Goal: Information Seeking & Learning: Compare options

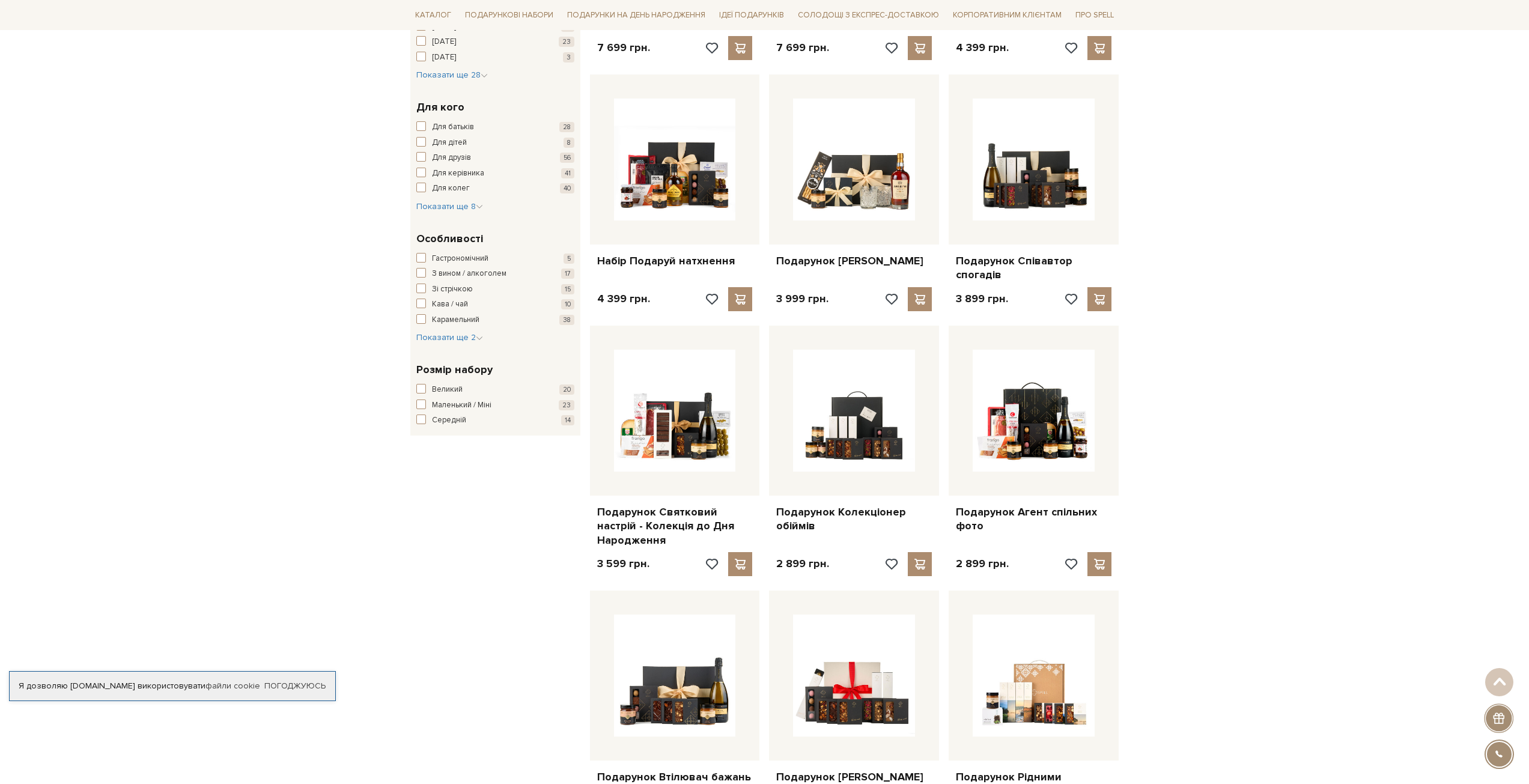
scroll to position [406, 0]
click at [424, 420] on span "button" at bounding box center [421, 420] width 10 height 10
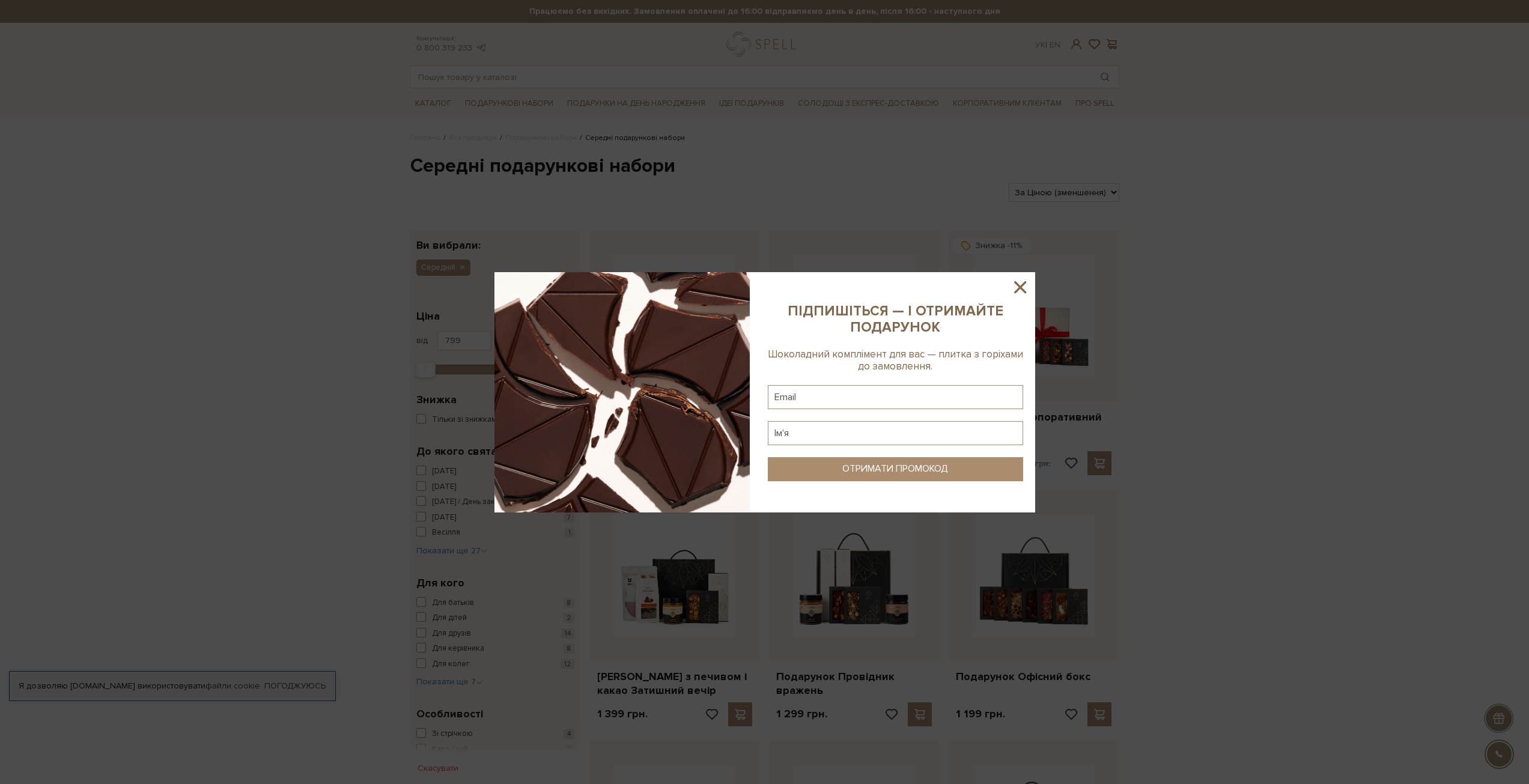
drag, startPoint x: 1023, startPoint y: 289, endPoint x: 1035, endPoint y: 291, distance: 12.2
click at [1024, 289] on icon at bounding box center [1020, 286] width 12 height 12
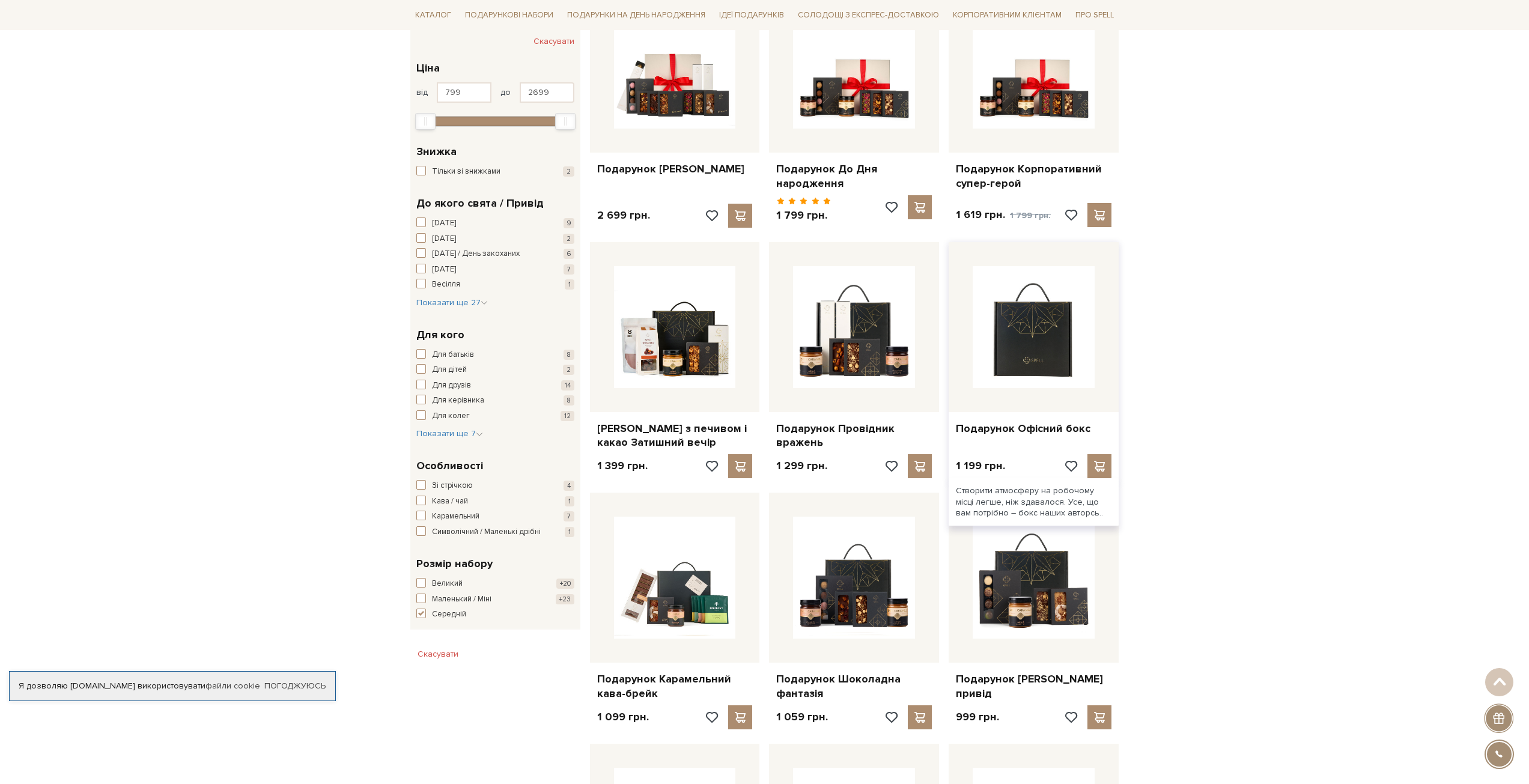
scroll to position [120, 0]
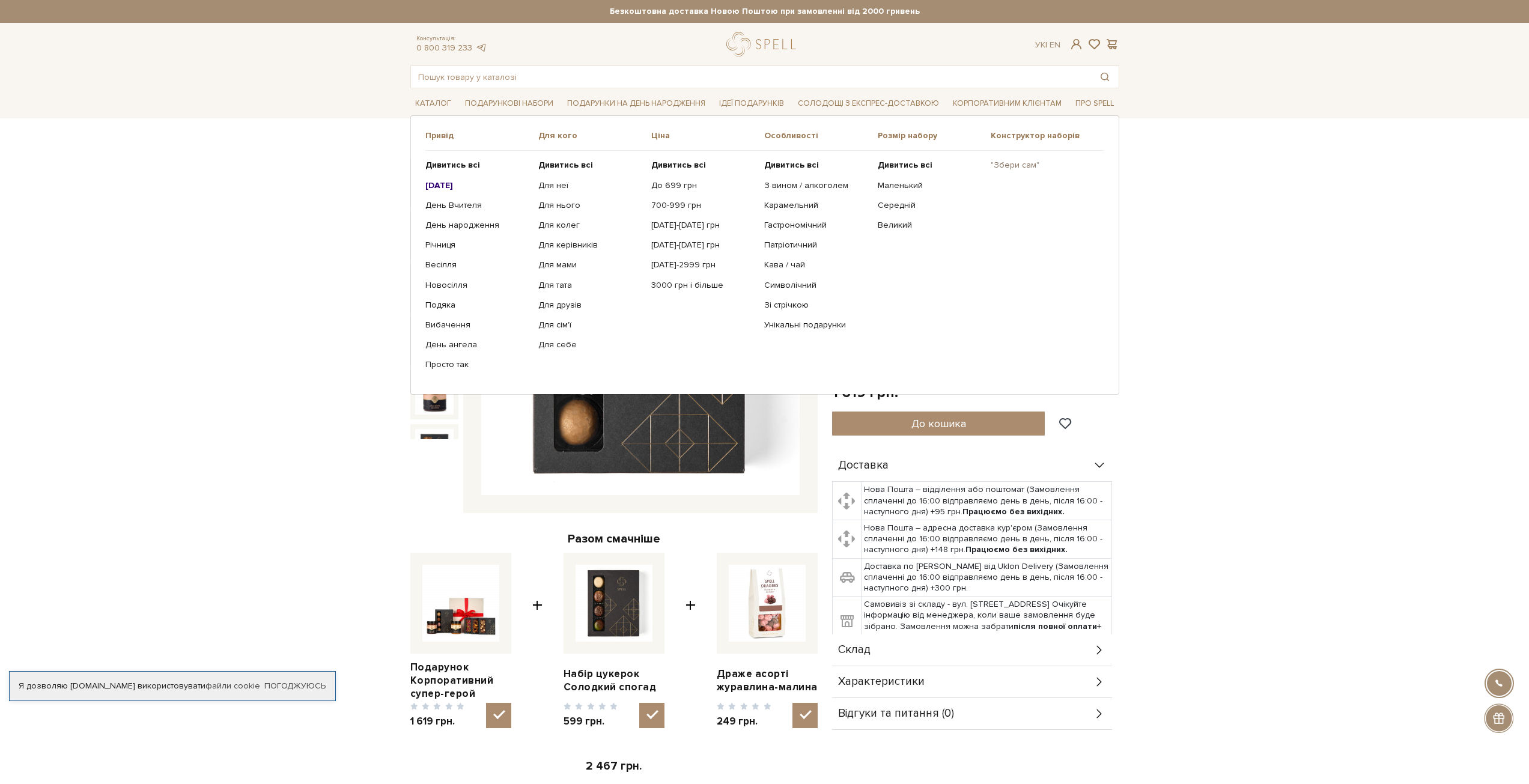
click at [1016, 164] on link ""Збери сам"" at bounding box center [1042, 166] width 104 height 11
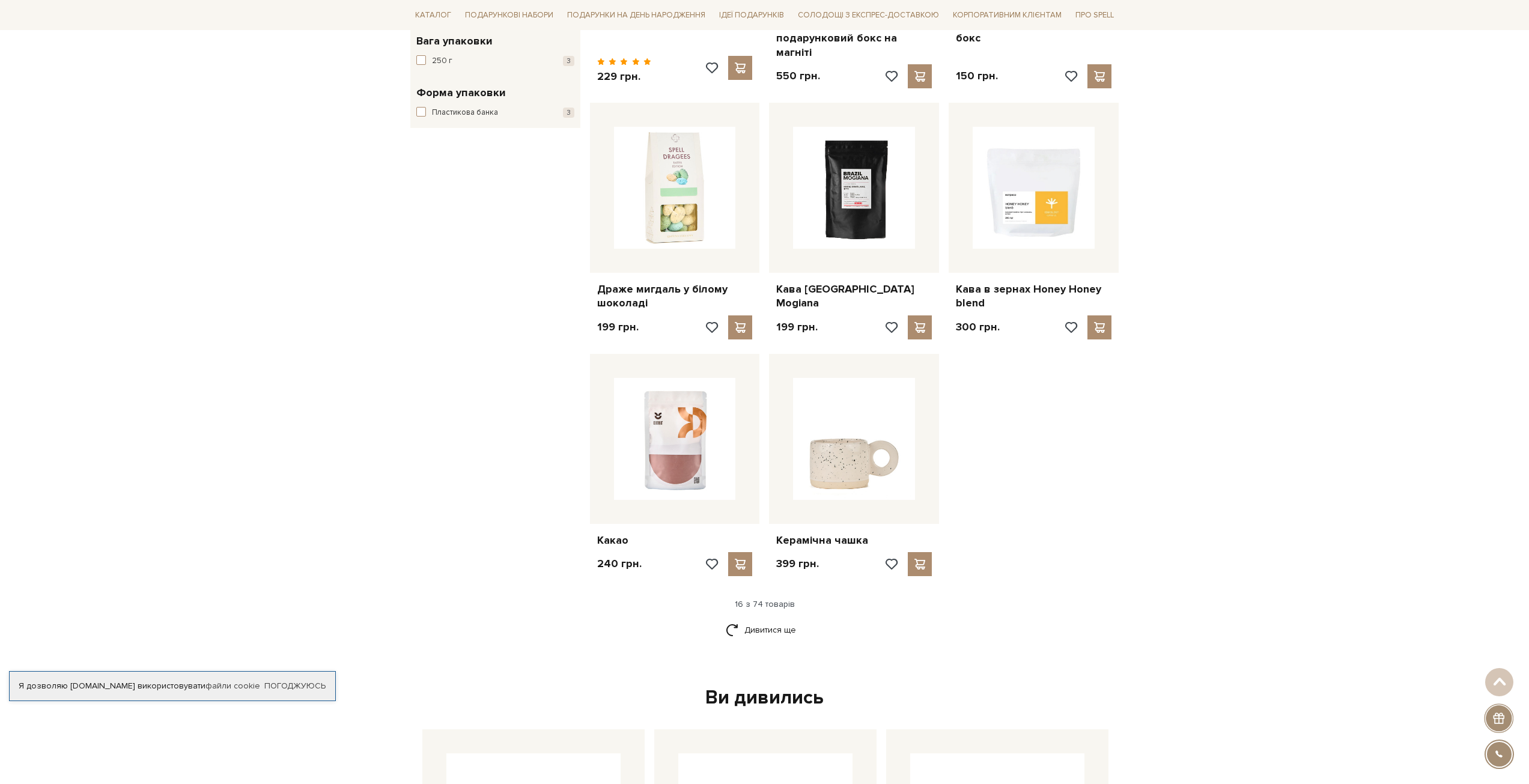
scroll to position [1322, 0]
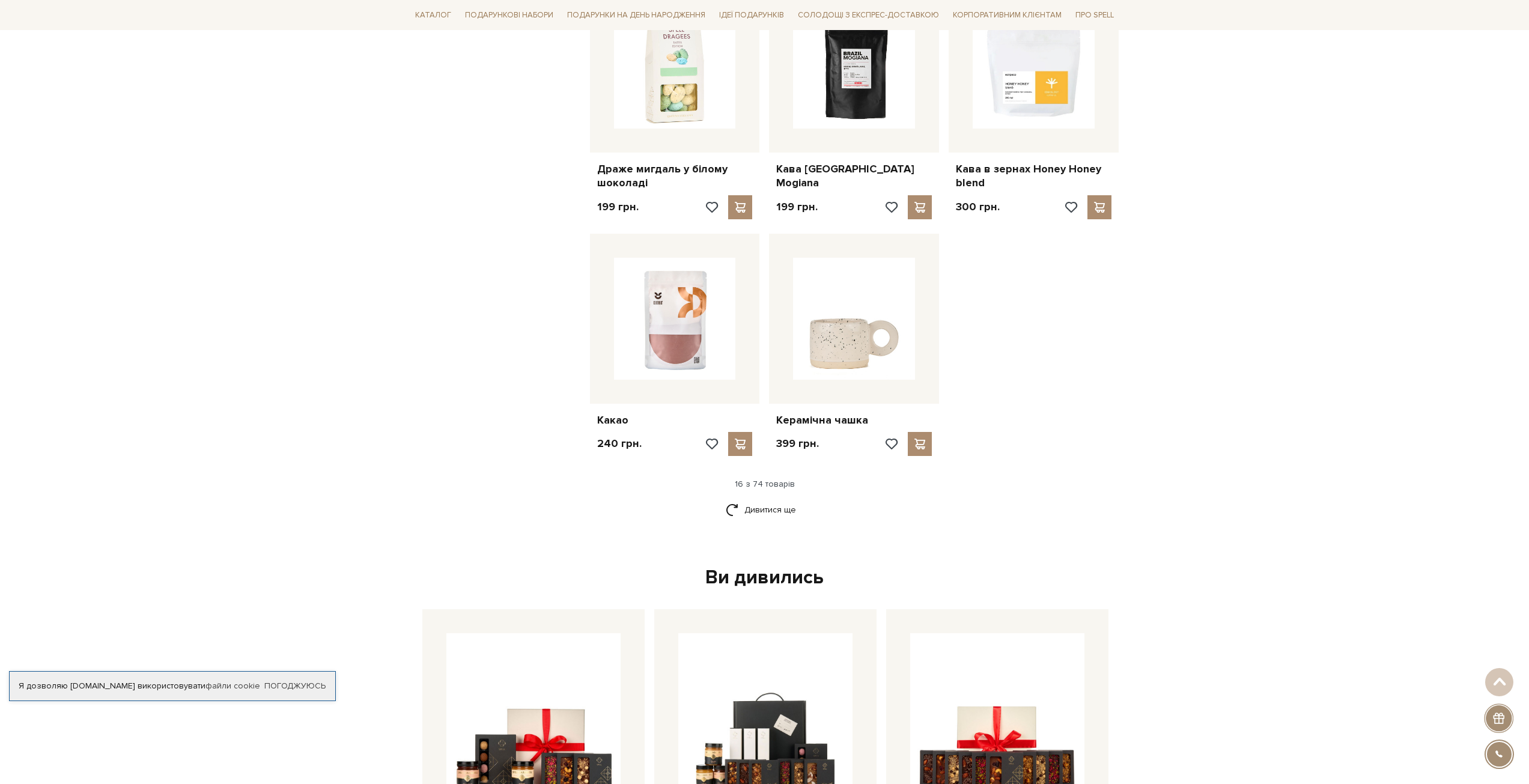
click at [777, 479] on div "16 з 74 товарів" at bounding box center [764, 484] width 719 height 11
click at [752, 499] on link "Дивитися ще" at bounding box center [764, 509] width 78 height 21
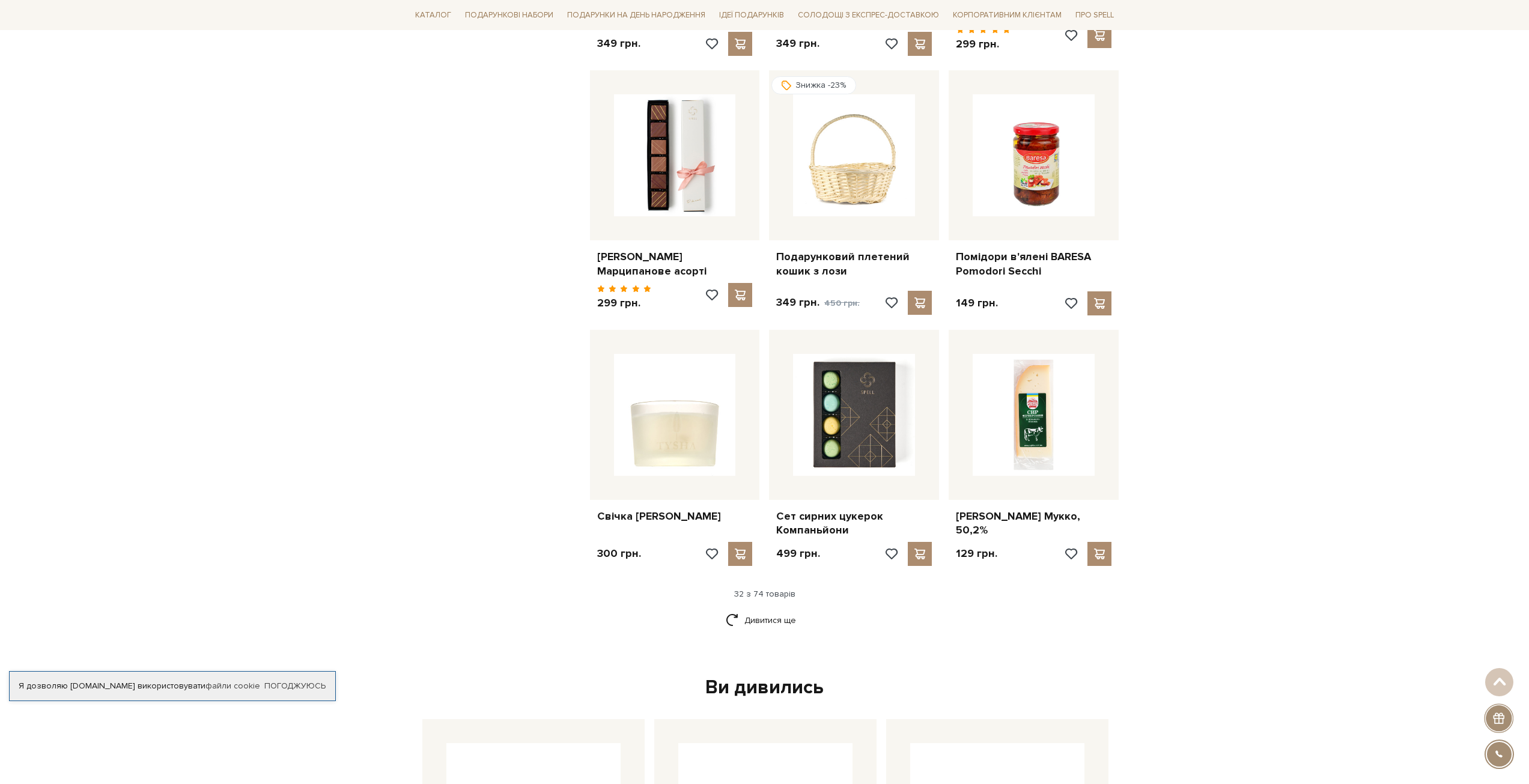
scroll to position [2522, 0]
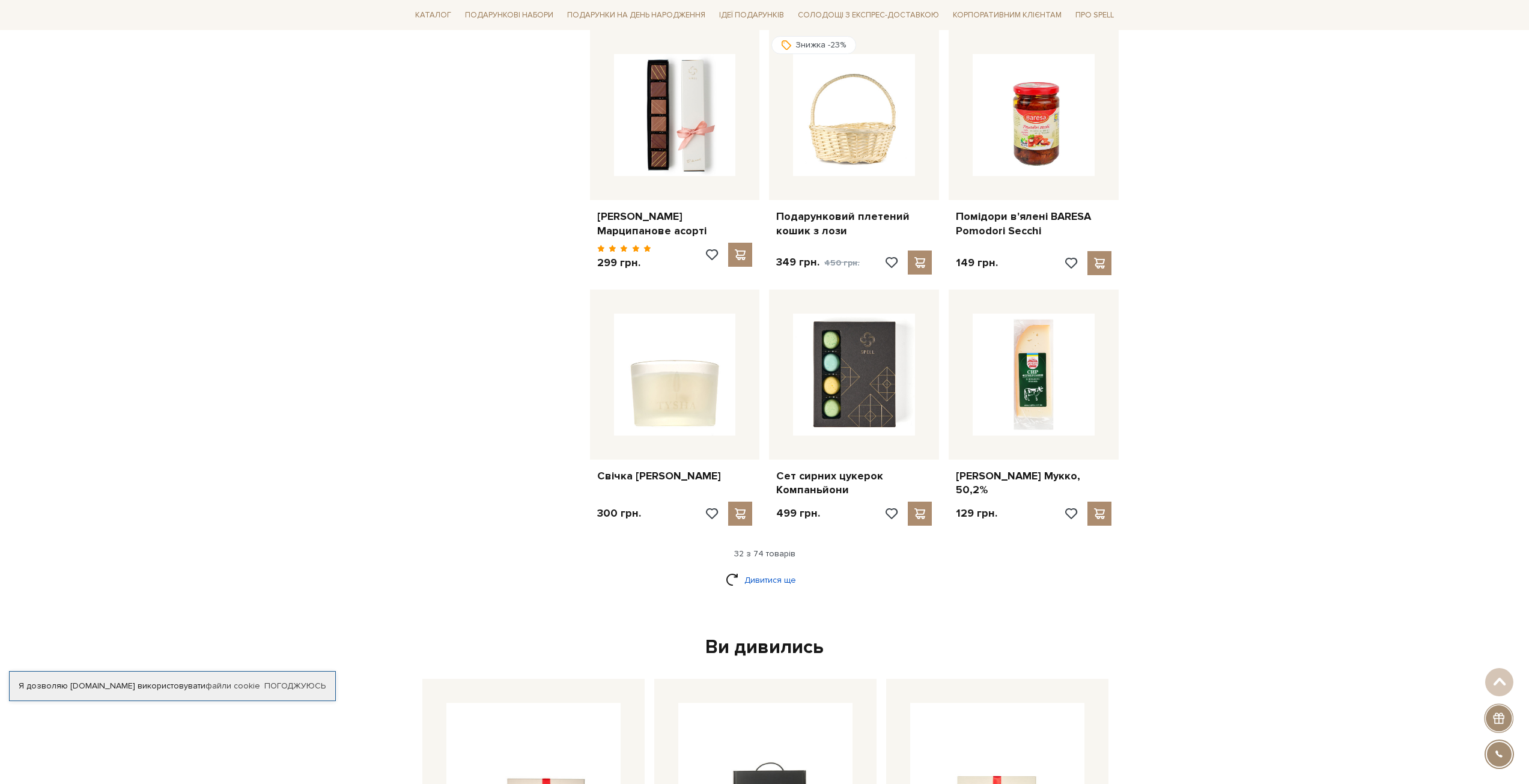
click at [770, 569] on link "Дивитися ще" at bounding box center [764, 580] width 78 height 21
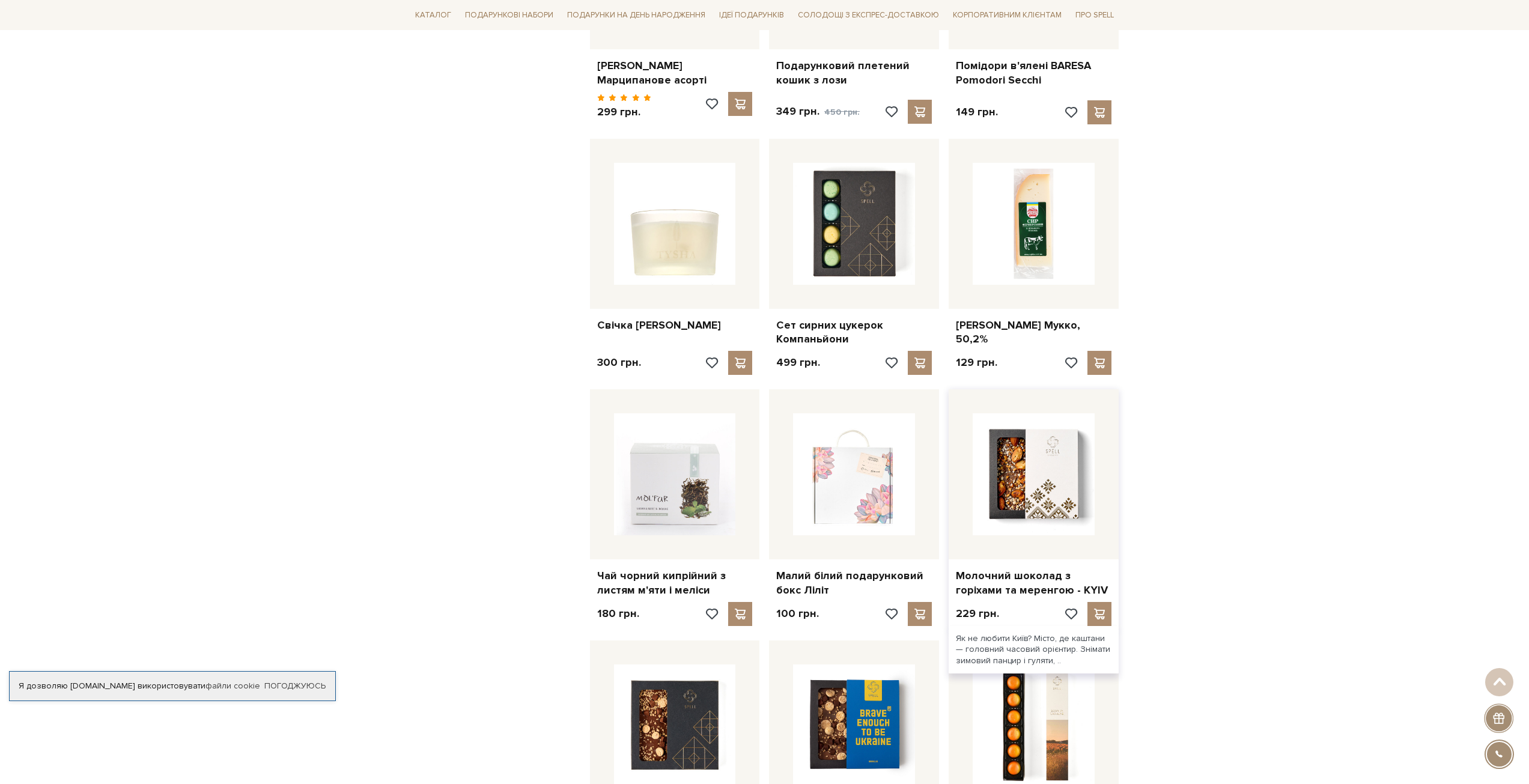
scroll to position [2703, 0]
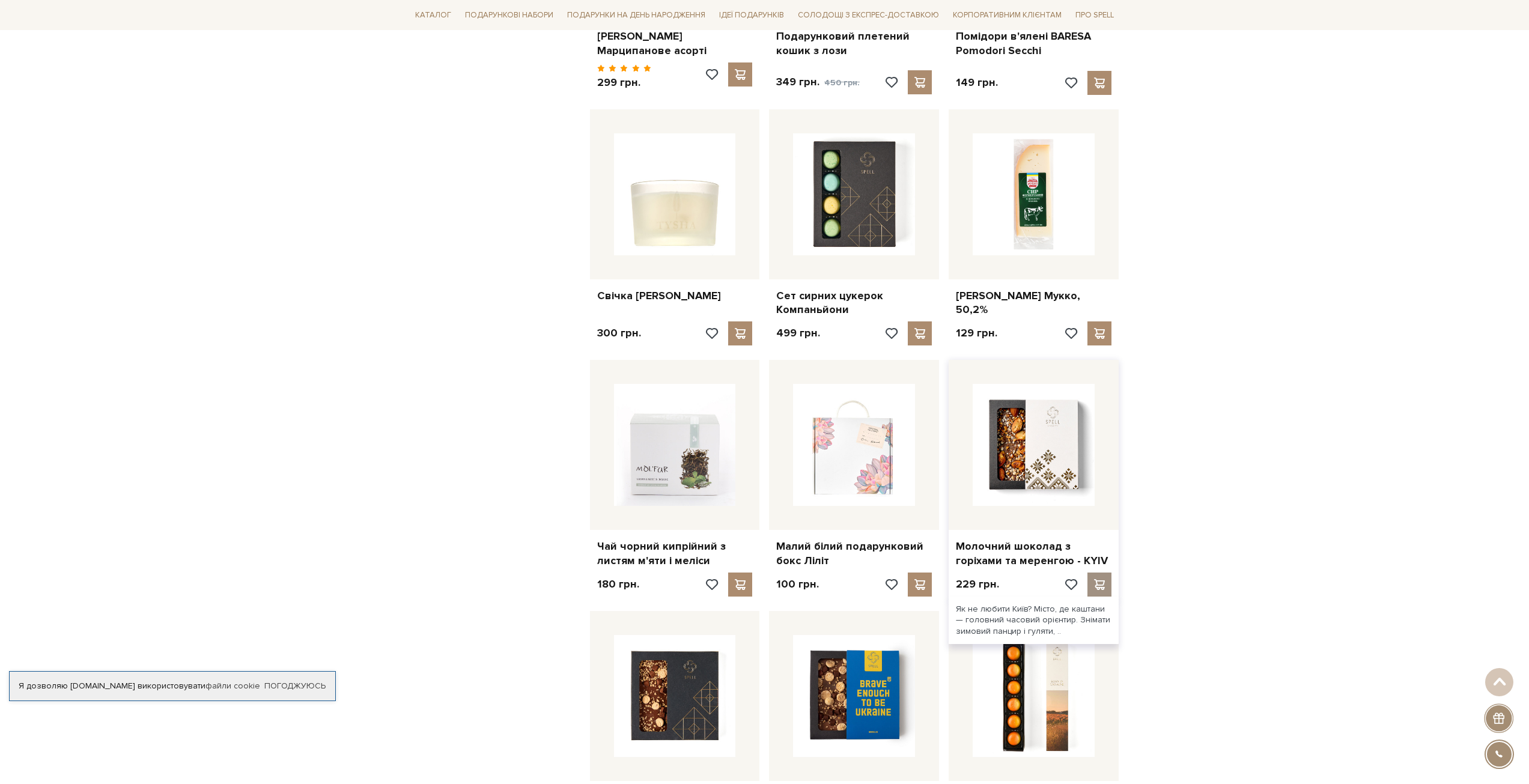
click at [1108, 572] on div at bounding box center [1099, 584] width 24 height 24
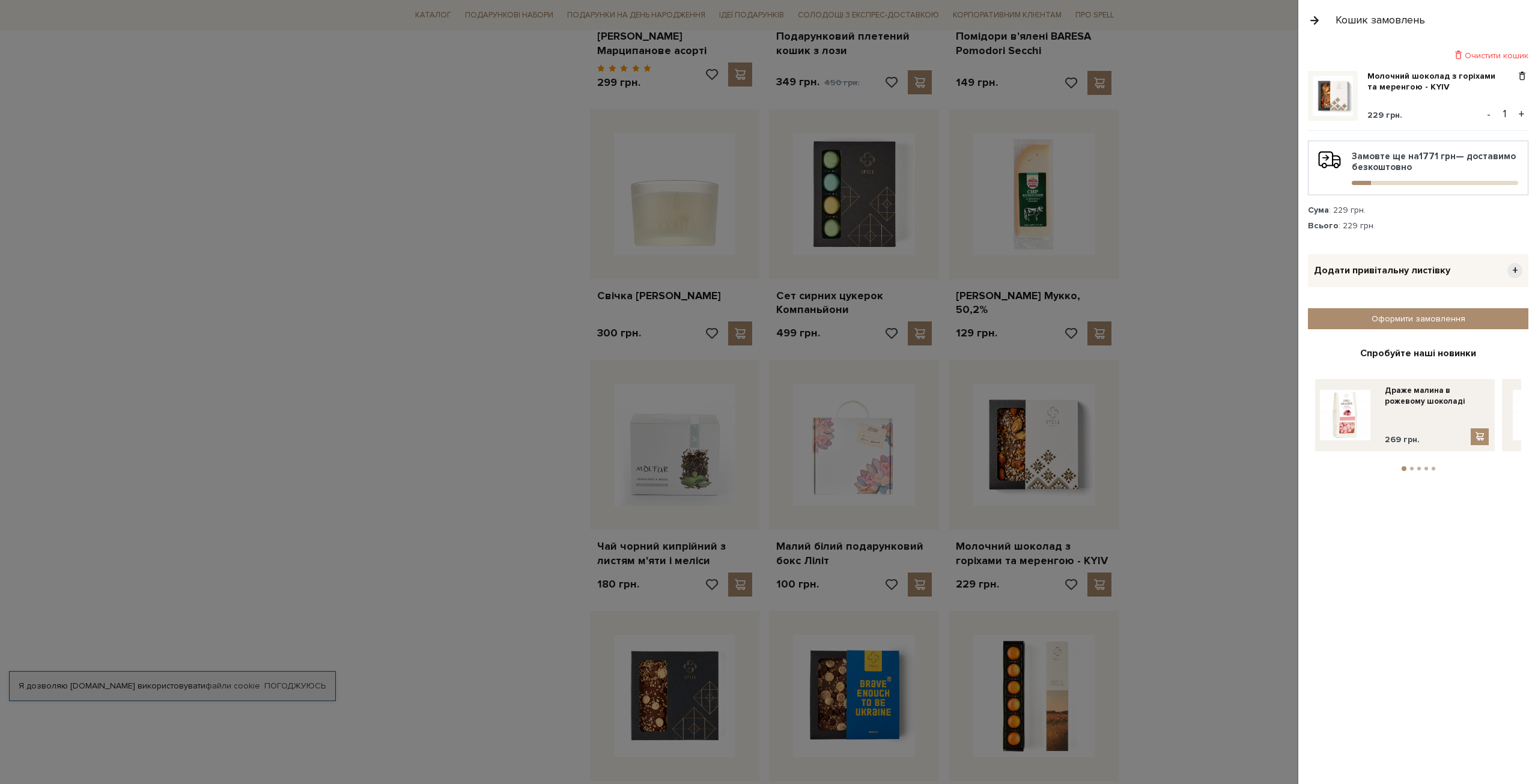
click at [1485, 115] on button "-" at bounding box center [1488, 114] width 12 height 18
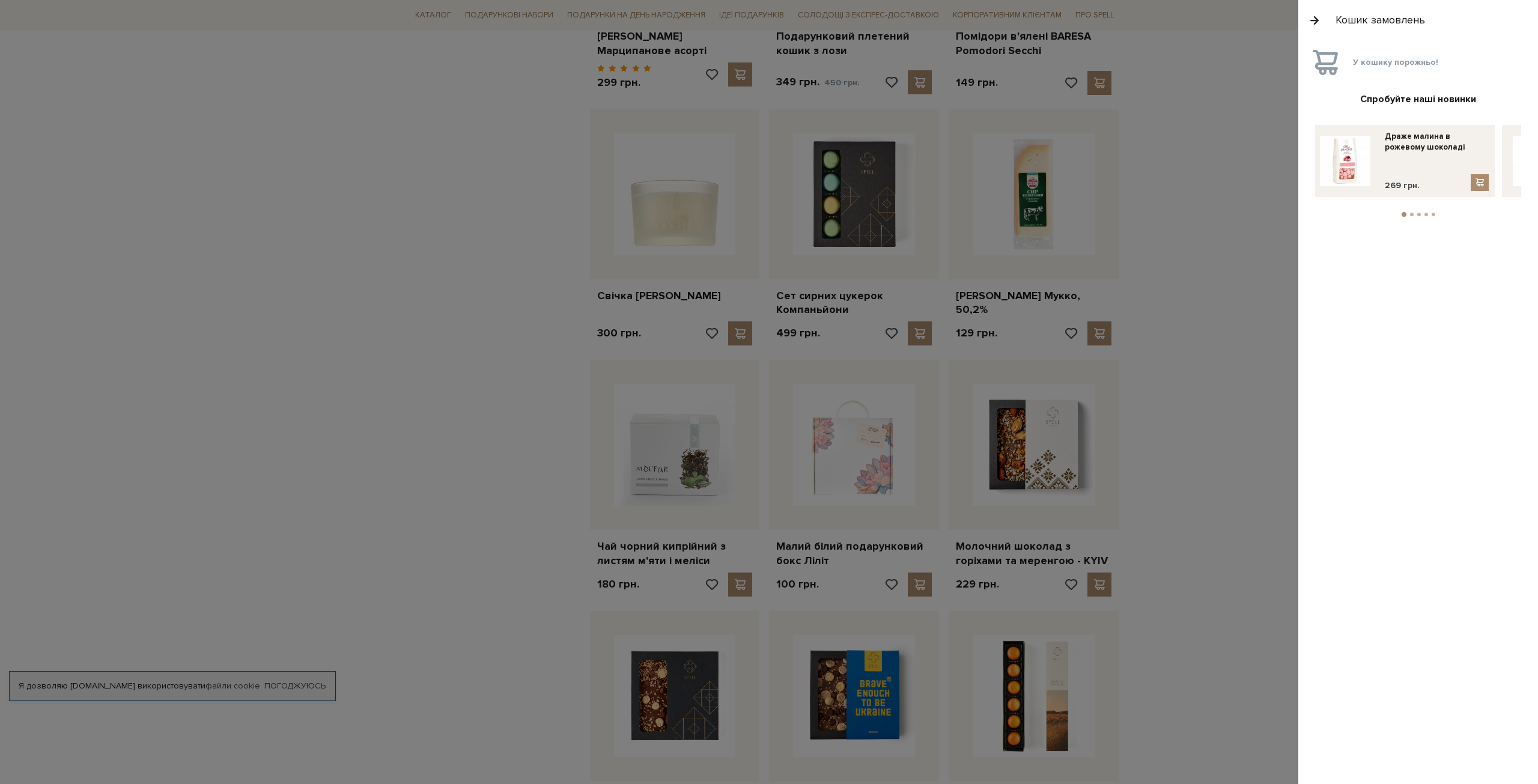
click at [862, 184] on div at bounding box center [769, 392] width 1538 height 784
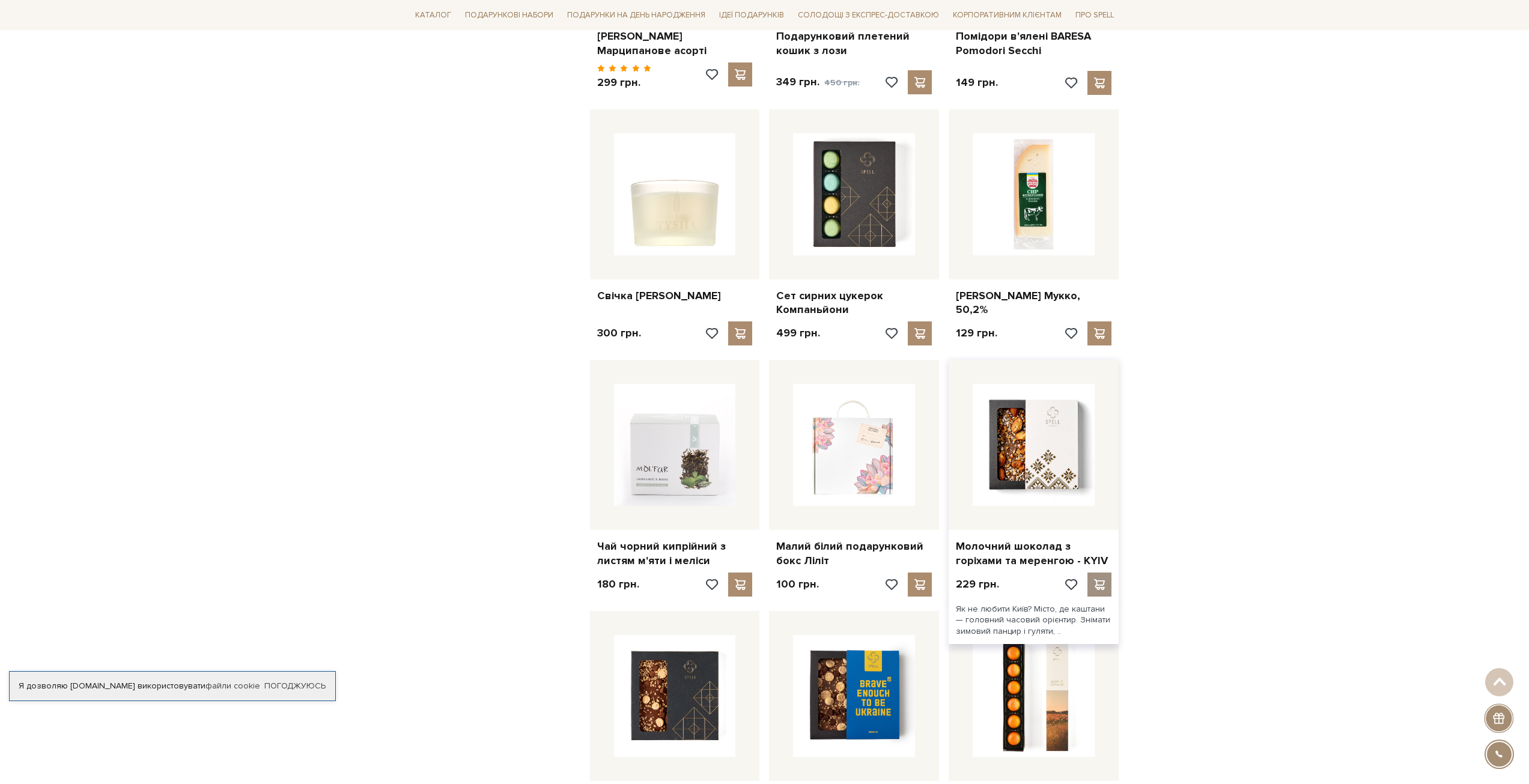
click at [1098, 579] on span at bounding box center [1100, 585] width 15 height 11
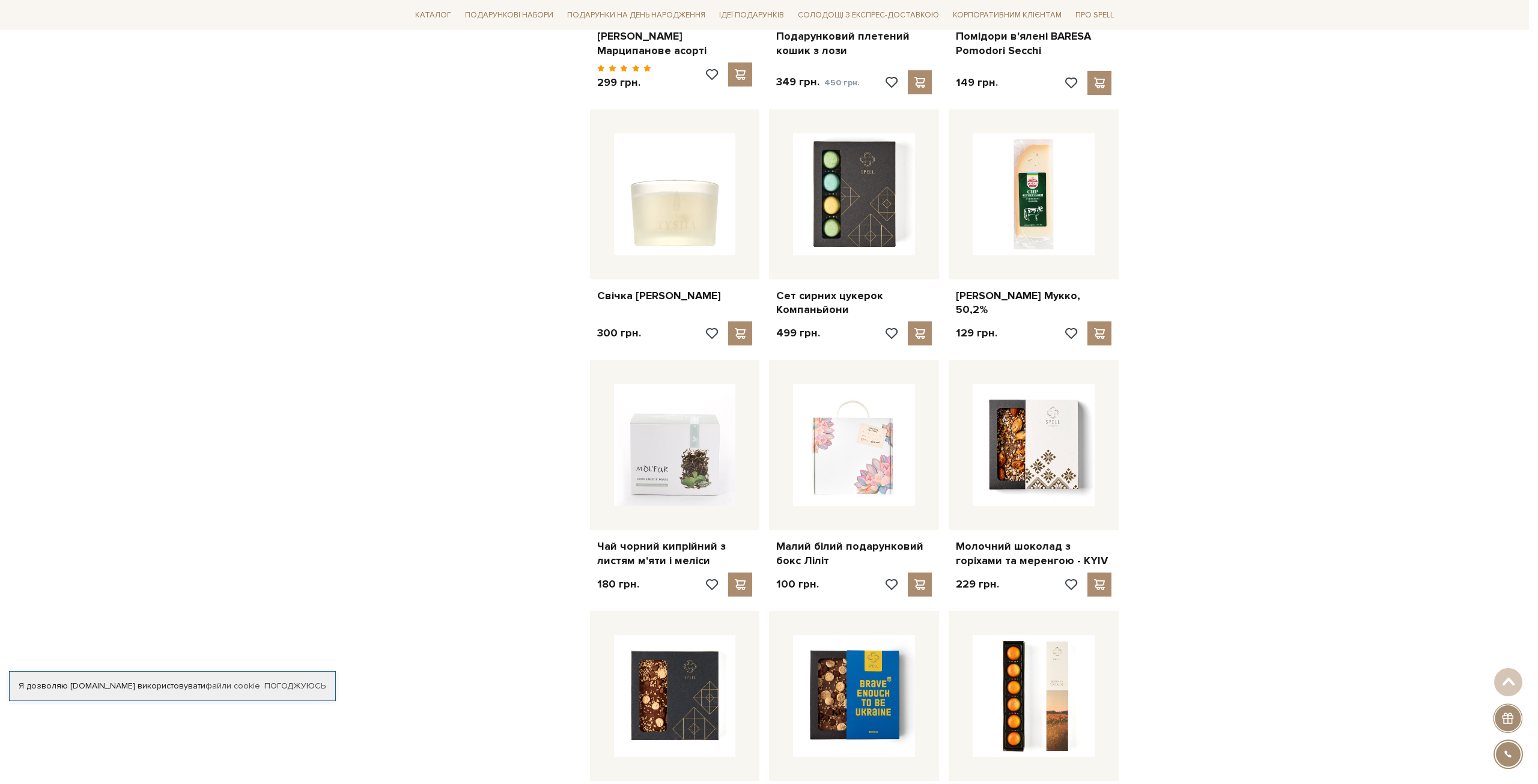
click at [1245, 449] on div at bounding box center [769, 392] width 1538 height 784
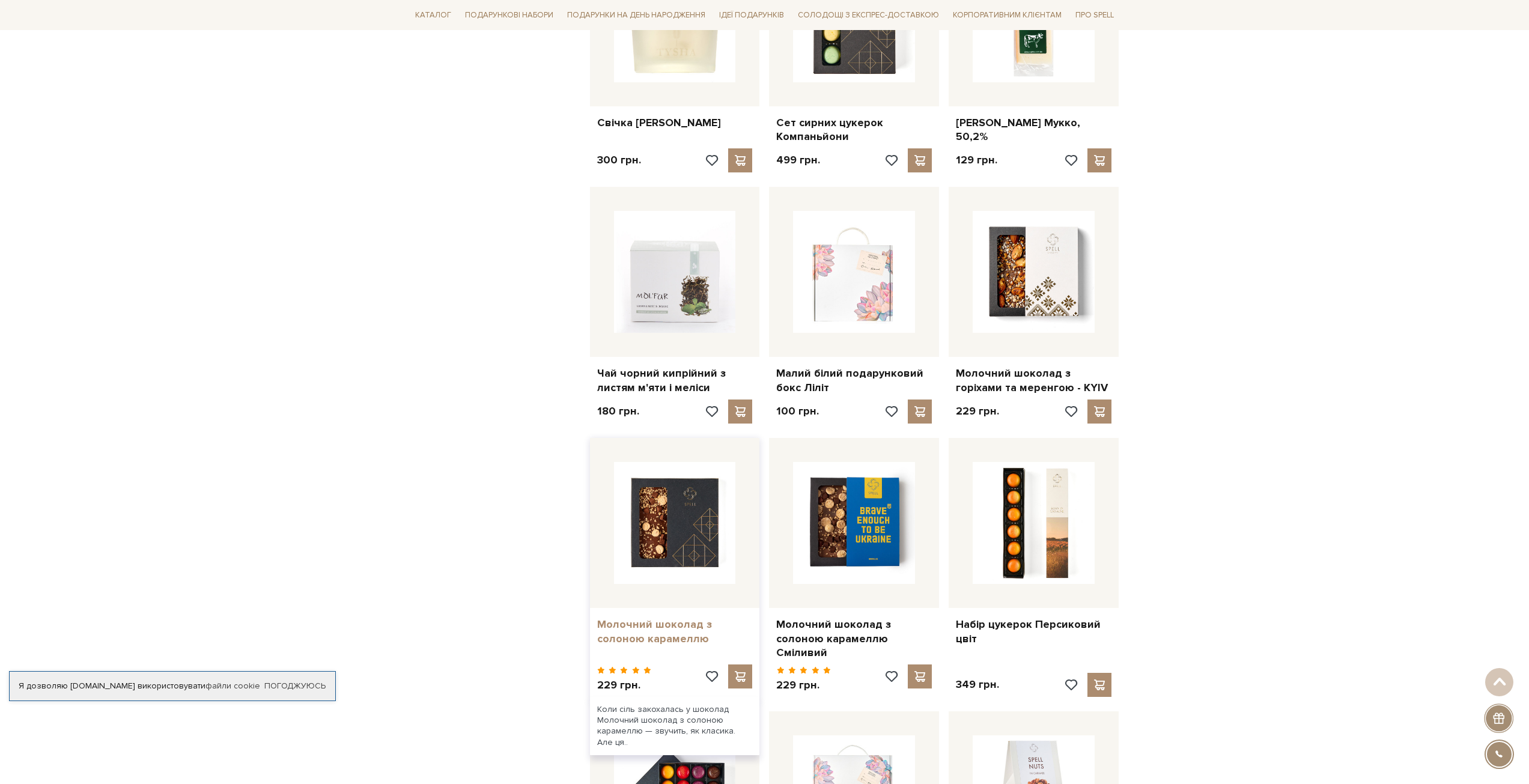
scroll to position [2943, 0]
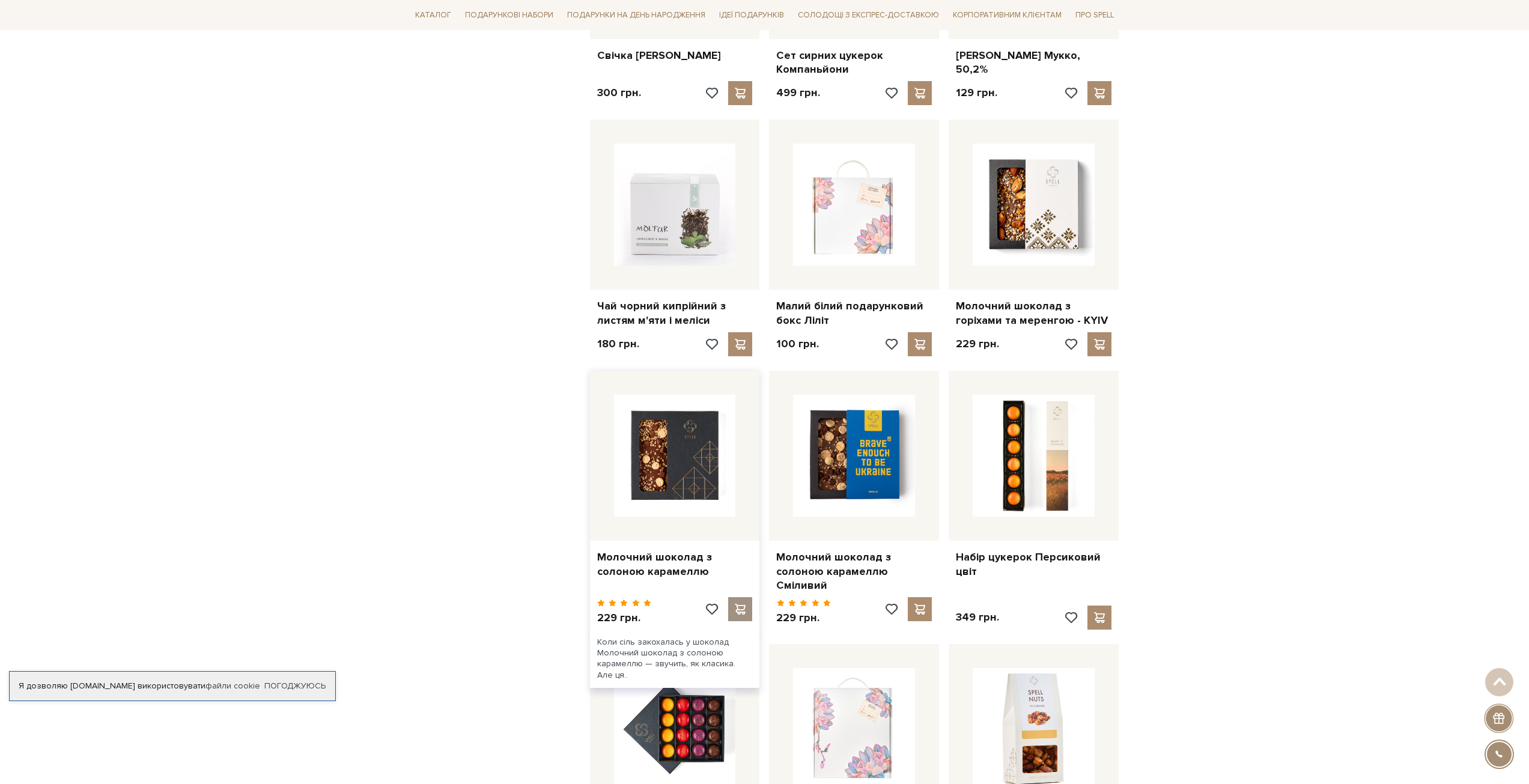
click at [743, 604] on span at bounding box center [741, 609] width 15 height 11
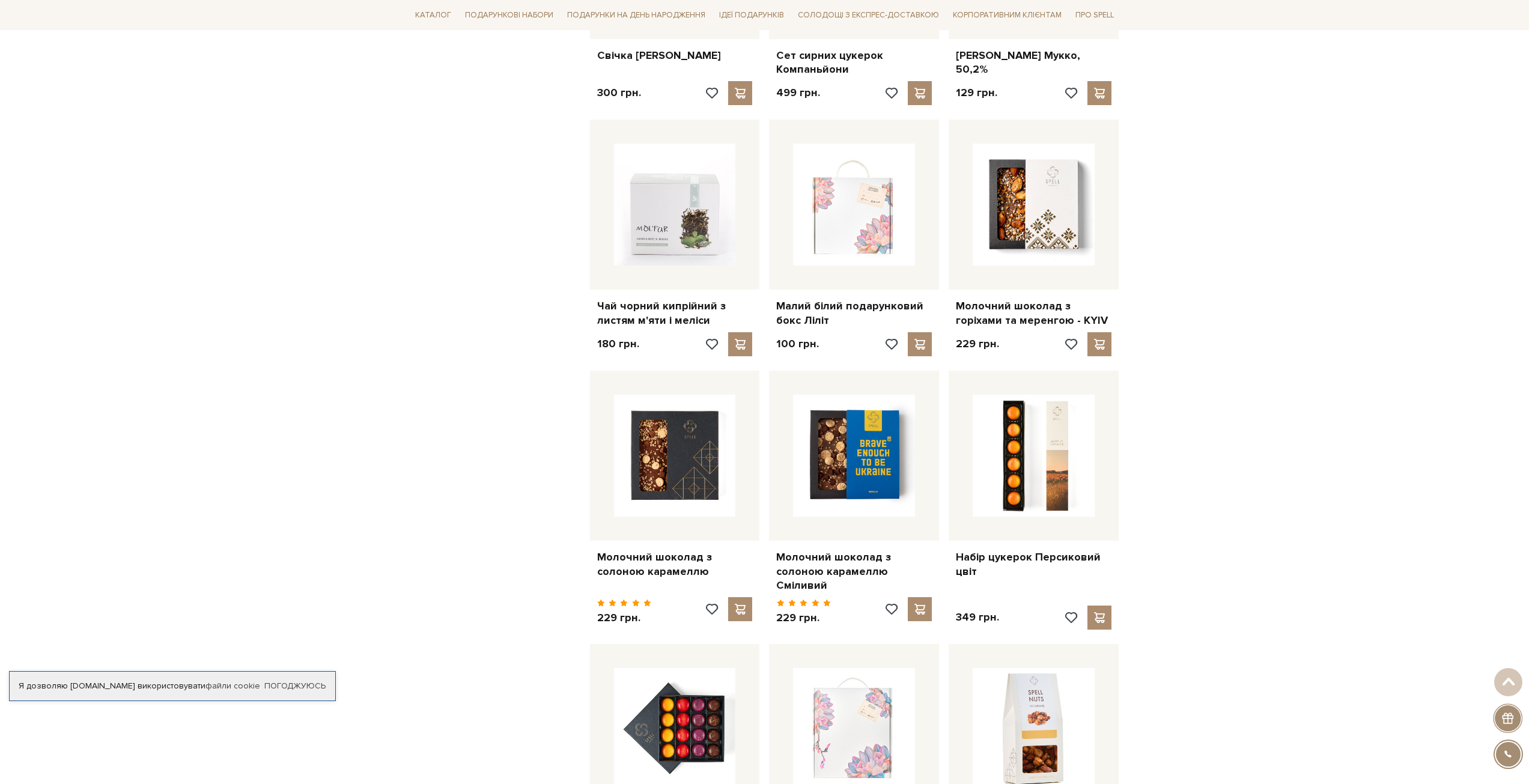
click at [1206, 408] on div at bounding box center [769, 392] width 1538 height 784
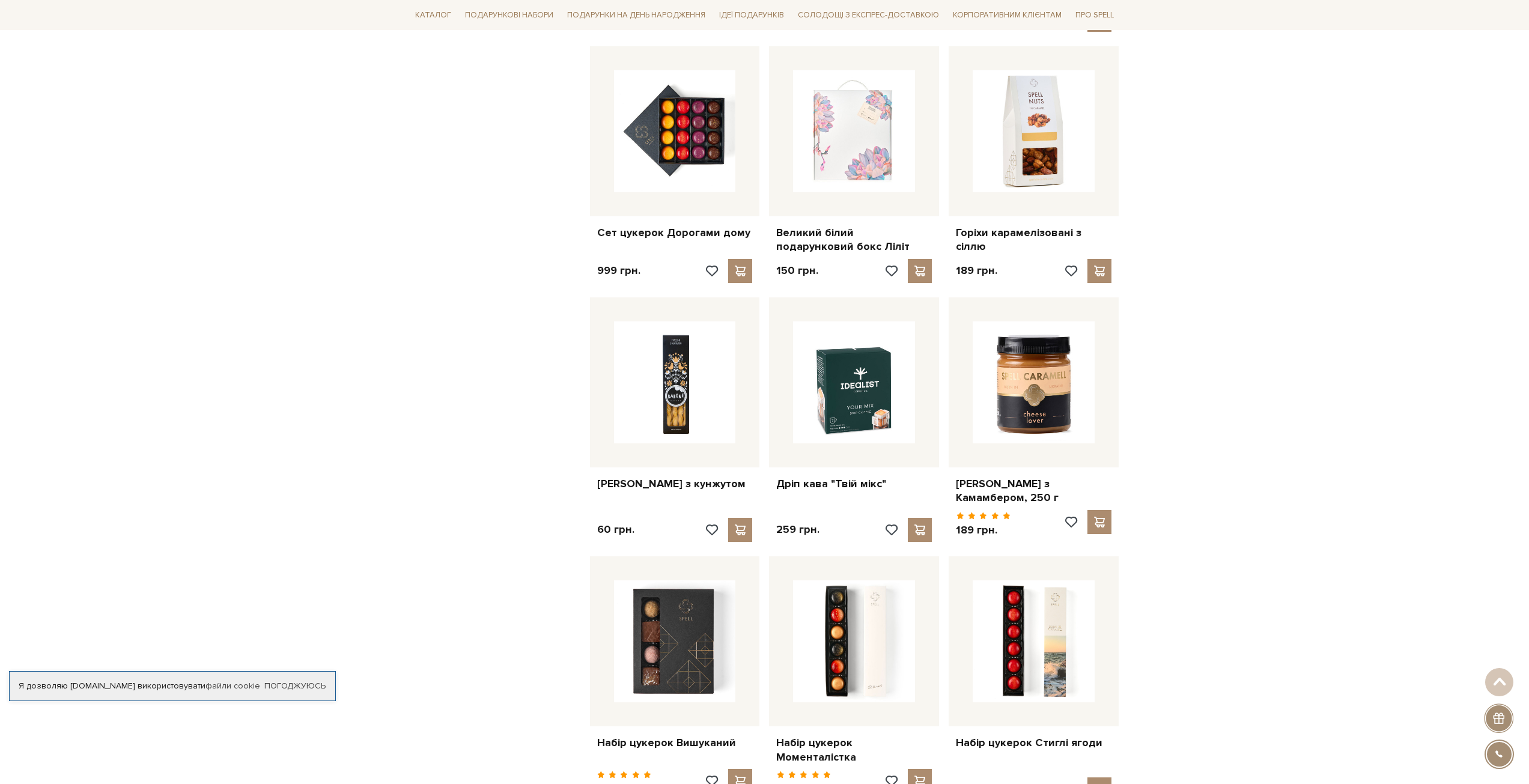
scroll to position [3544, 0]
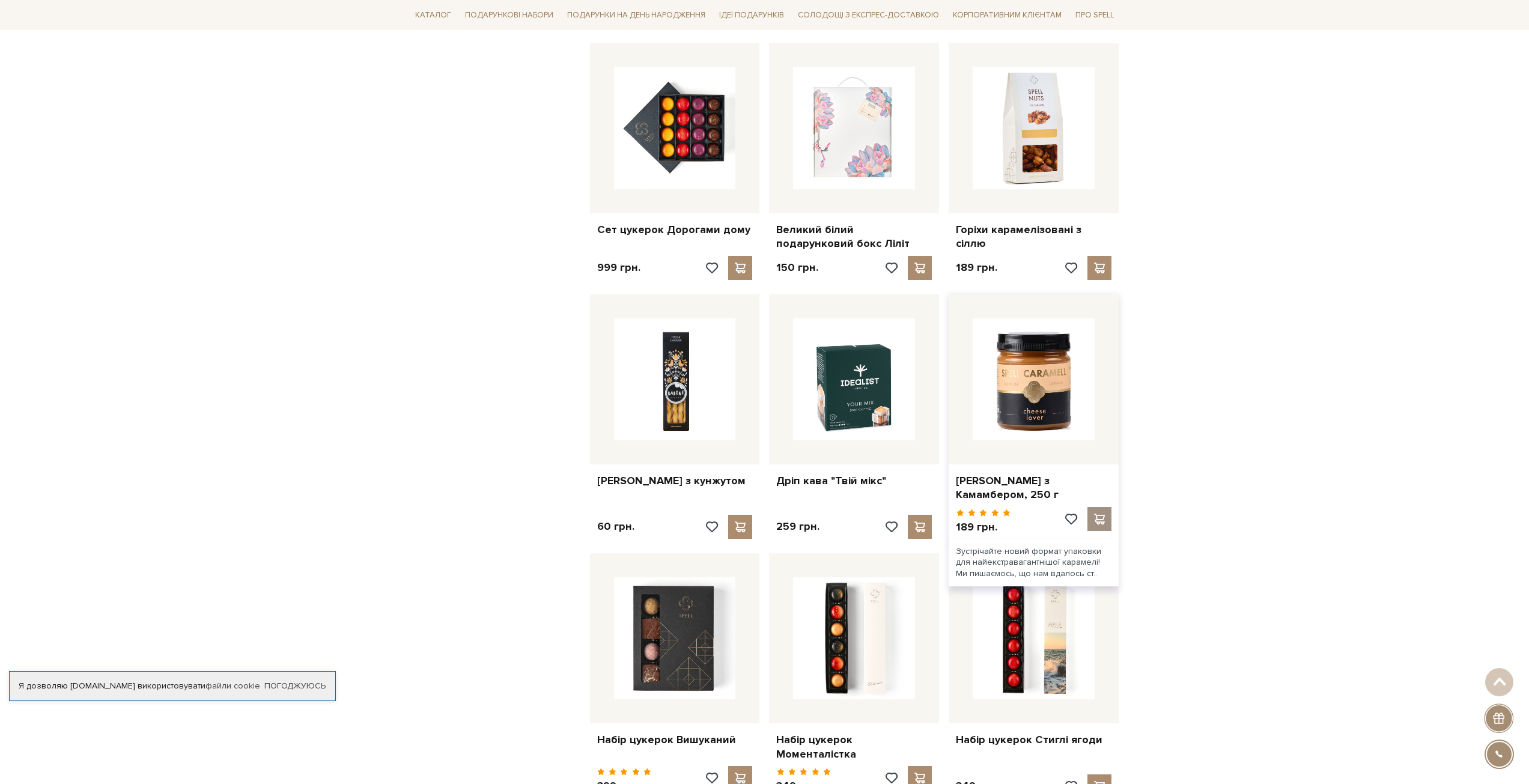
click at [1100, 513] on span at bounding box center [1100, 519] width 15 height 11
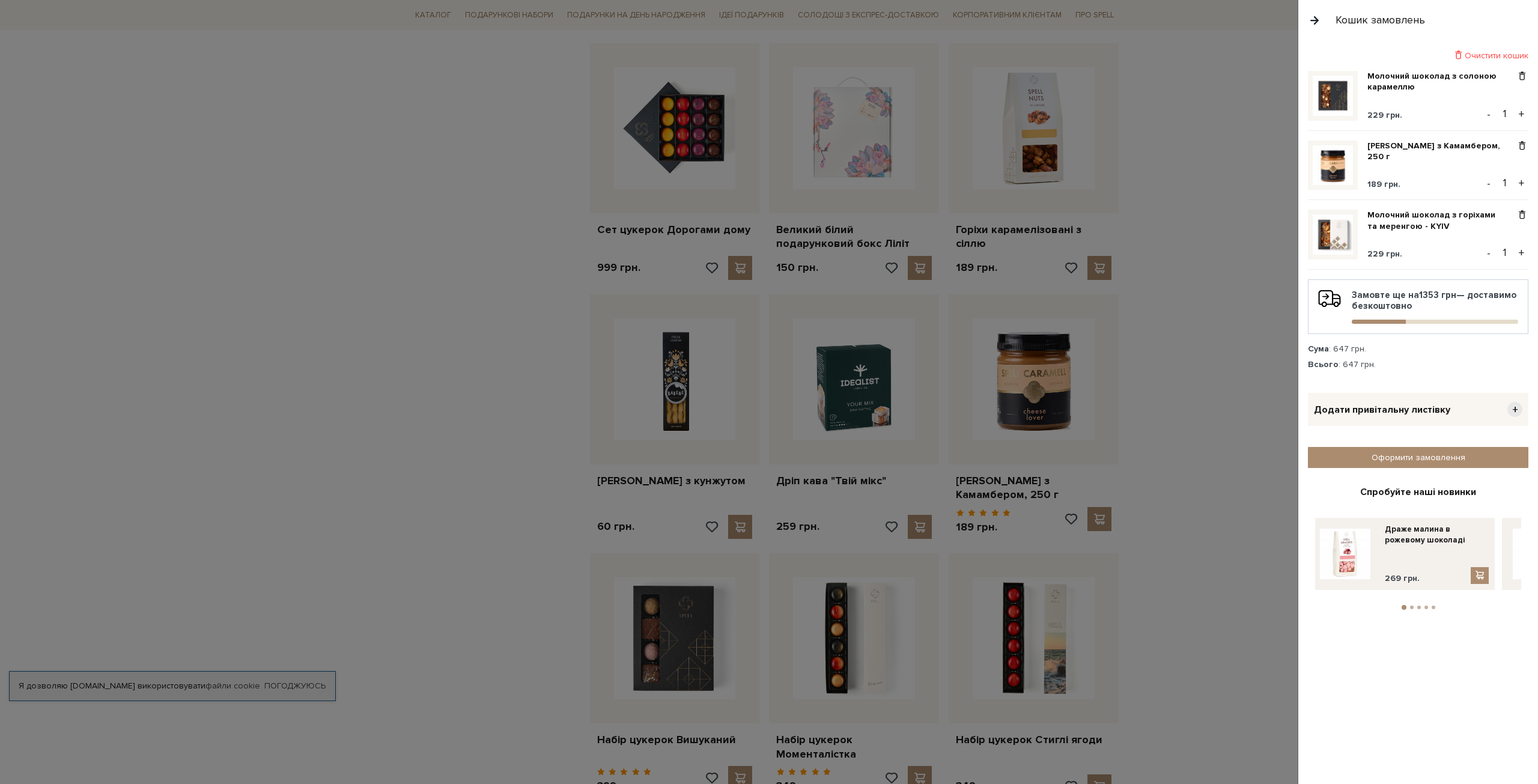
click at [1205, 444] on div at bounding box center [769, 392] width 1538 height 784
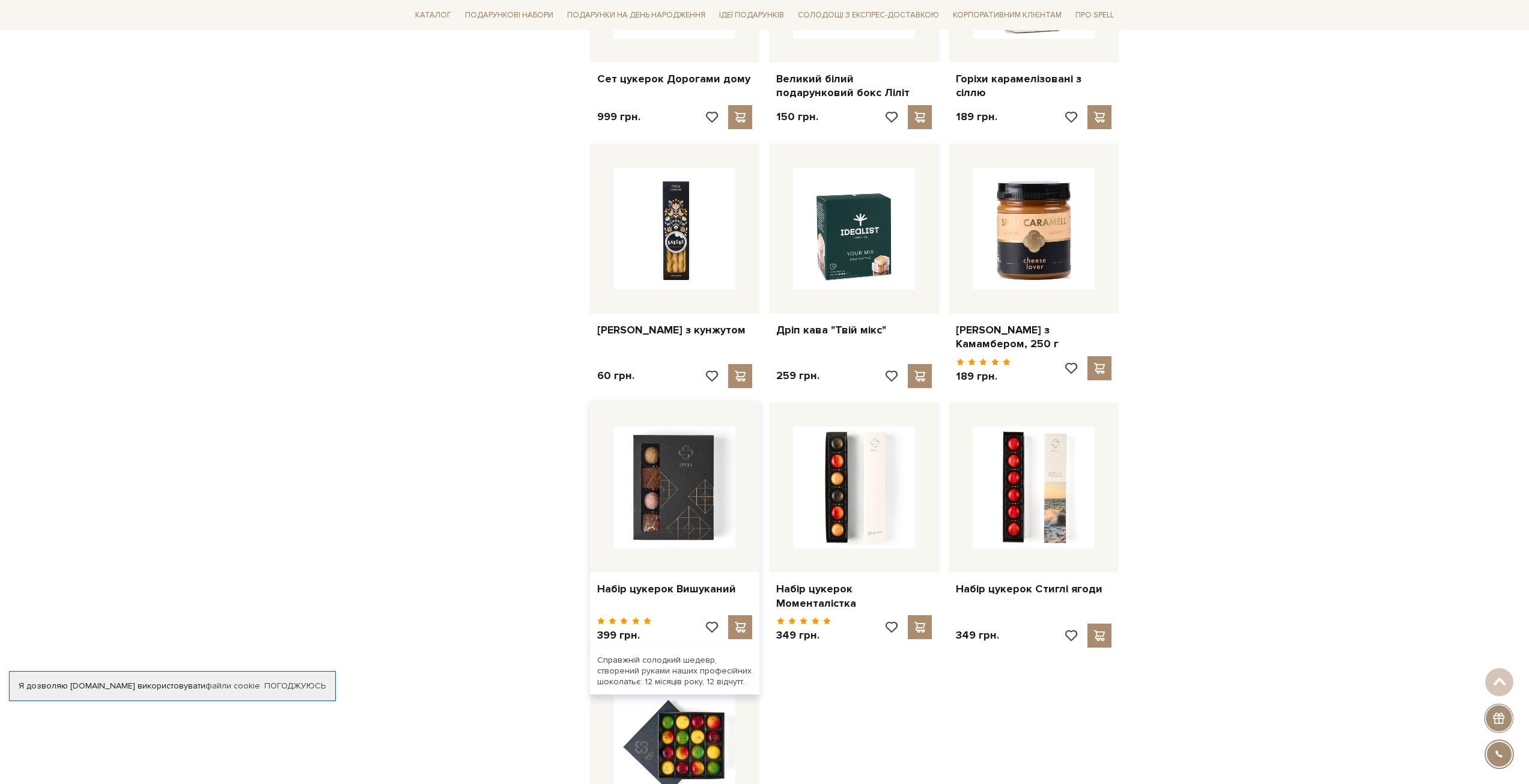
scroll to position [3724, 0]
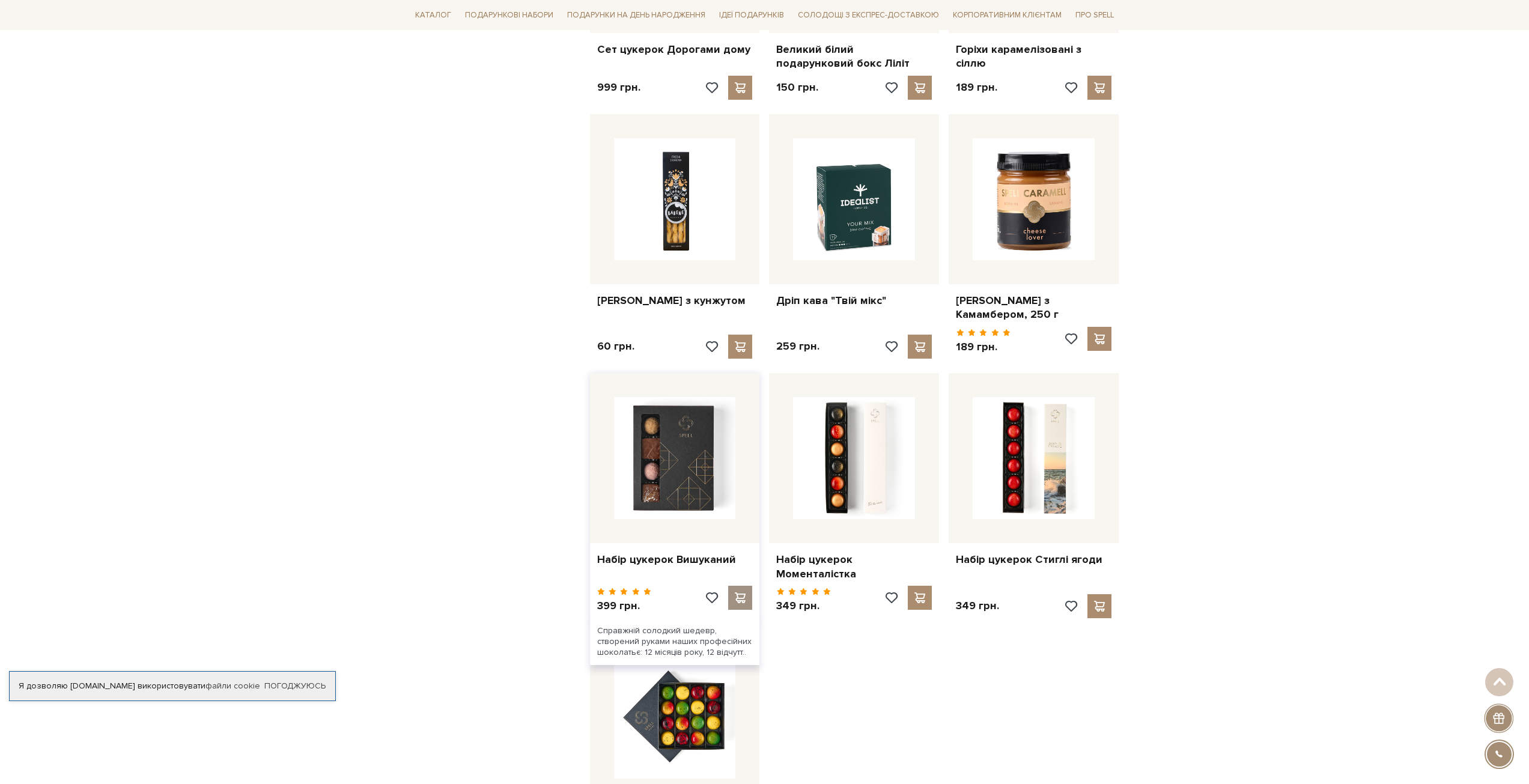
click at [745, 592] on span at bounding box center [741, 598] width 15 height 11
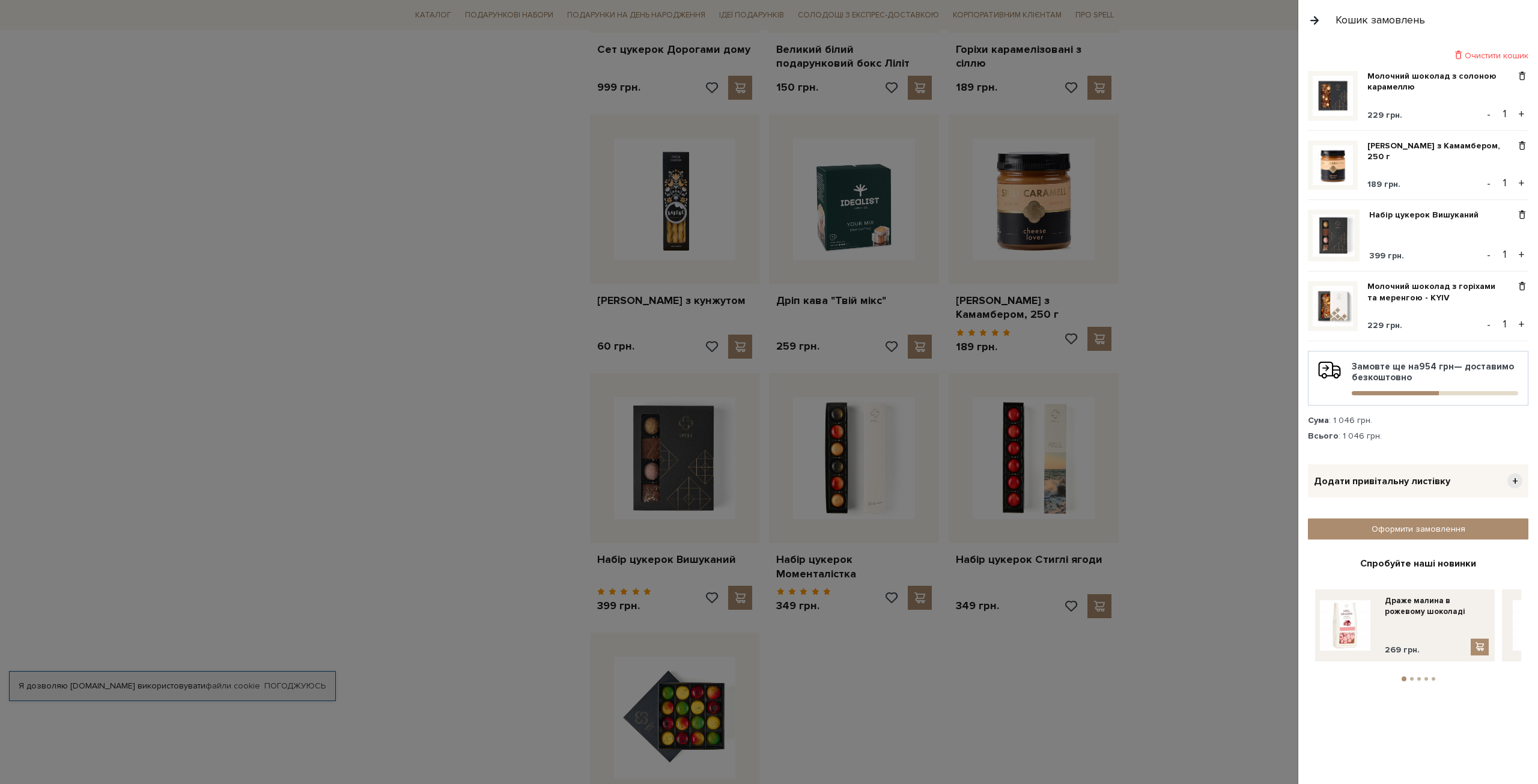
click at [1160, 447] on div at bounding box center [769, 392] width 1538 height 784
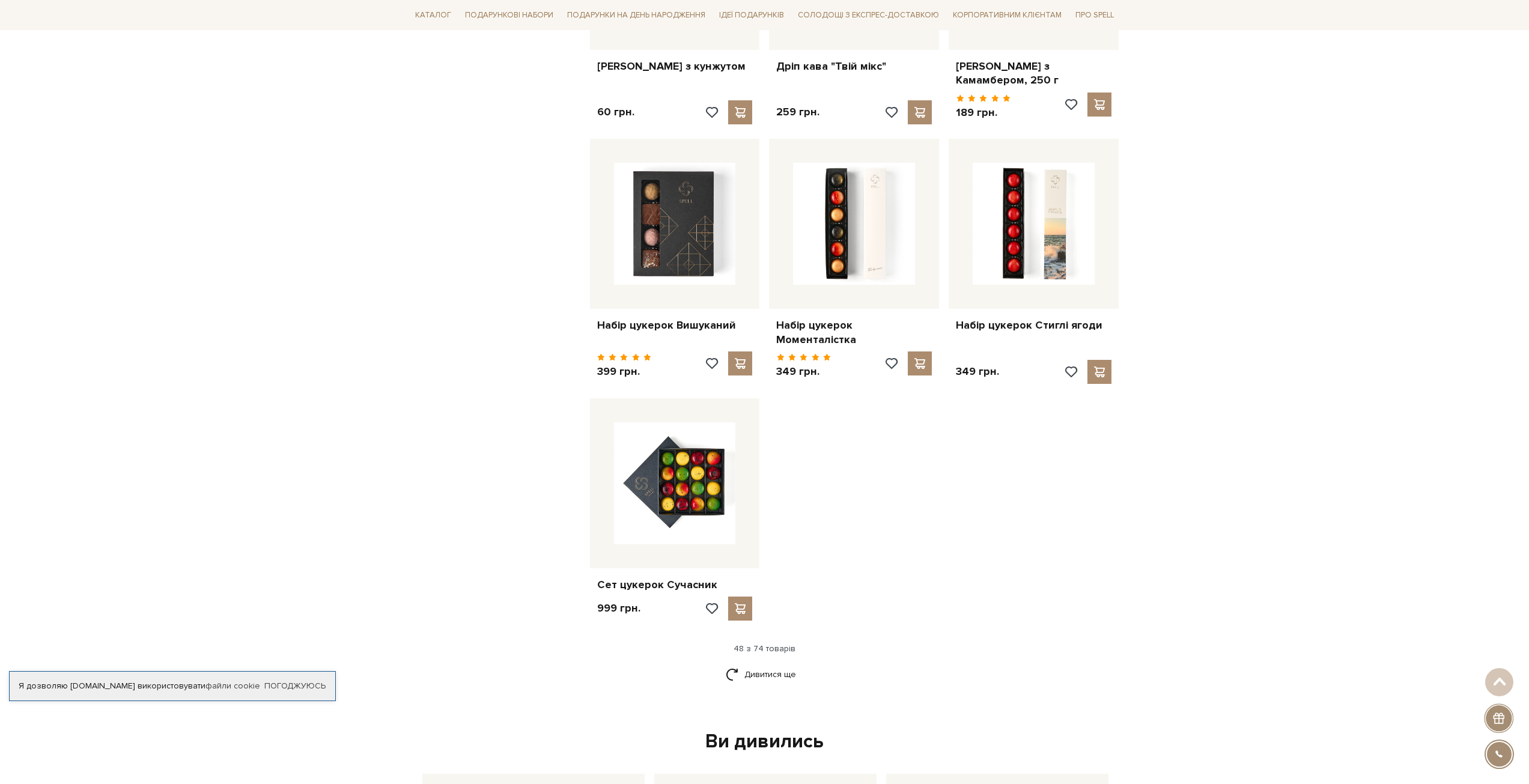
scroll to position [4024, 0]
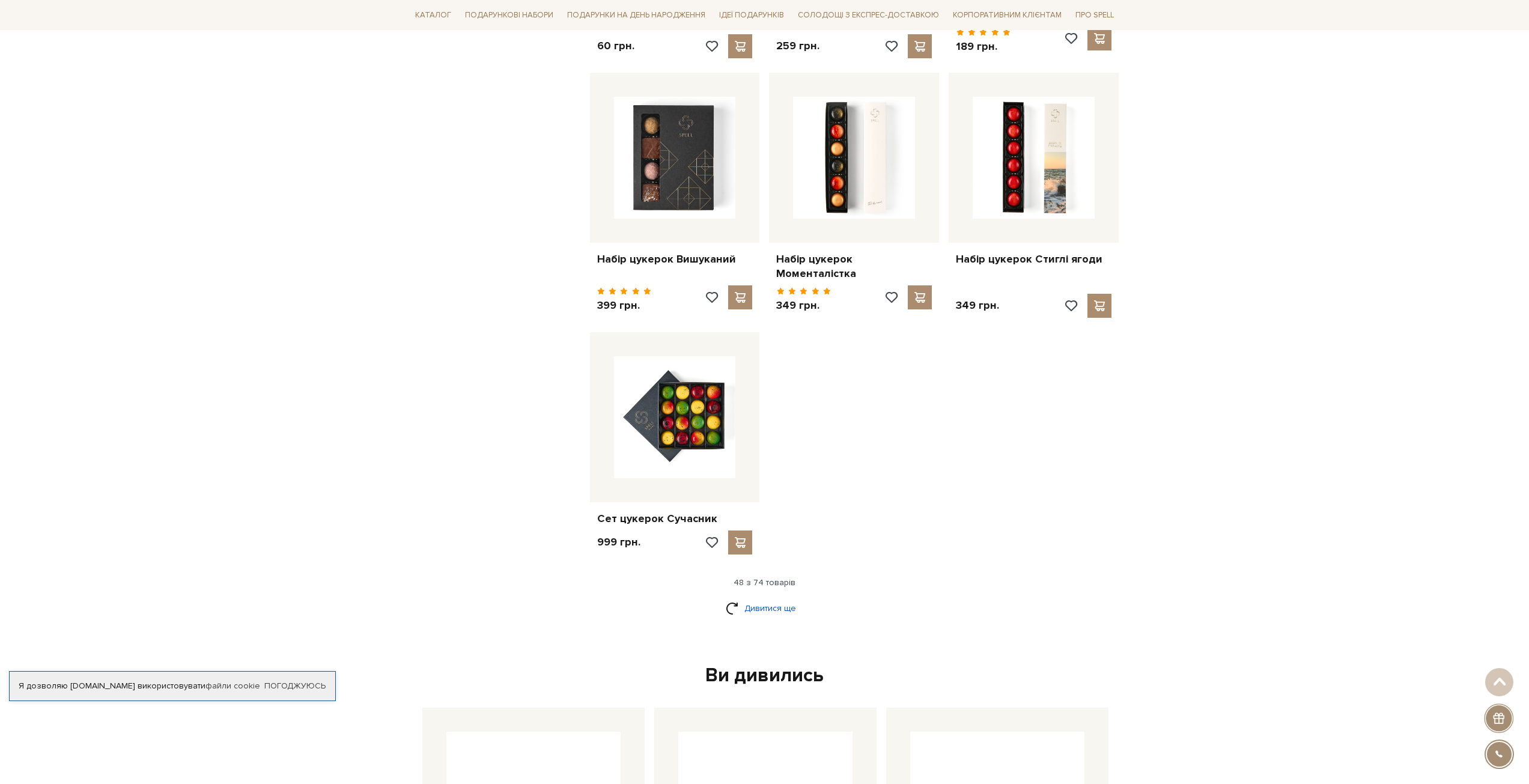
click at [757, 598] on link "Дивитися ще" at bounding box center [764, 608] width 78 height 21
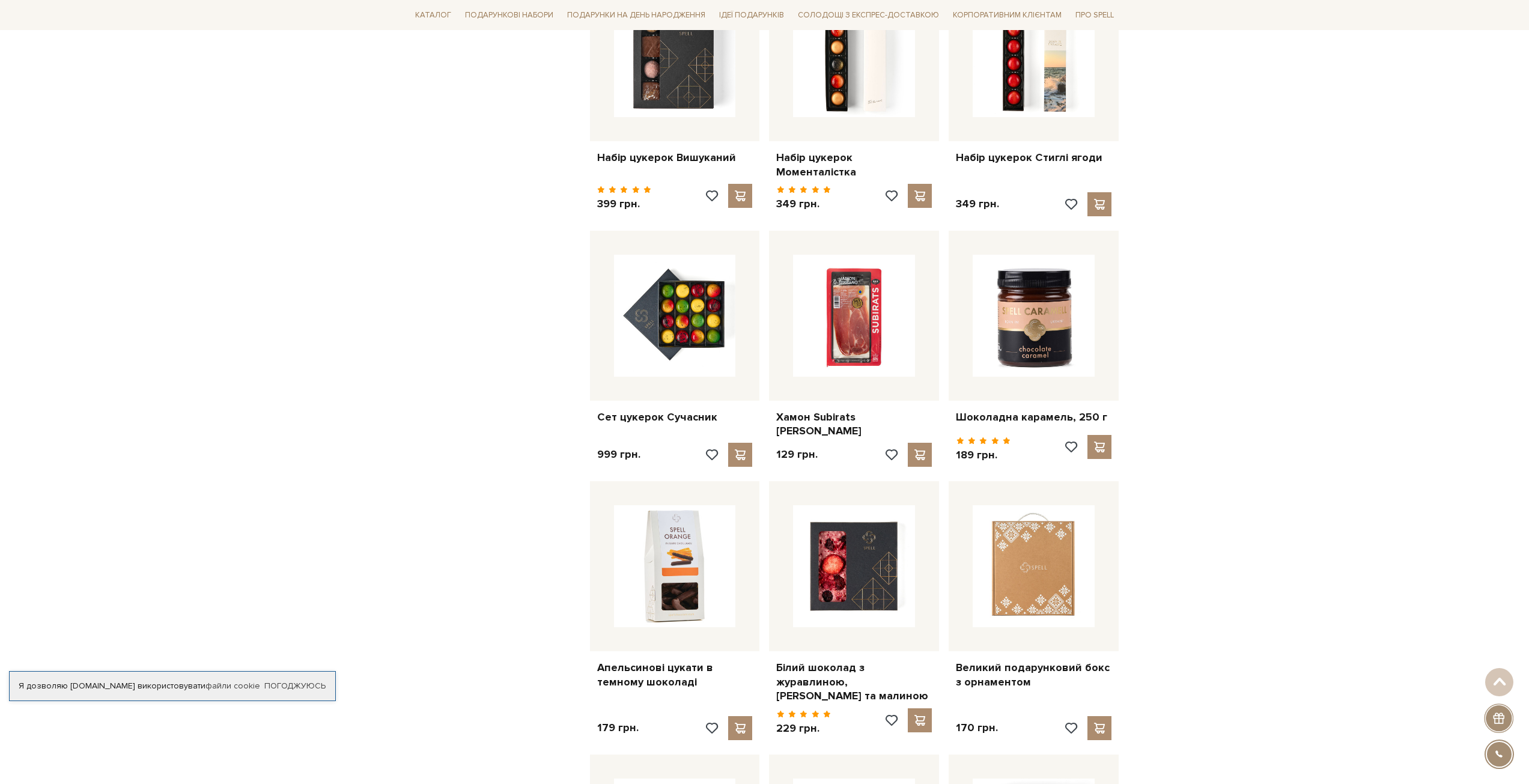
scroll to position [4204, 0]
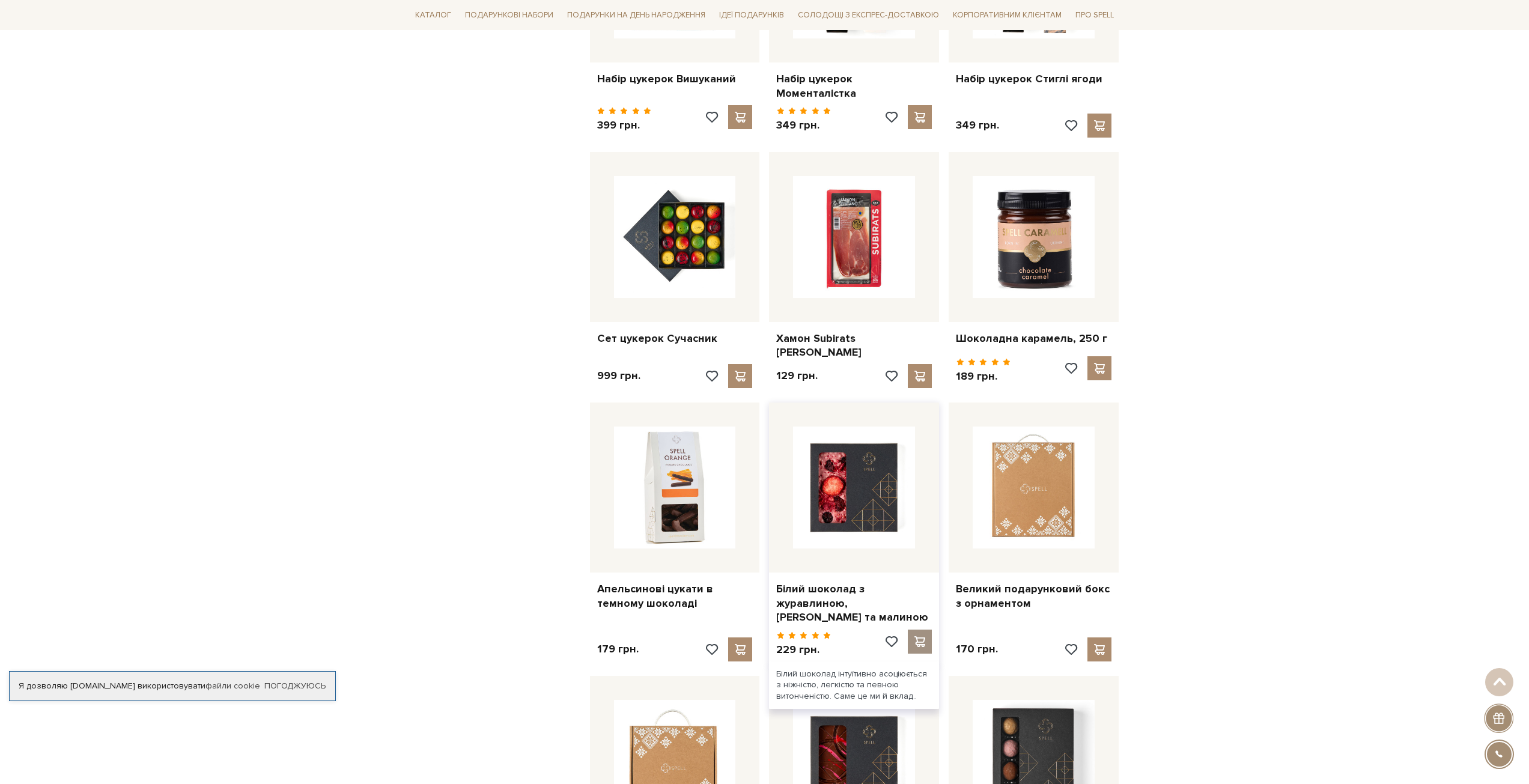
click at [913, 636] on span at bounding box center [920, 642] width 15 height 11
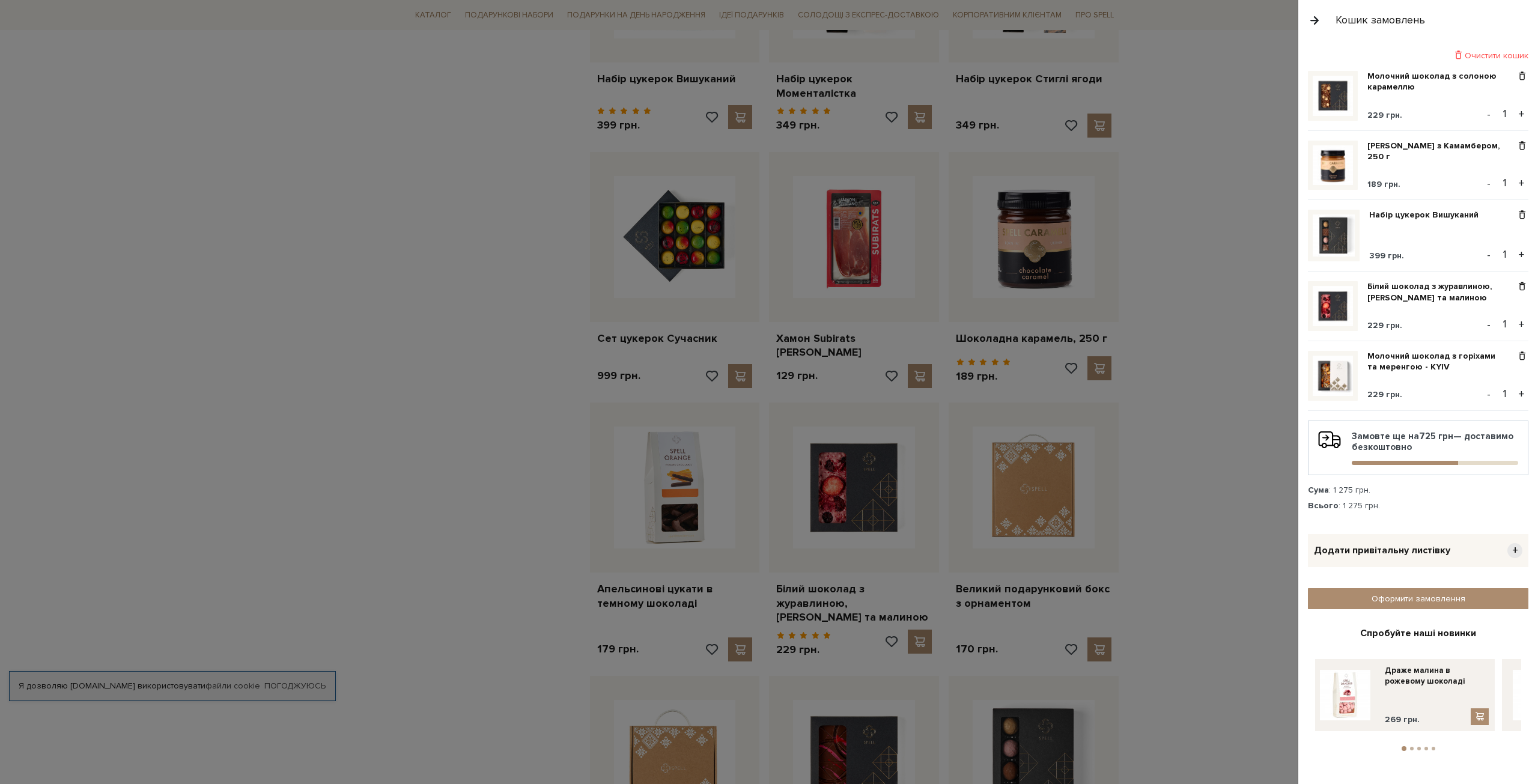
click at [1198, 503] on div at bounding box center [769, 392] width 1538 height 784
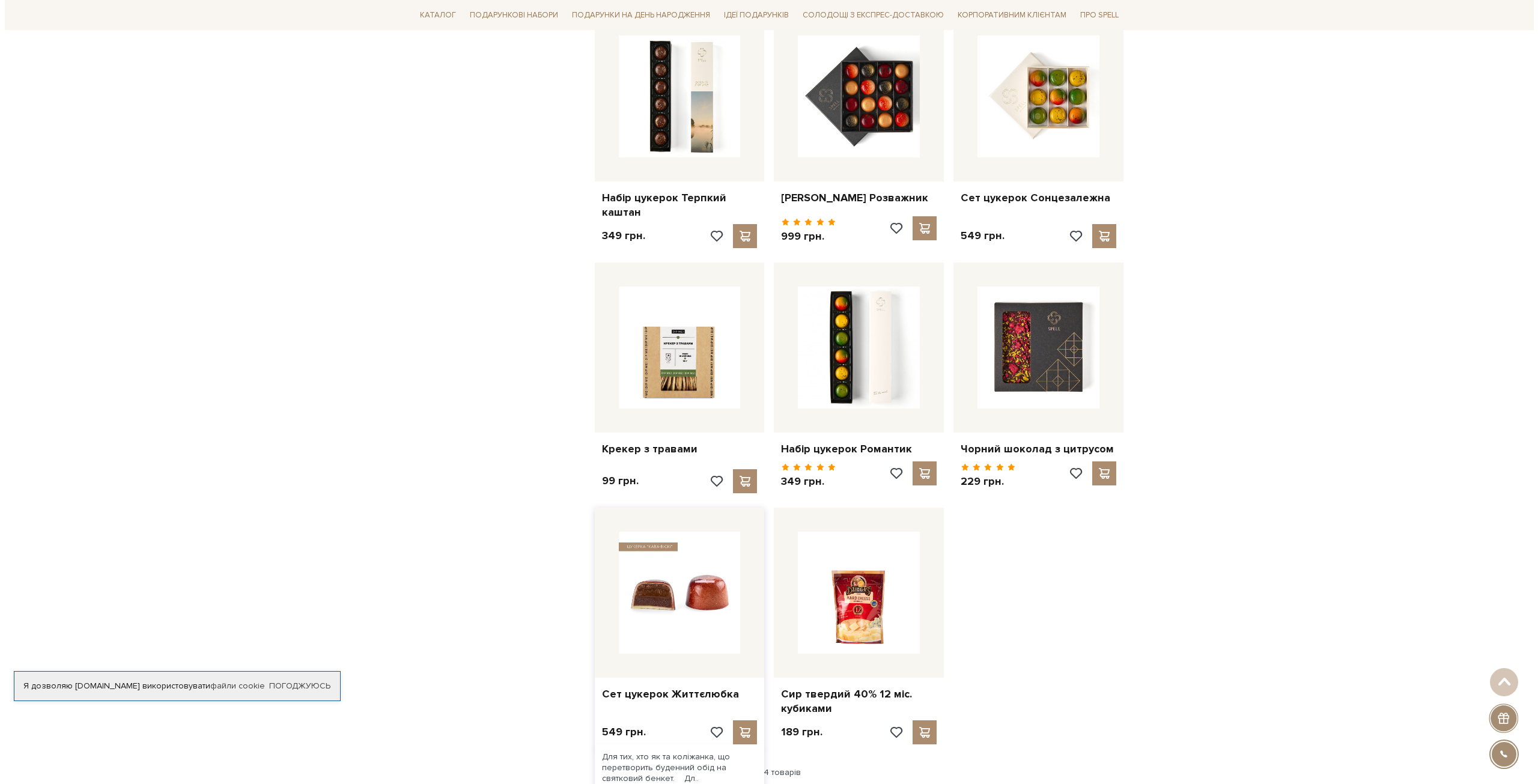
scroll to position [5166, 0]
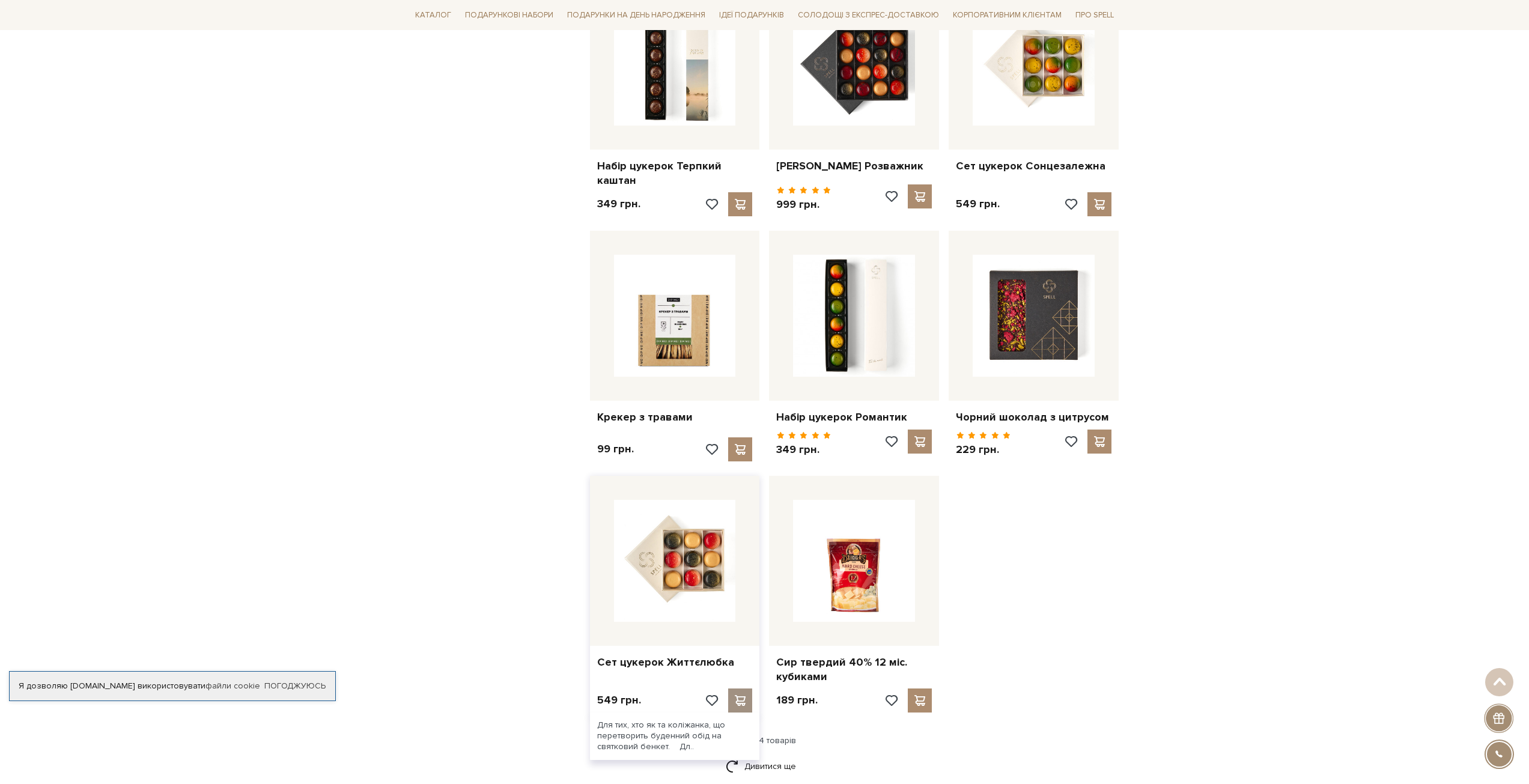
click at [734, 695] on span at bounding box center [741, 700] width 15 height 11
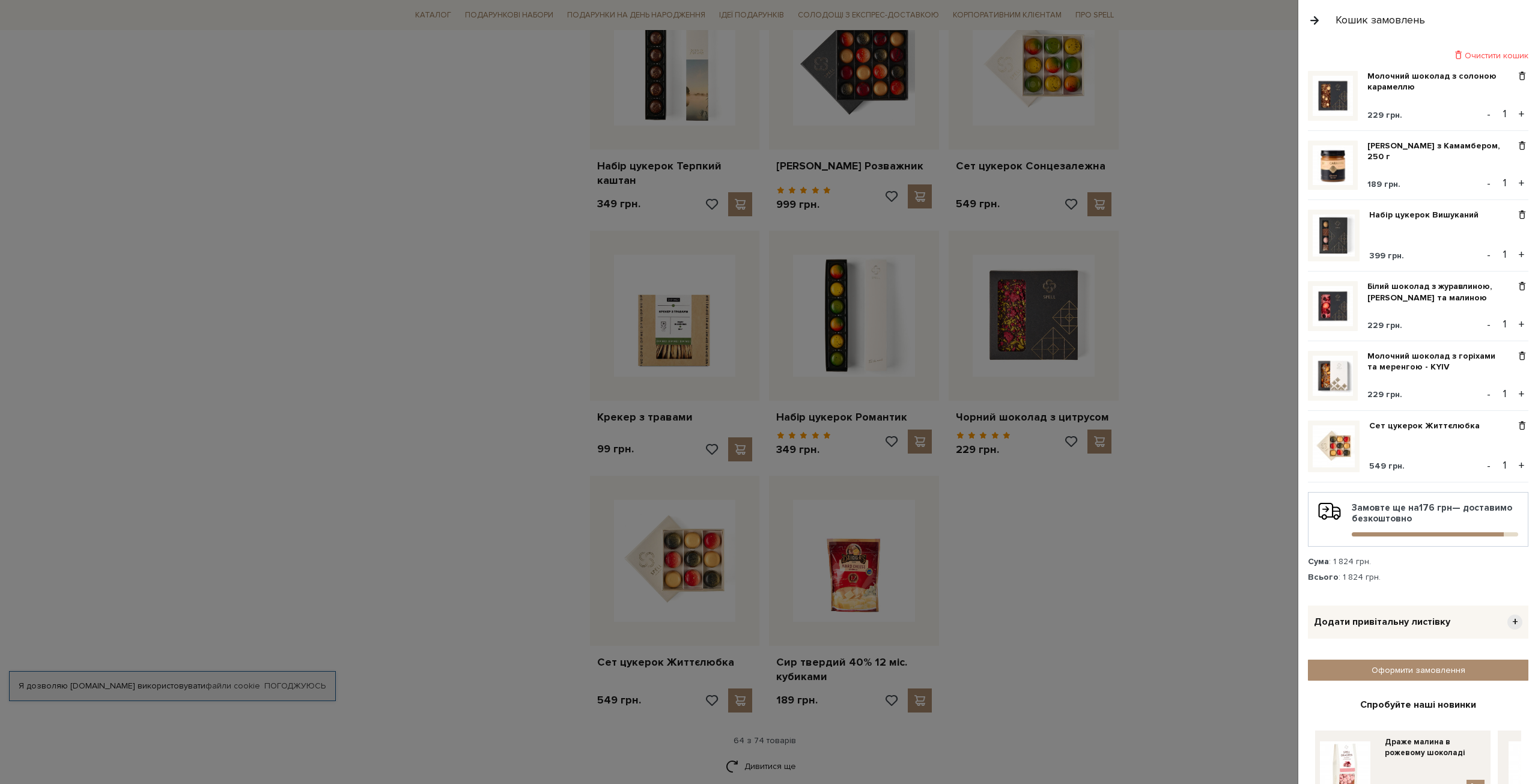
click at [1484, 184] on button "-" at bounding box center [1488, 183] width 12 height 18
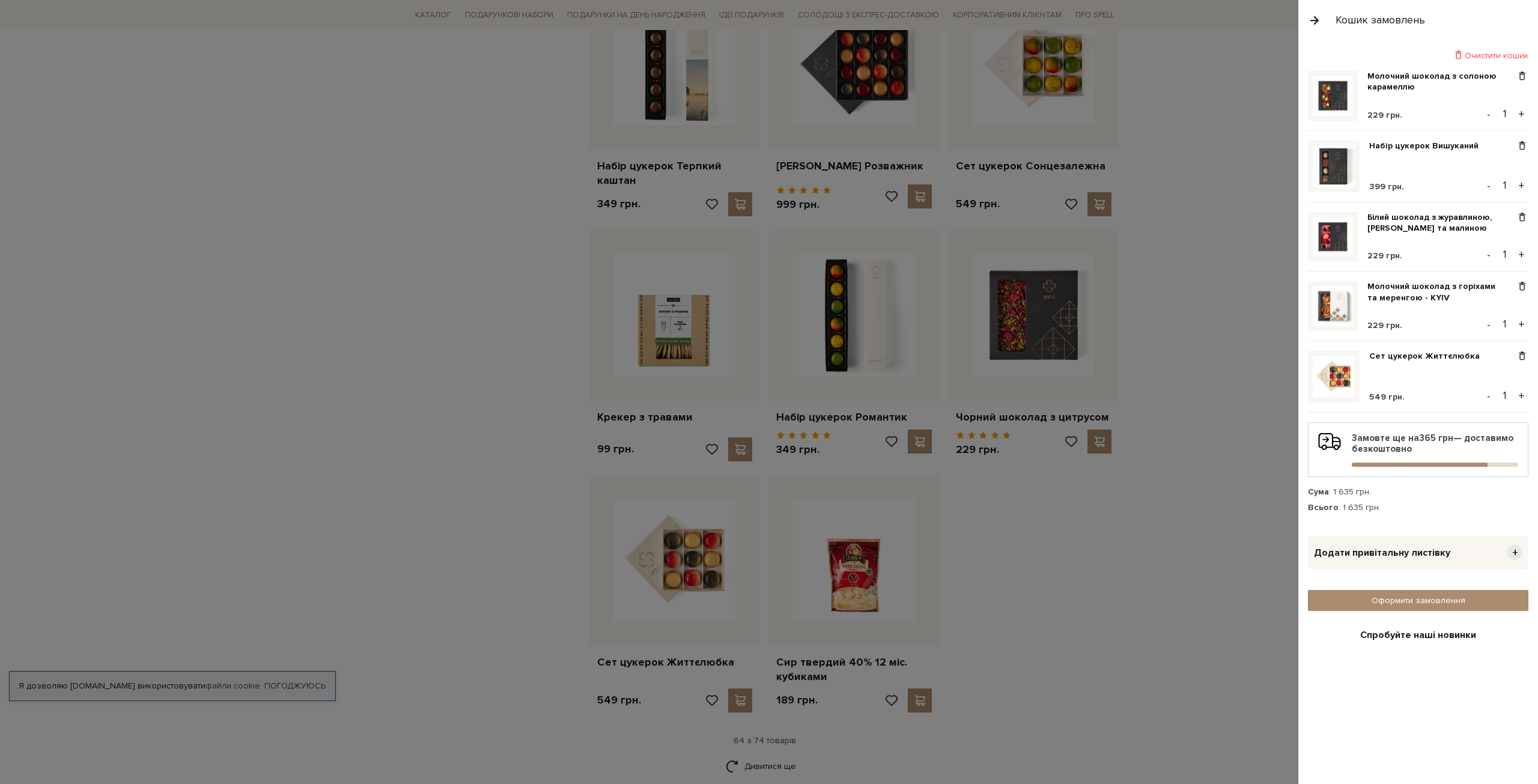
drag, startPoint x: 1205, startPoint y: 441, endPoint x: 1119, endPoint y: 454, distance: 87.0
click at [1205, 441] on div at bounding box center [769, 392] width 1538 height 784
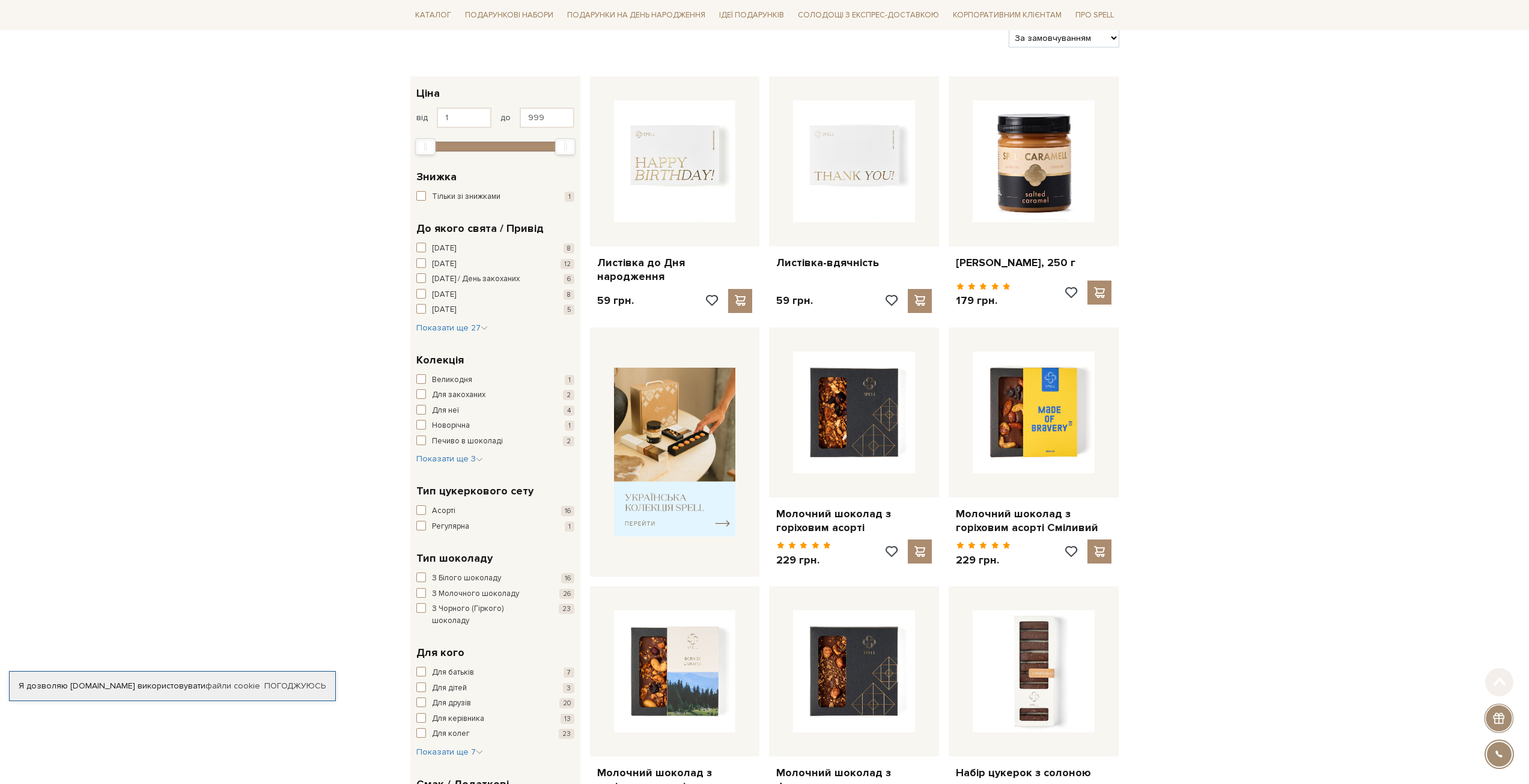
scroll to position [180, 0]
click at [425, 507] on span "button" at bounding box center [421, 509] width 10 height 10
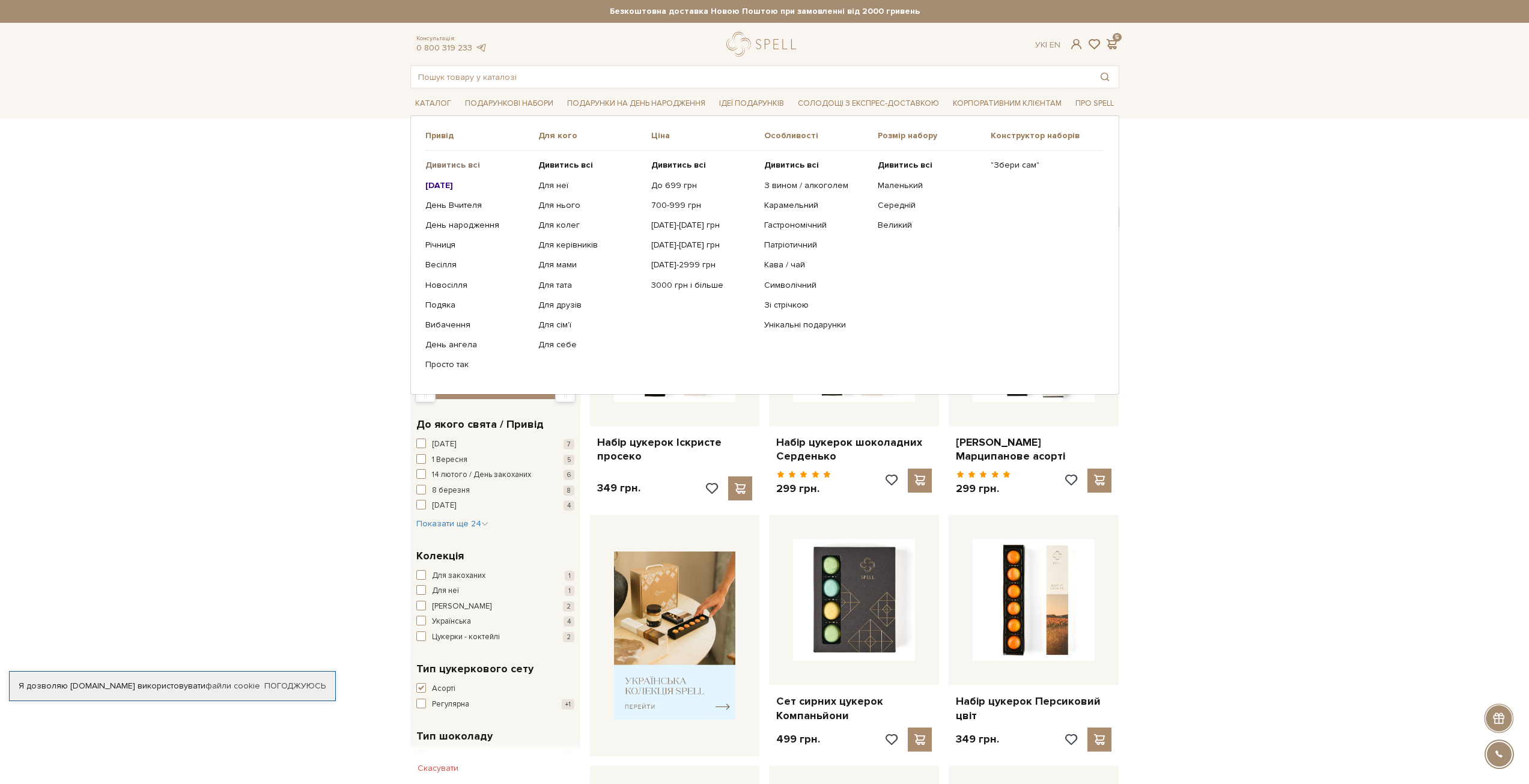
click at [455, 164] on b "Дивитись всі" at bounding box center [452, 165] width 55 height 10
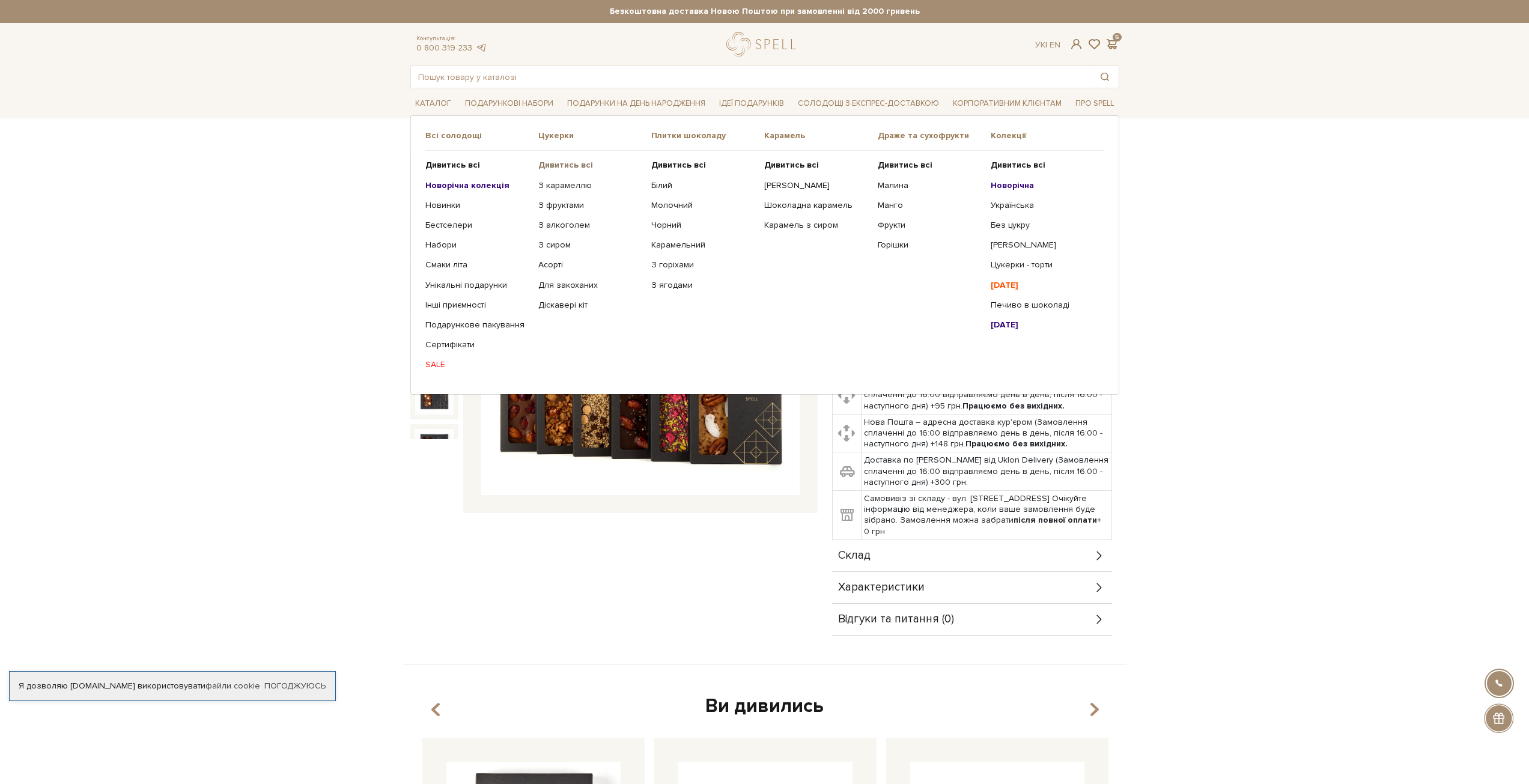
click at [555, 164] on b "Дивитись всі" at bounding box center [565, 165] width 55 height 10
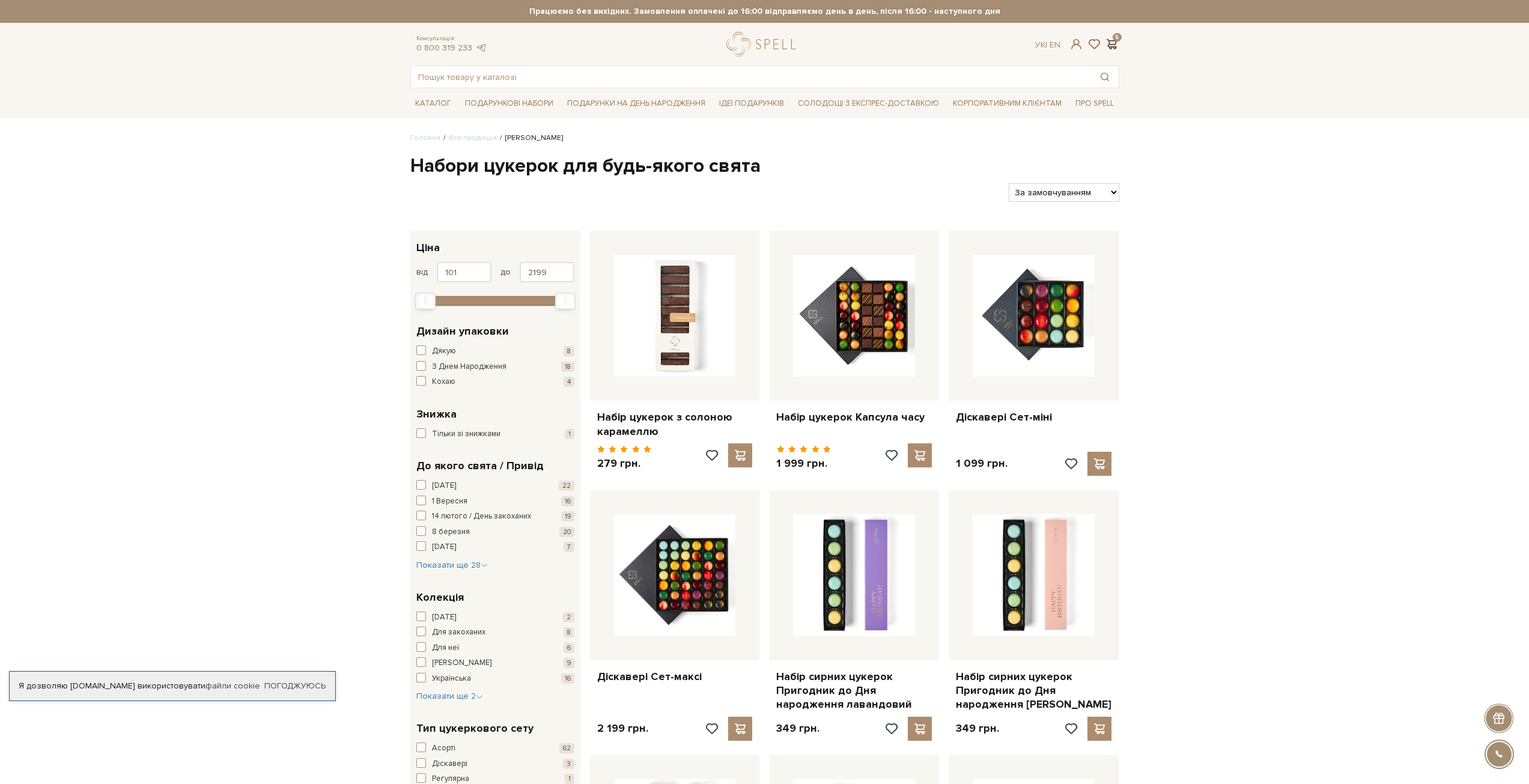
click at [1111, 44] on span at bounding box center [1111, 44] width 14 height 12
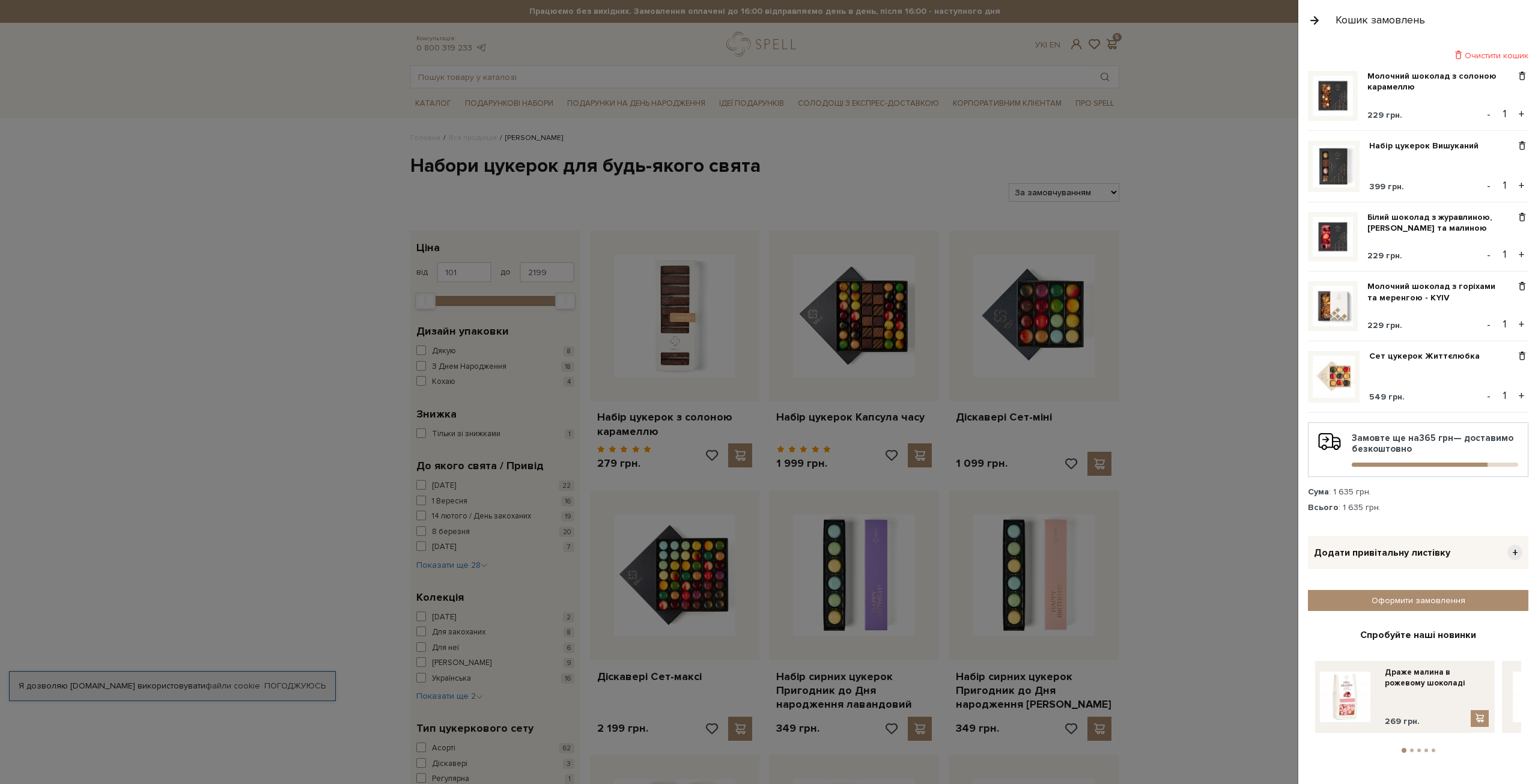
click at [1477, 59] on div "Очистити кошик" at bounding box center [1418, 55] width 220 height 12
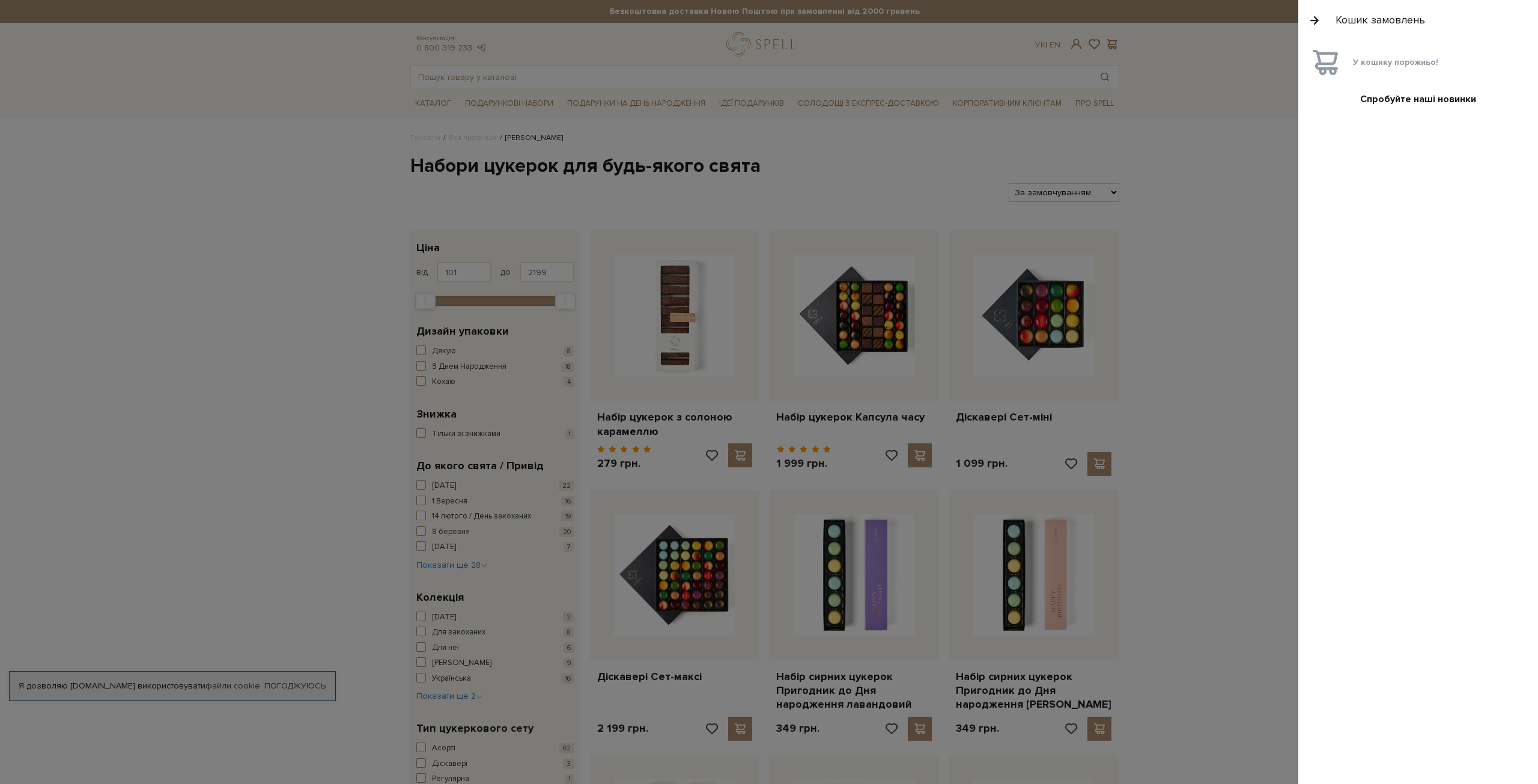
click at [1274, 180] on div at bounding box center [769, 392] width 1538 height 784
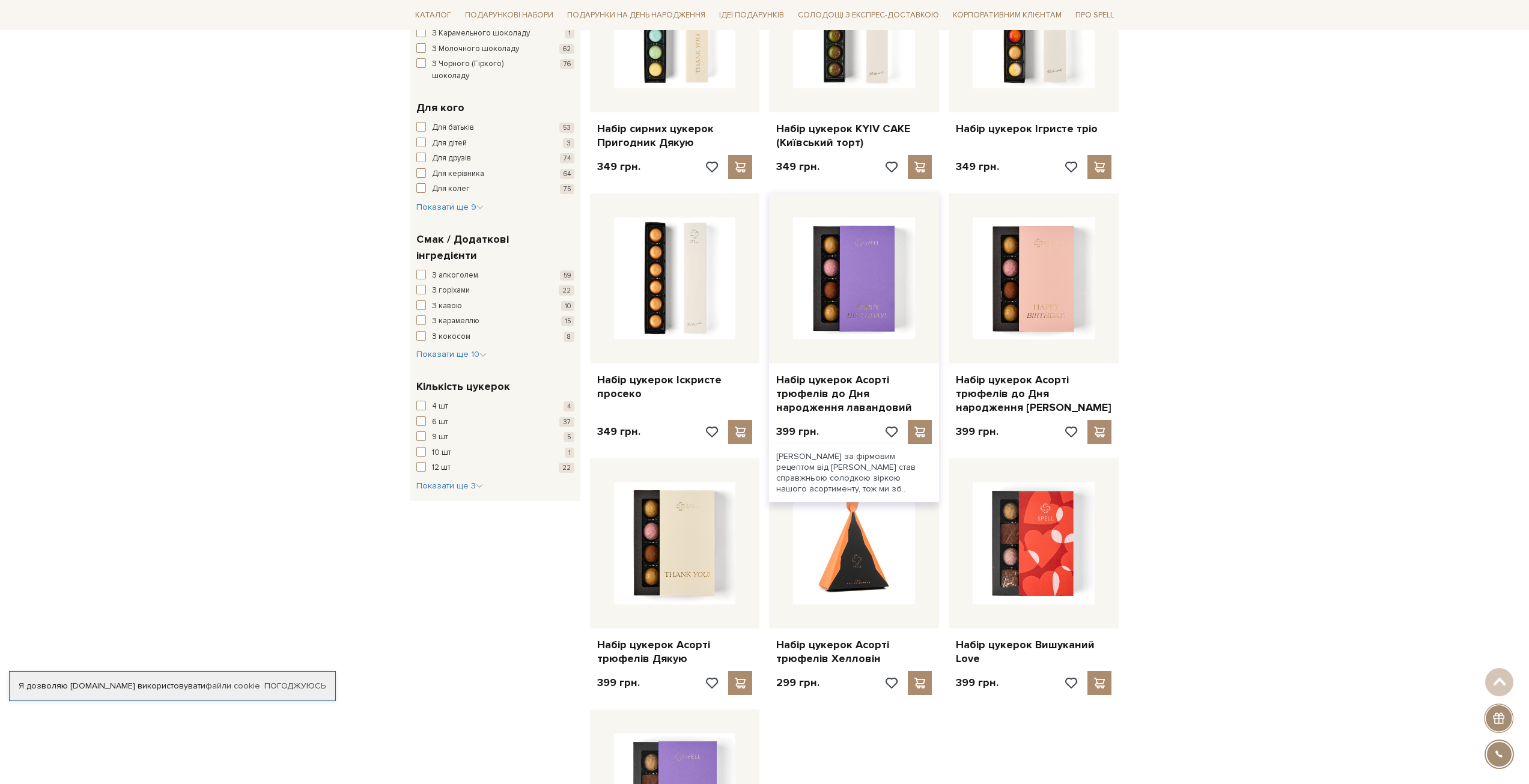
scroll to position [841, 0]
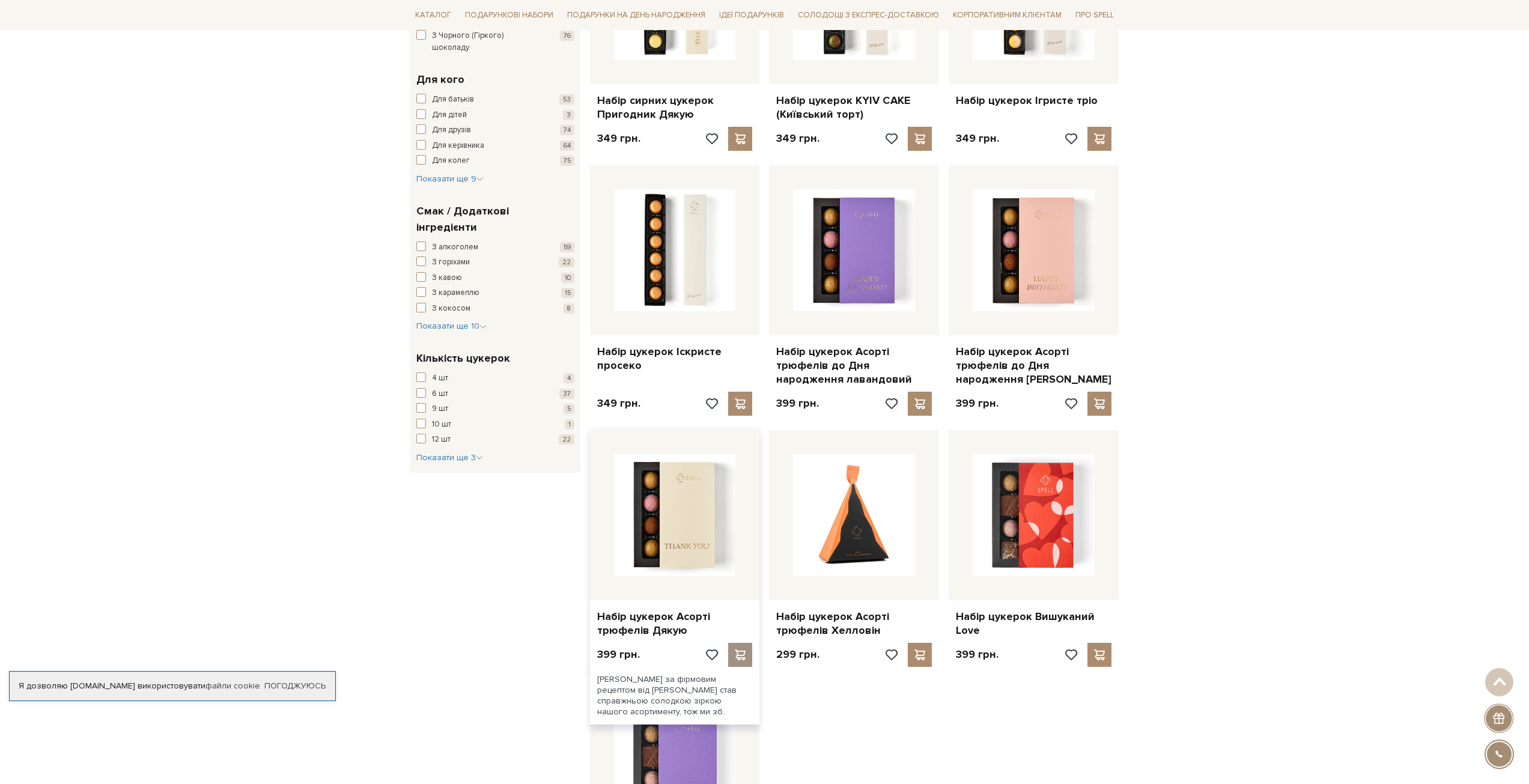
click at [739, 654] on span at bounding box center [741, 655] width 15 height 11
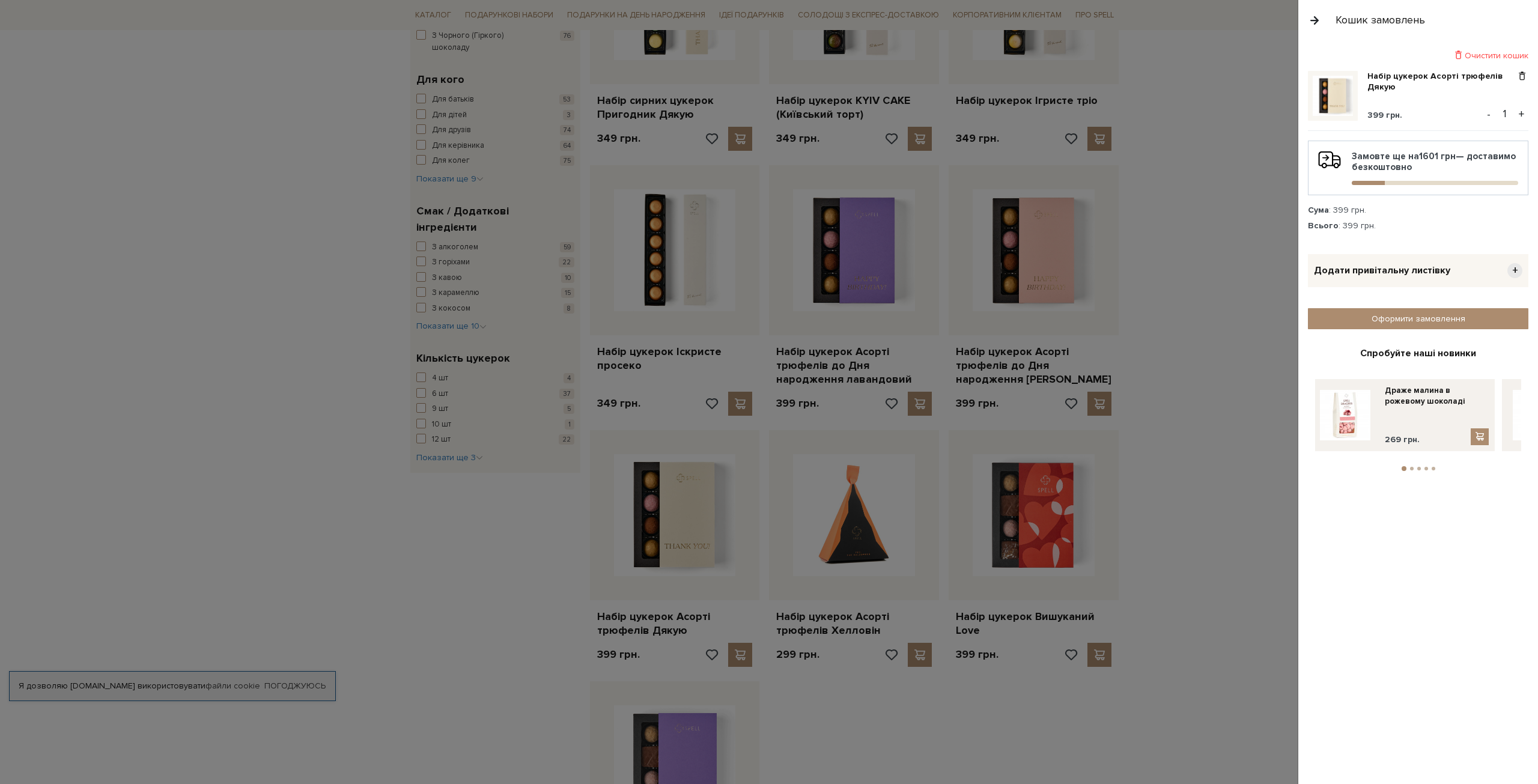
click at [1246, 209] on div at bounding box center [769, 392] width 1538 height 784
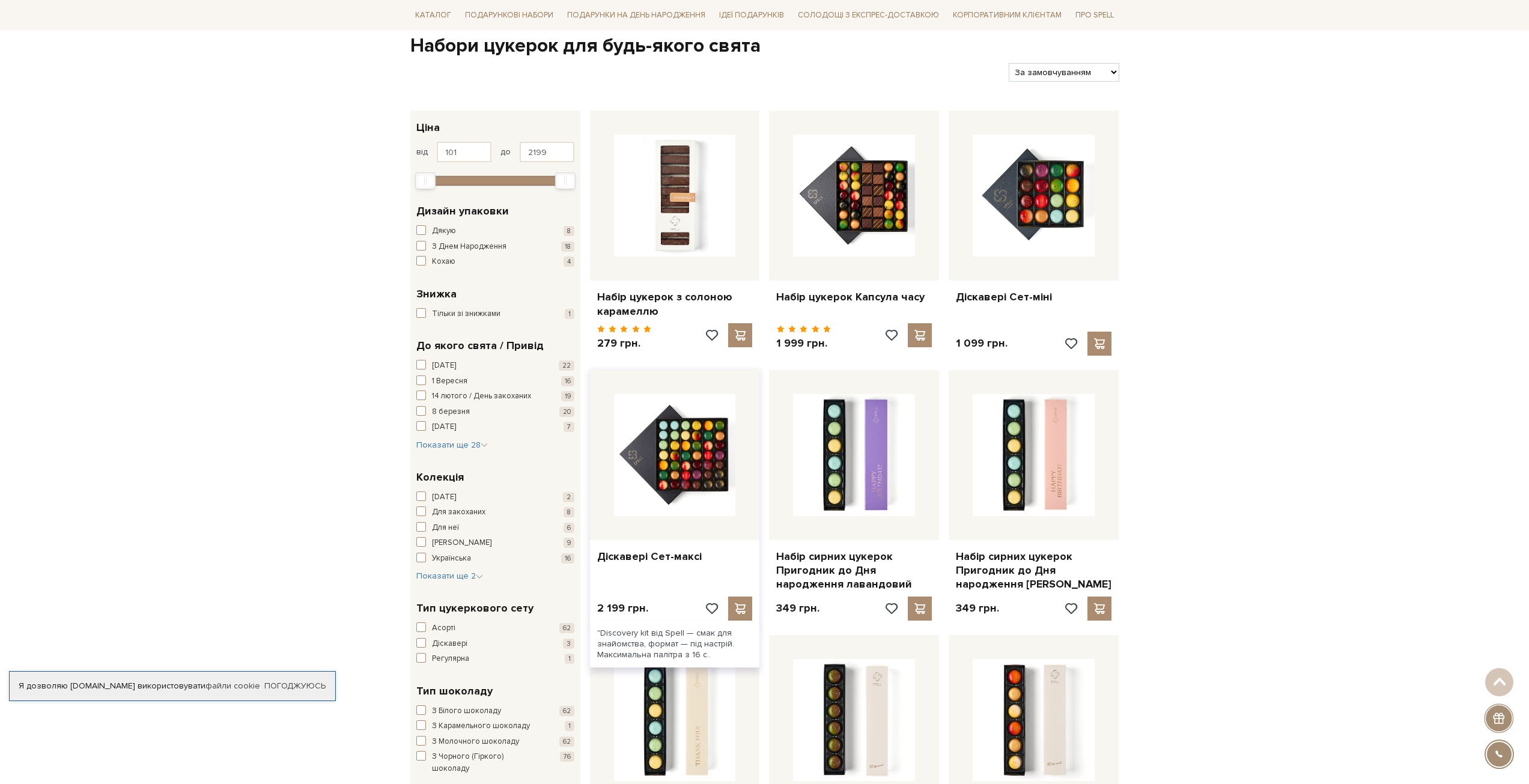
scroll to position [0, 0]
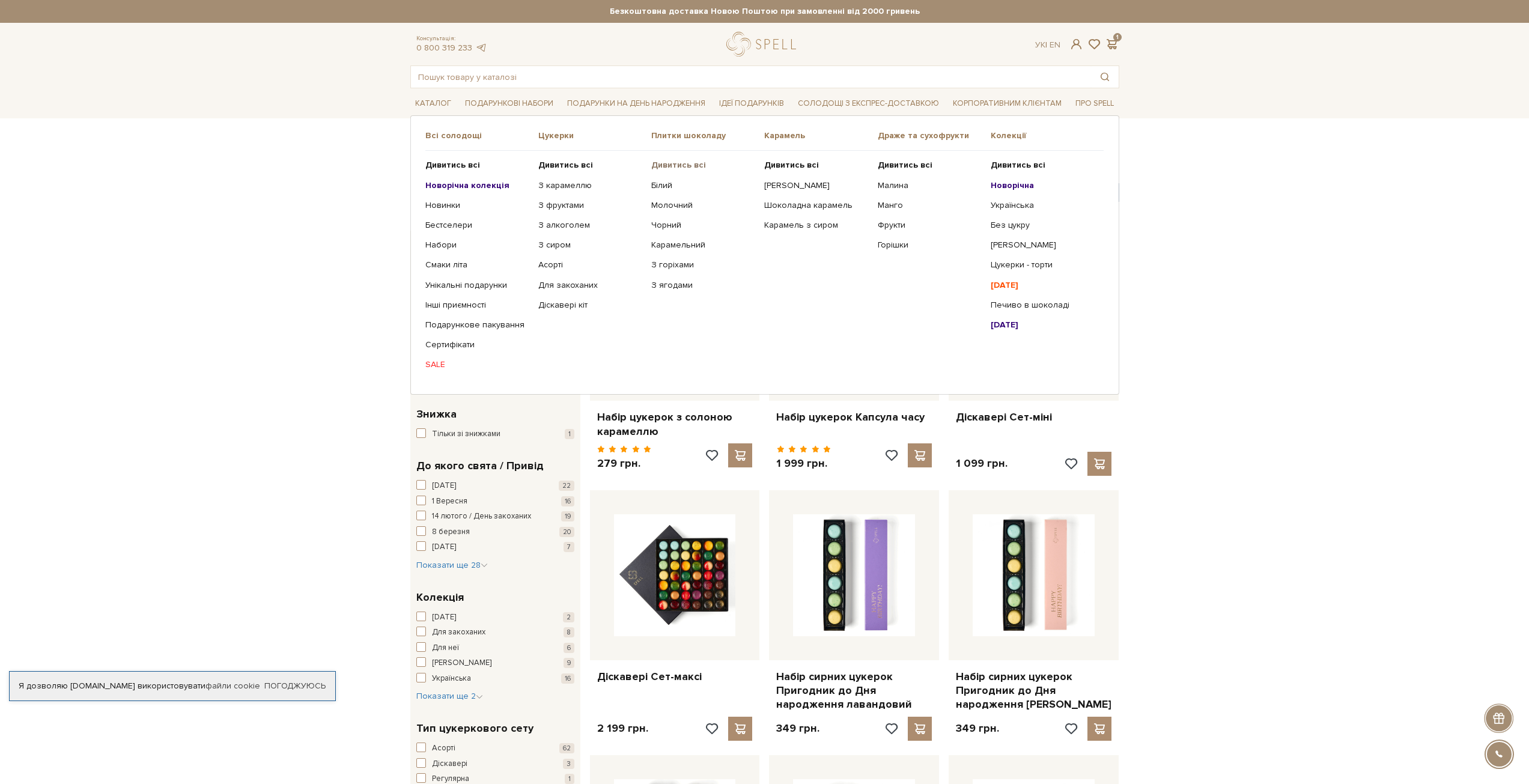
click at [668, 165] on b "Дивитись всі" at bounding box center [678, 165] width 55 height 10
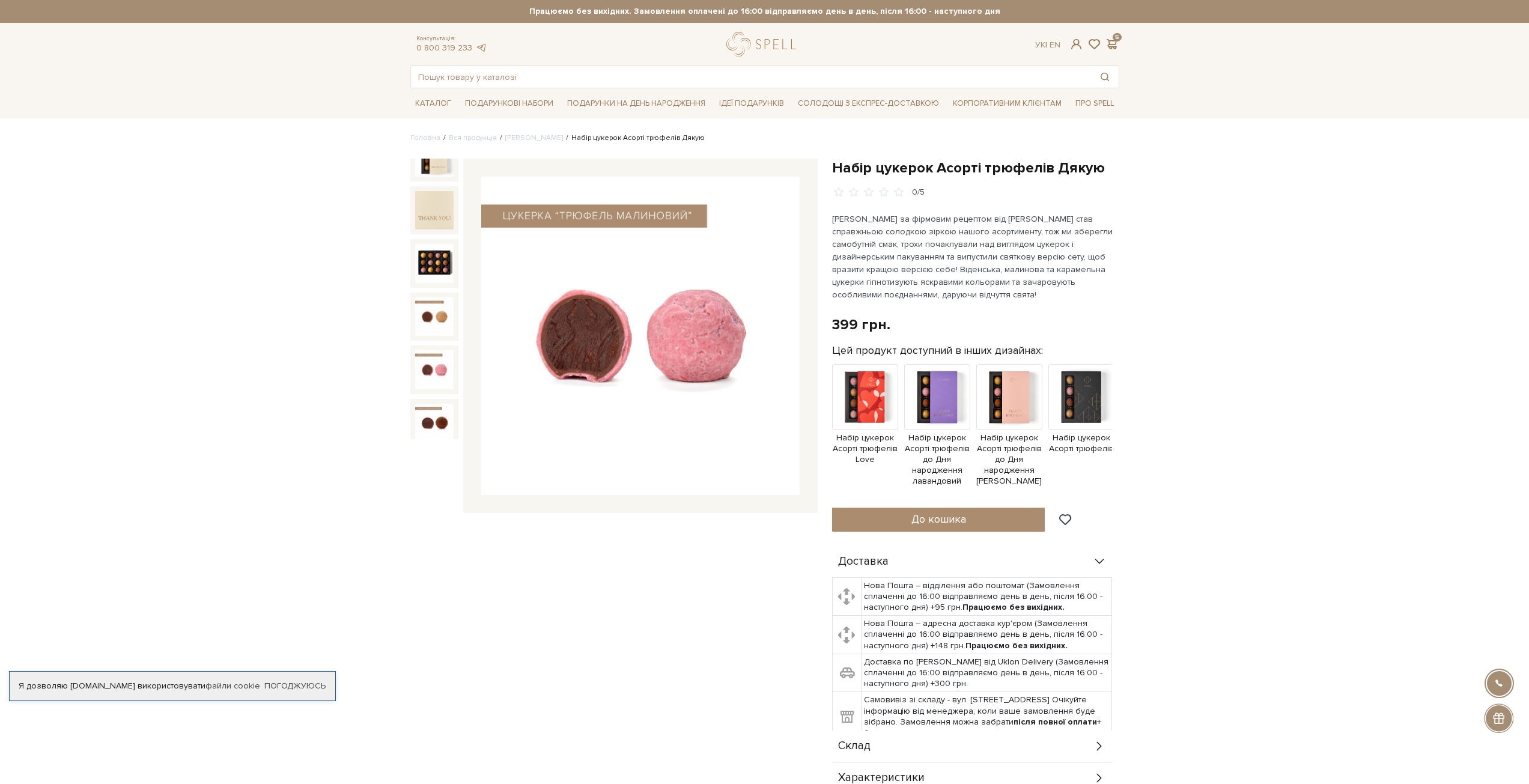
scroll to position [26, 0]
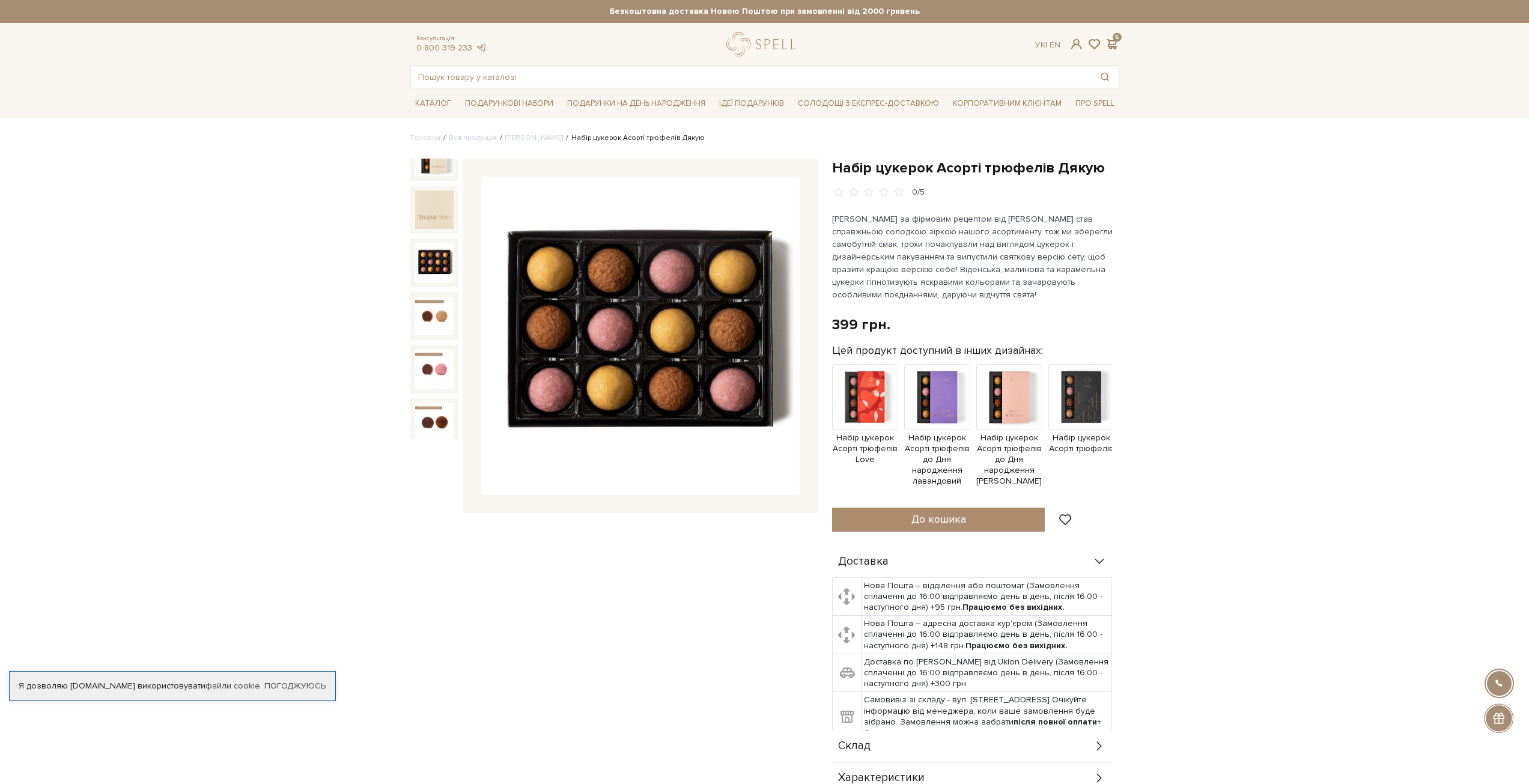
click at [438, 259] on img at bounding box center [434, 262] width 39 height 39
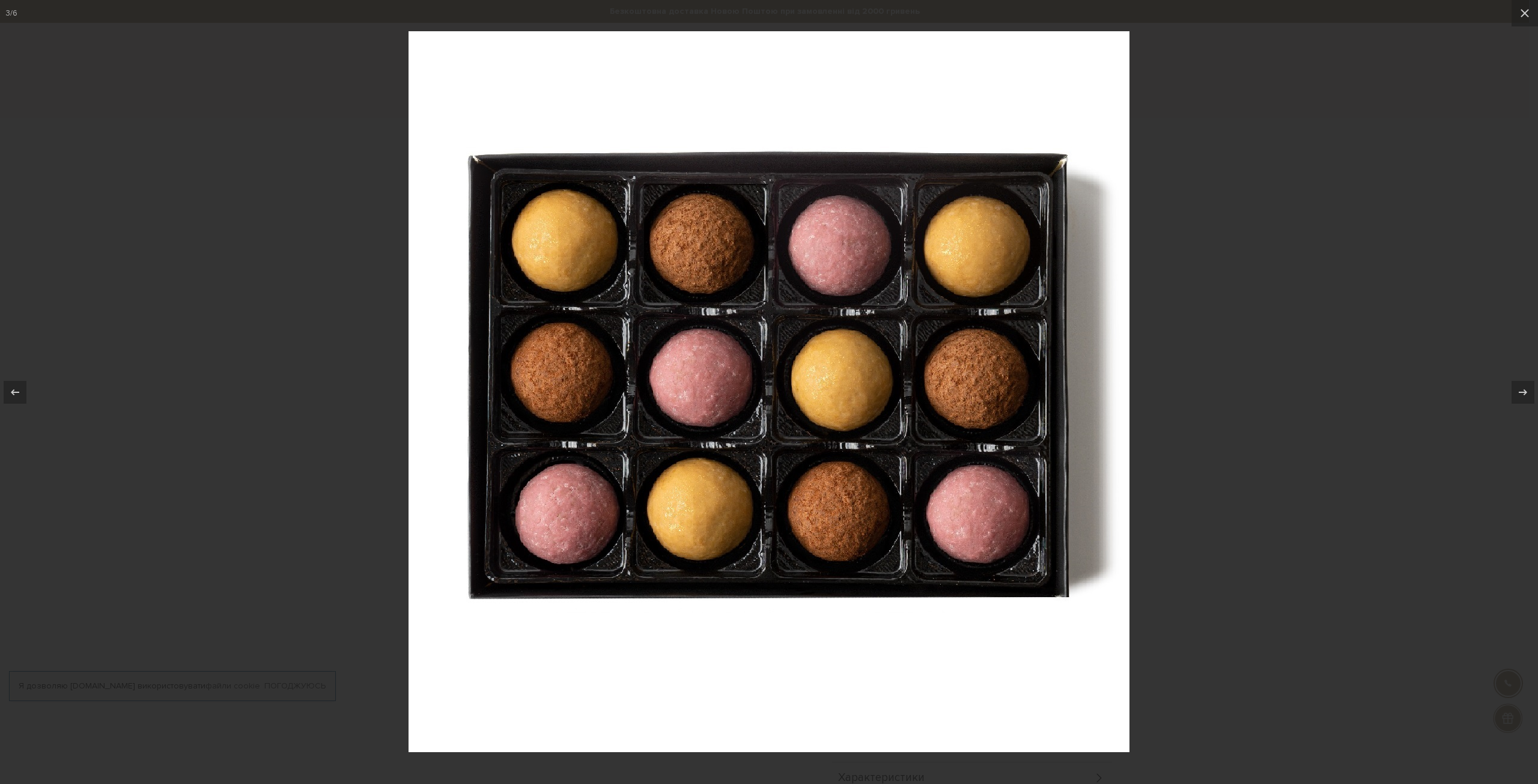
click at [1401, 228] on div at bounding box center [769, 392] width 1538 height 784
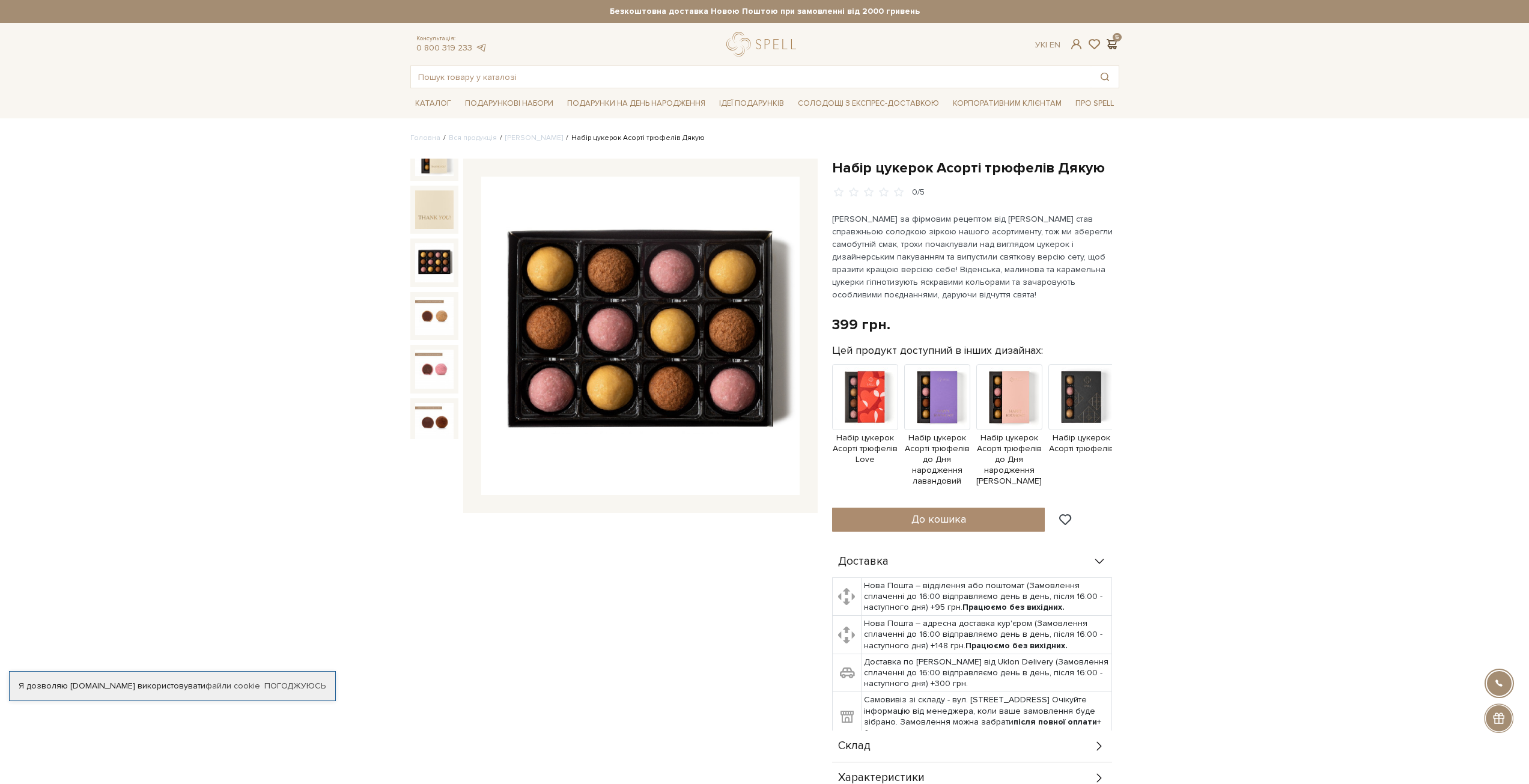
click at [1113, 44] on span at bounding box center [1111, 44] width 14 height 12
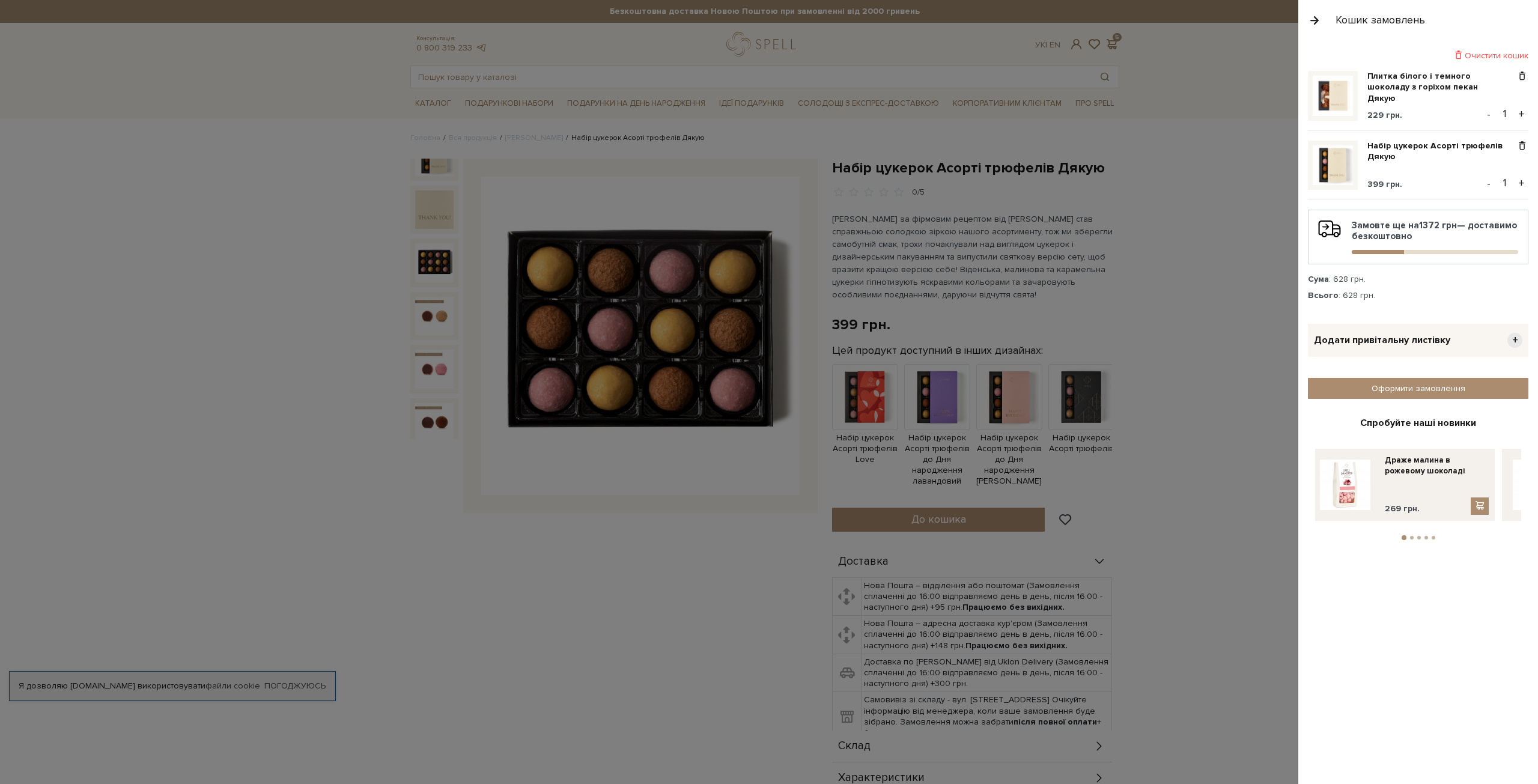
click at [280, 137] on div at bounding box center [769, 392] width 1538 height 784
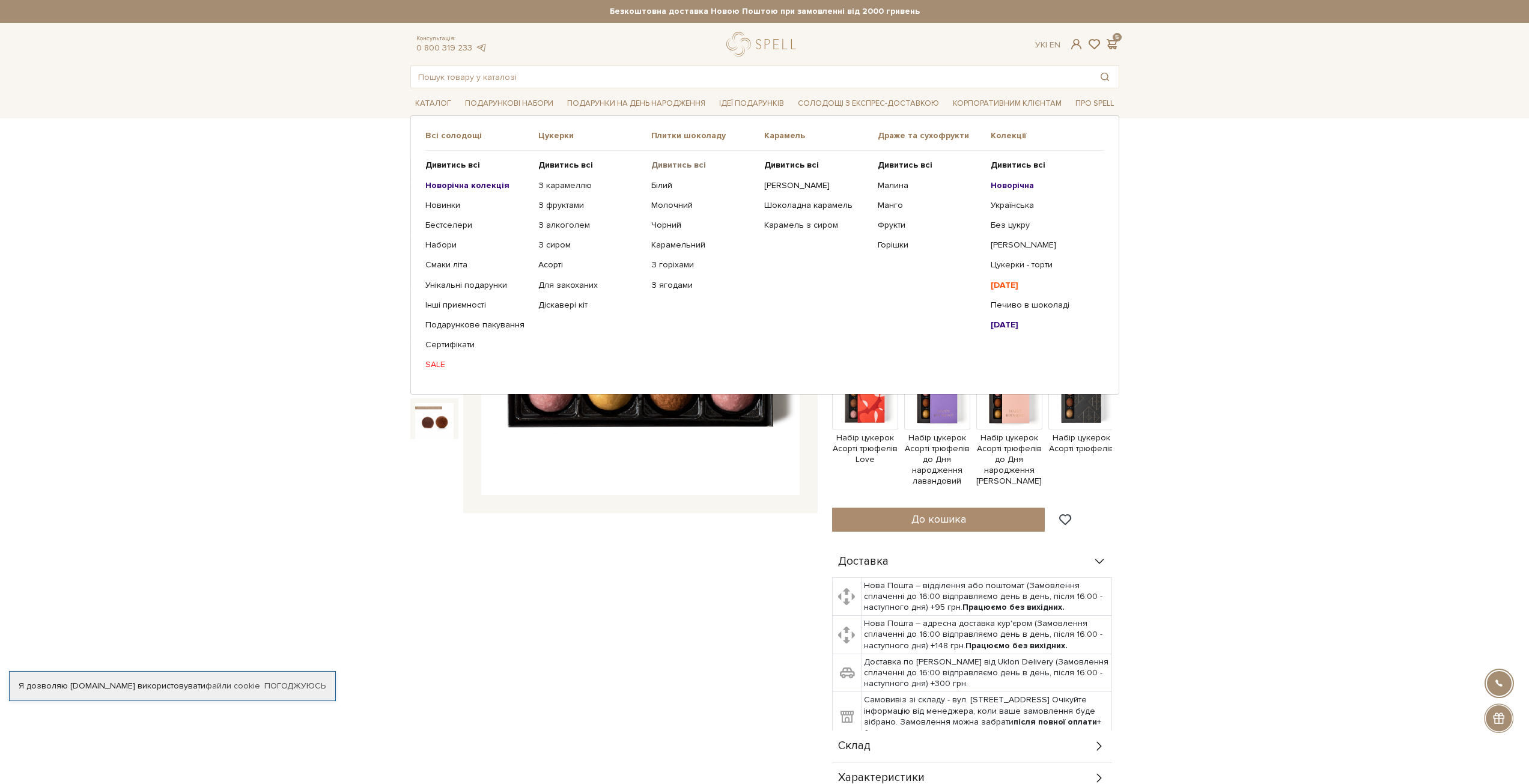
click at [676, 164] on b "Дивитись всі" at bounding box center [678, 165] width 55 height 10
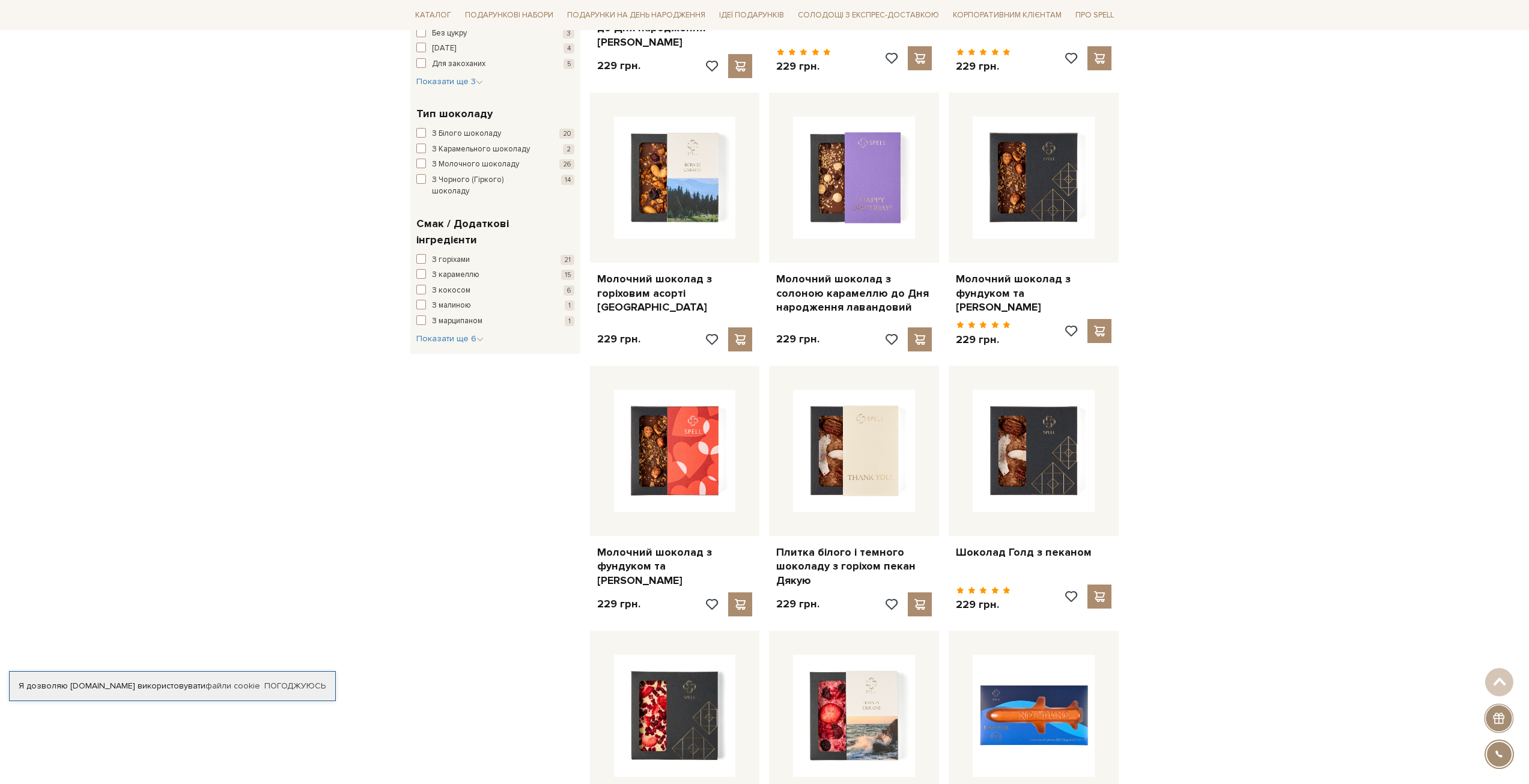
scroll to position [480, 0]
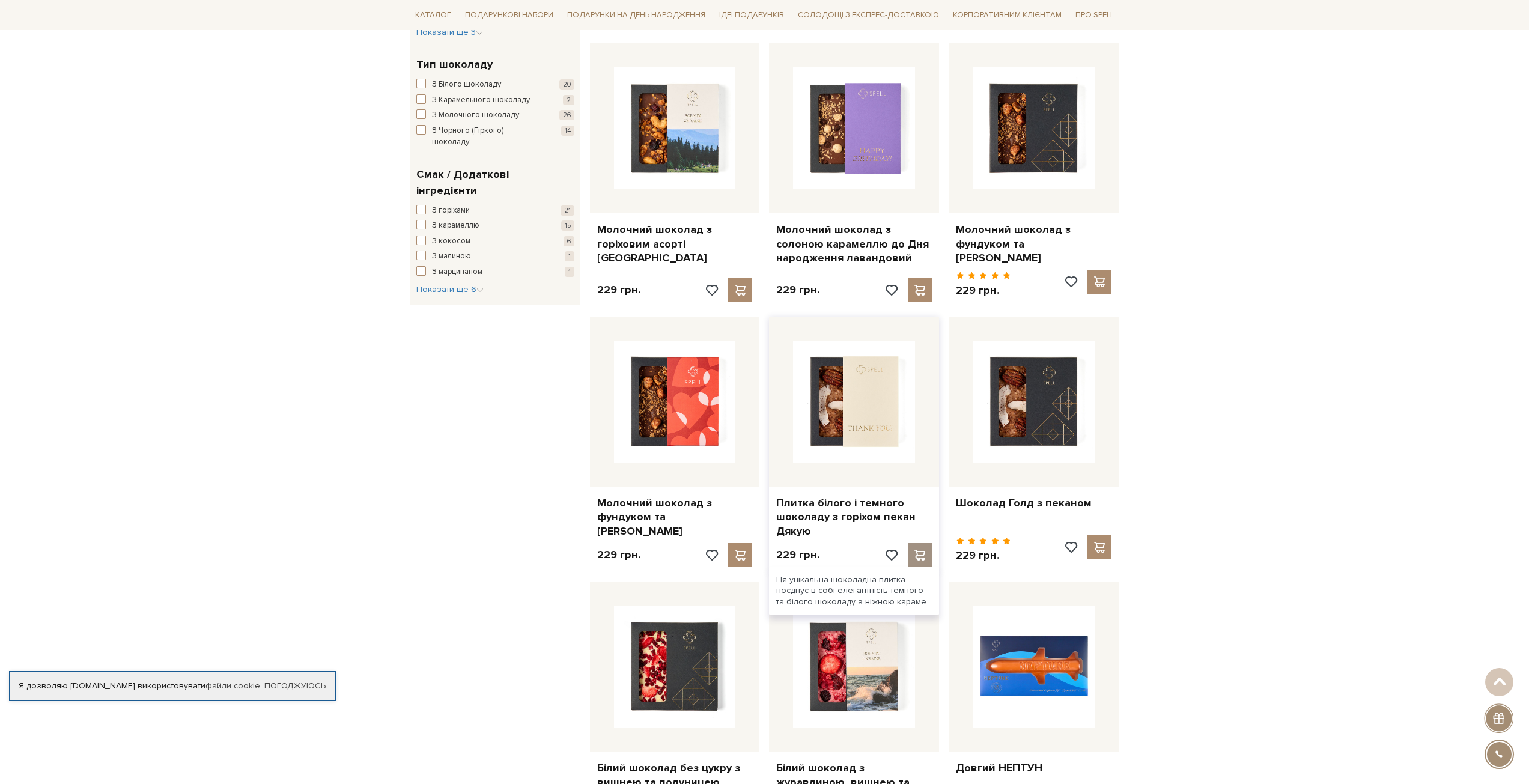
click at [923, 549] on span at bounding box center [920, 555] width 15 height 11
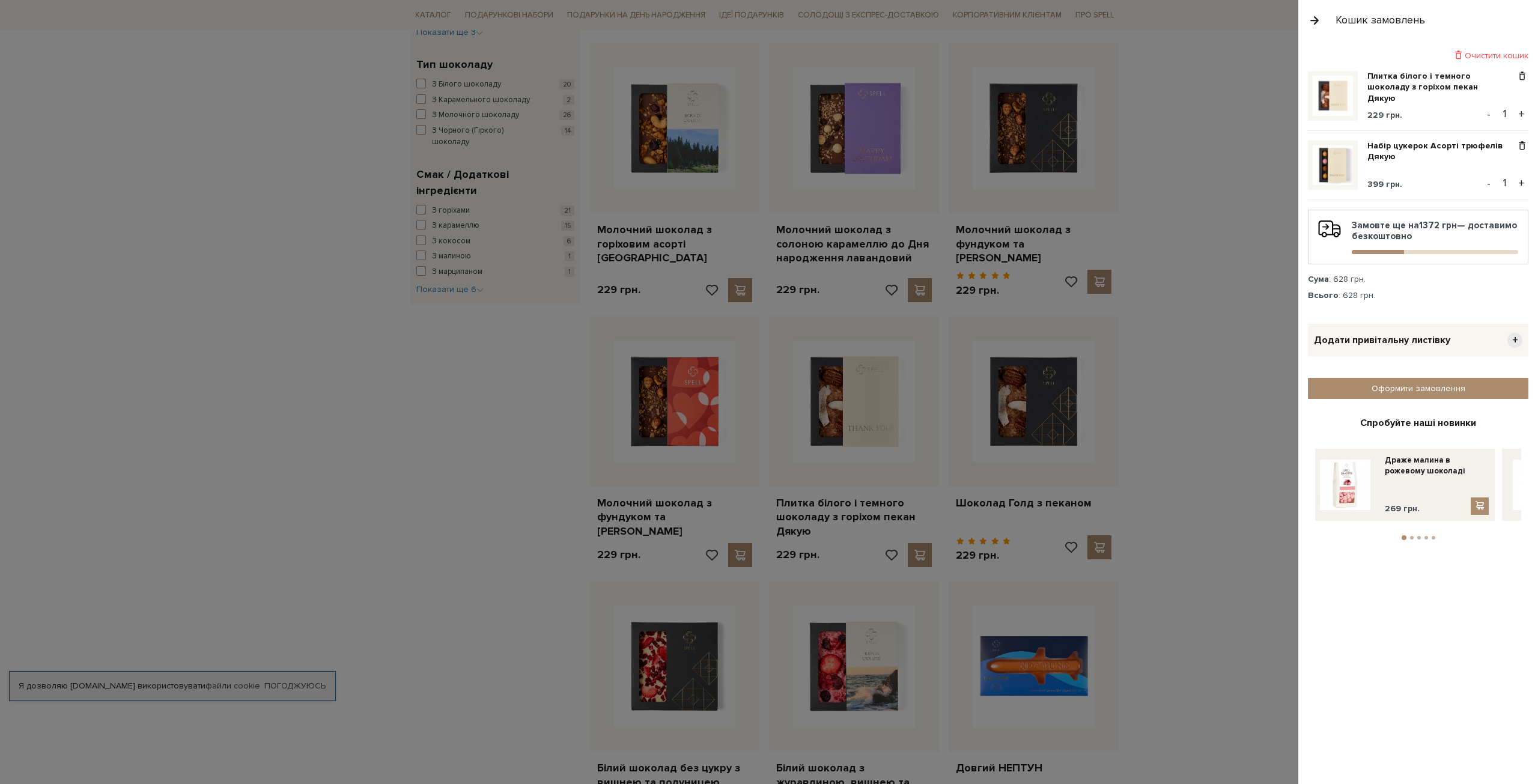
click at [1180, 557] on div at bounding box center [769, 392] width 1538 height 784
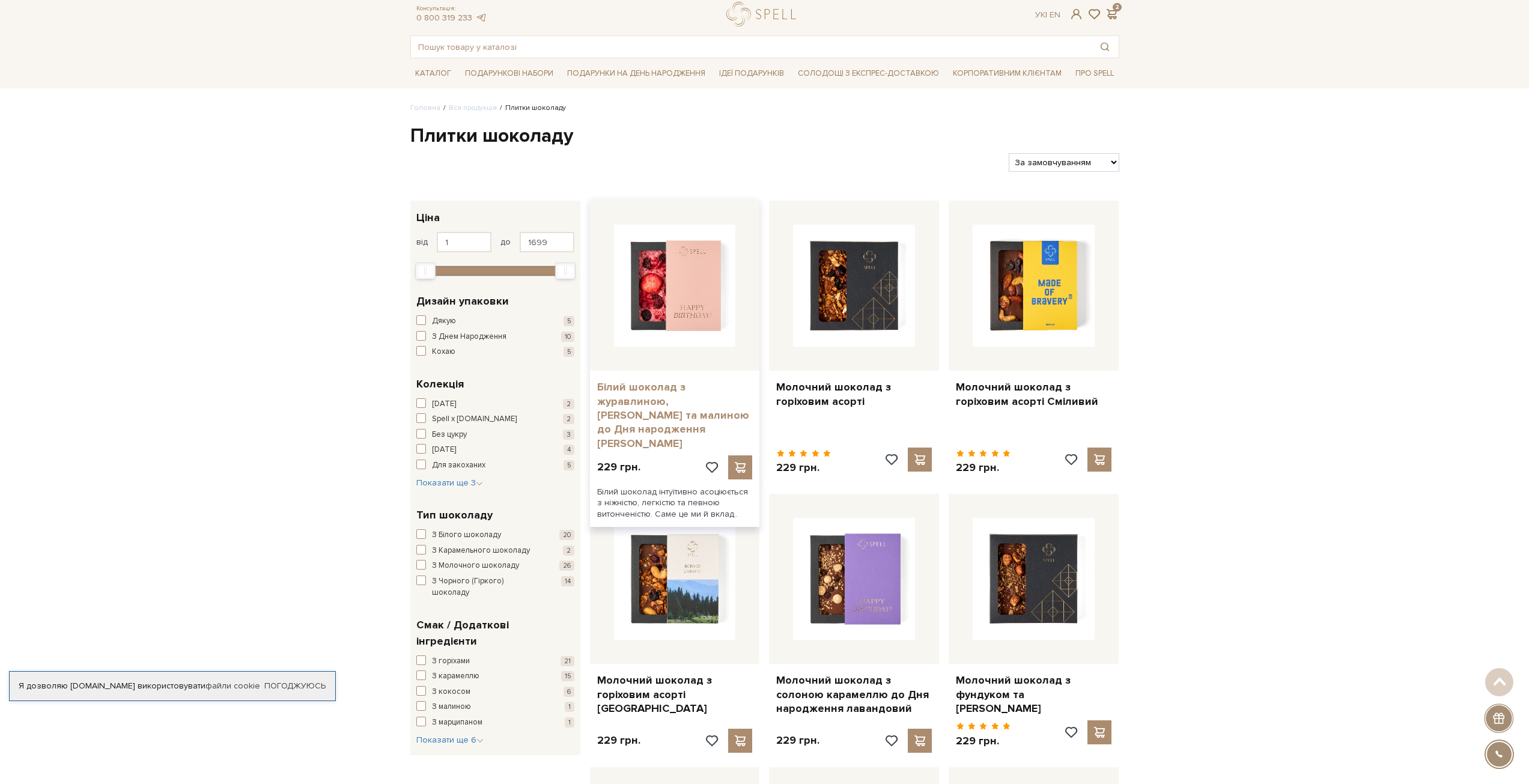
scroll to position [0, 0]
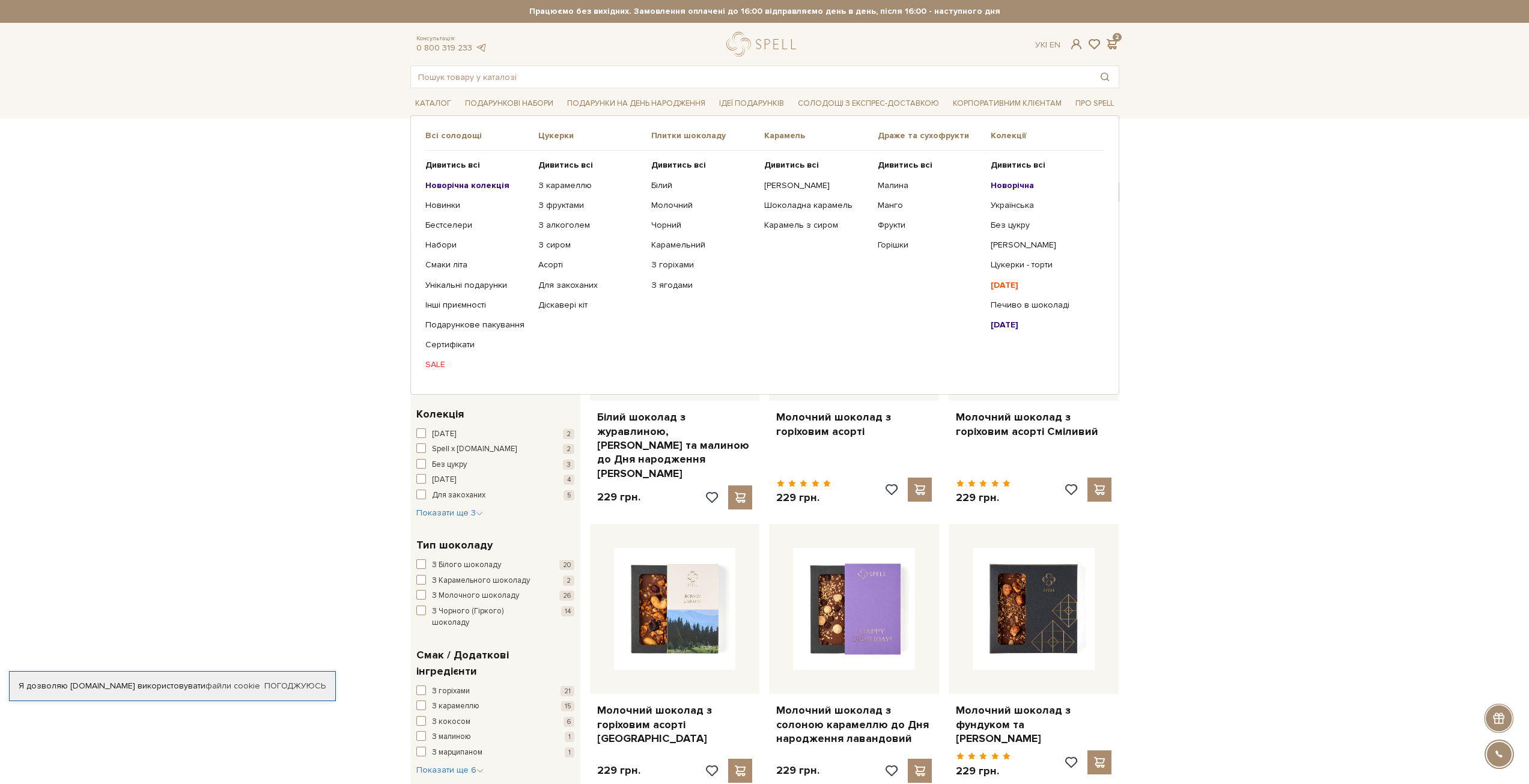
click at [438, 365] on link "SALE" at bounding box center [477, 364] width 104 height 11
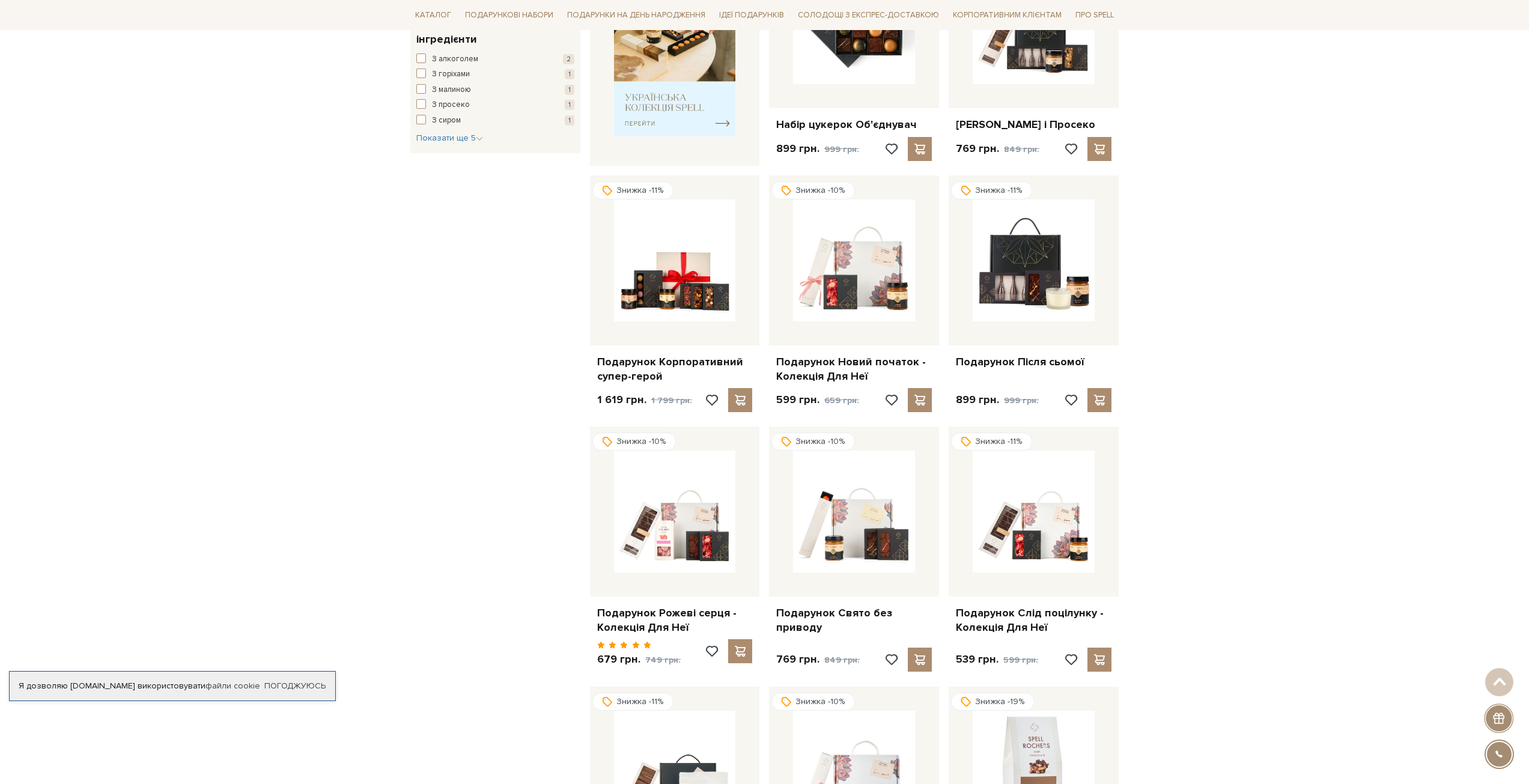
scroll to position [540, 0]
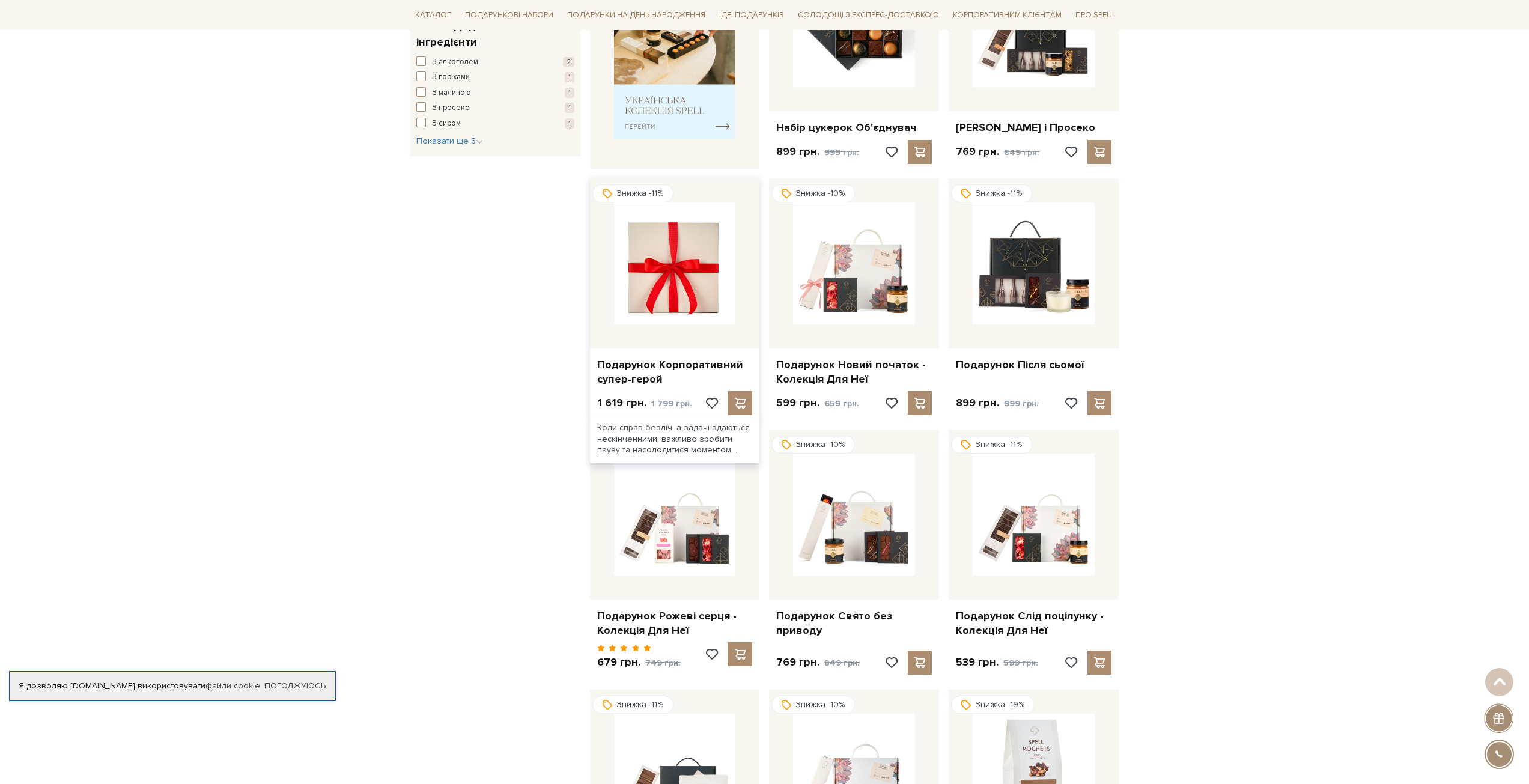
click at [662, 262] on img at bounding box center [674, 263] width 122 height 122
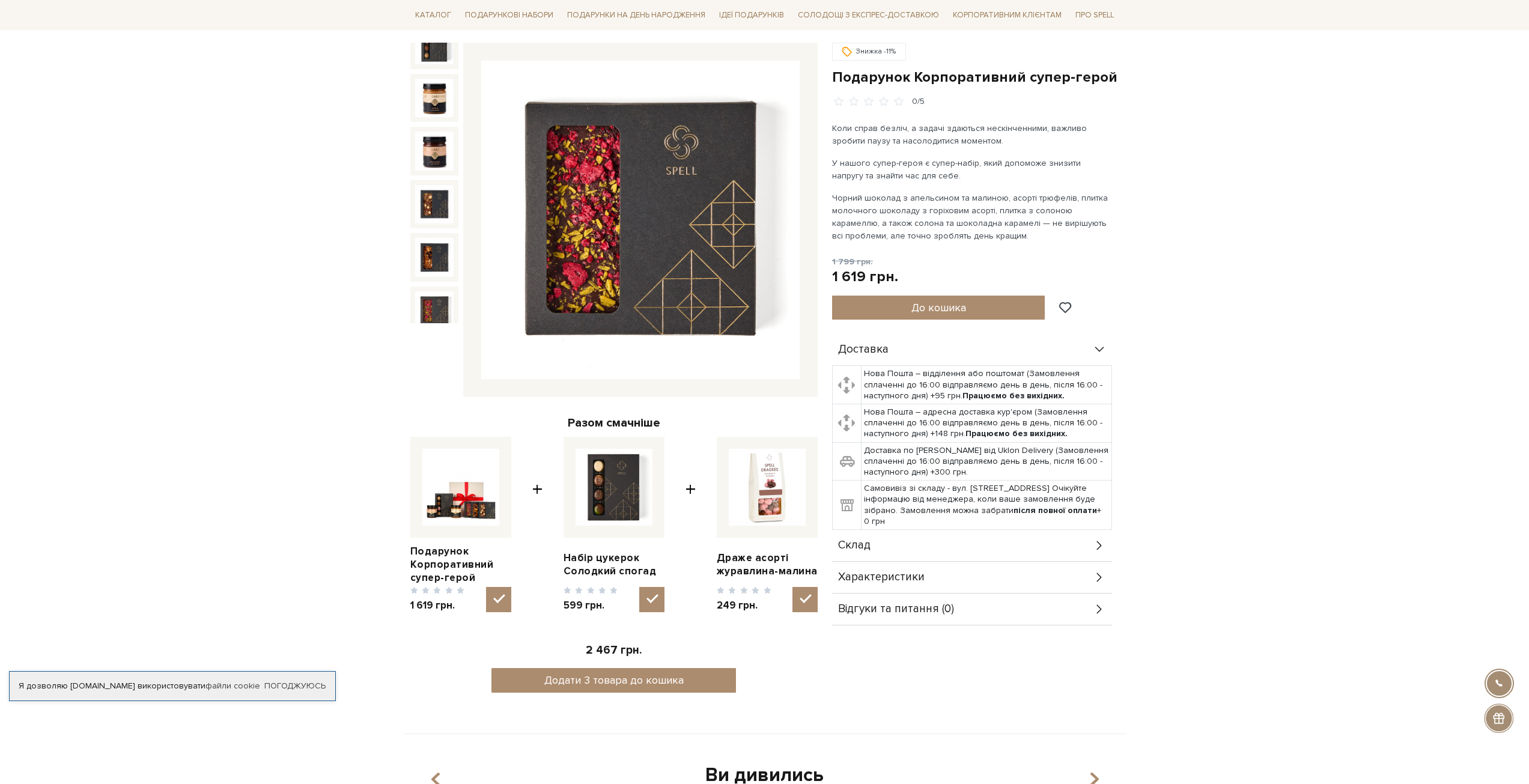
scroll to position [120, 0]
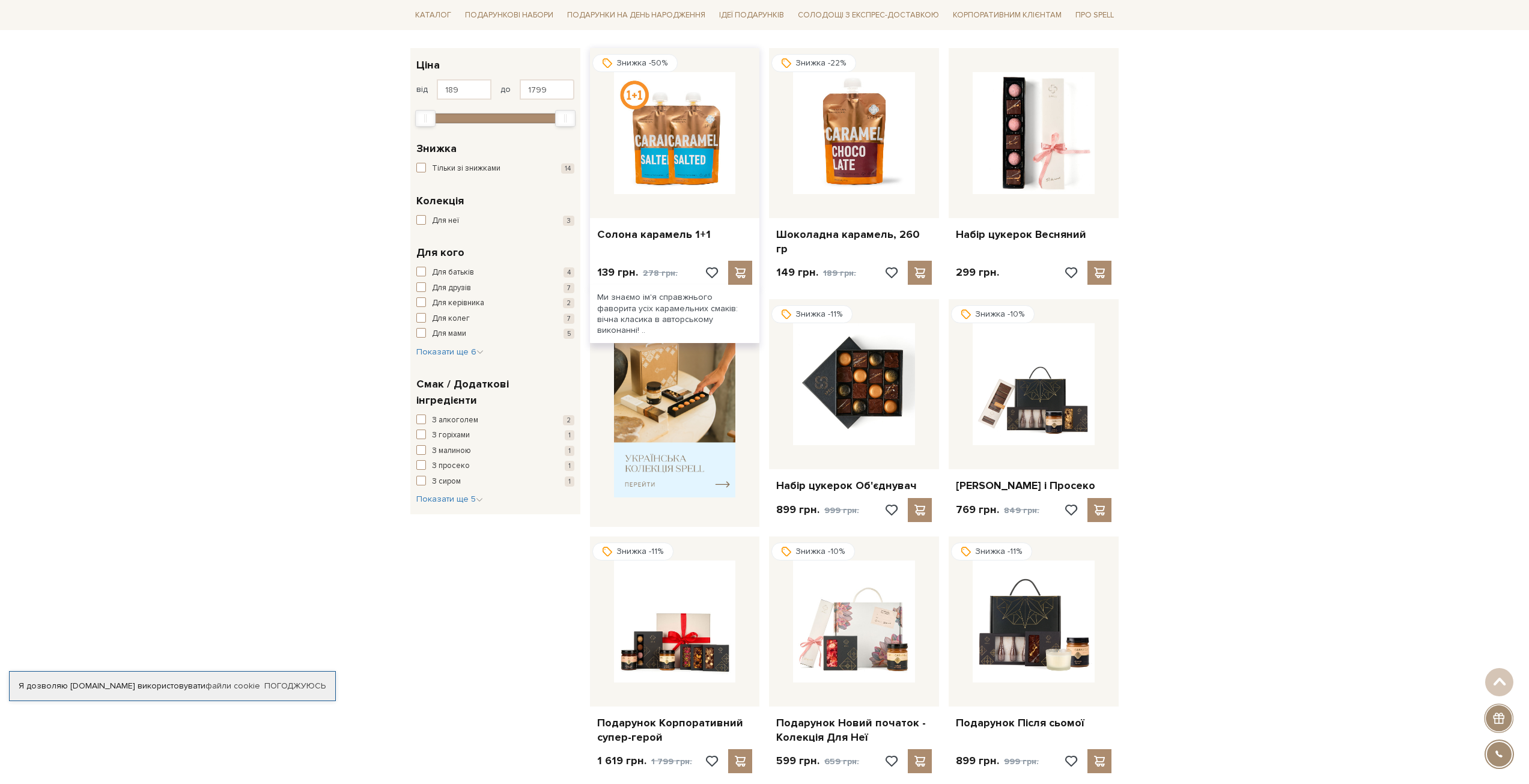
scroll to position [180, 0]
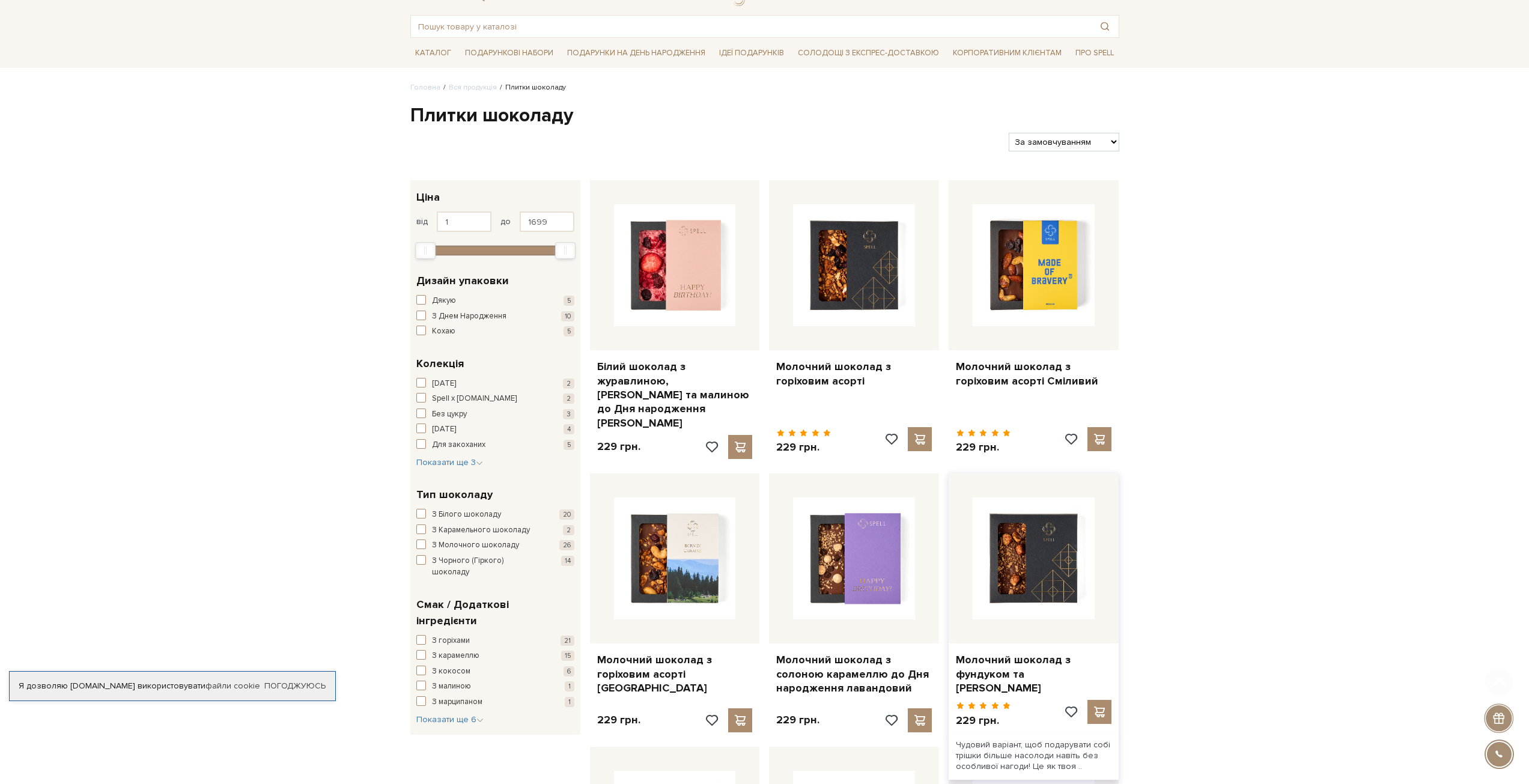
scroll to position [180, 0]
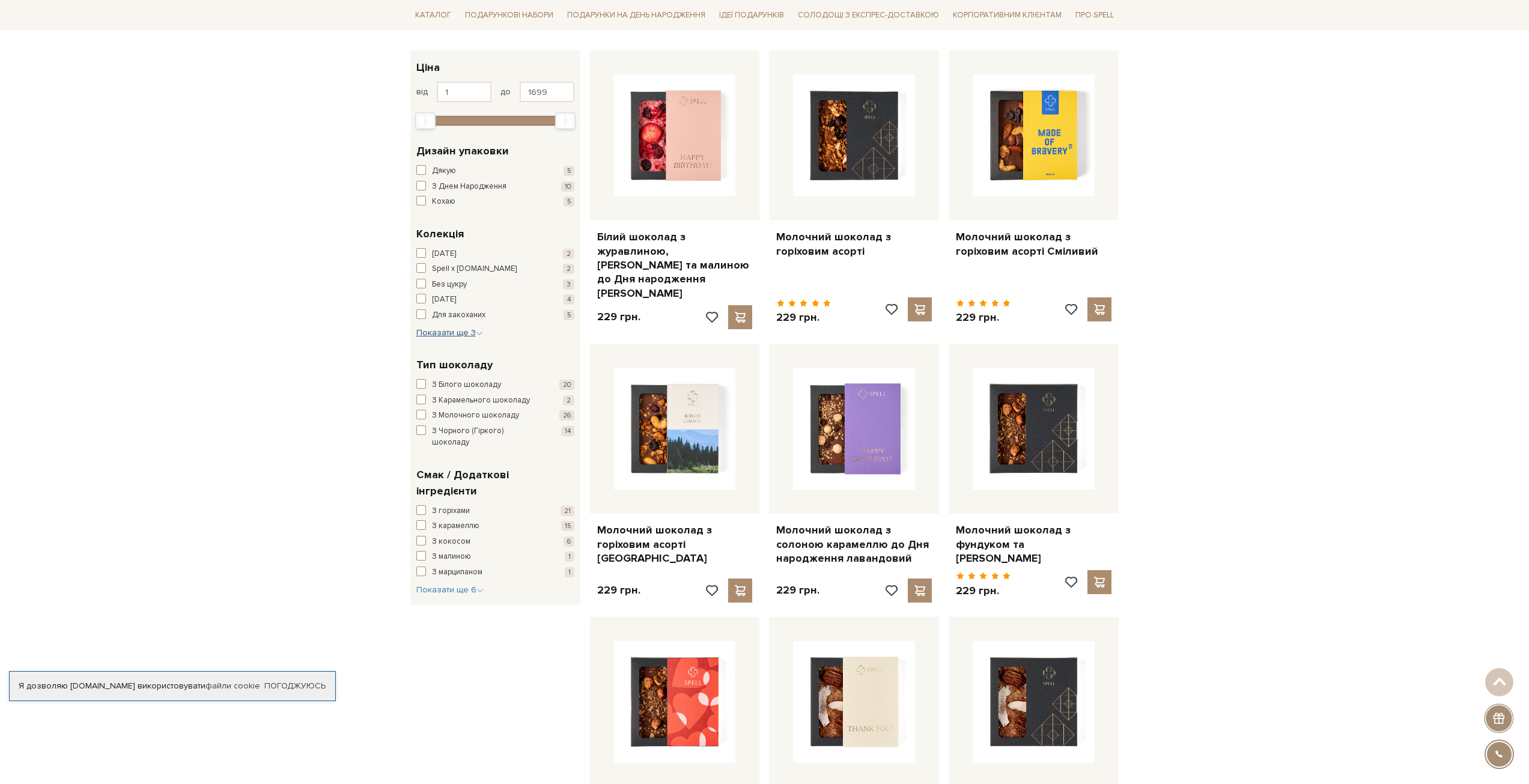
click at [447, 332] on span "Показати ще 3" at bounding box center [449, 332] width 67 height 10
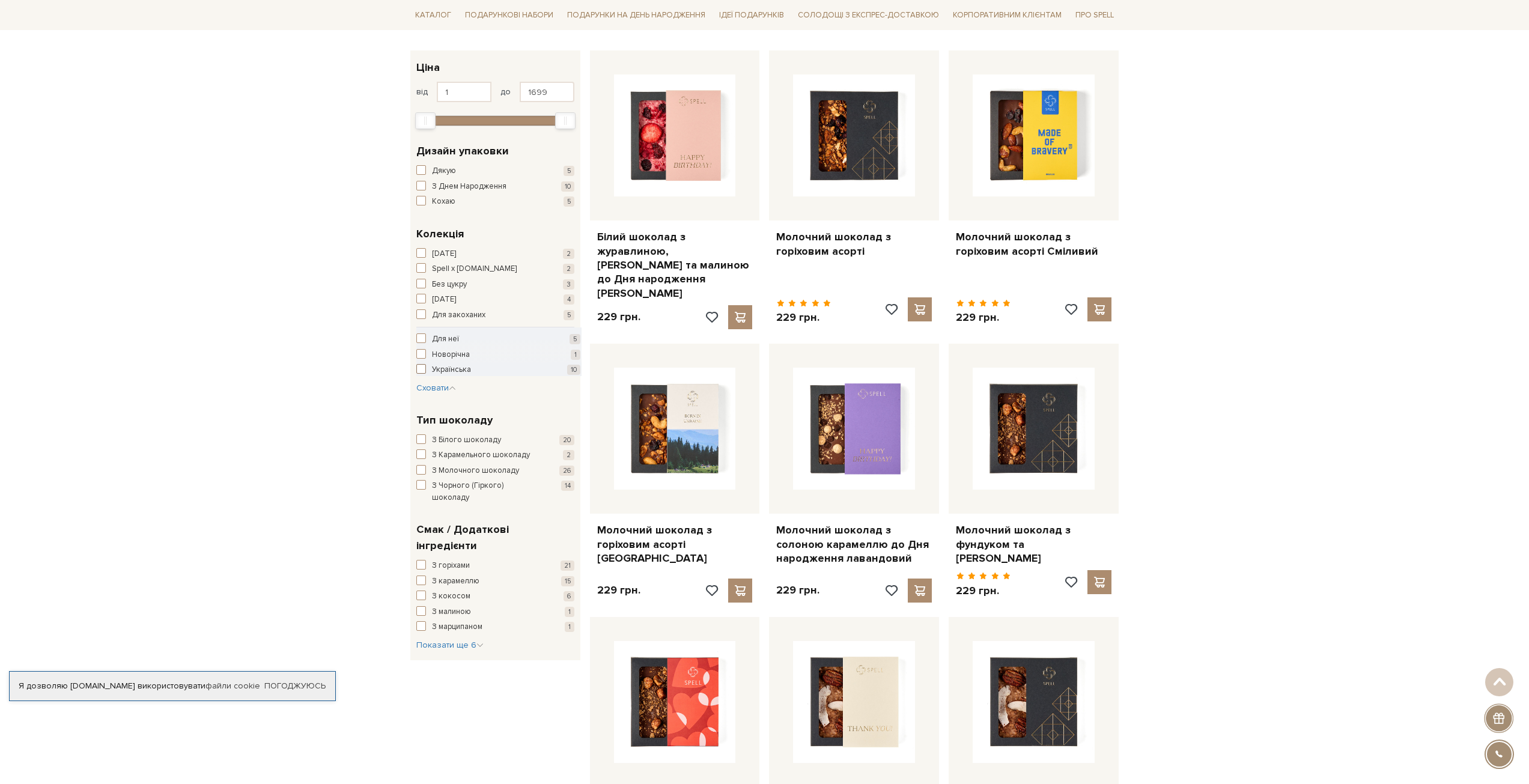
click at [417, 367] on span "button" at bounding box center [421, 369] width 10 height 10
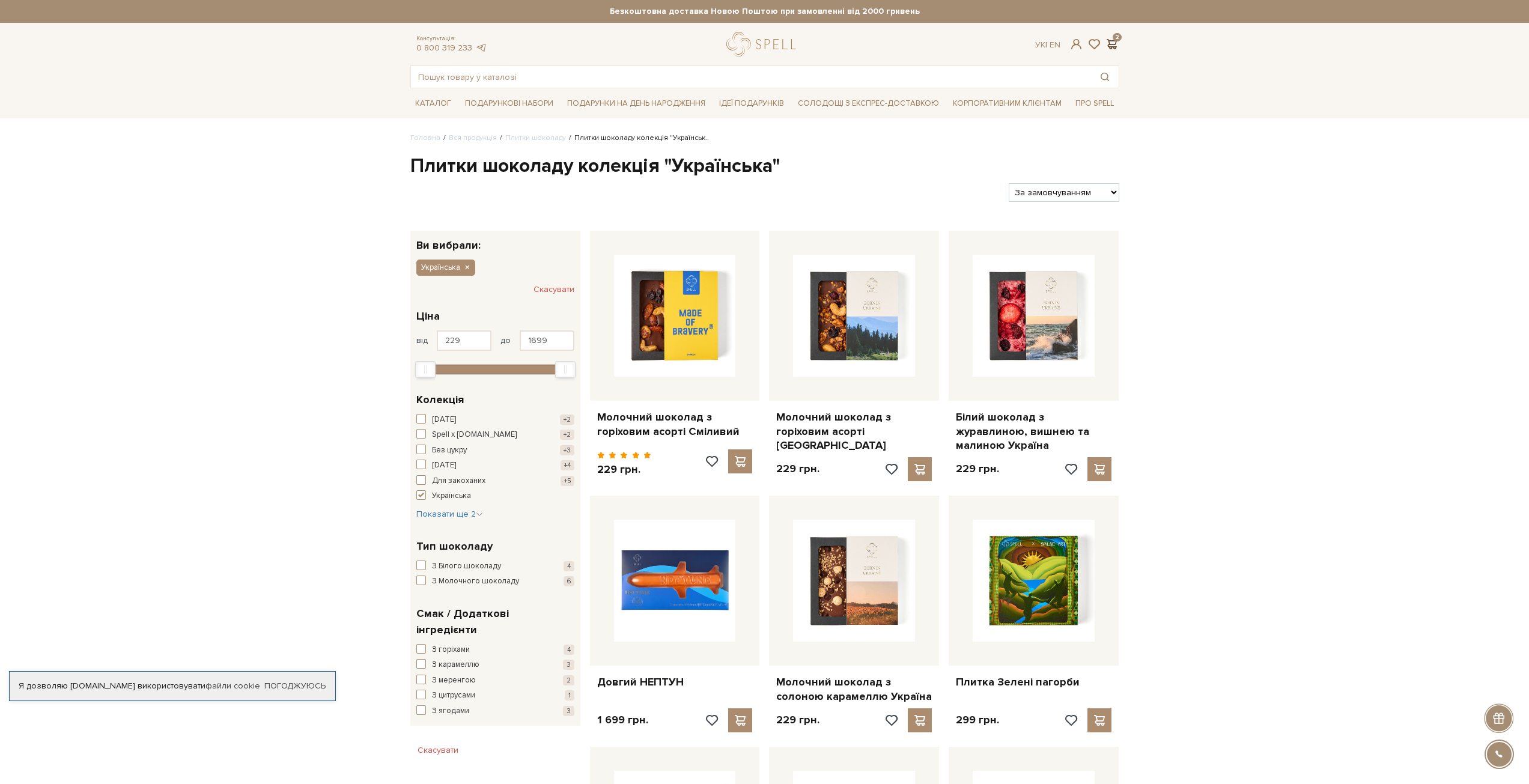
click at [1114, 44] on span at bounding box center [1111, 44] width 14 height 12
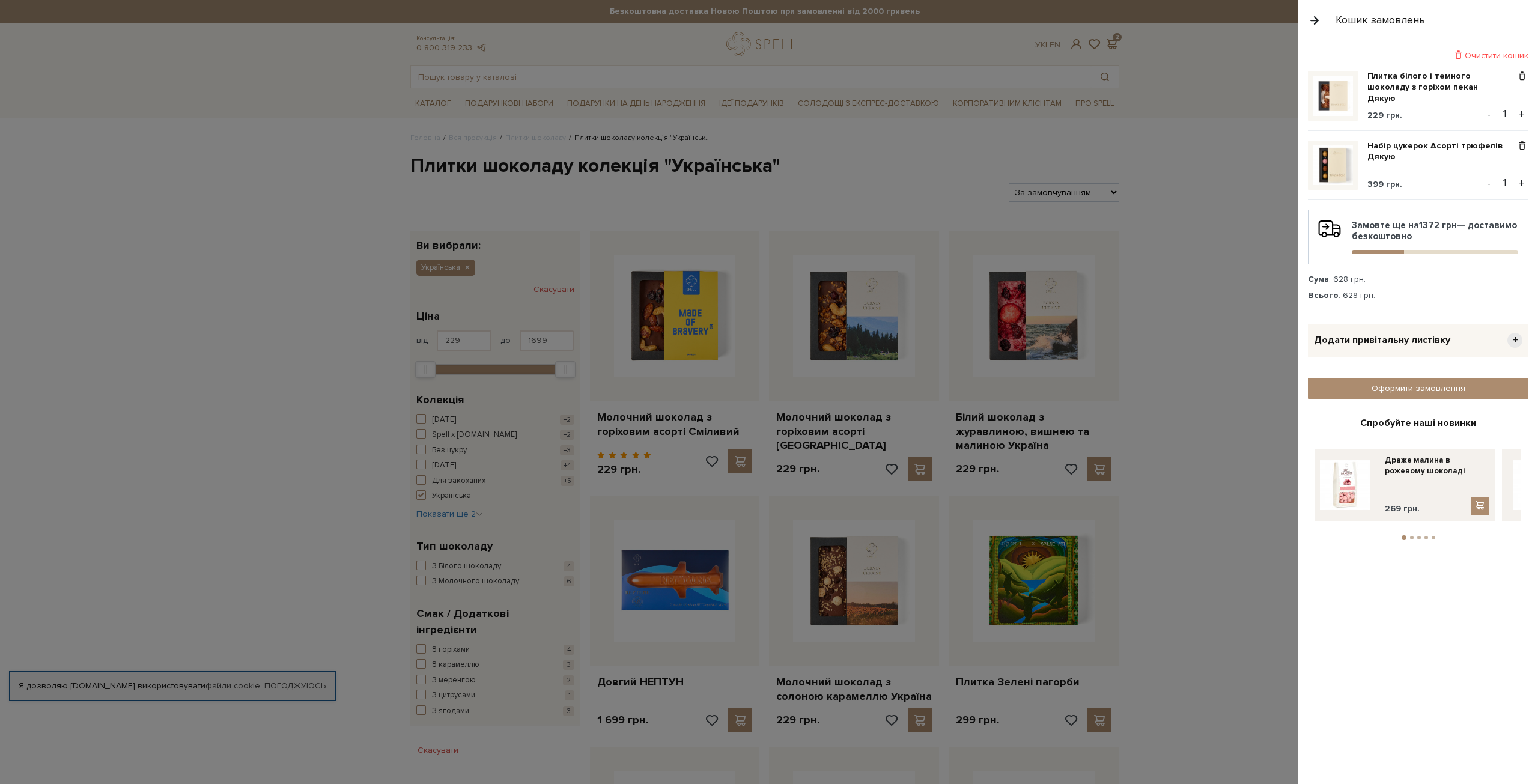
click at [1476, 57] on div "Очистити кошик" at bounding box center [1418, 55] width 220 height 12
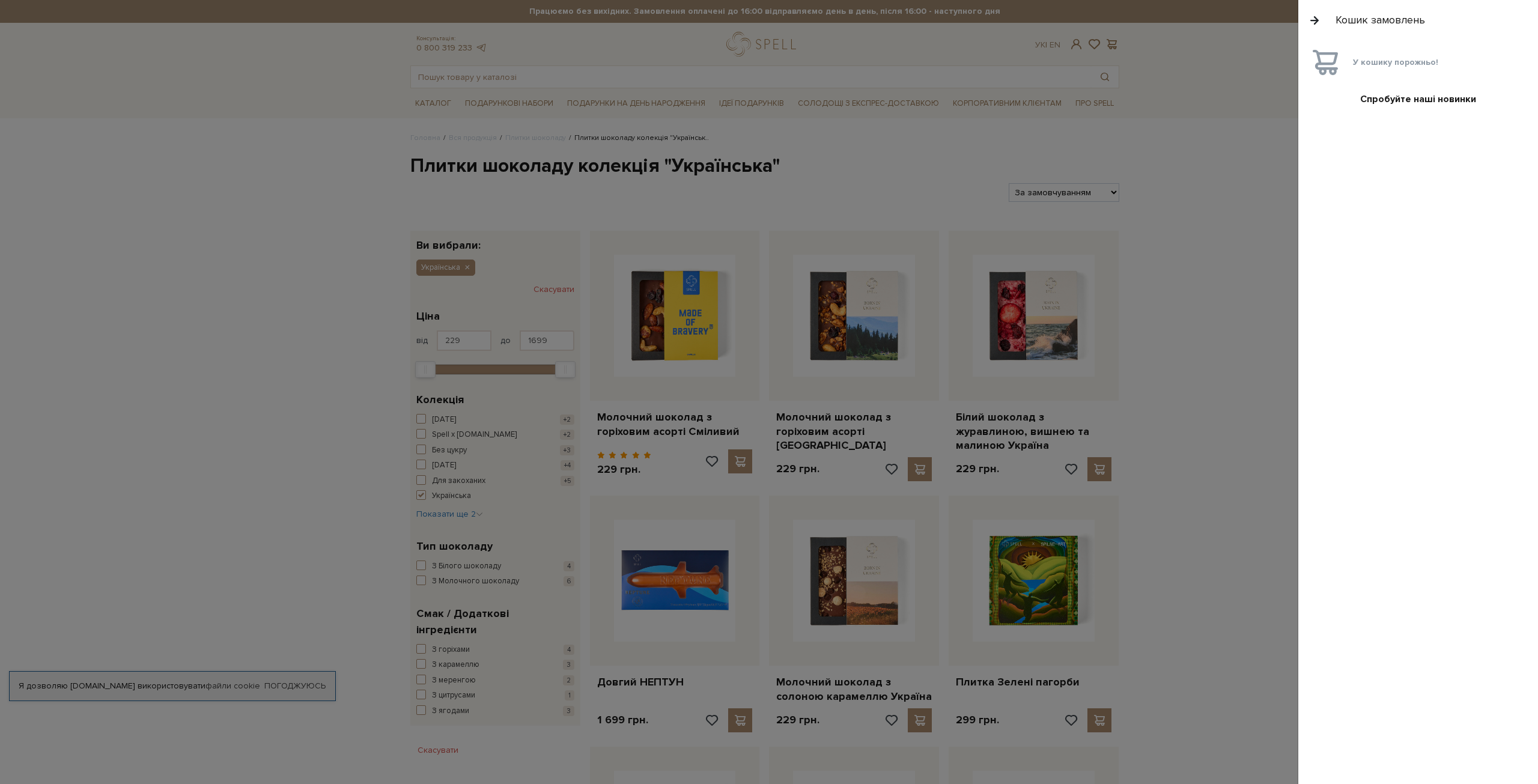
click at [1218, 218] on div at bounding box center [769, 392] width 1538 height 784
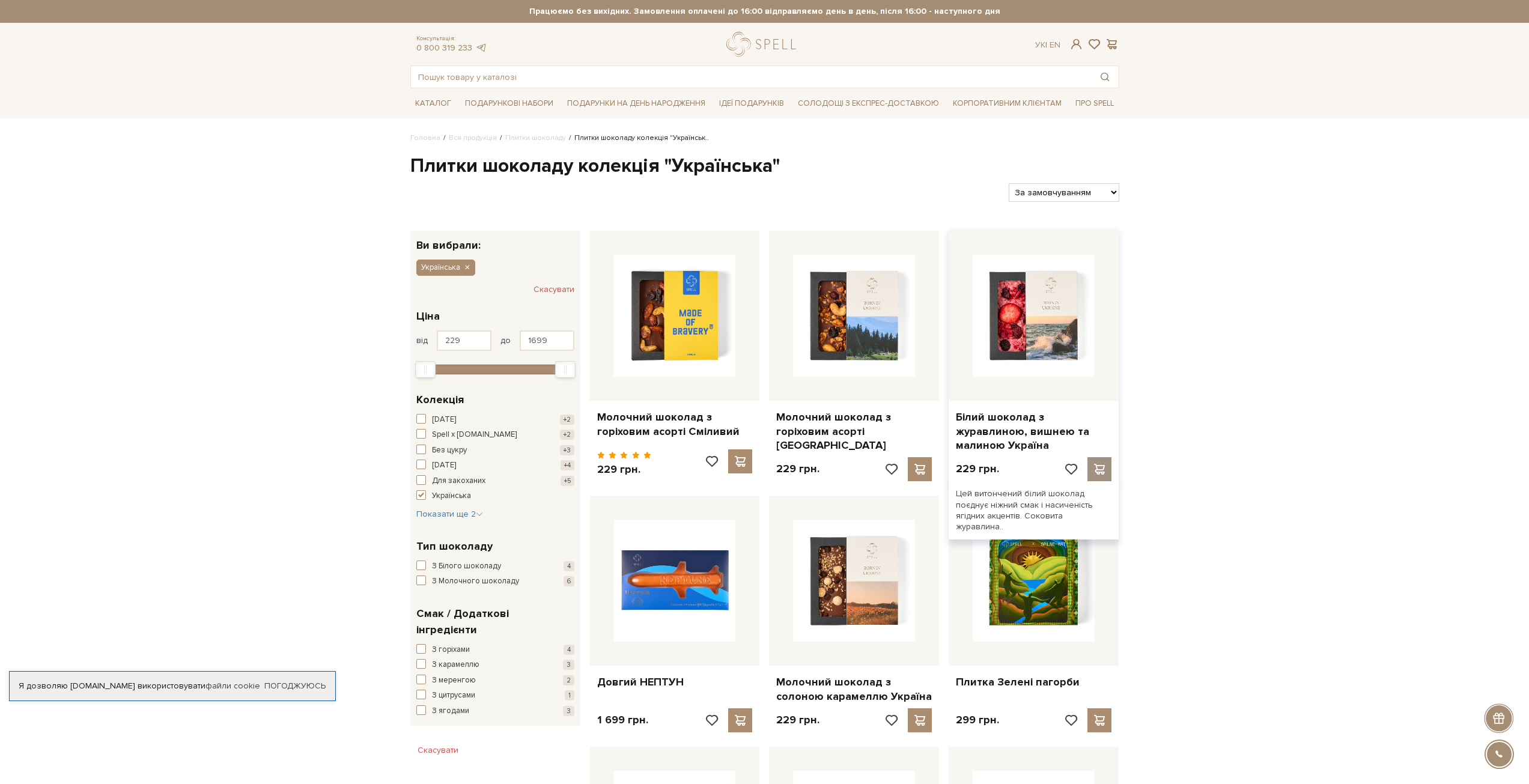
click at [1099, 466] on span at bounding box center [1100, 469] width 15 height 11
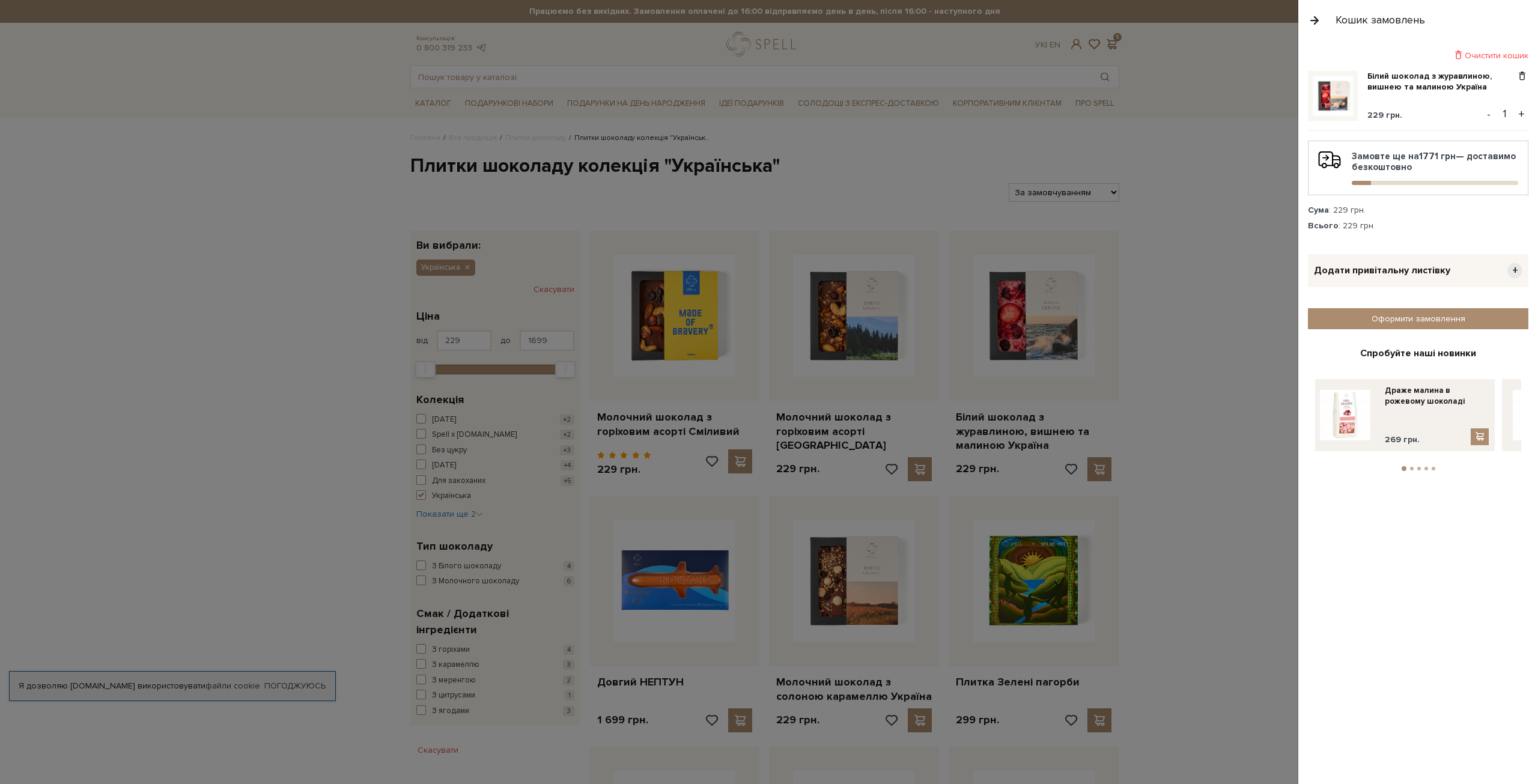
click at [1167, 460] on div at bounding box center [769, 392] width 1538 height 784
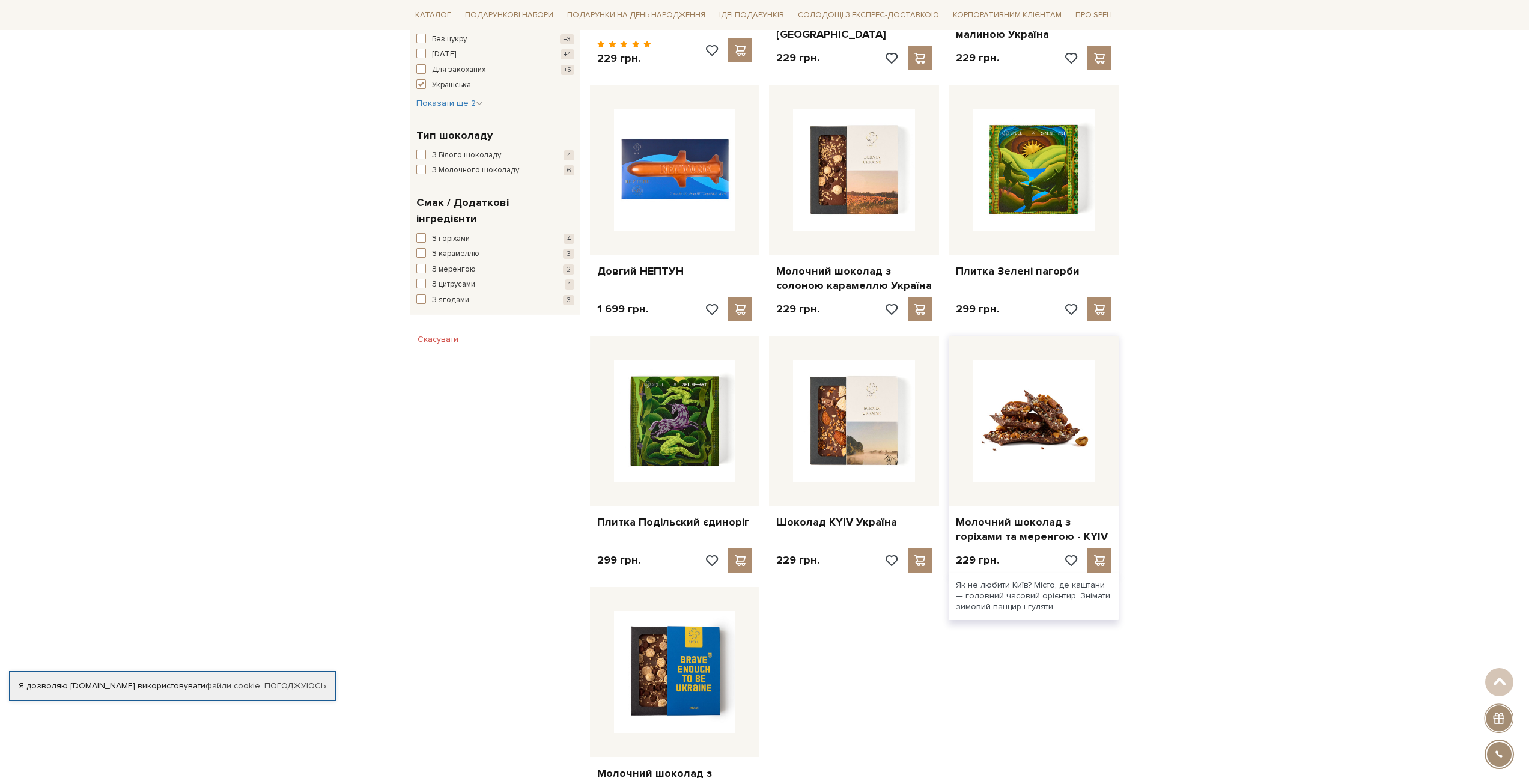
scroll to position [480, 0]
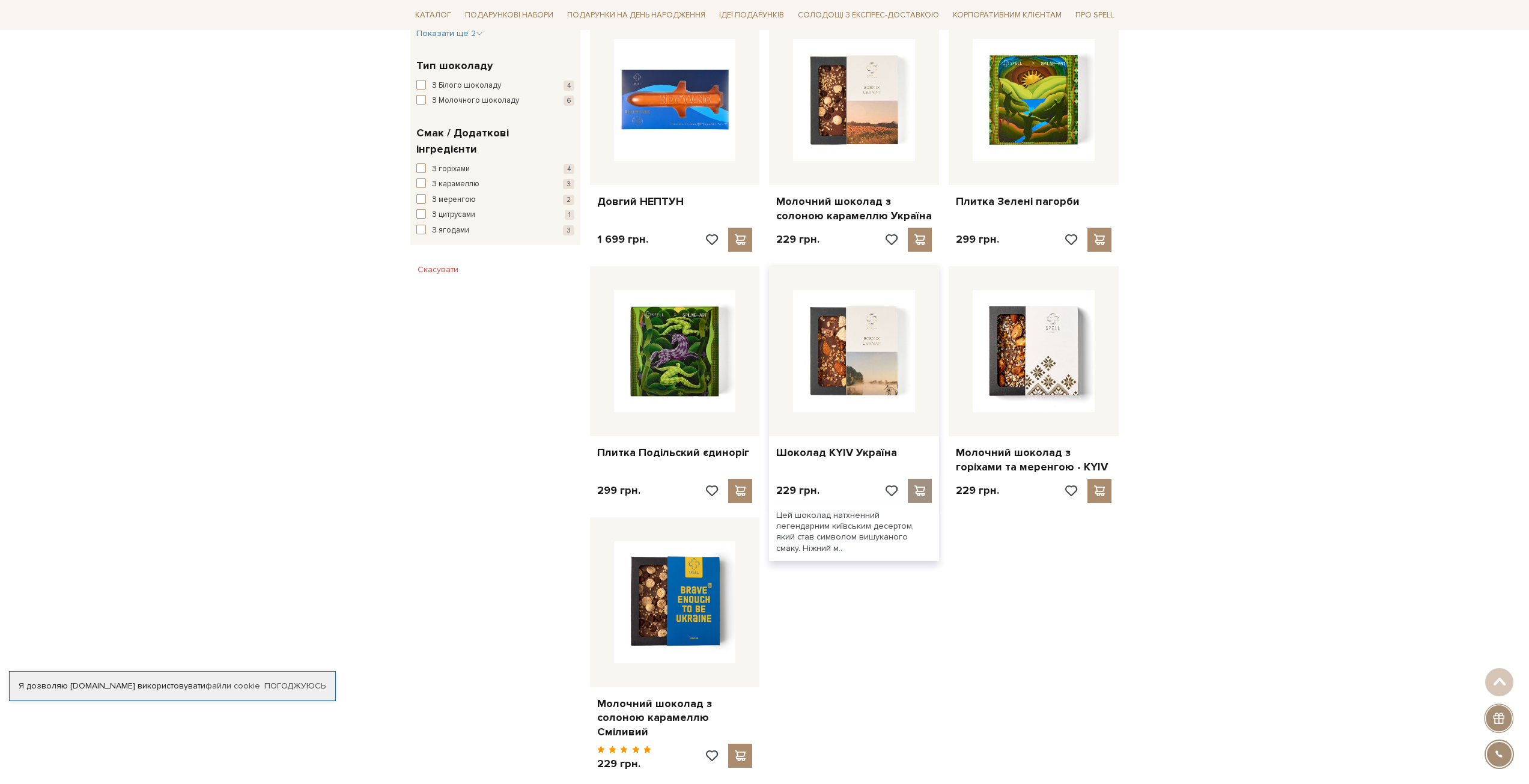
click at [916, 493] on span at bounding box center [920, 491] width 15 height 11
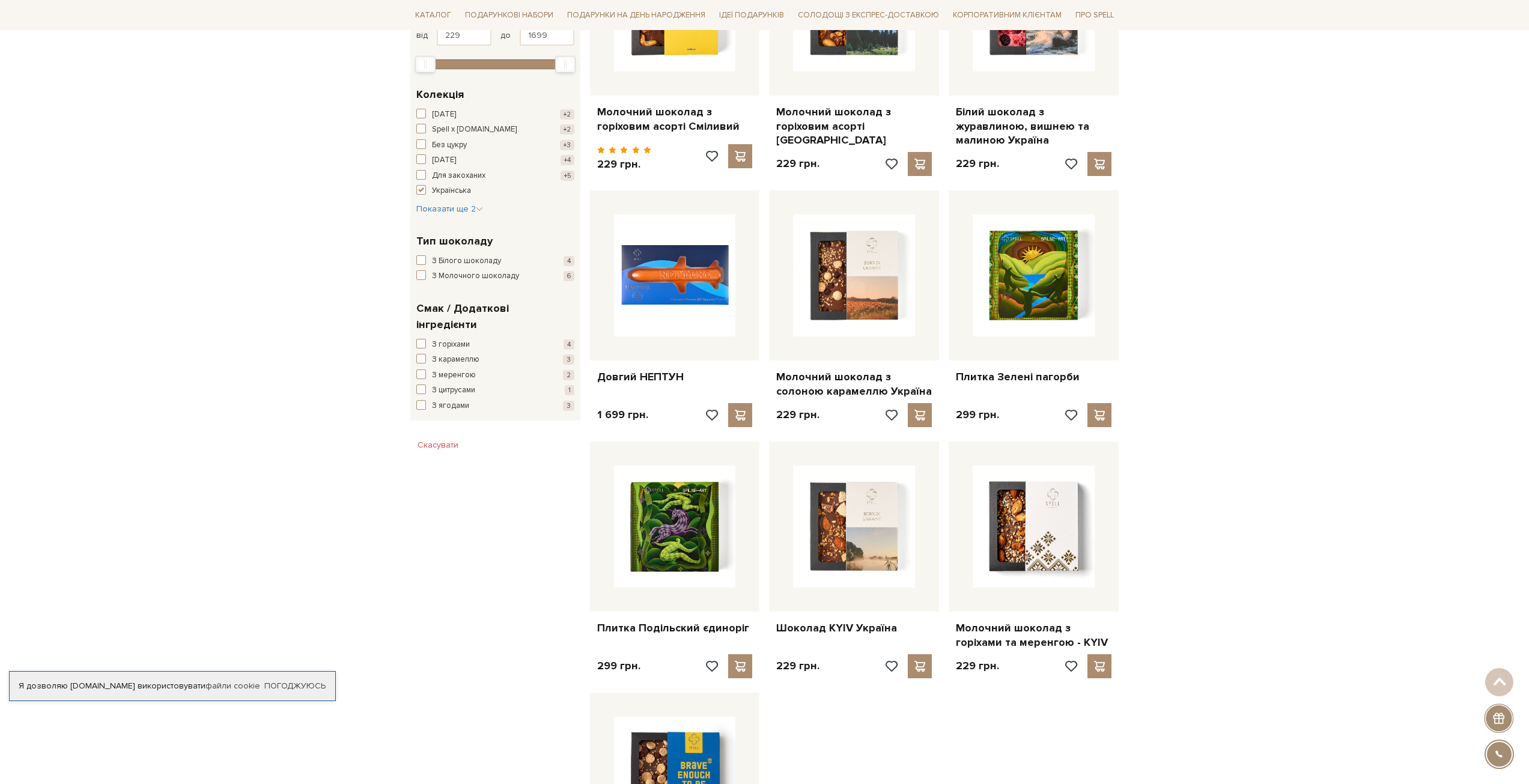
scroll to position [300, 0]
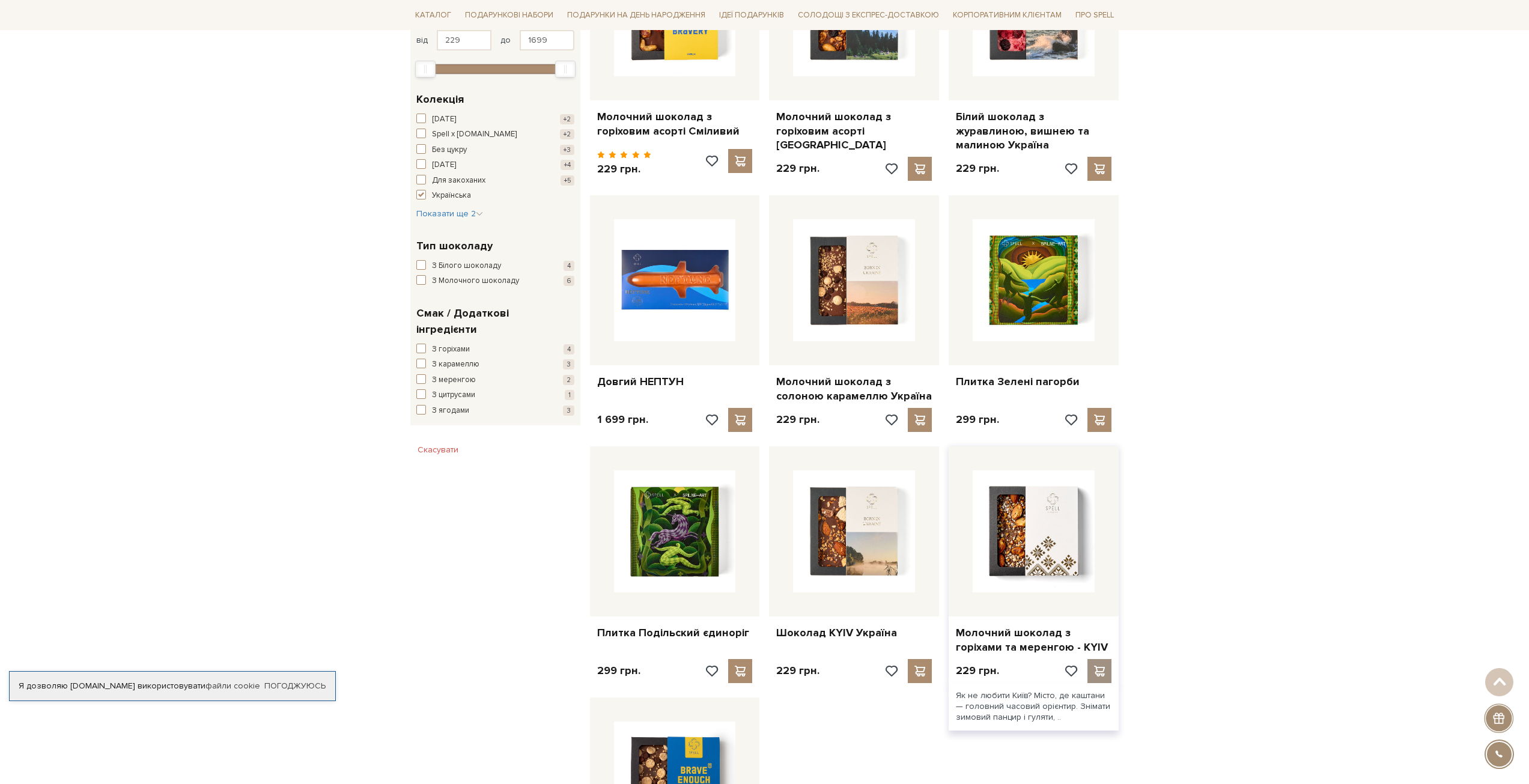
click at [1102, 666] on span at bounding box center [1100, 671] width 15 height 11
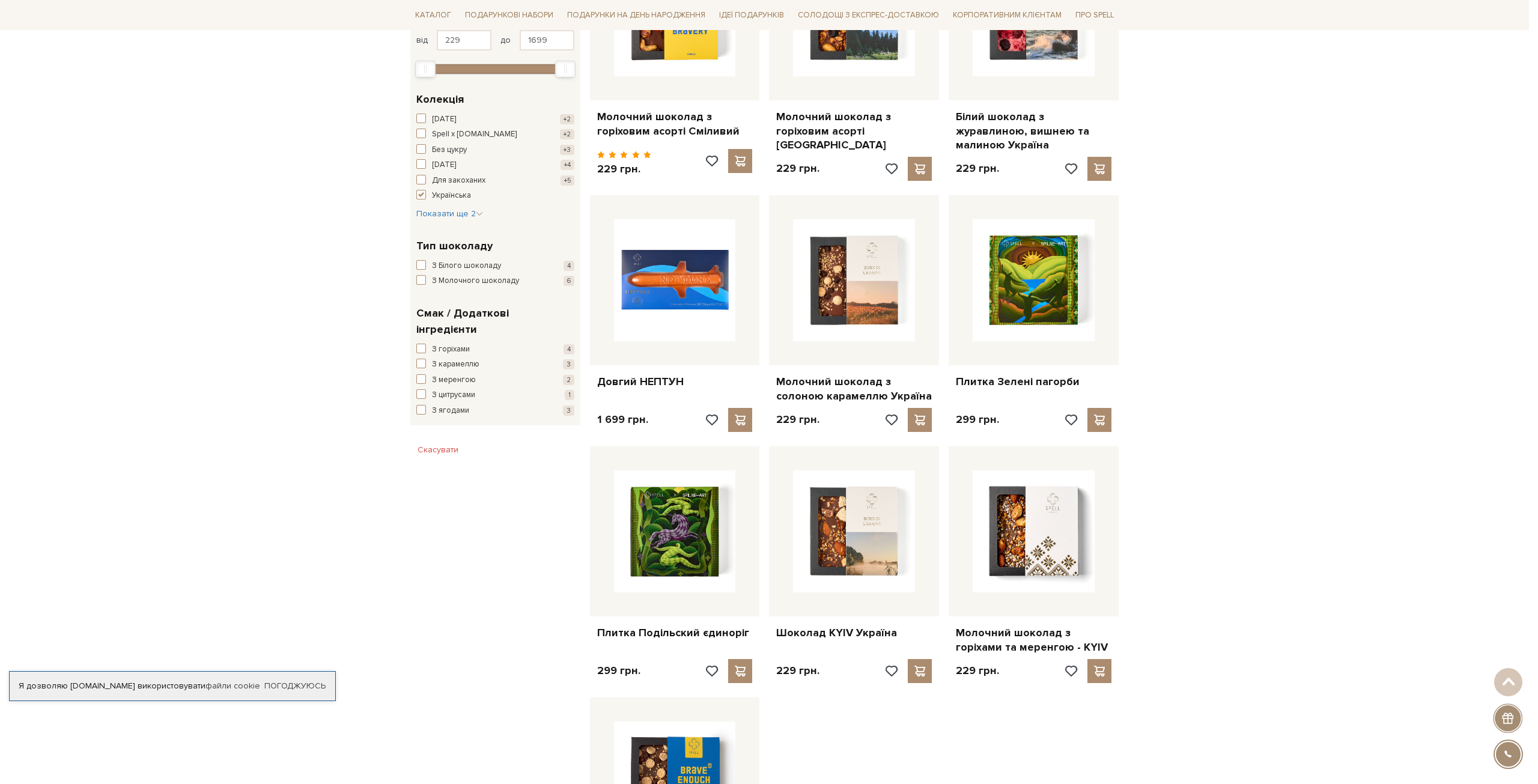
click at [1187, 293] on div at bounding box center [769, 392] width 1538 height 784
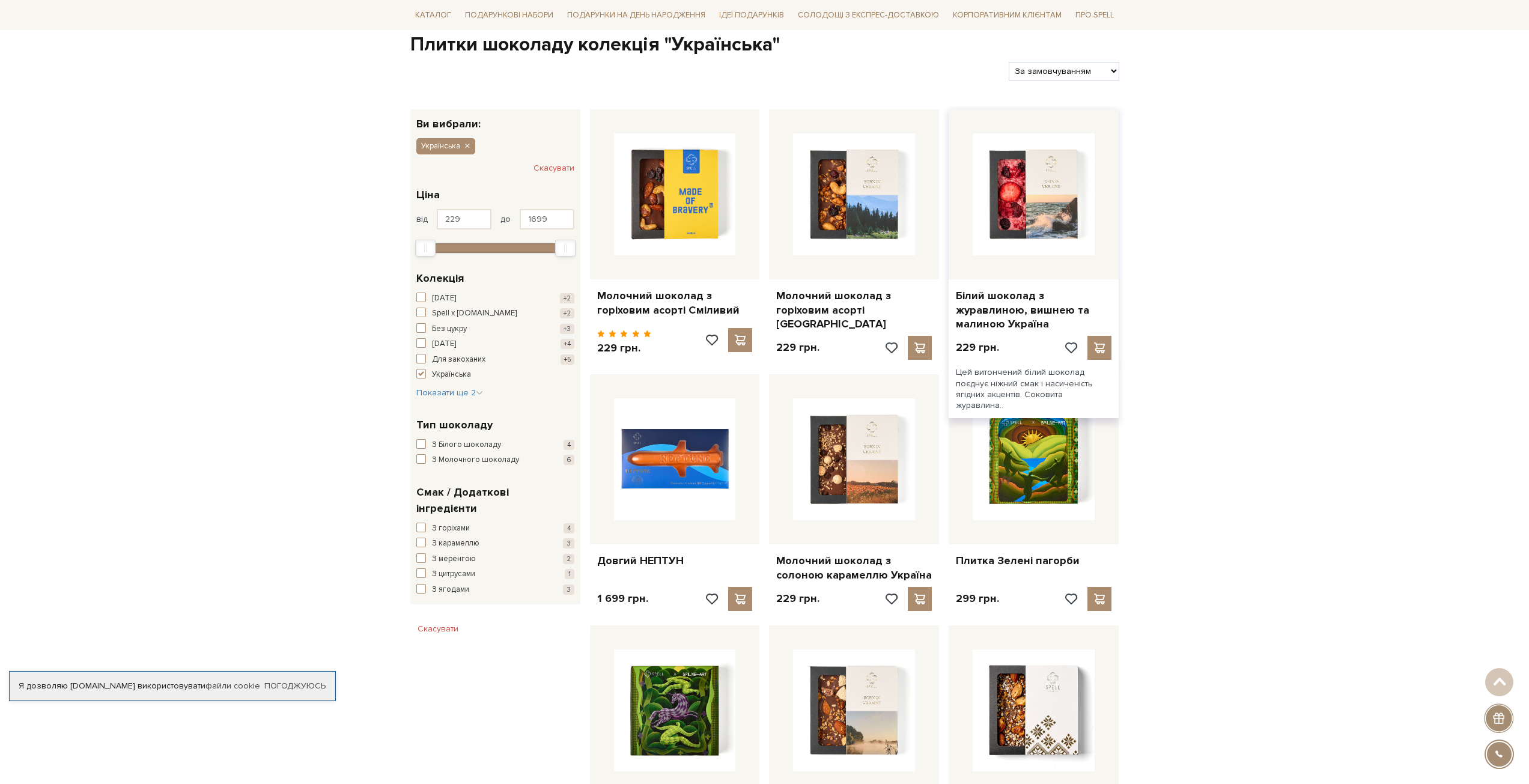
scroll to position [120, 0]
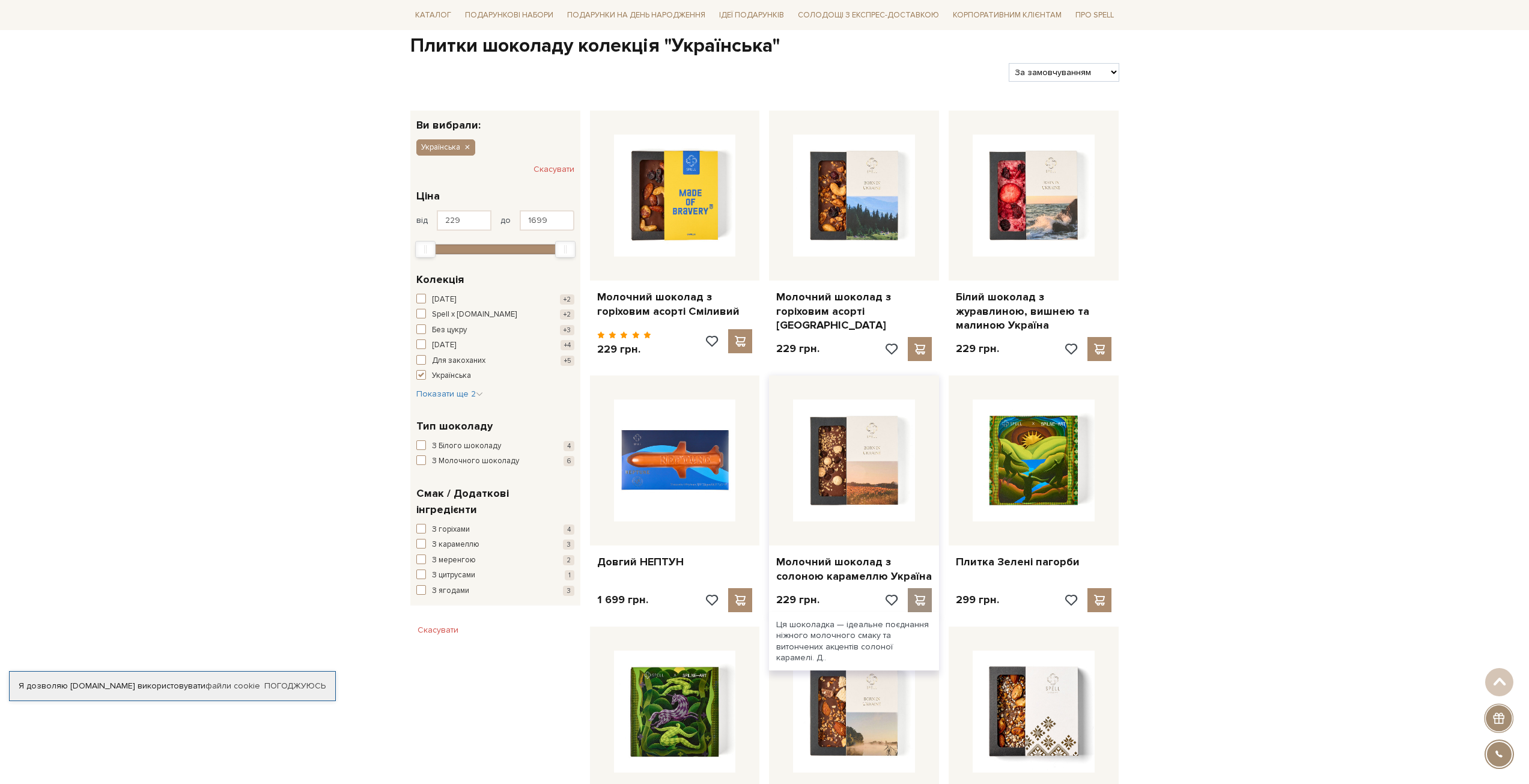
click at [925, 595] on span at bounding box center [920, 600] width 15 height 11
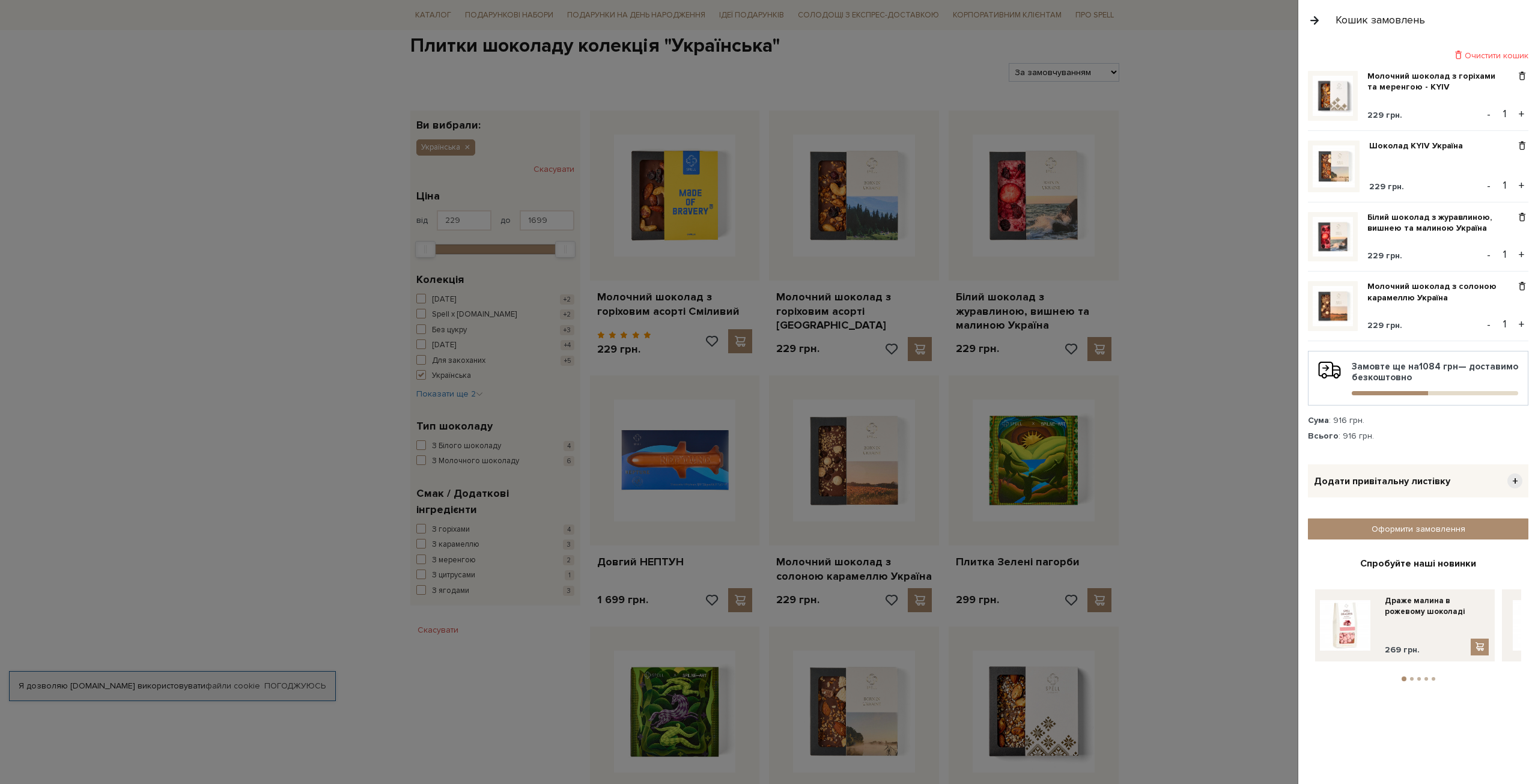
click at [1240, 185] on div at bounding box center [769, 392] width 1538 height 784
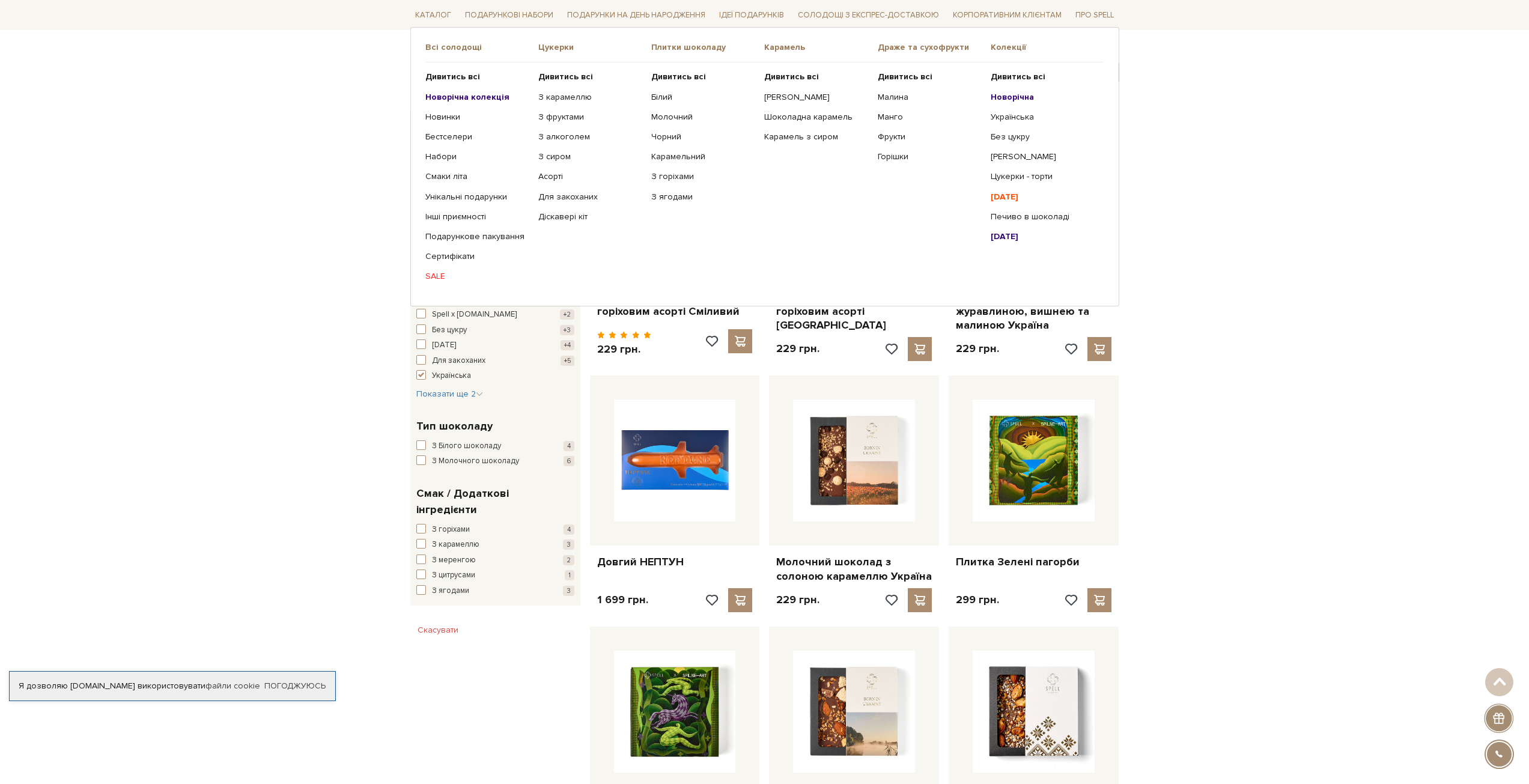
click at [558, 50] on span "Цукерки" at bounding box center [595, 48] width 113 height 11
click at [556, 74] on b "Дивитись всі" at bounding box center [565, 77] width 55 height 10
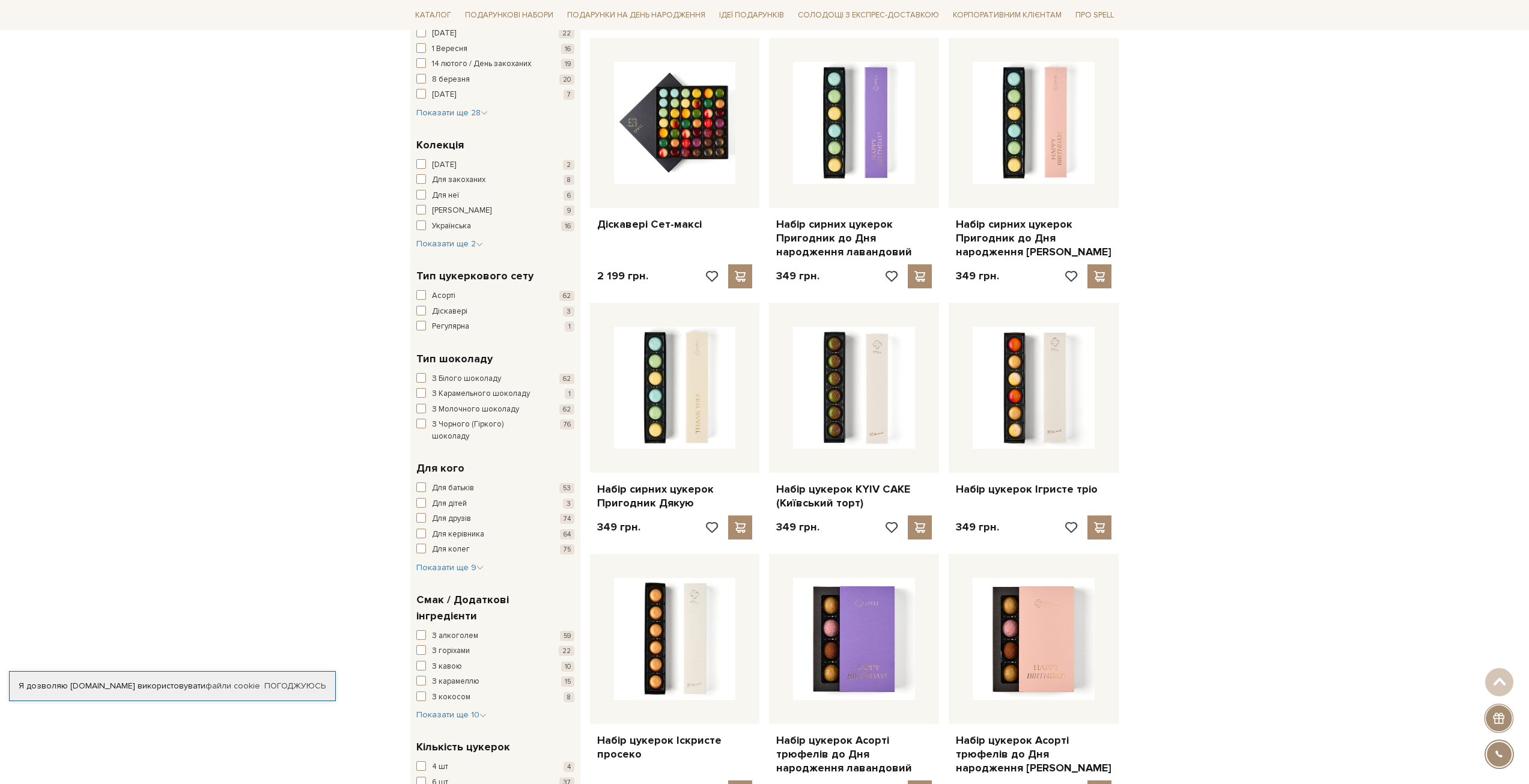
scroll to position [420, 0]
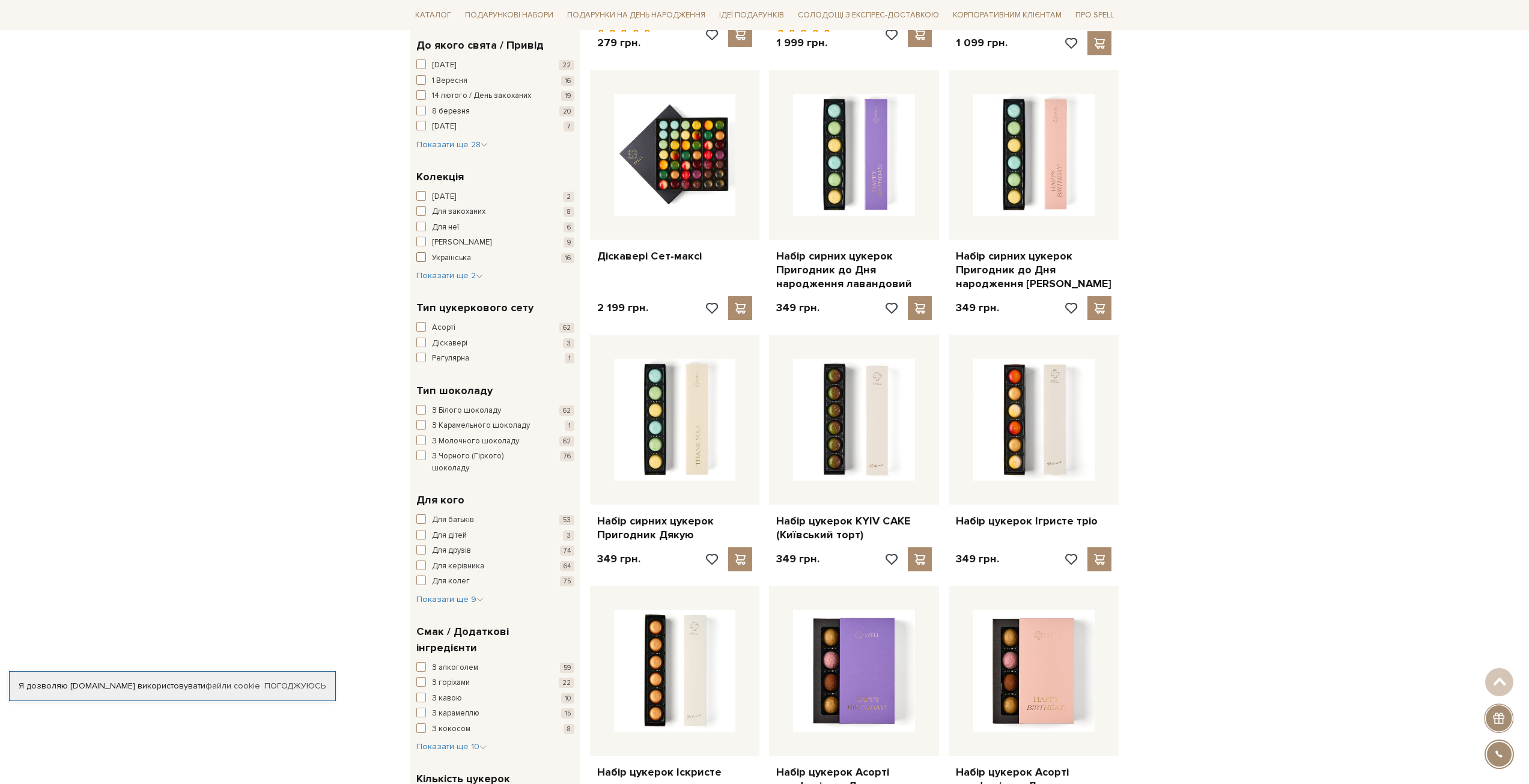
click at [422, 259] on span "button" at bounding box center [421, 257] width 10 height 10
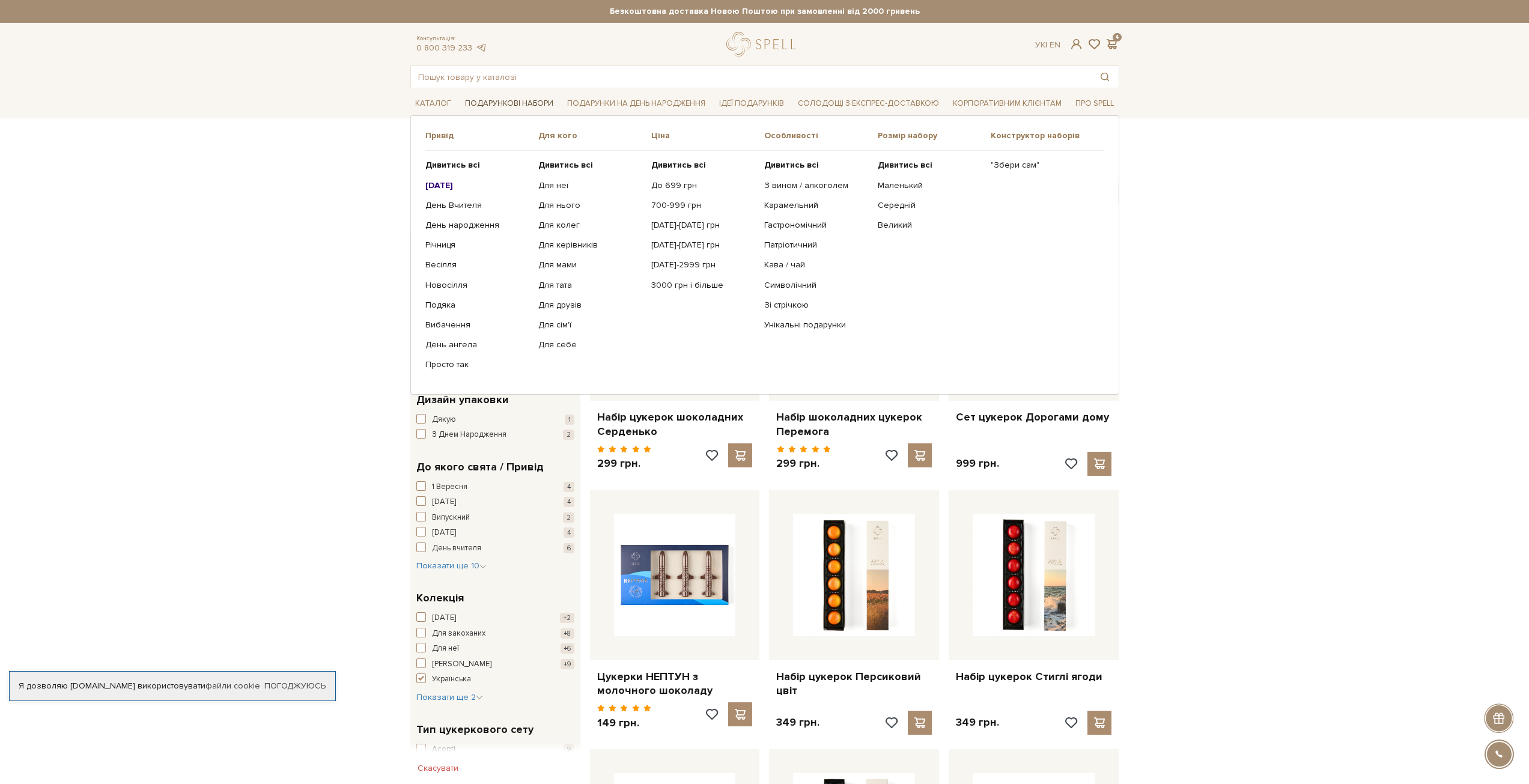
click at [499, 101] on link "Подарункові набори" at bounding box center [509, 104] width 98 height 19
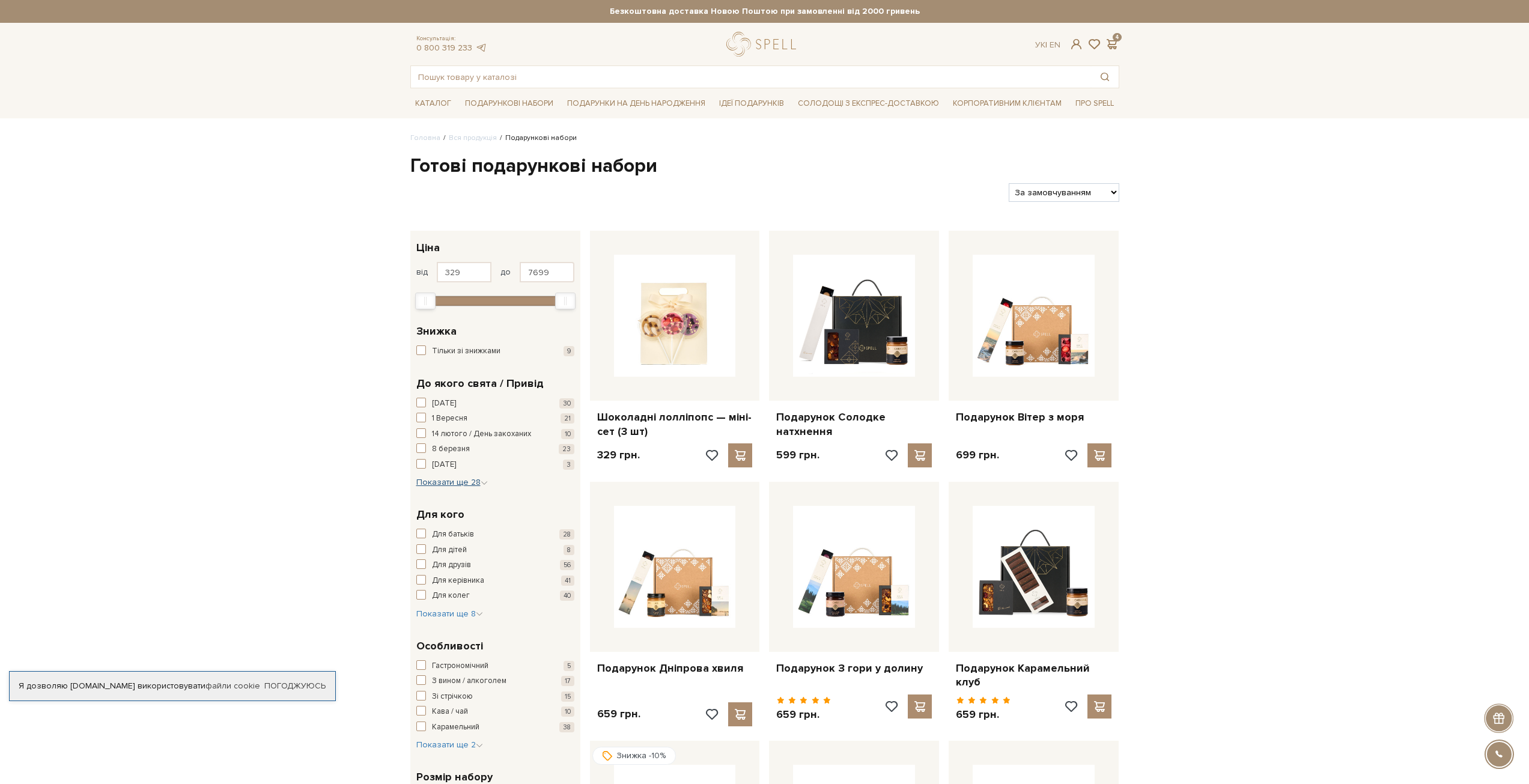
click at [442, 480] on span "Показати ще 28" at bounding box center [452, 482] width 72 height 10
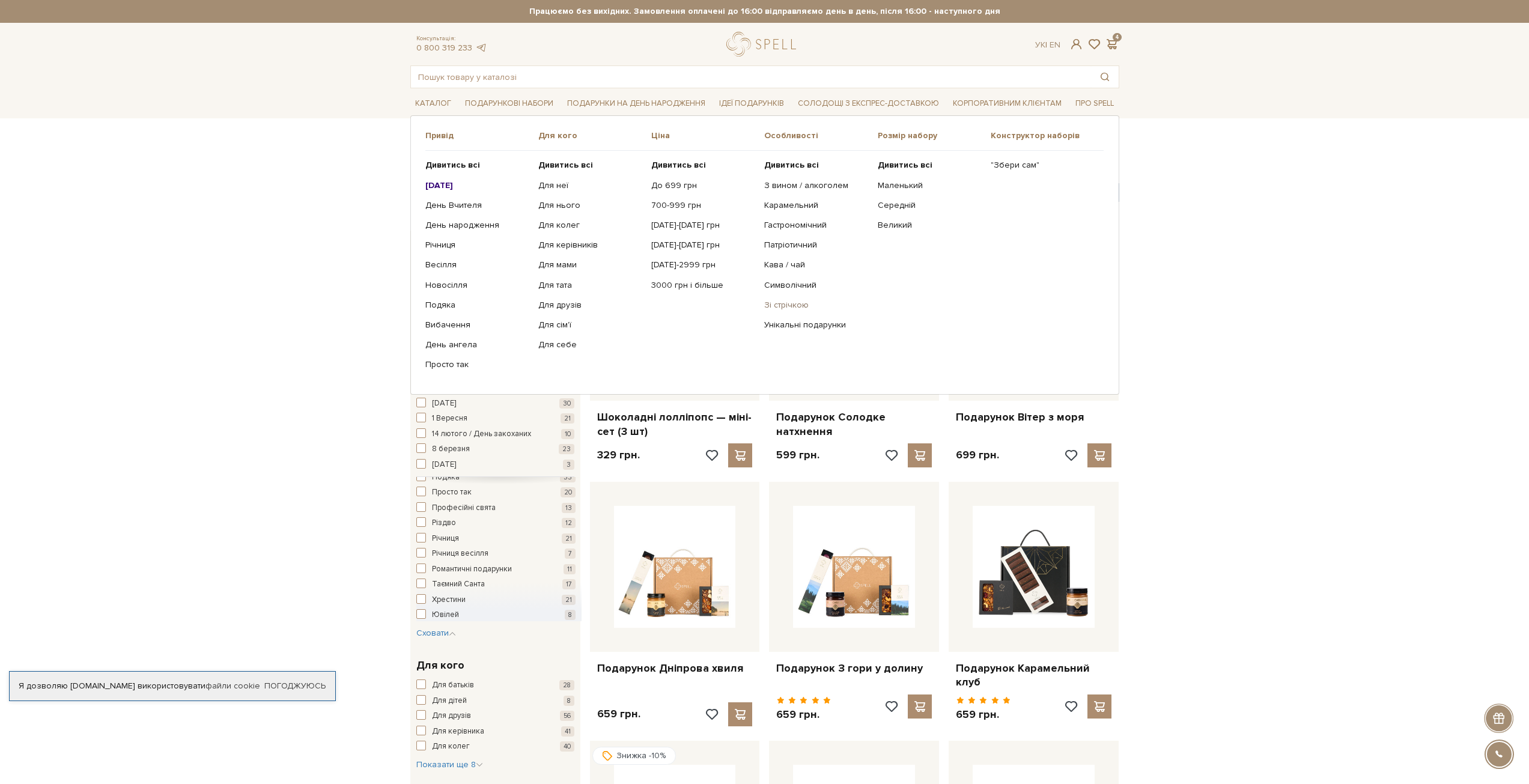
click at [792, 306] on link "Зі стрічкою" at bounding box center [816, 305] width 104 height 11
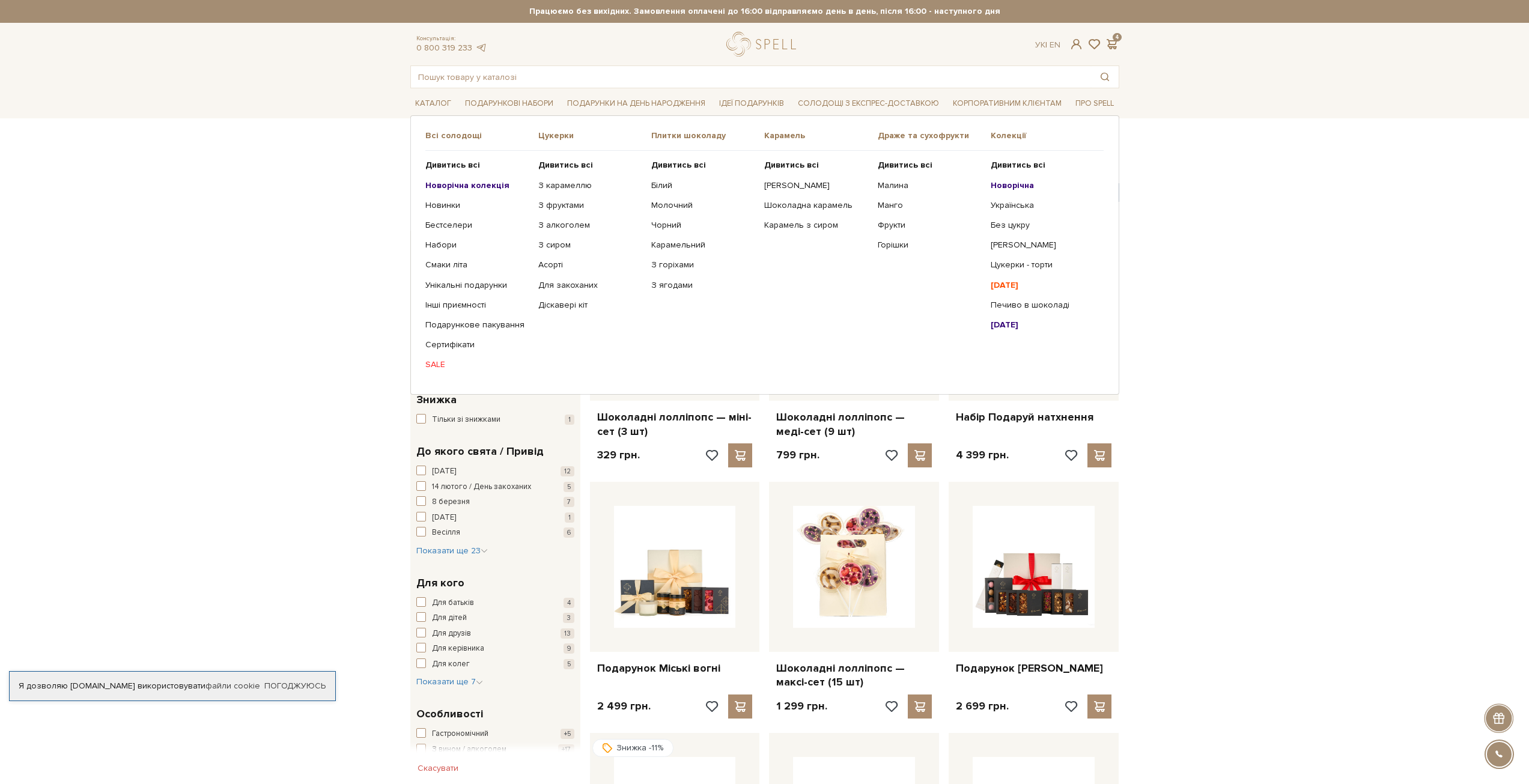
click at [438, 364] on link "SALE" at bounding box center [477, 364] width 104 height 11
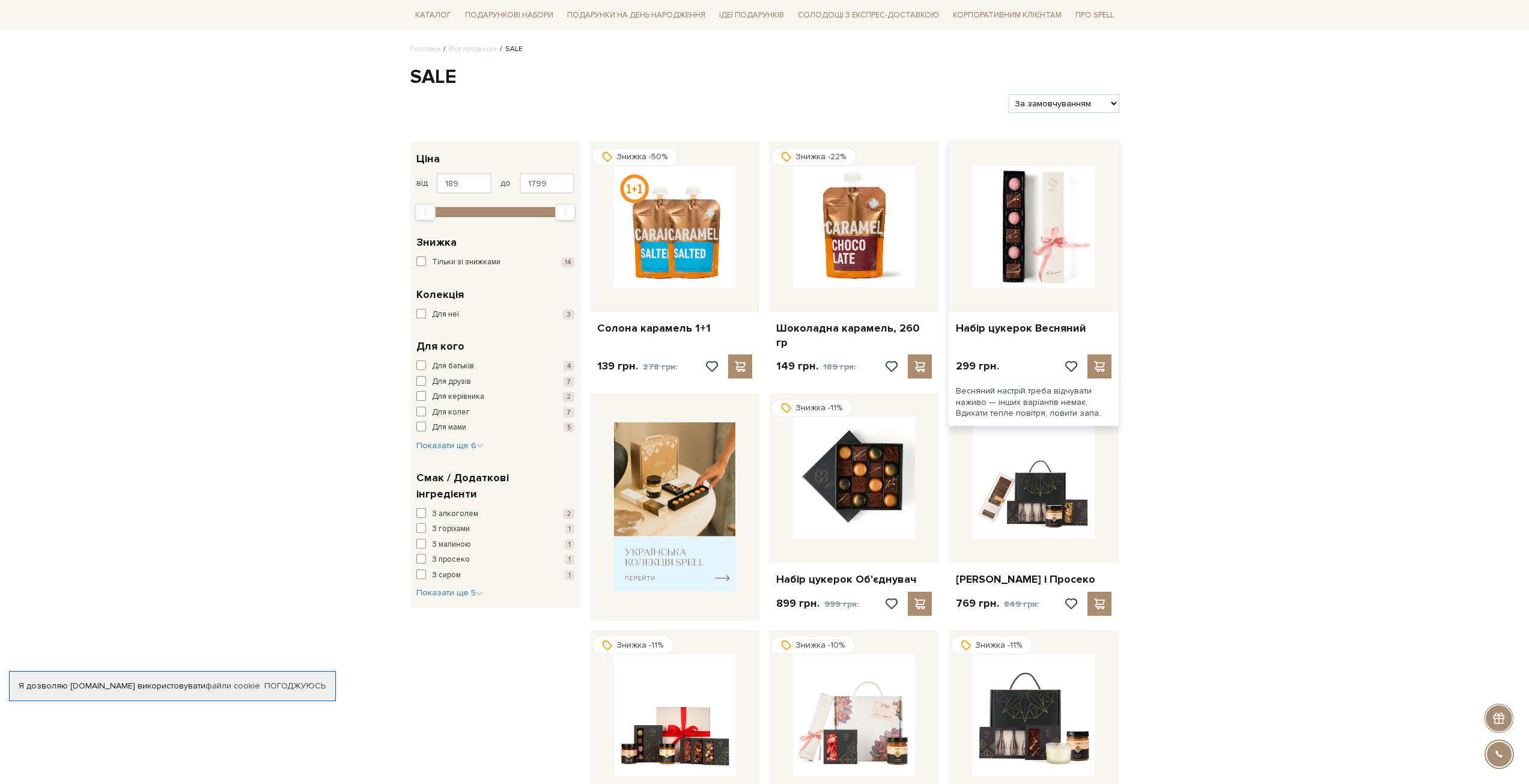
scroll to position [120, 0]
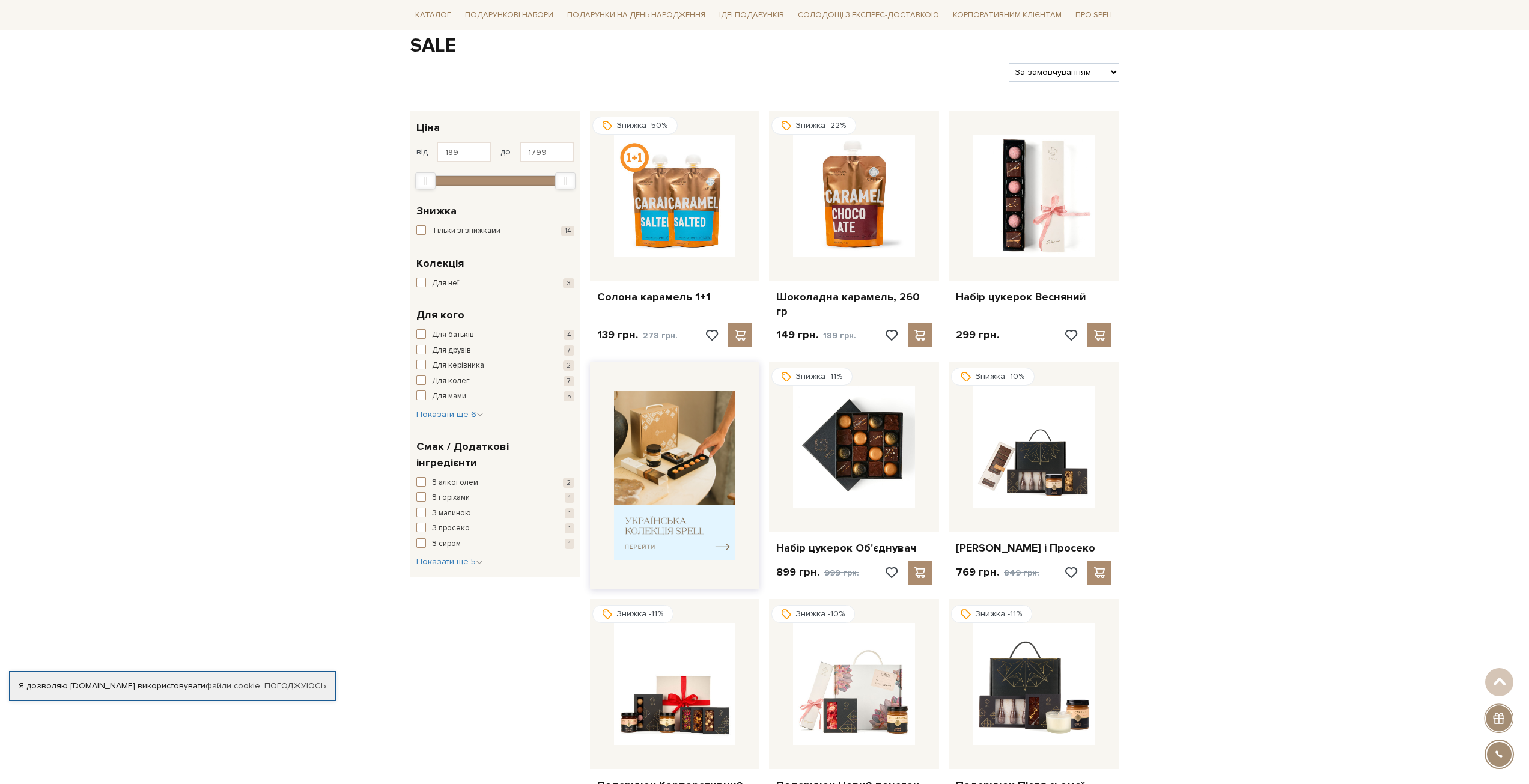
click at [674, 449] on img at bounding box center [674, 476] width 122 height 169
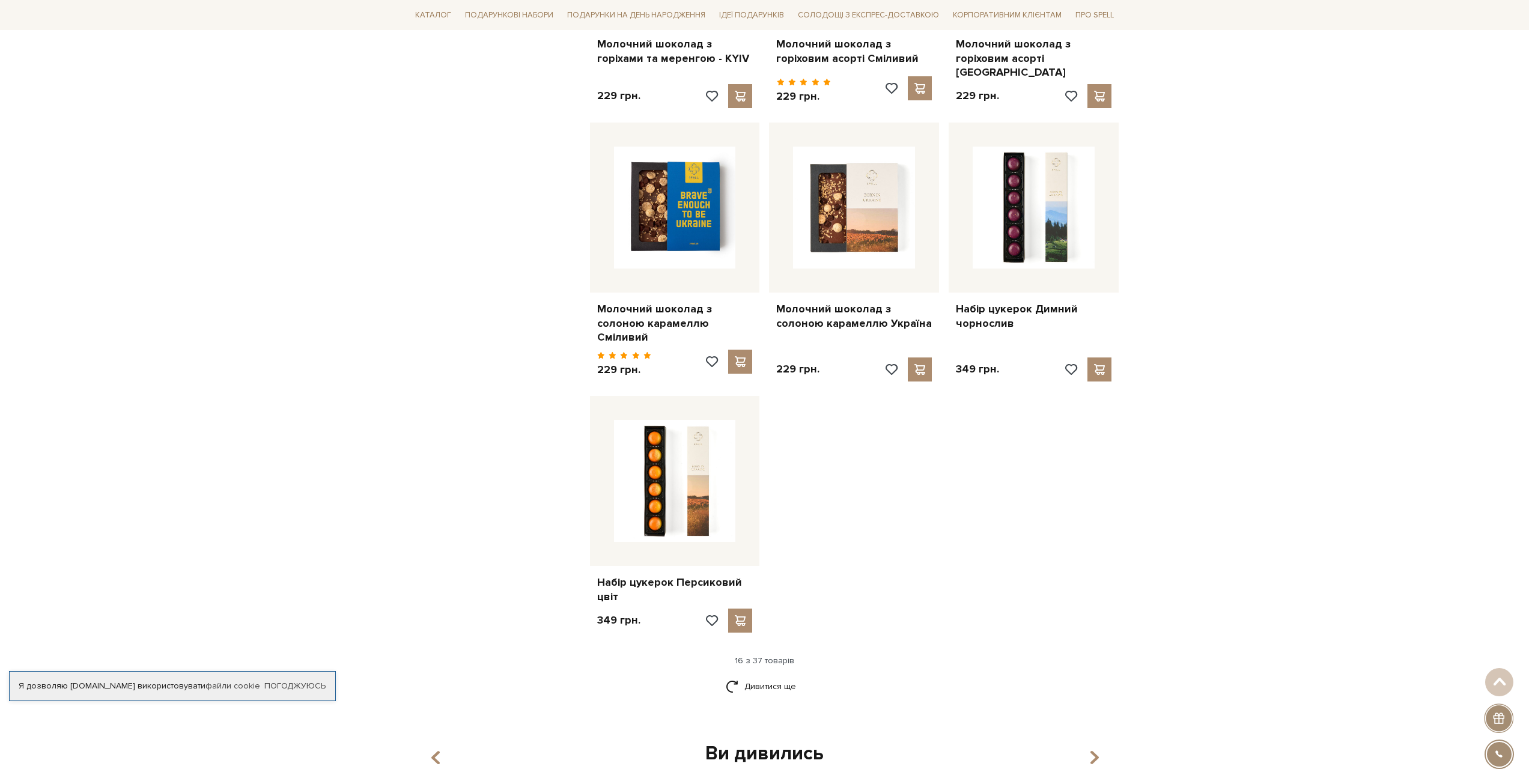
scroll to position [1141, 0]
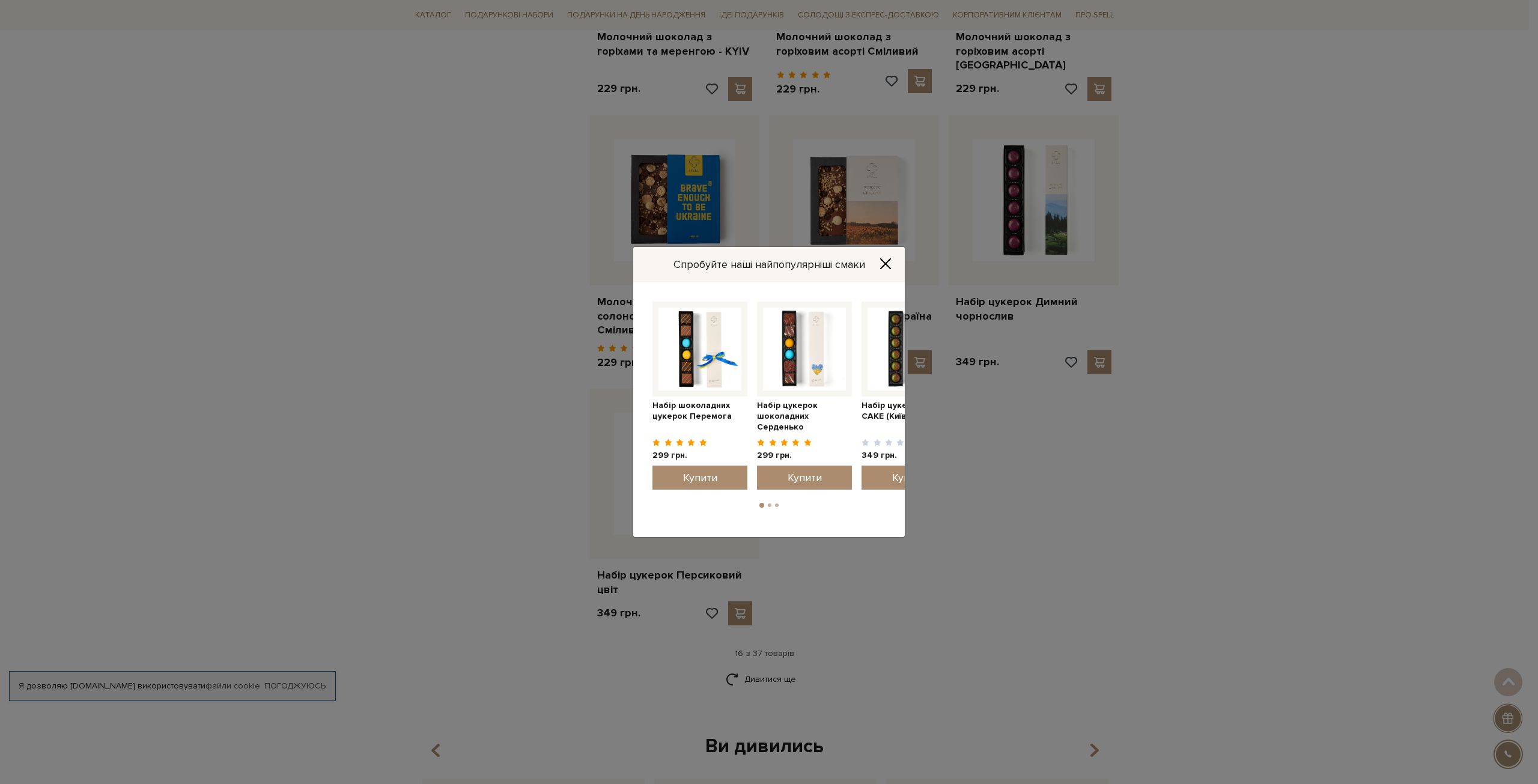
click at [884, 264] on icon "Close" at bounding box center [885, 263] width 12 height 12
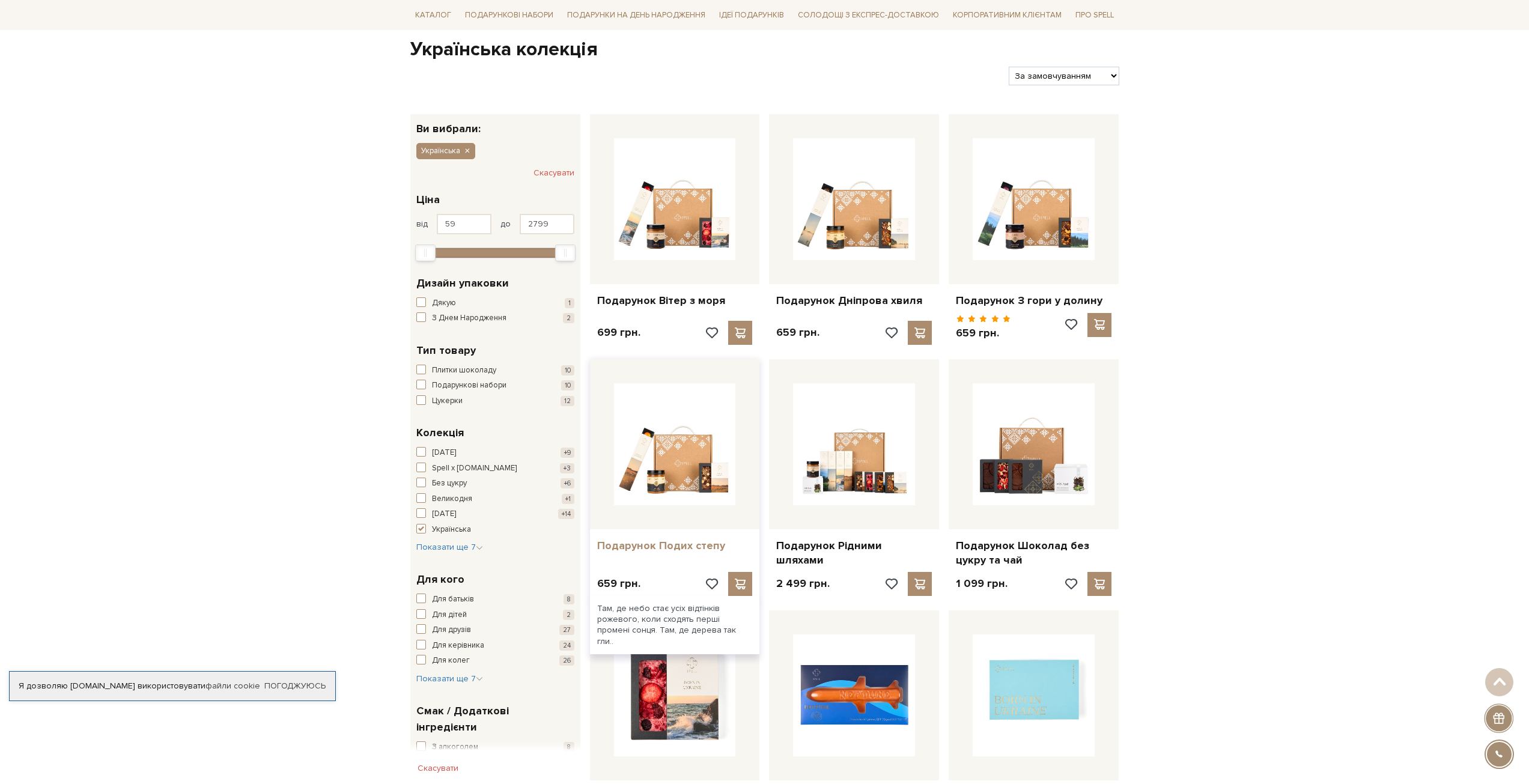
scroll to position [0, 0]
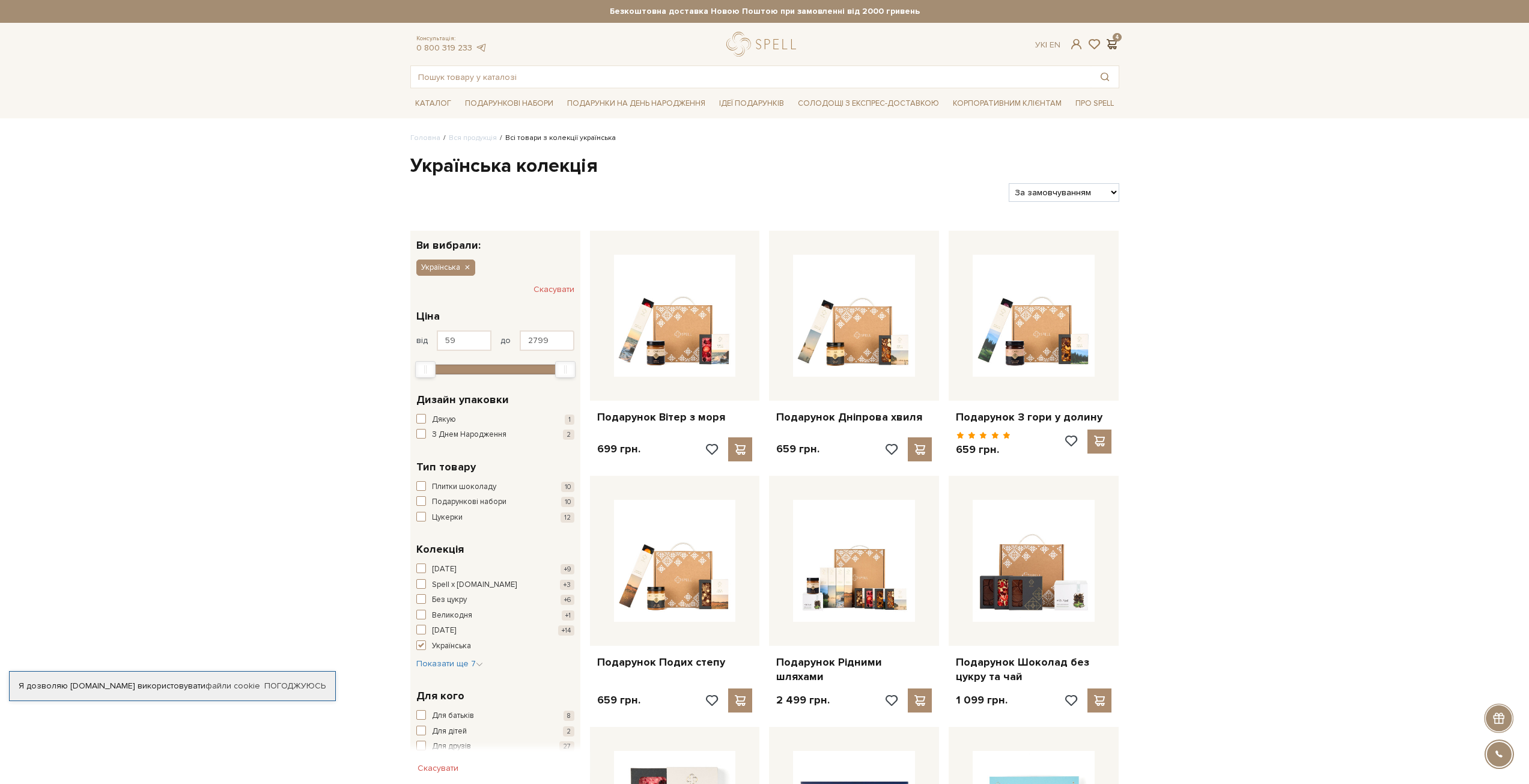
click at [1115, 44] on span at bounding box center [1111, 44] width 14 height 12
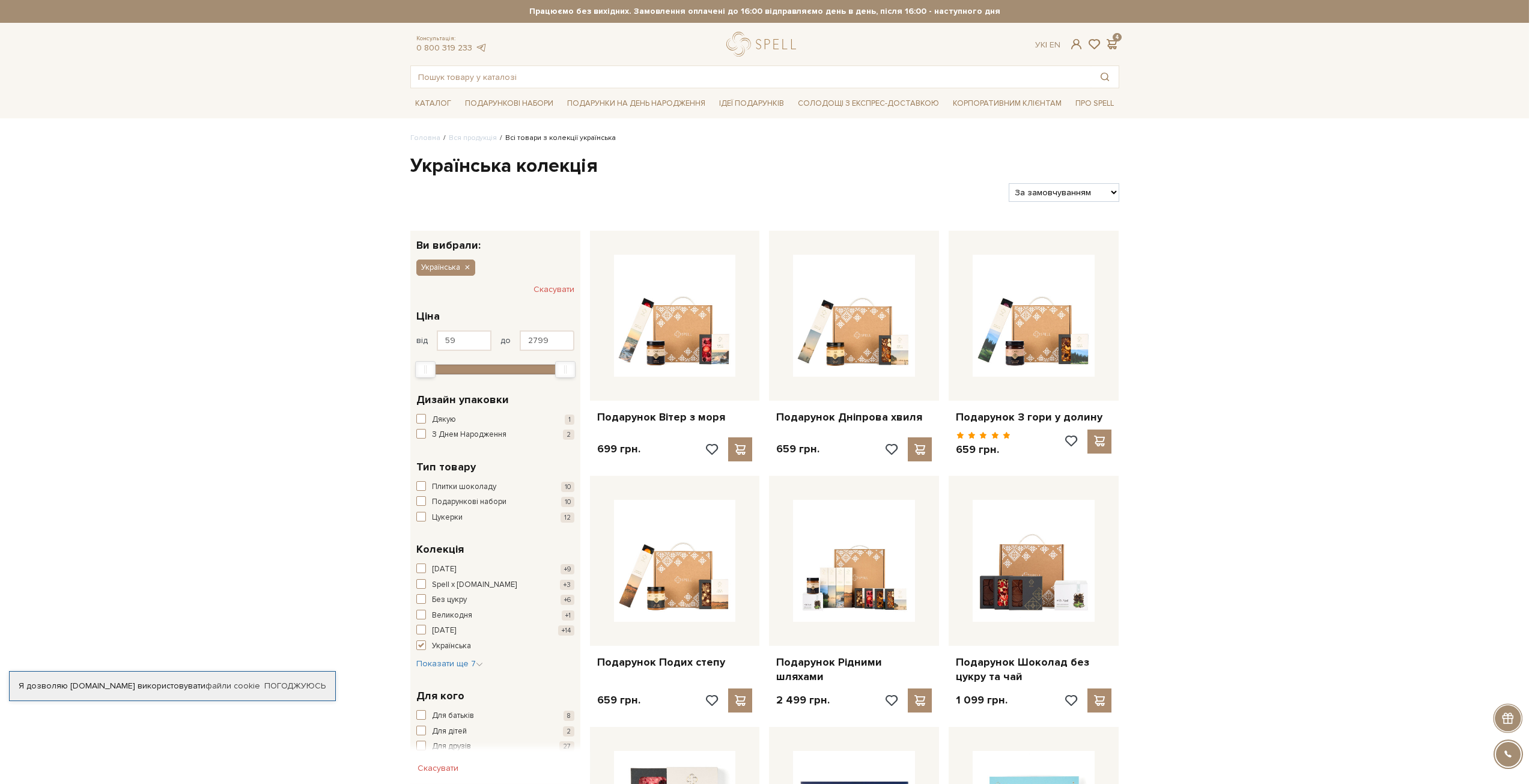
click at [1180, 183] on div at bounding box center [769, 392] width 1538 height 784
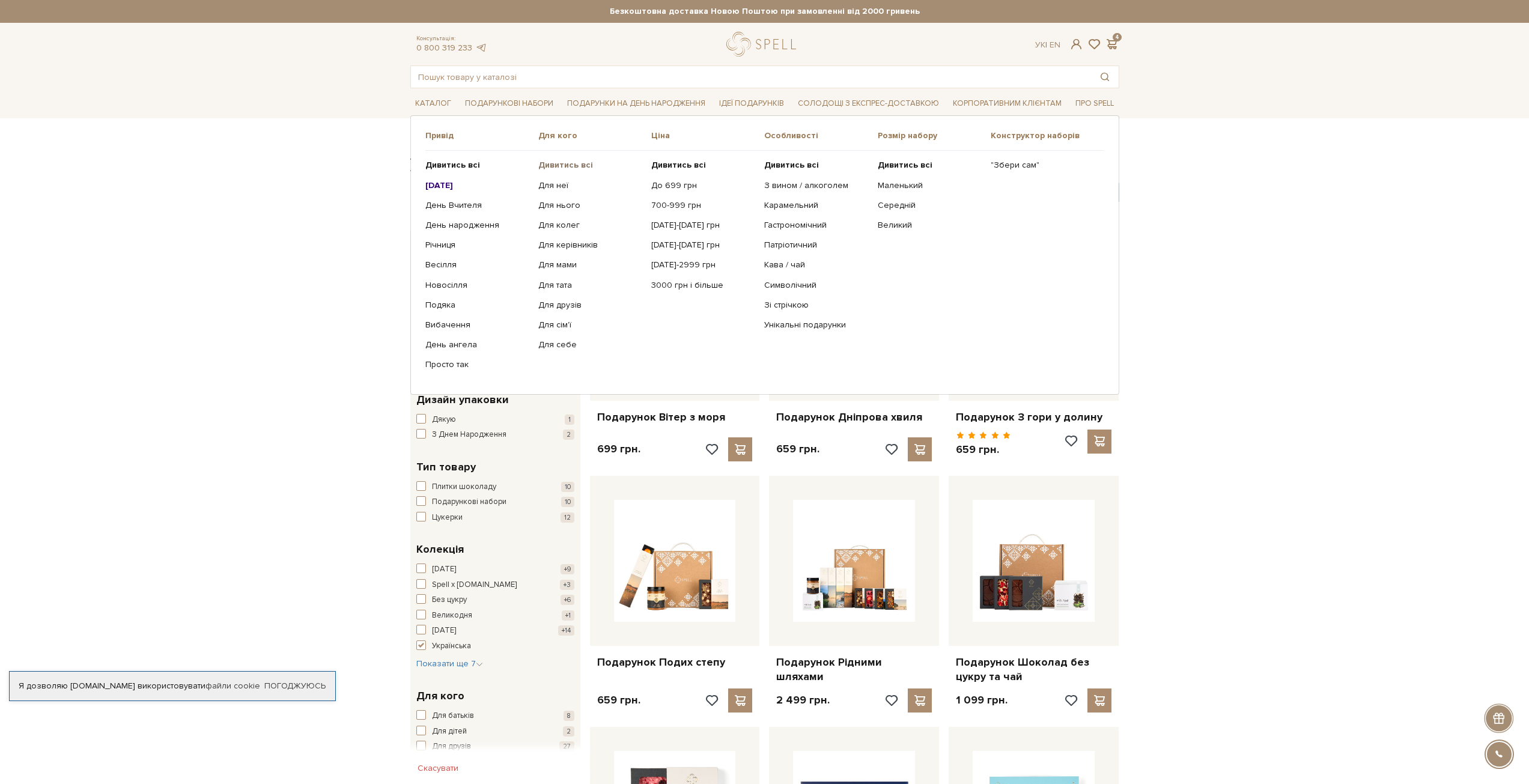
click at [561, 165] on b "Дивитись всі" at bounding box center [565, 165] width 55 height 10
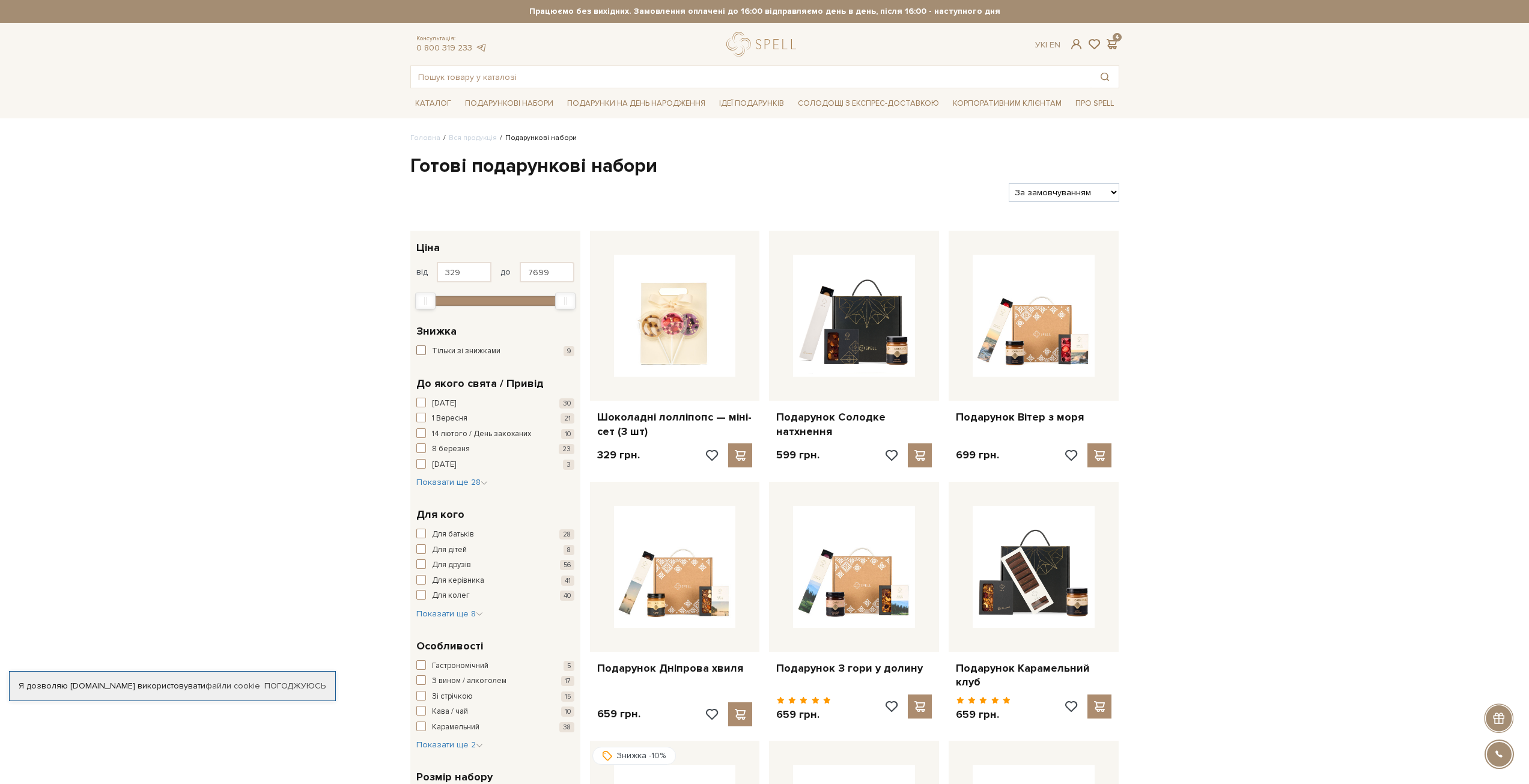
click at [437, 352] on span "Тільки зі знижками" at bounding box center [466, 351] width 68 height 12
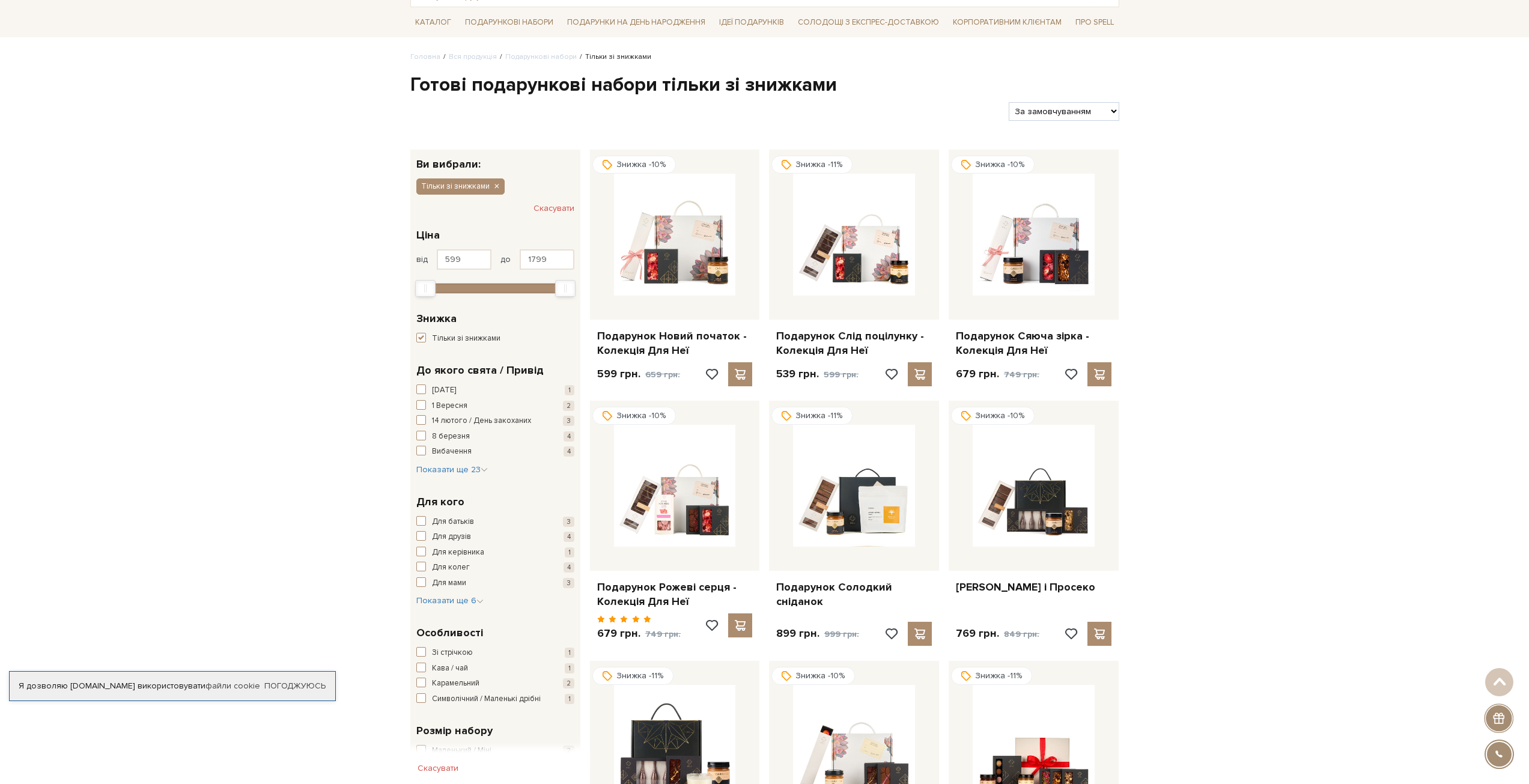
scroll to position [60, 0]
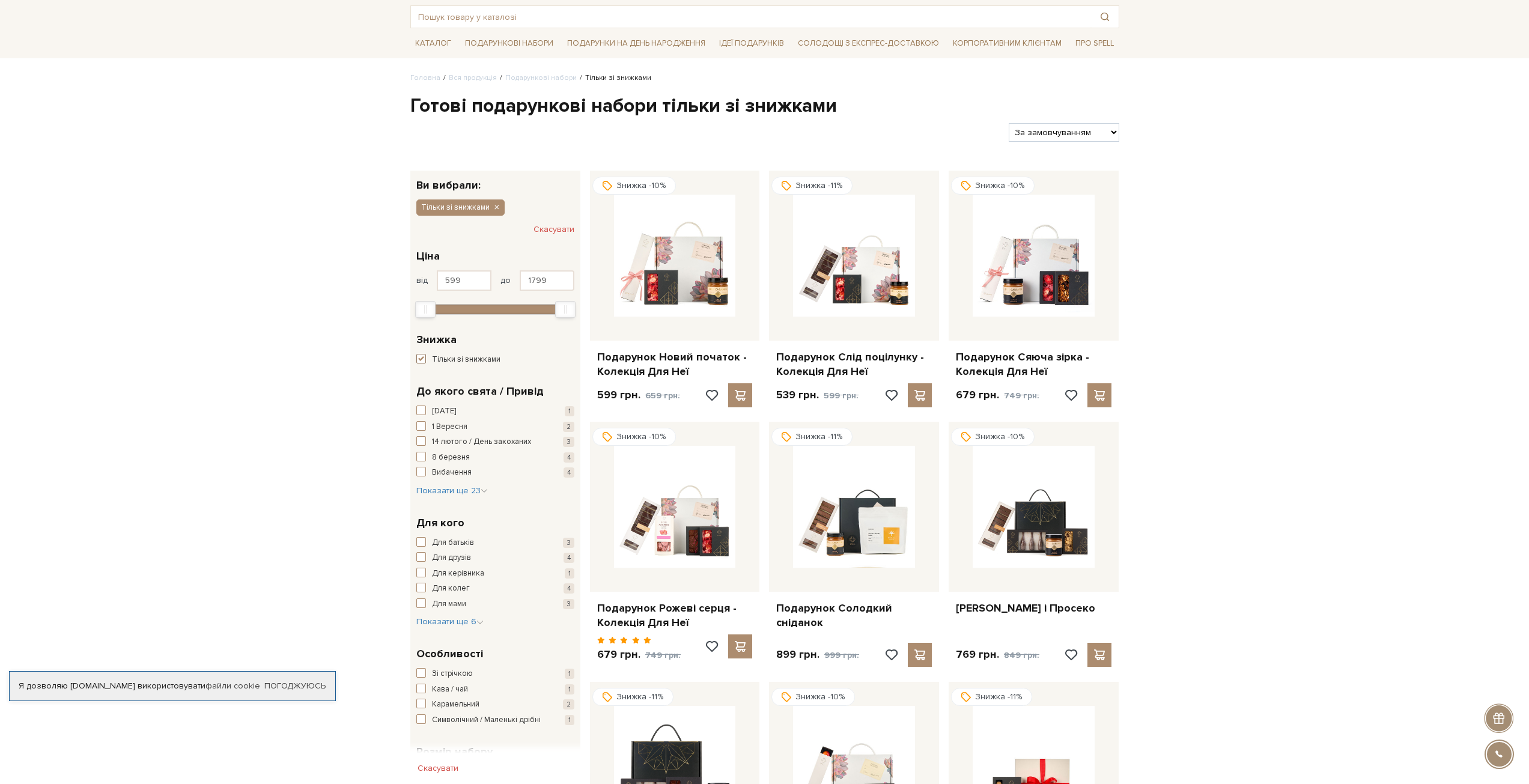
click at [422, 359] on span "button" at bounding box center [421, 359] width 10 height 10
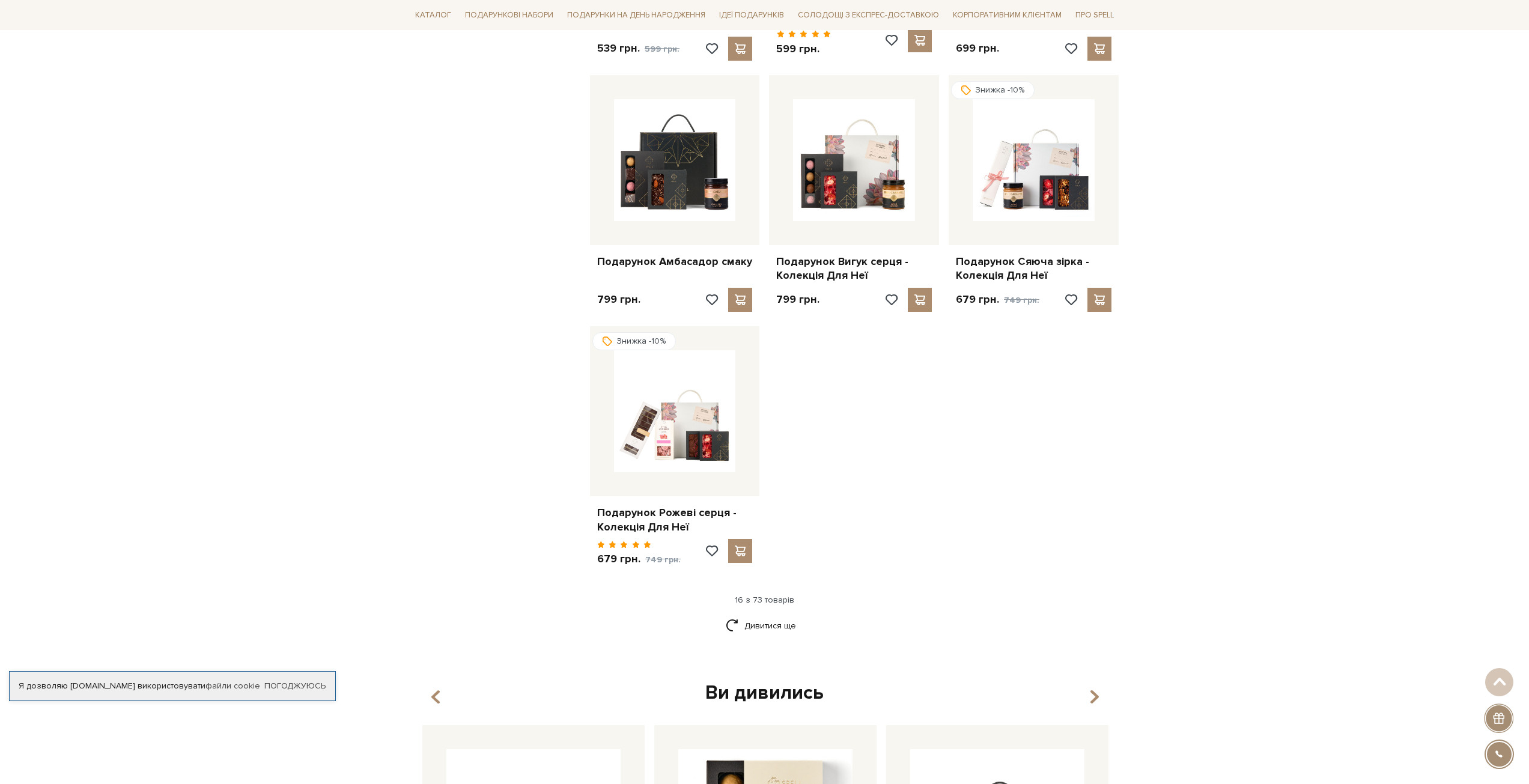
scroll to position [1202, 0]
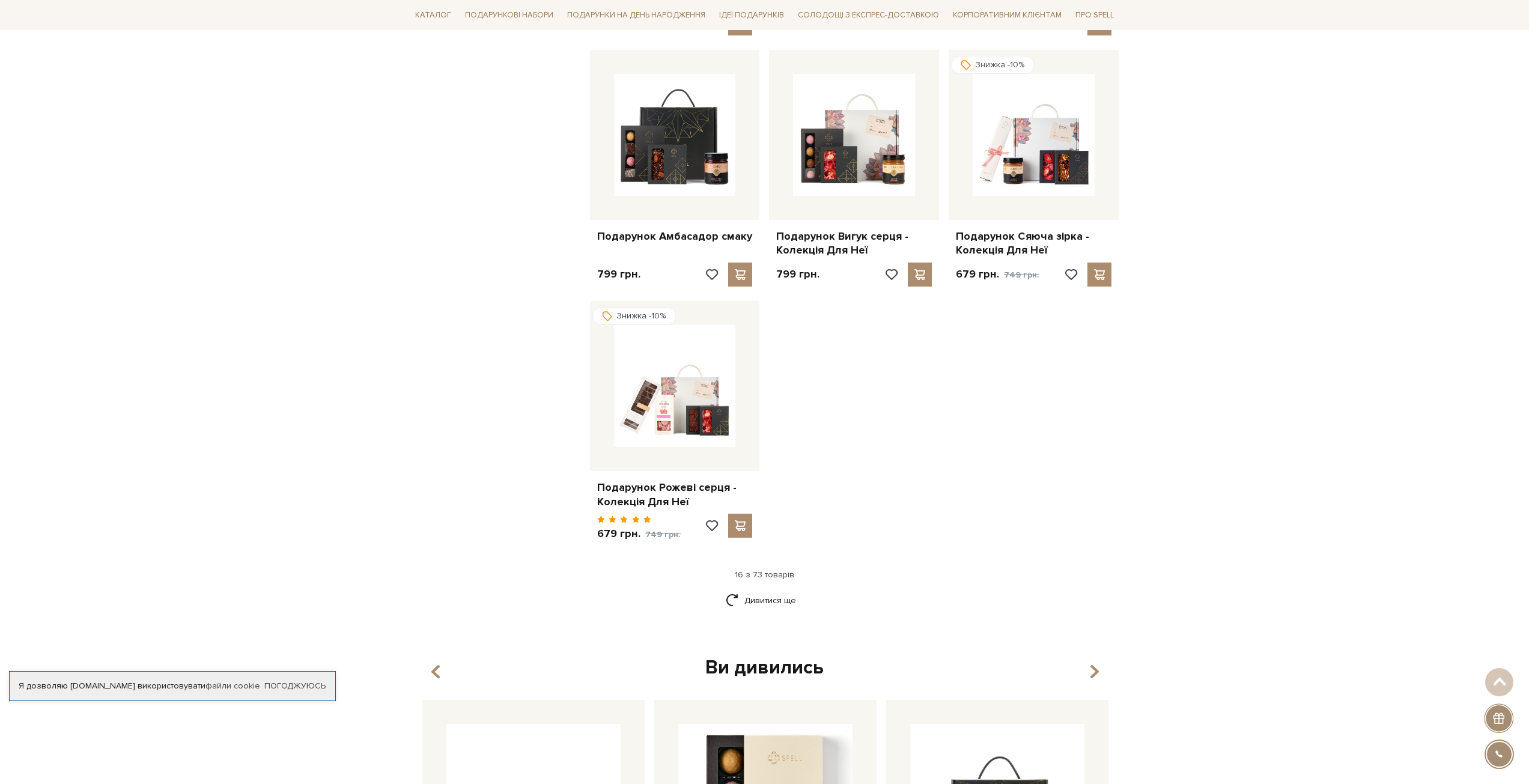
click at [752, 569] on div "16 з 73 товарів" at bounding box center [764, 575] width 719 height 11
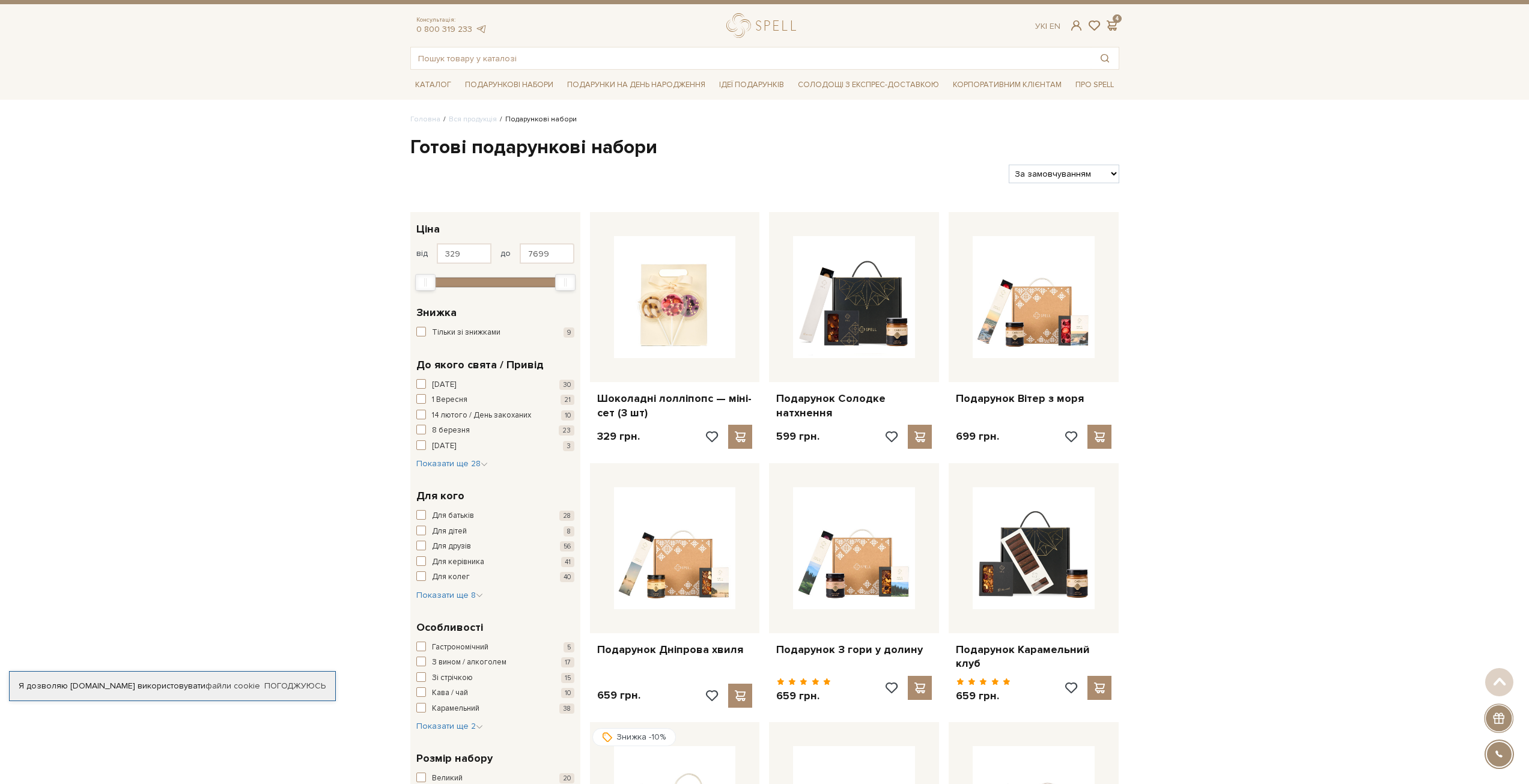
scroll to position [0, 0]
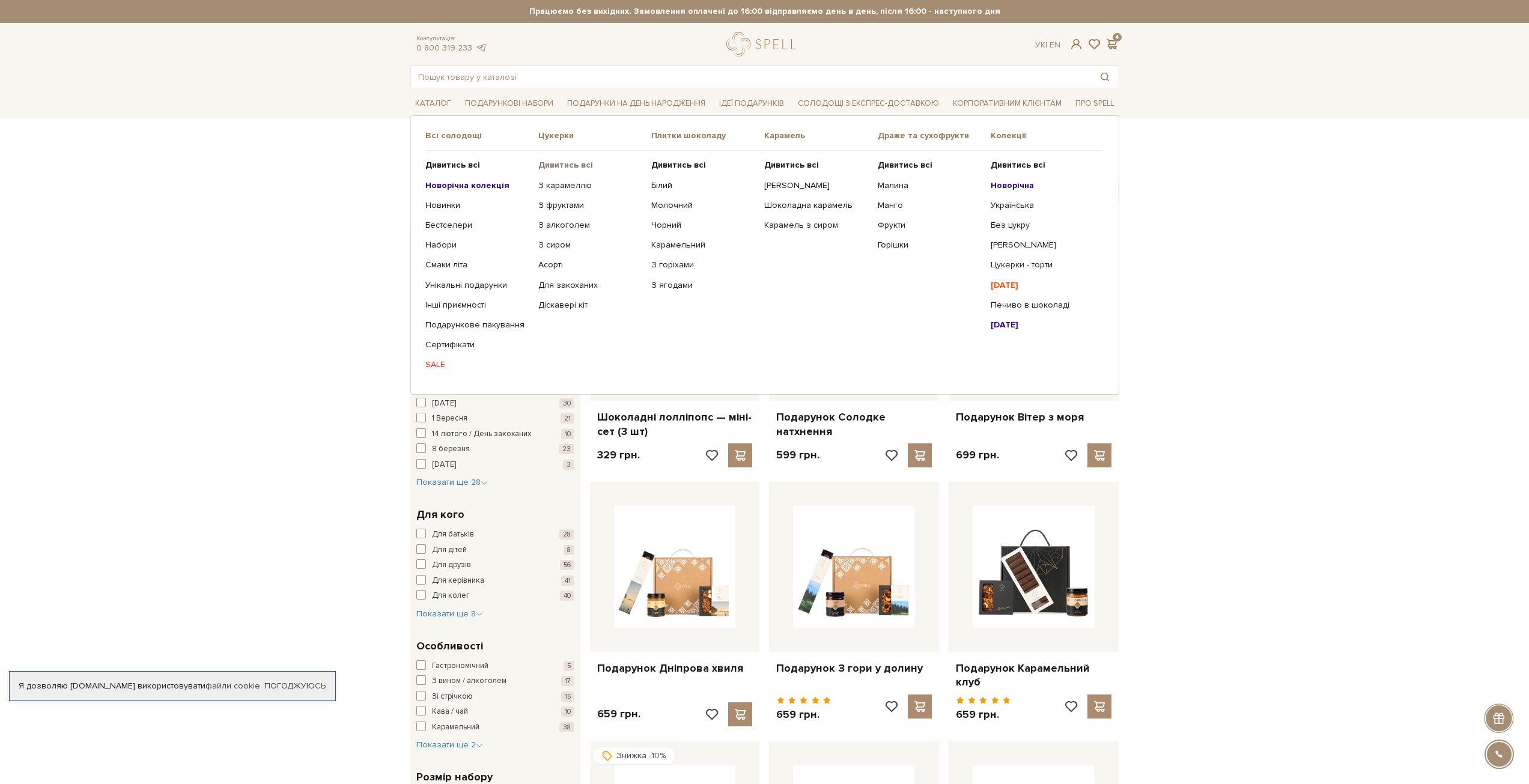
click at [549, 166] on b "Дивитись всі" at bounding box center [565, 165] width 55 height 10
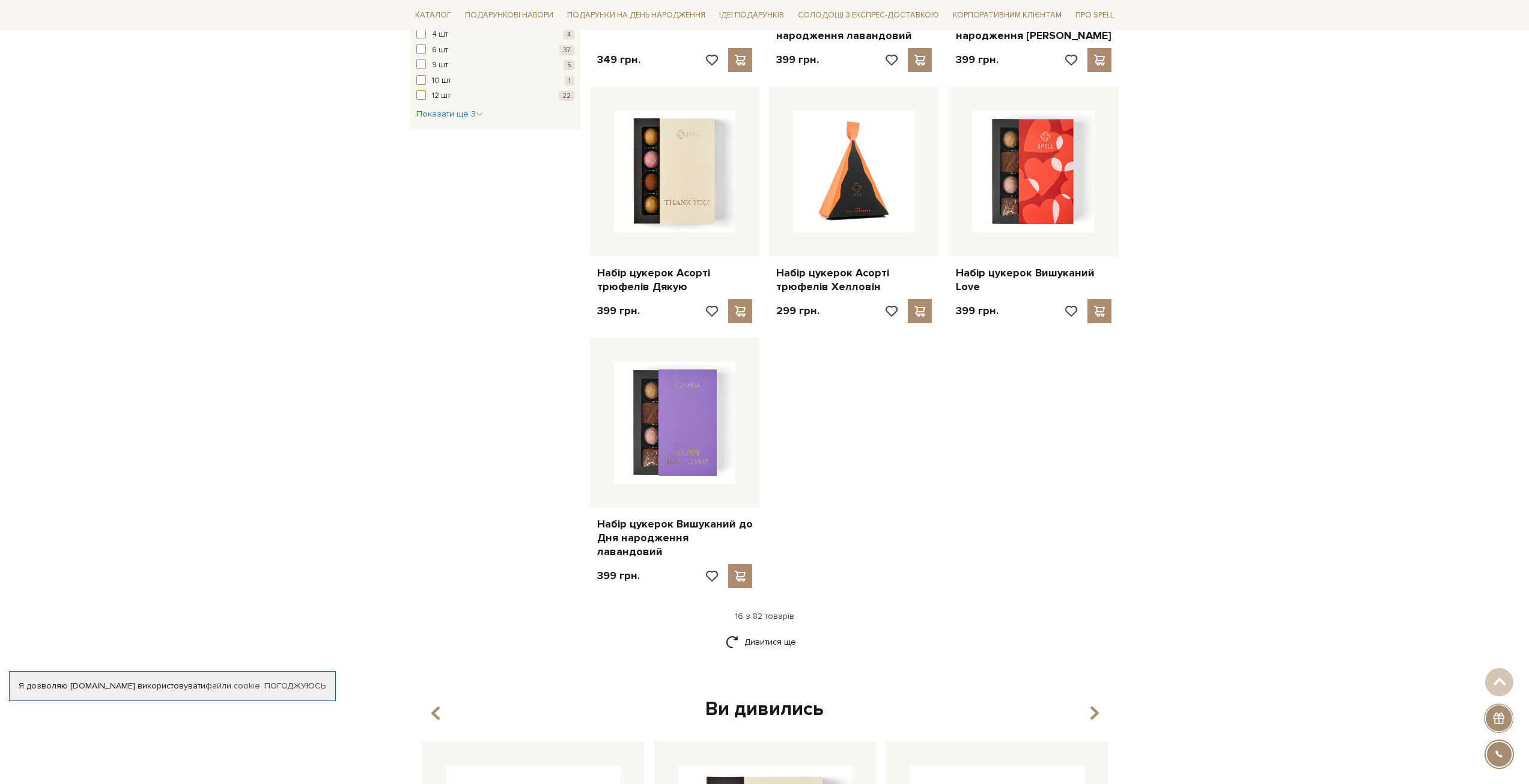
scroll to position [1322, 0]
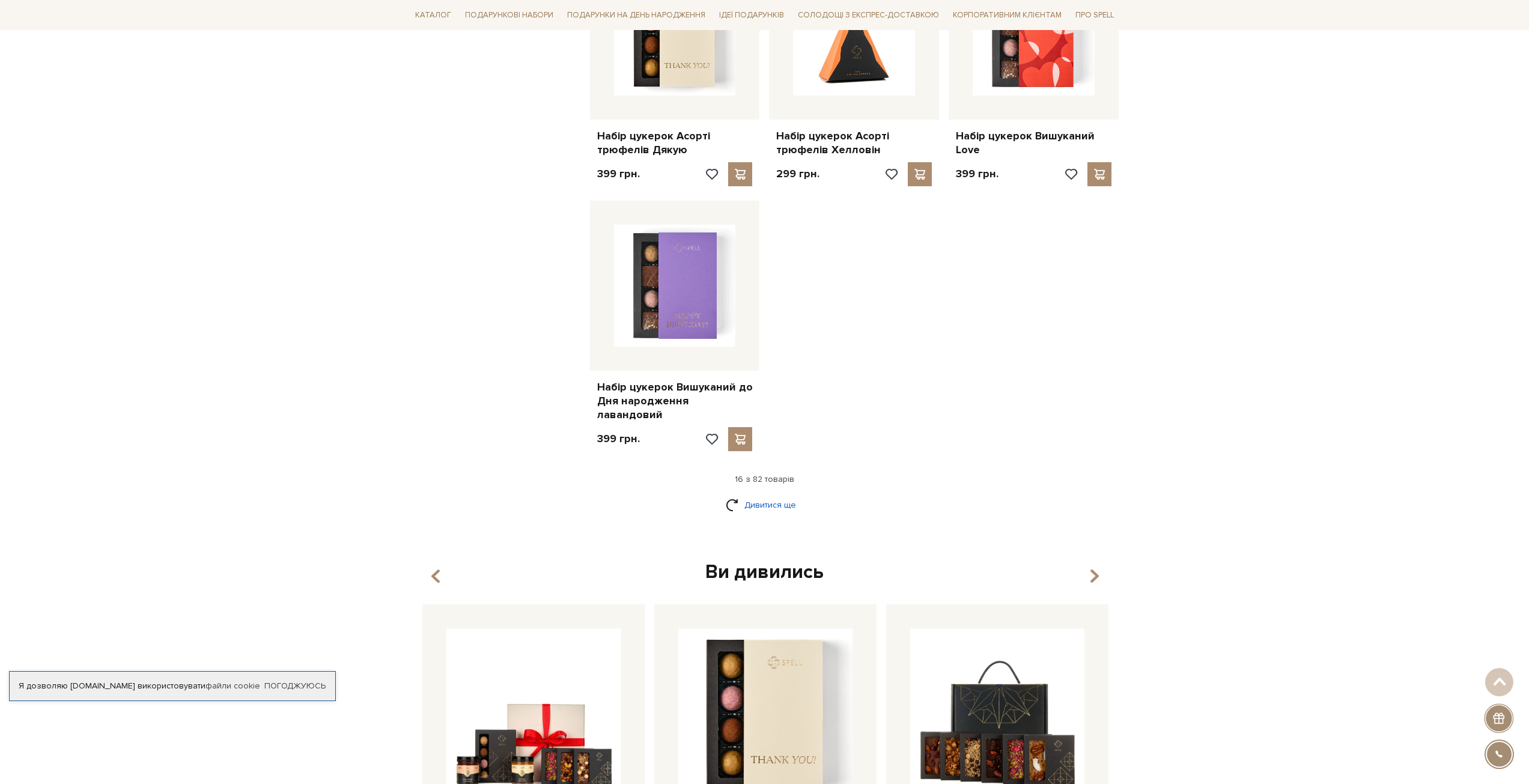
click at [752, 494] on link "Дивитися ще" at bounding box center [764, 504] width 78 height 21
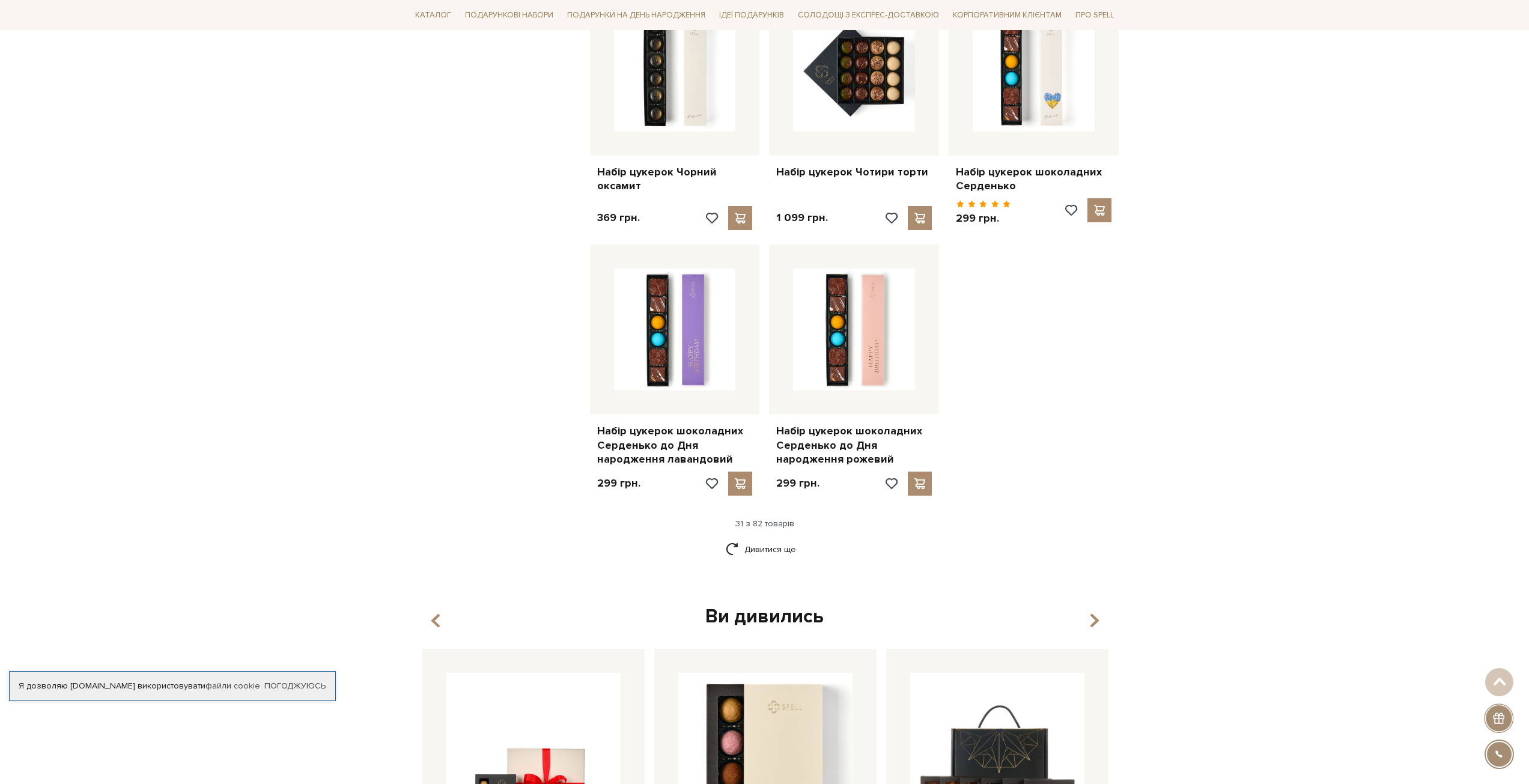
scroll to position [2583, 0]
click at [744, 538] on link "Дивитися ще" at bounding box center [764, 549] width 78 height 21
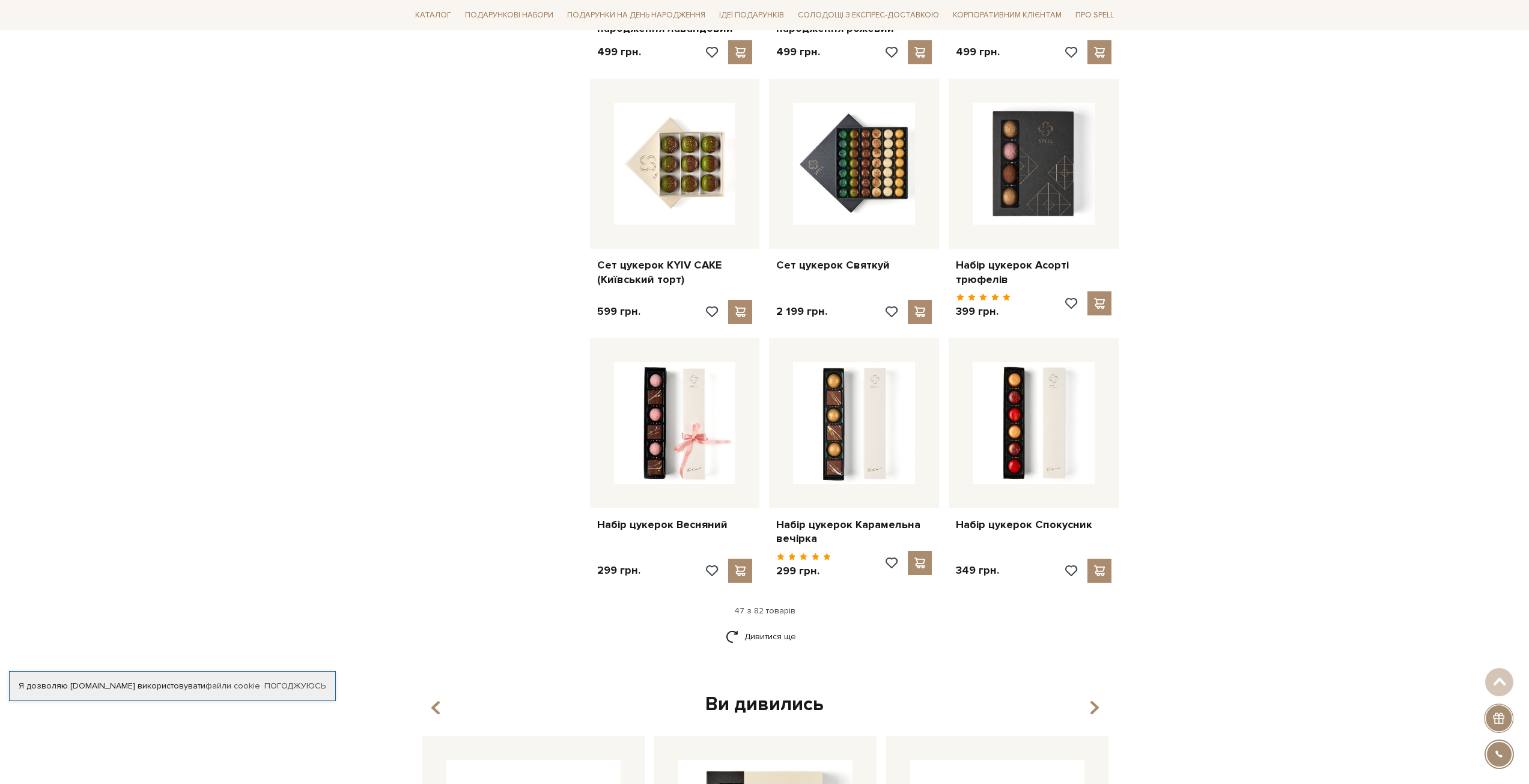
scroll to position [3844, 0]
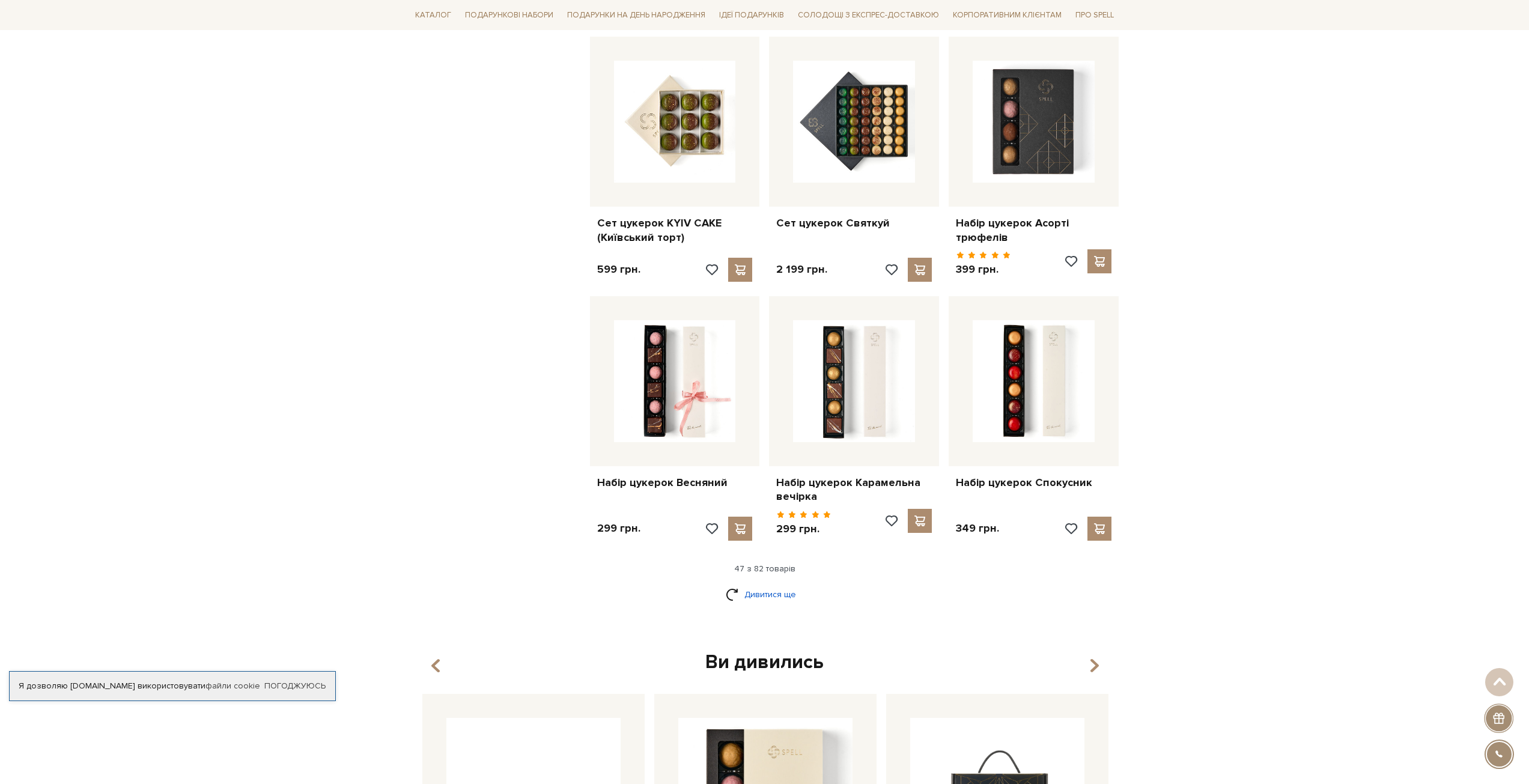
click at [767, 584] on link "Дивитися ще" at bounding box center [764, 594] width 78 height 21
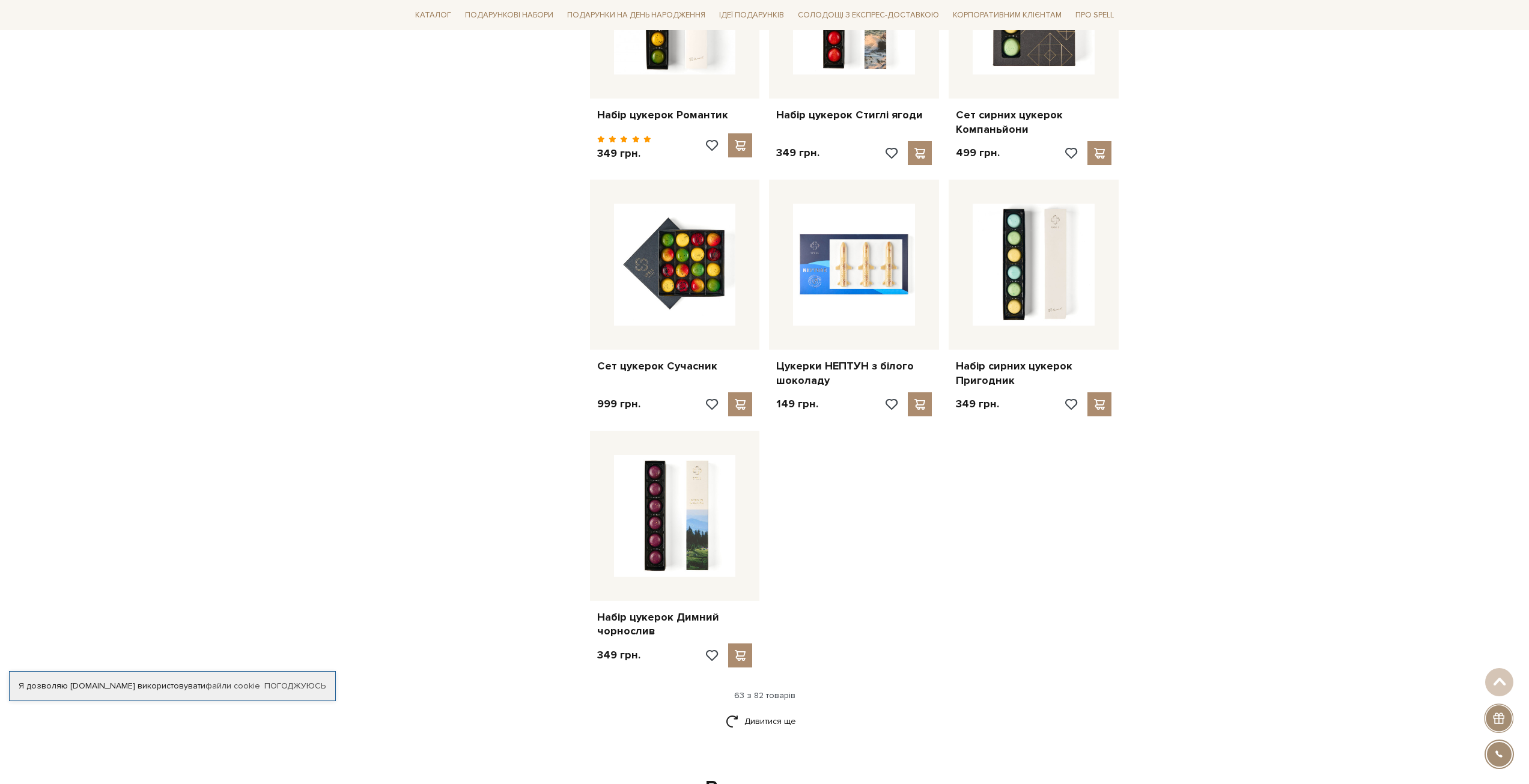
scroll to position [5286, 0]
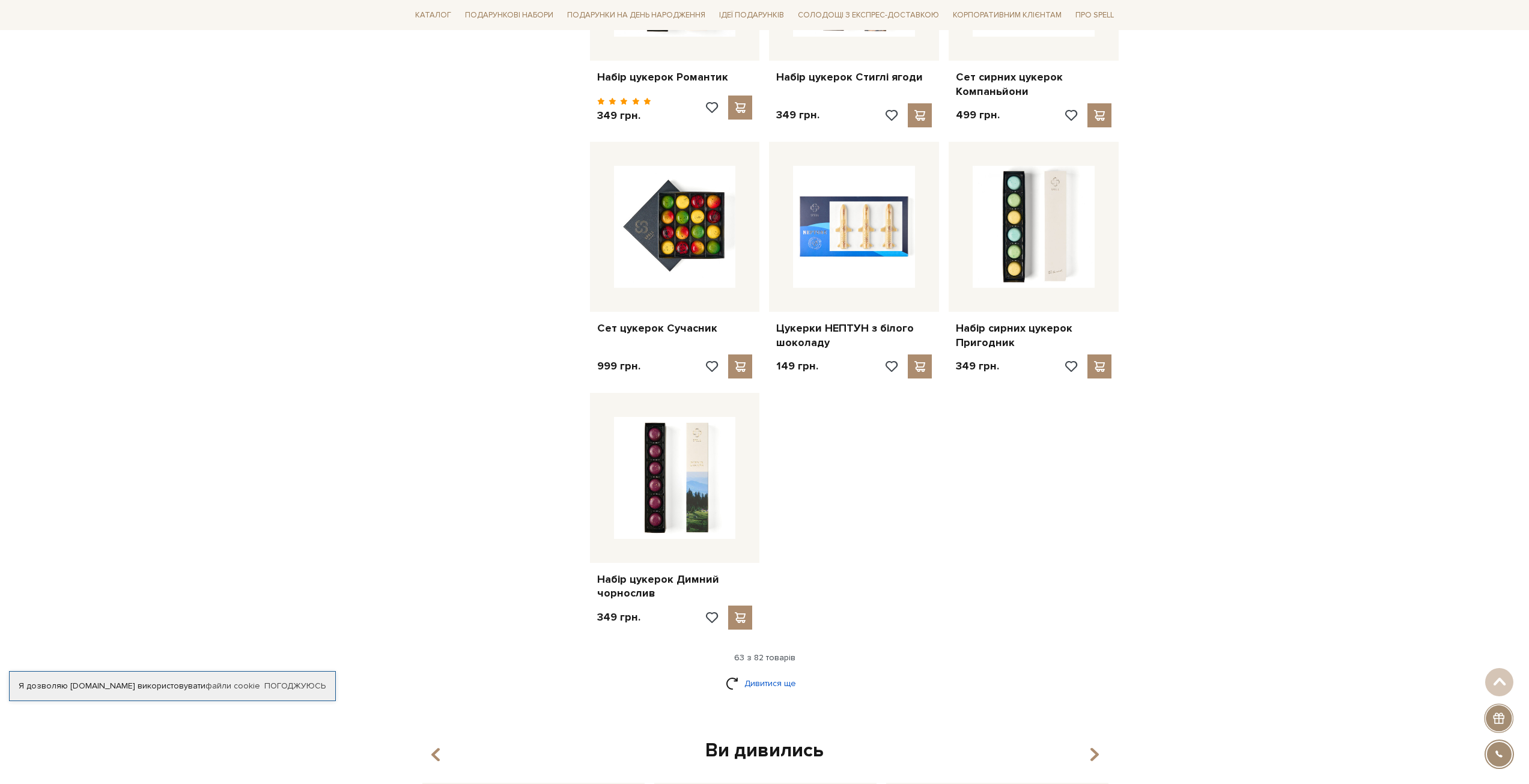
click at [754, 673] on link "Дивитися ще" at bounding box center [764, 683] width 78 height 21
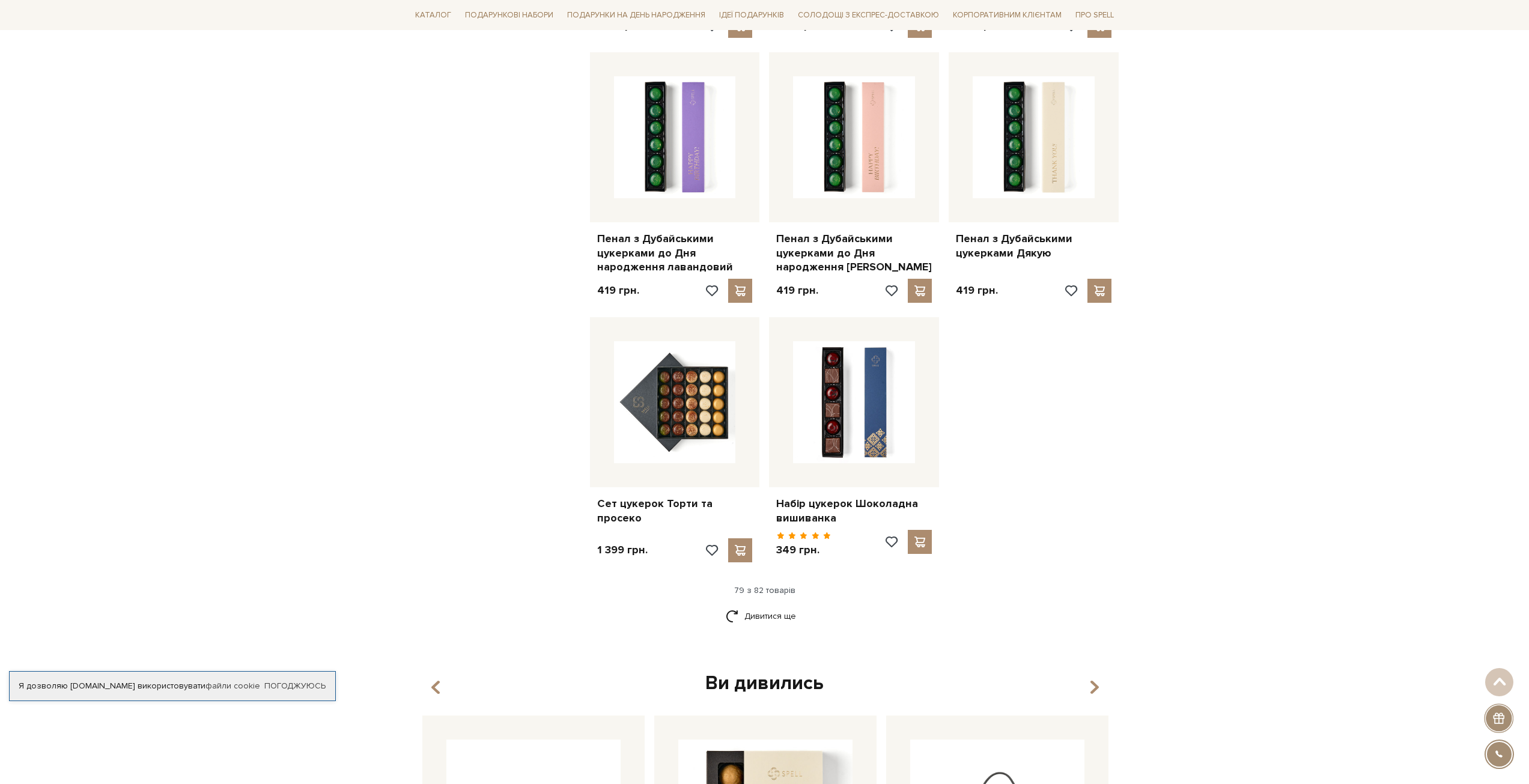
scroll to position [6667, 0]
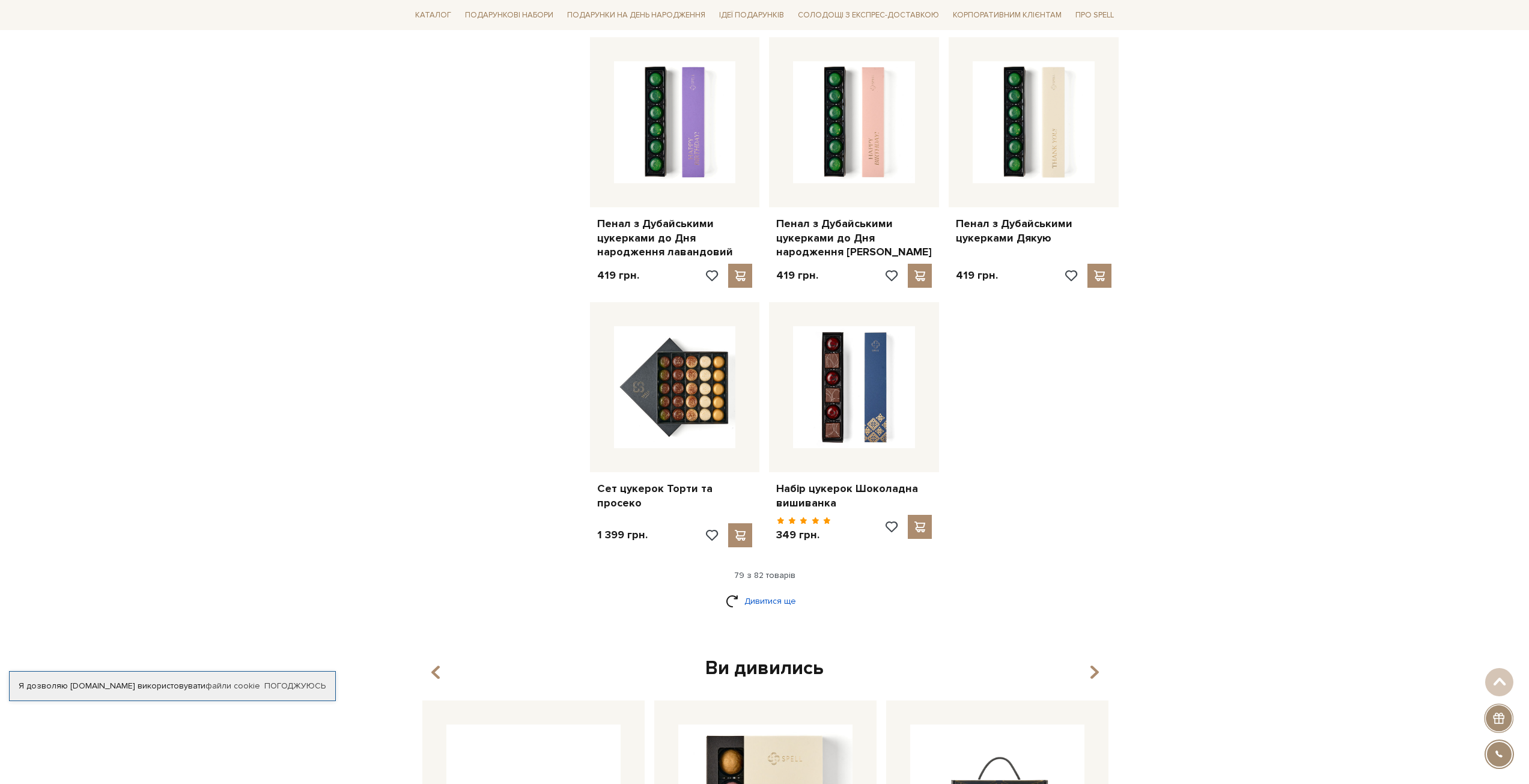
click at [763, 591] on link "Дивитися ще" at bounding box center [764, 601] width 78 height 21
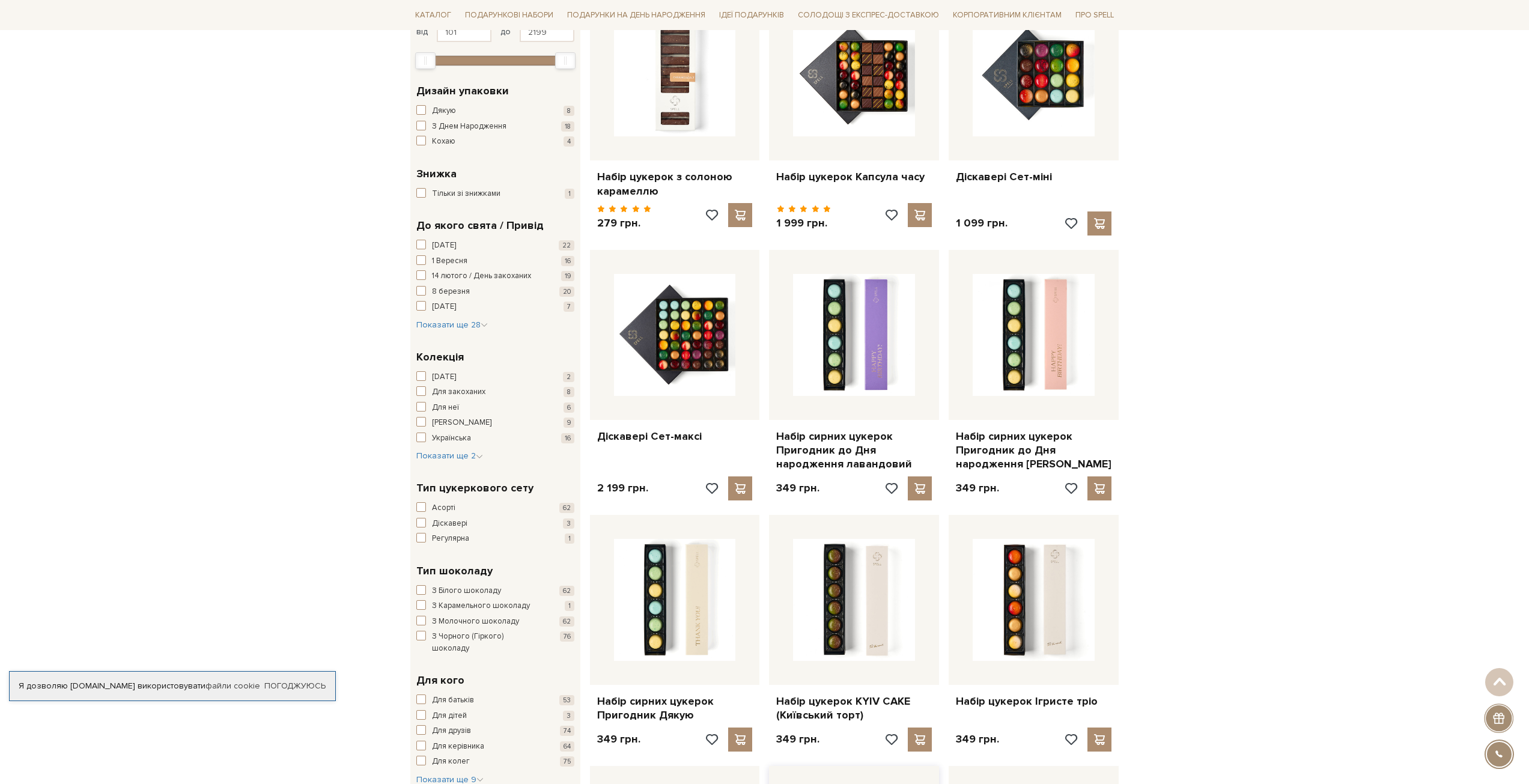
scroll to position [0, 0]
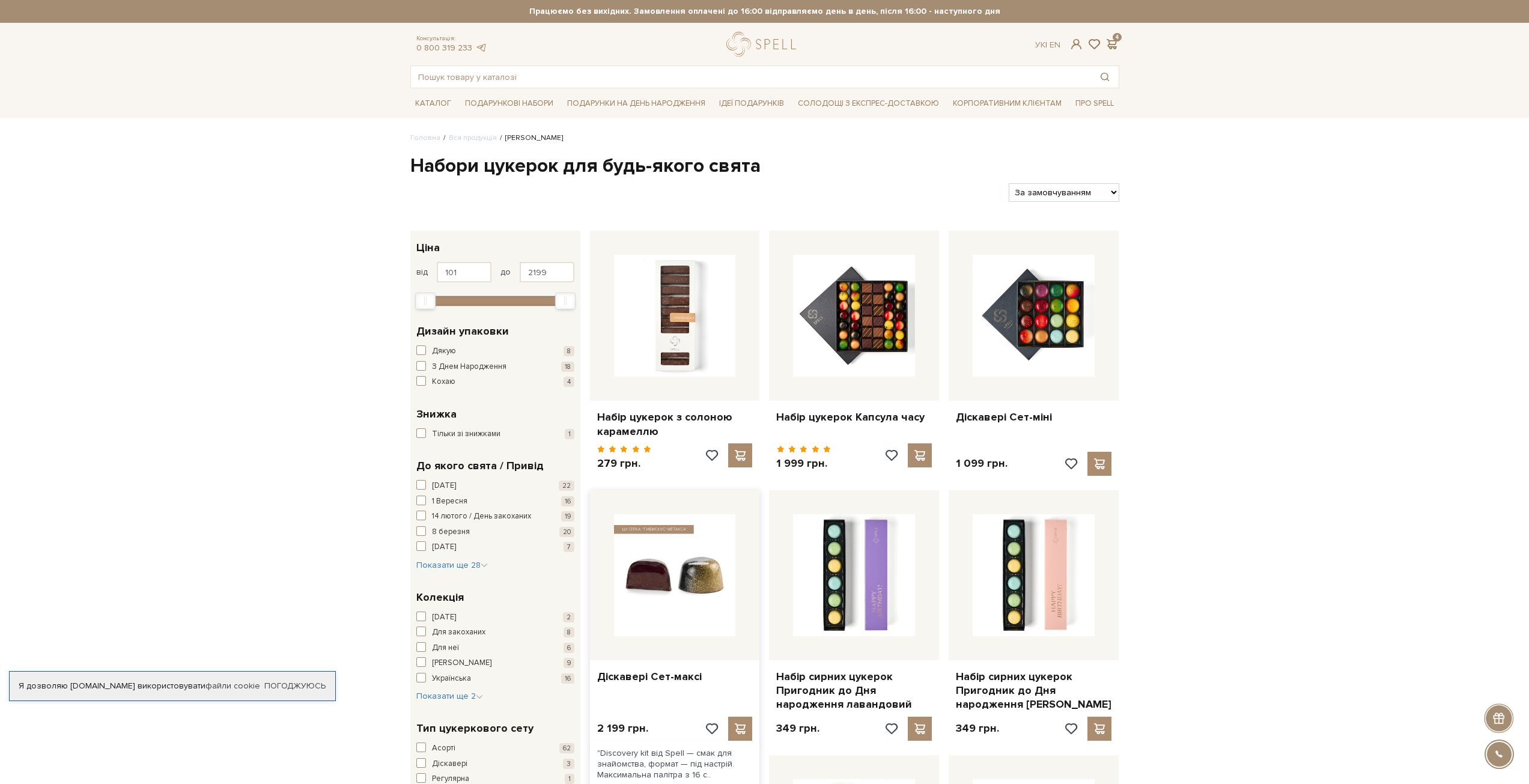
click at [661, 567] on img at bounding box center [674, 575] width 122 height 122
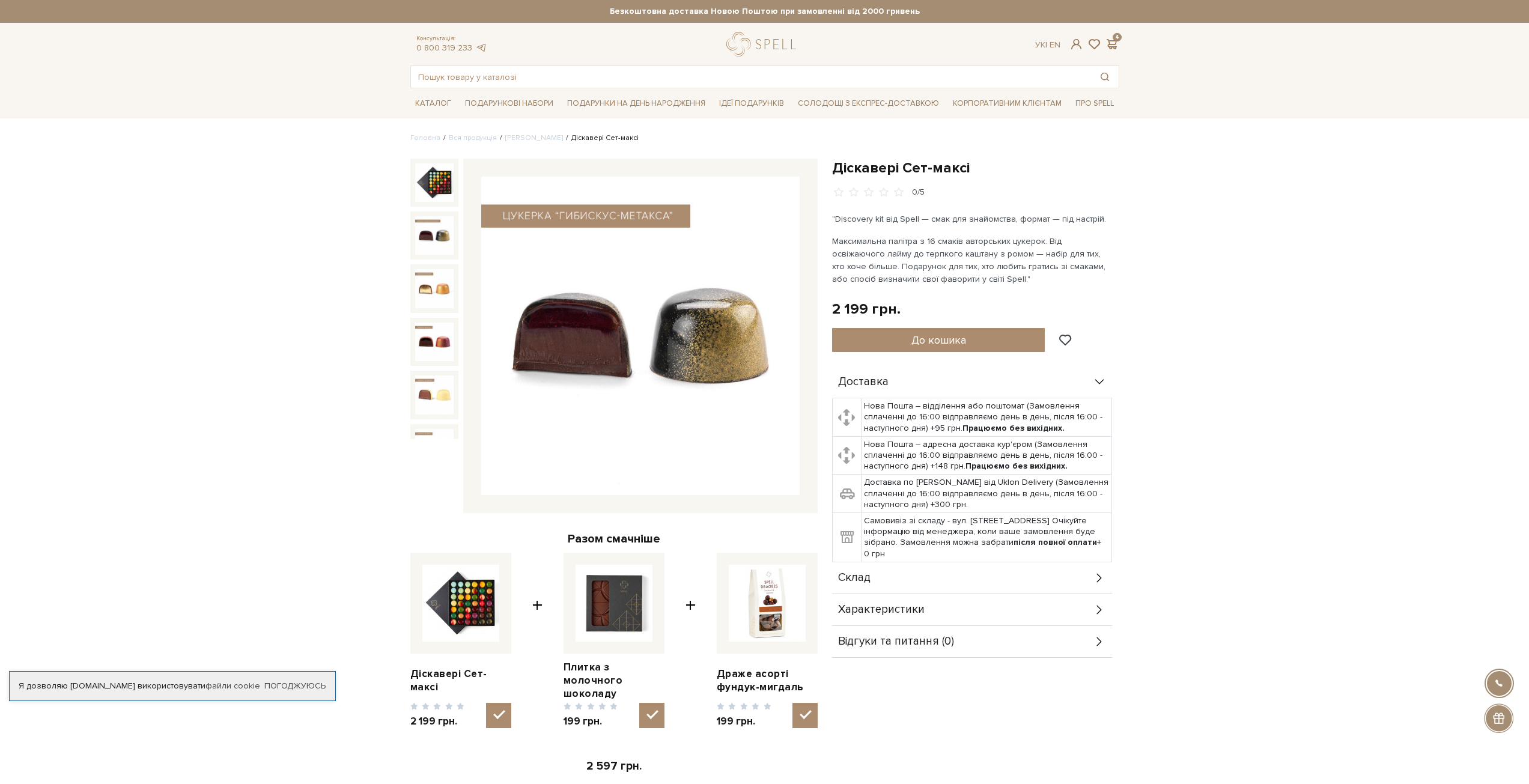
click at [439, 235] on img at bounding box center [434, 235] width 39 height 39
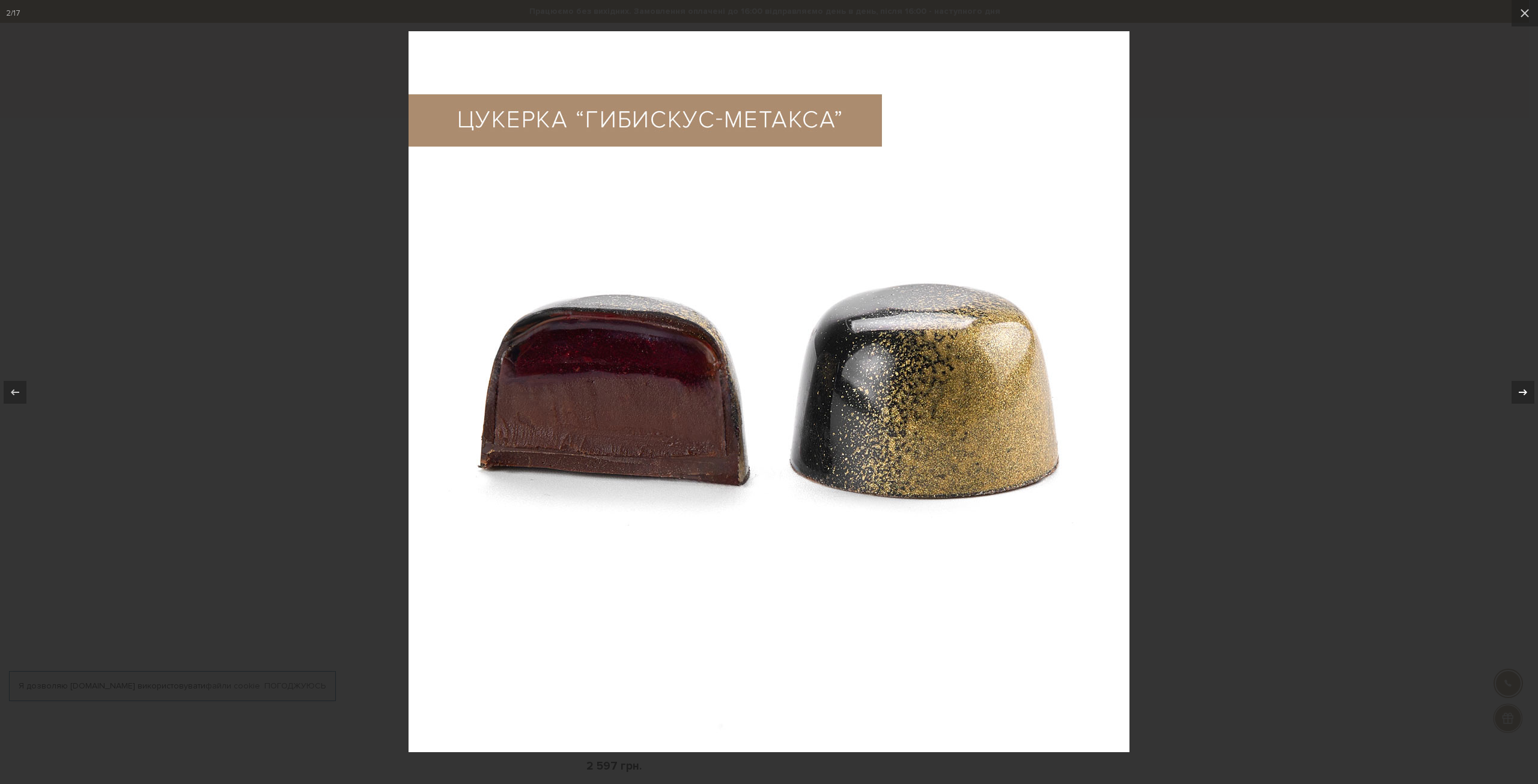
click at [1514, 391] on div at bounding box center [1523, 392] width 23 height 23
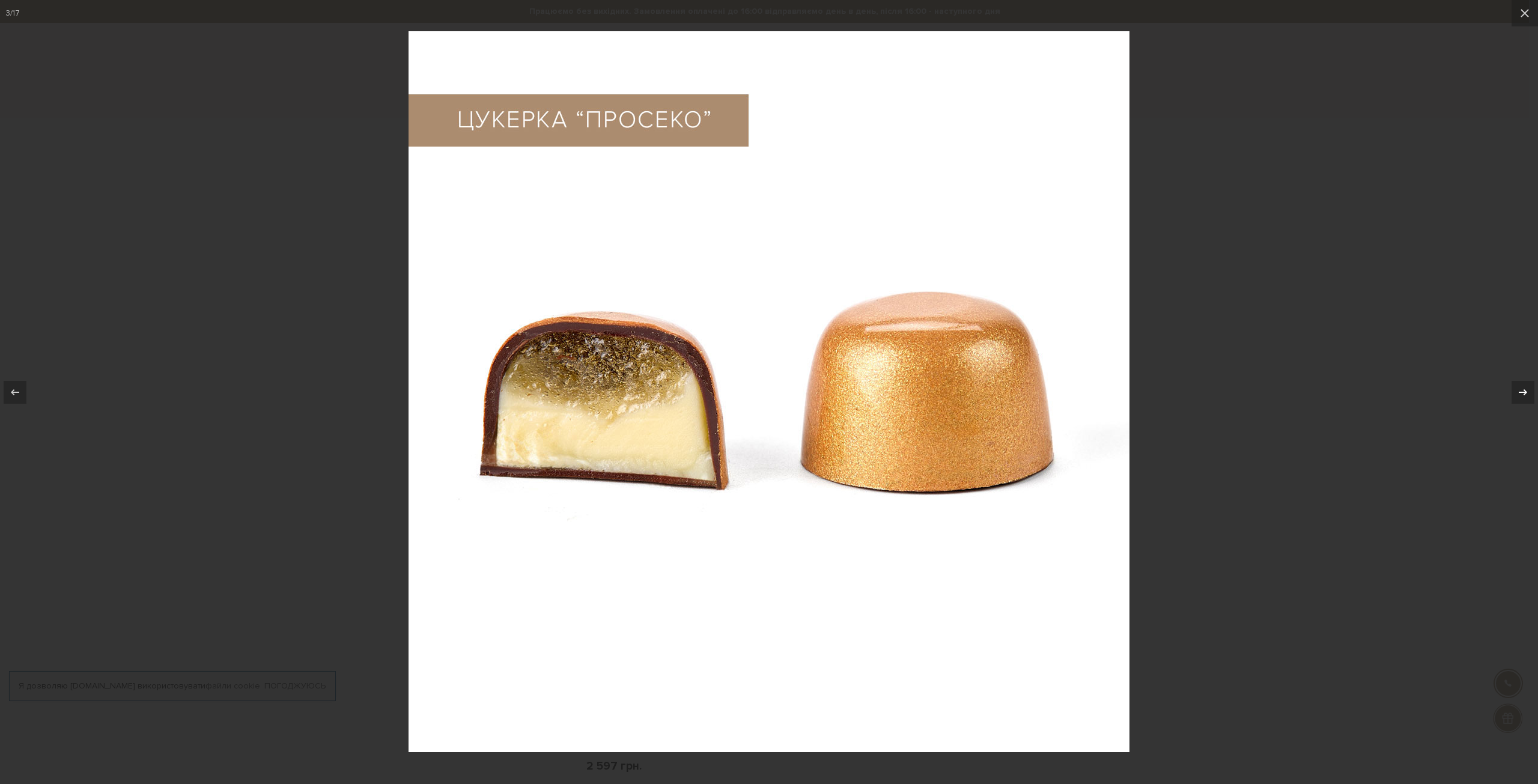
click at [1514, 391] on div at bounding box center [1523, 392] width 23 height 23
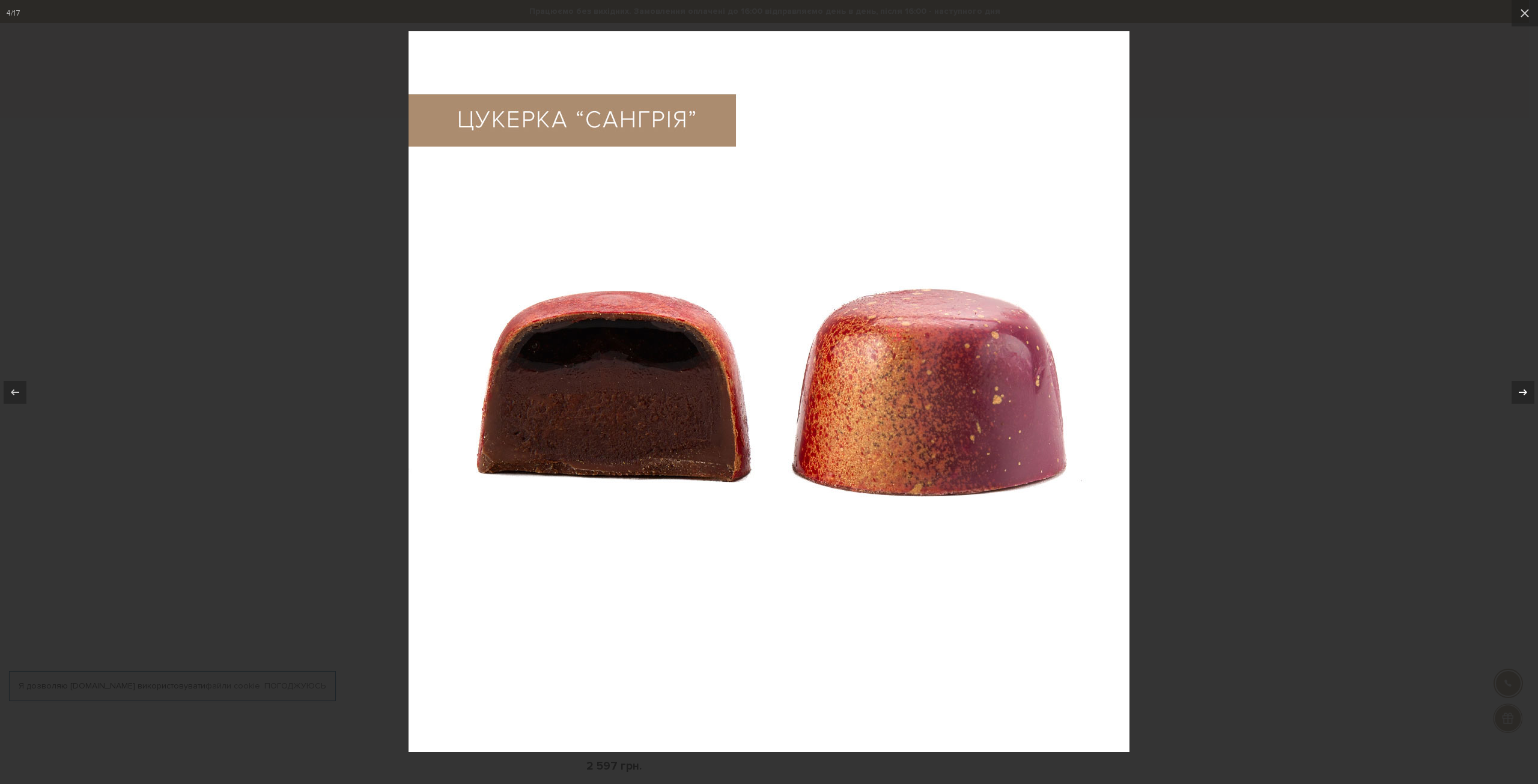
click at [1514, 391] on div at bounding box center [1523, 392] width 23 height 23
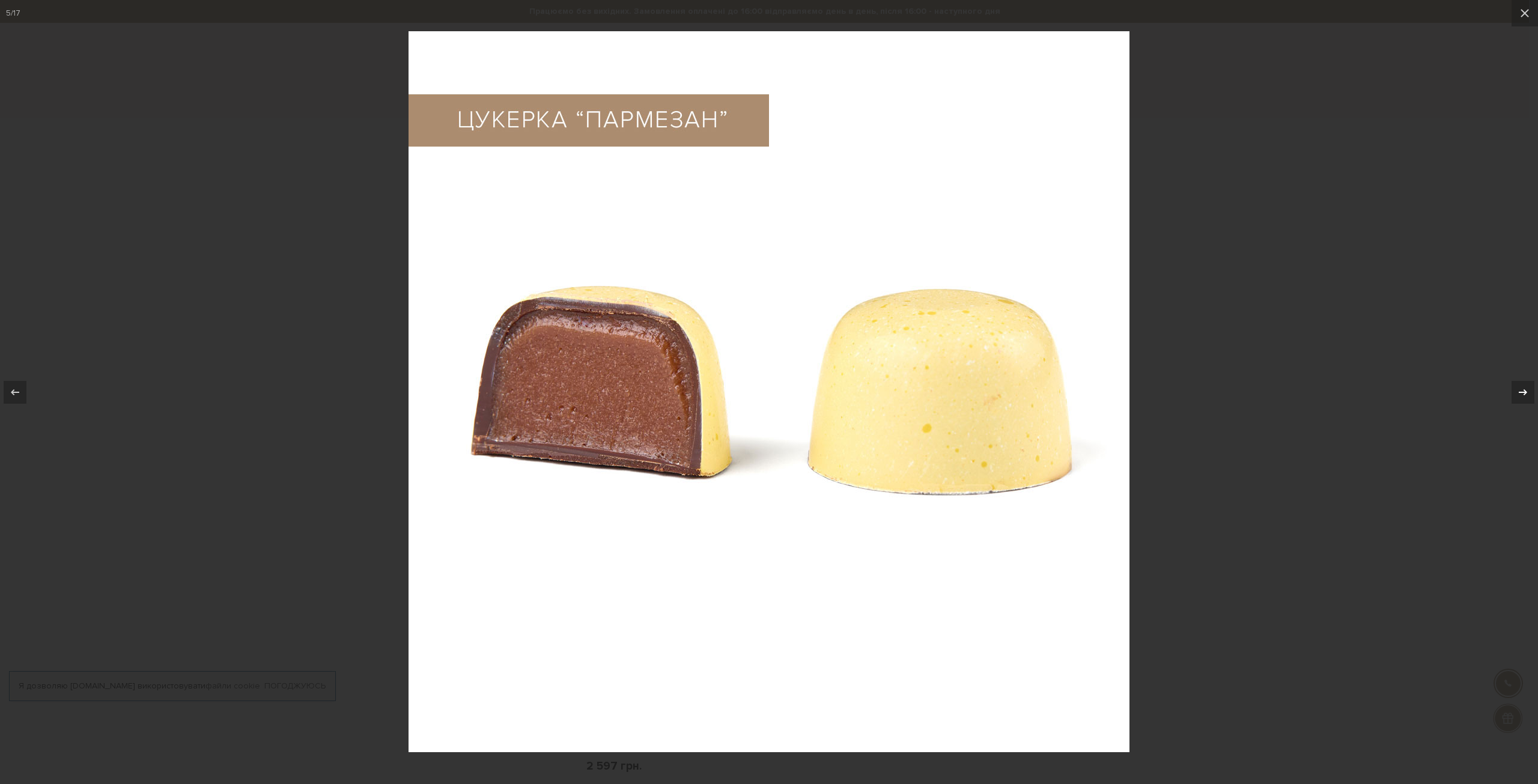
click at [1514, 391] on div at bounding box center [1523, 392] width 23 height 23
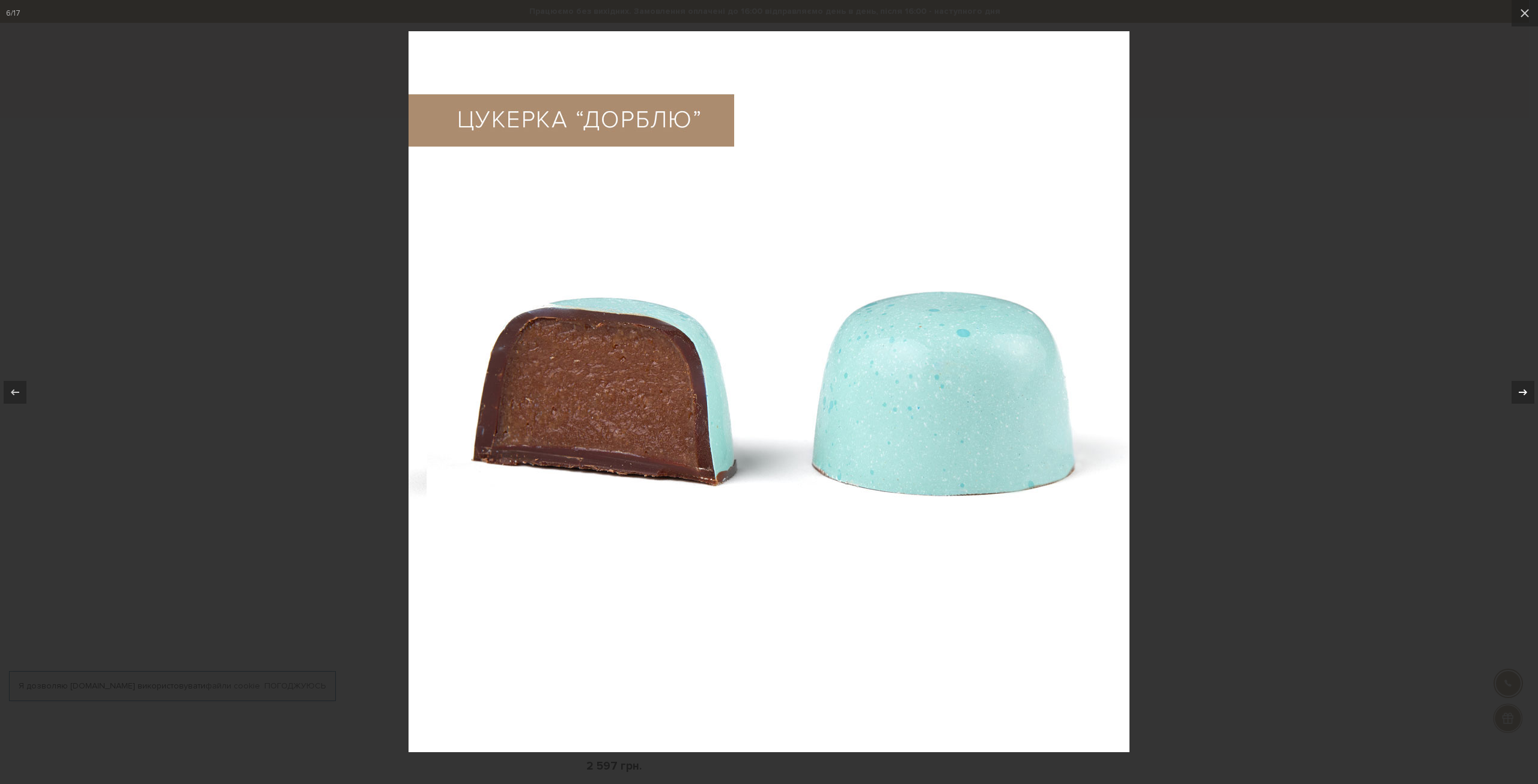
click at [1514, 391] on div at bounding box center [1523, 392] width 23 height 23
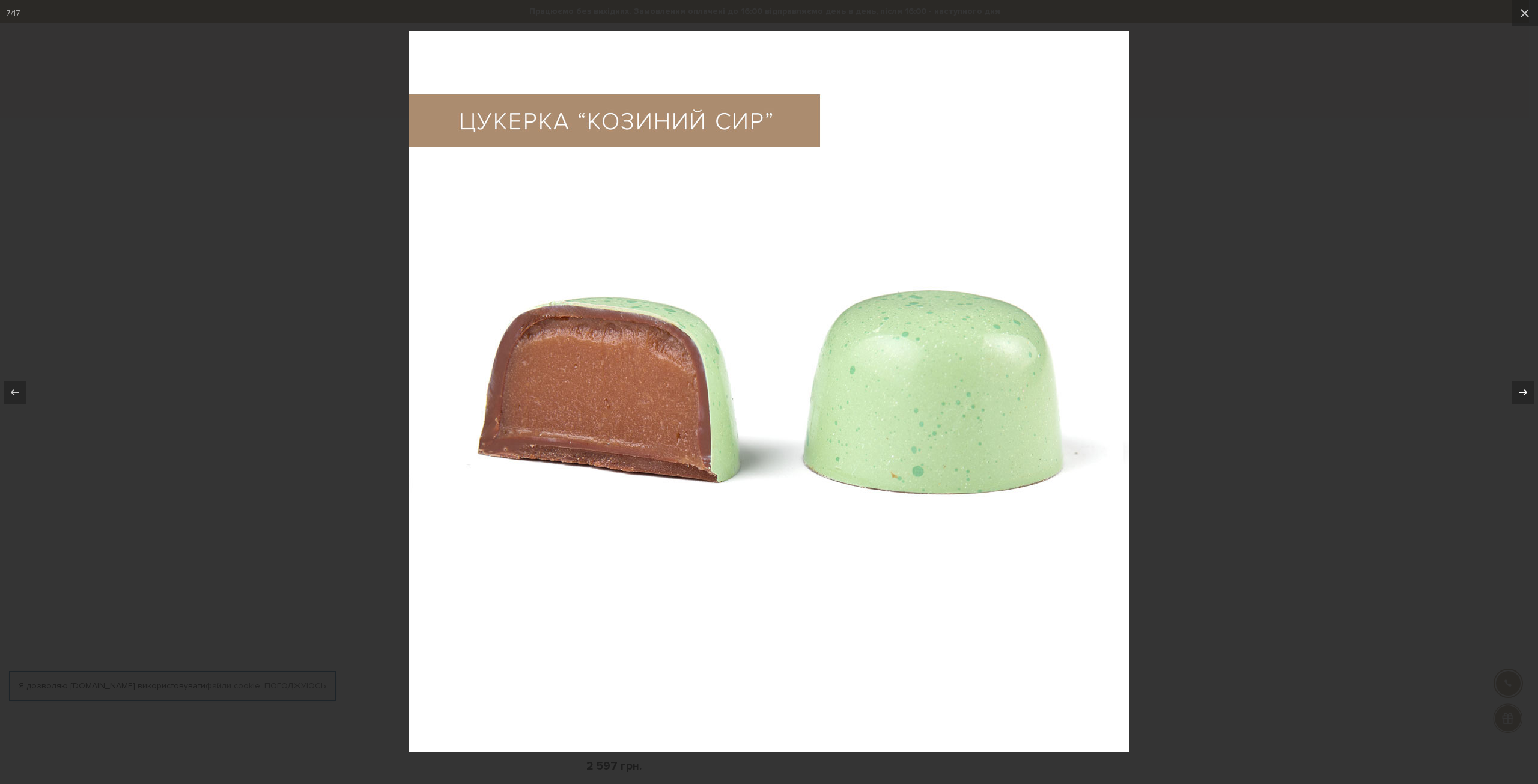
click at [1514, 391] on div at bounding box center [1523, 392] width 23 height 23
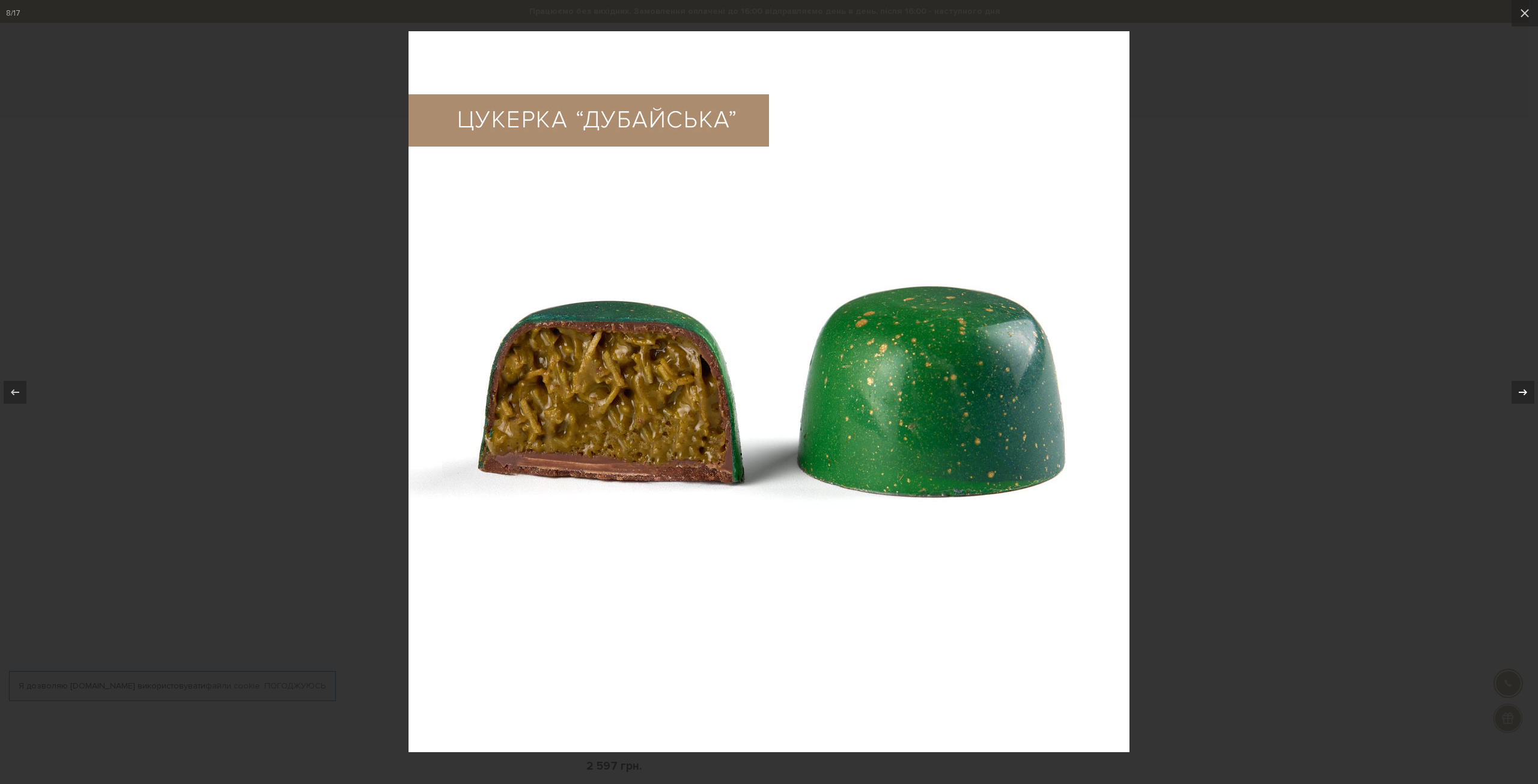
click at [1514, 391] on div at bounding box center [1523, 392] width 23 height 23
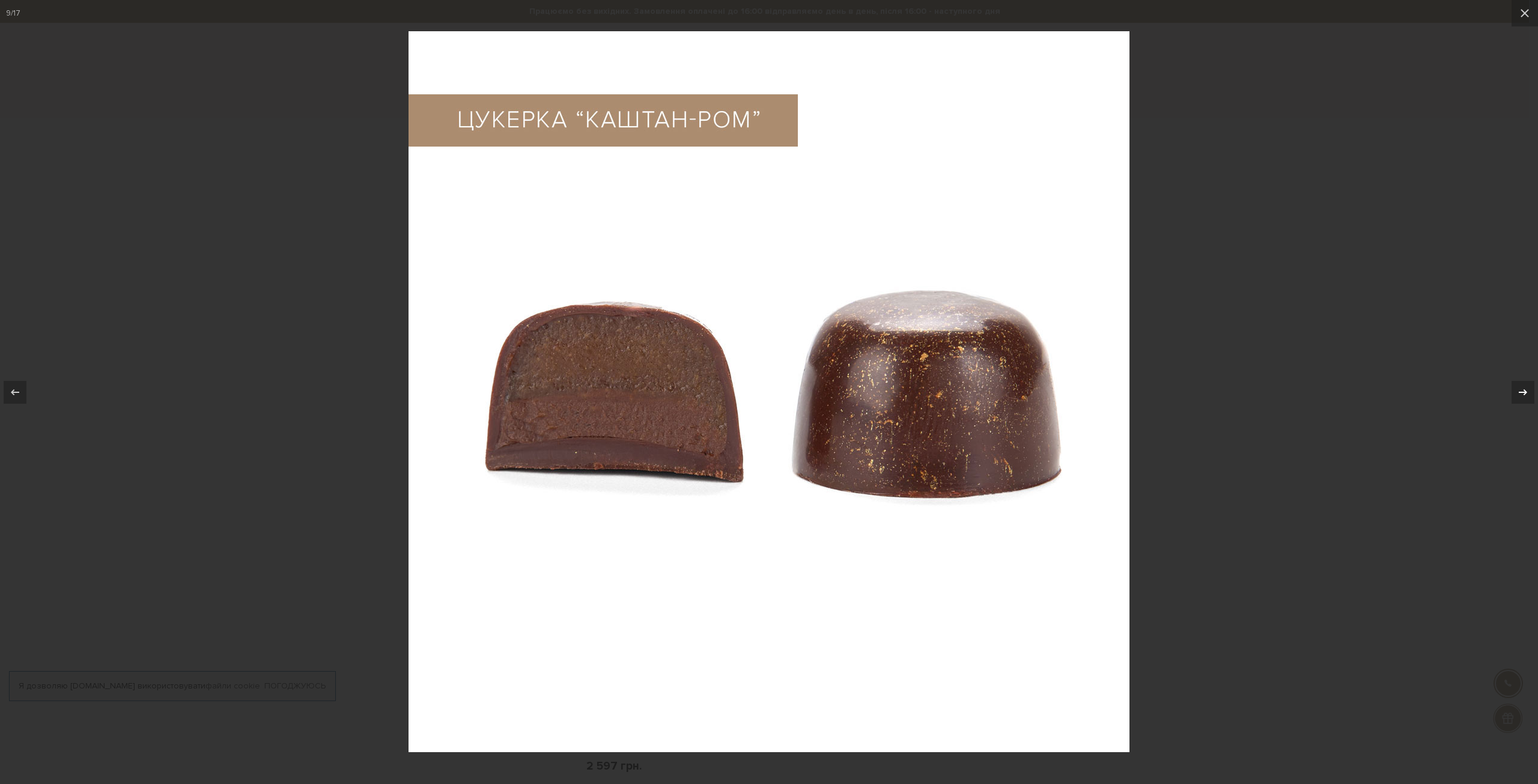
click at [1514, 392] on div at bounding box center [1523, 392] width 23 height 23
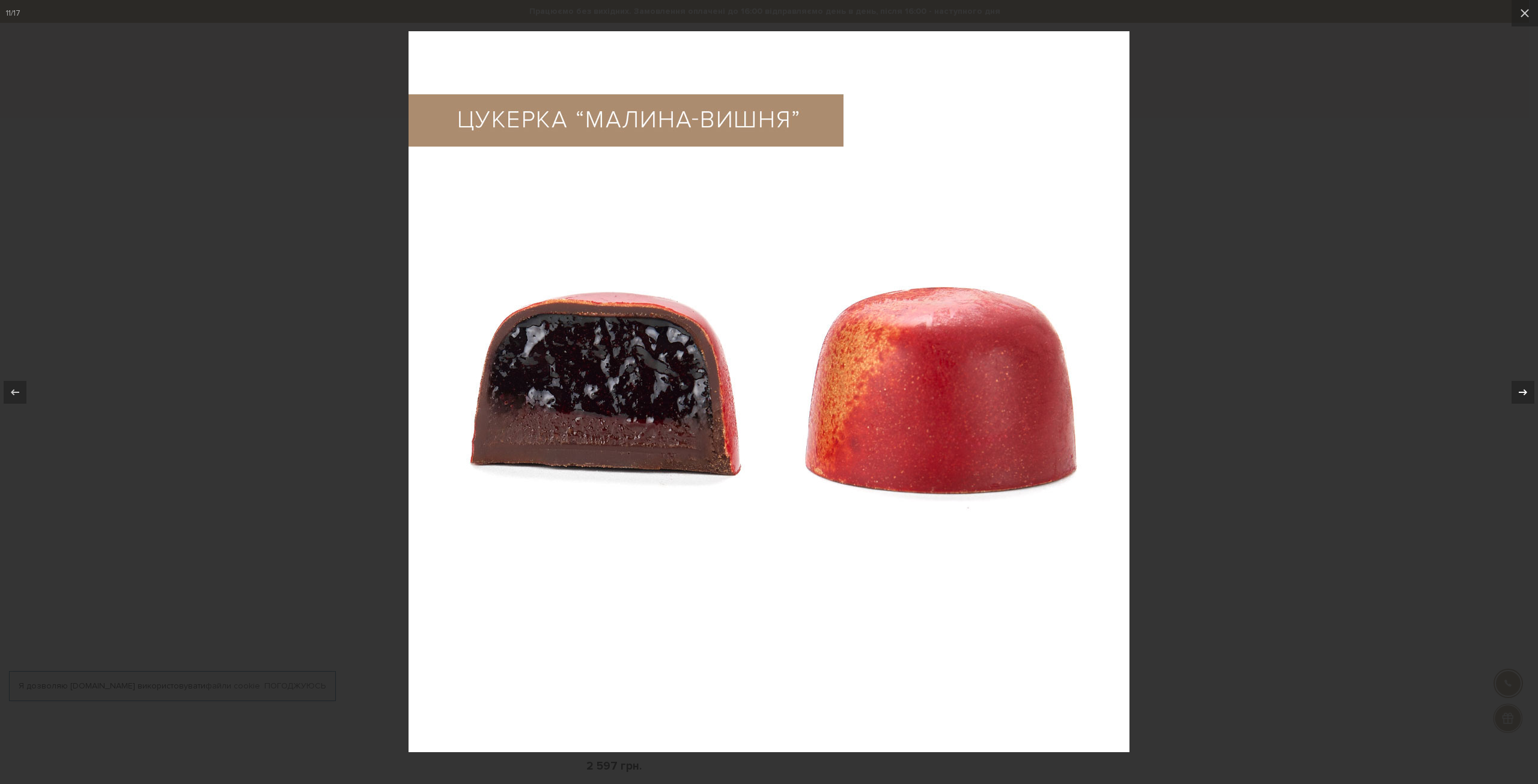
click at [1514, 392] on div at bounding box center [1523, 392] width 23 height 23
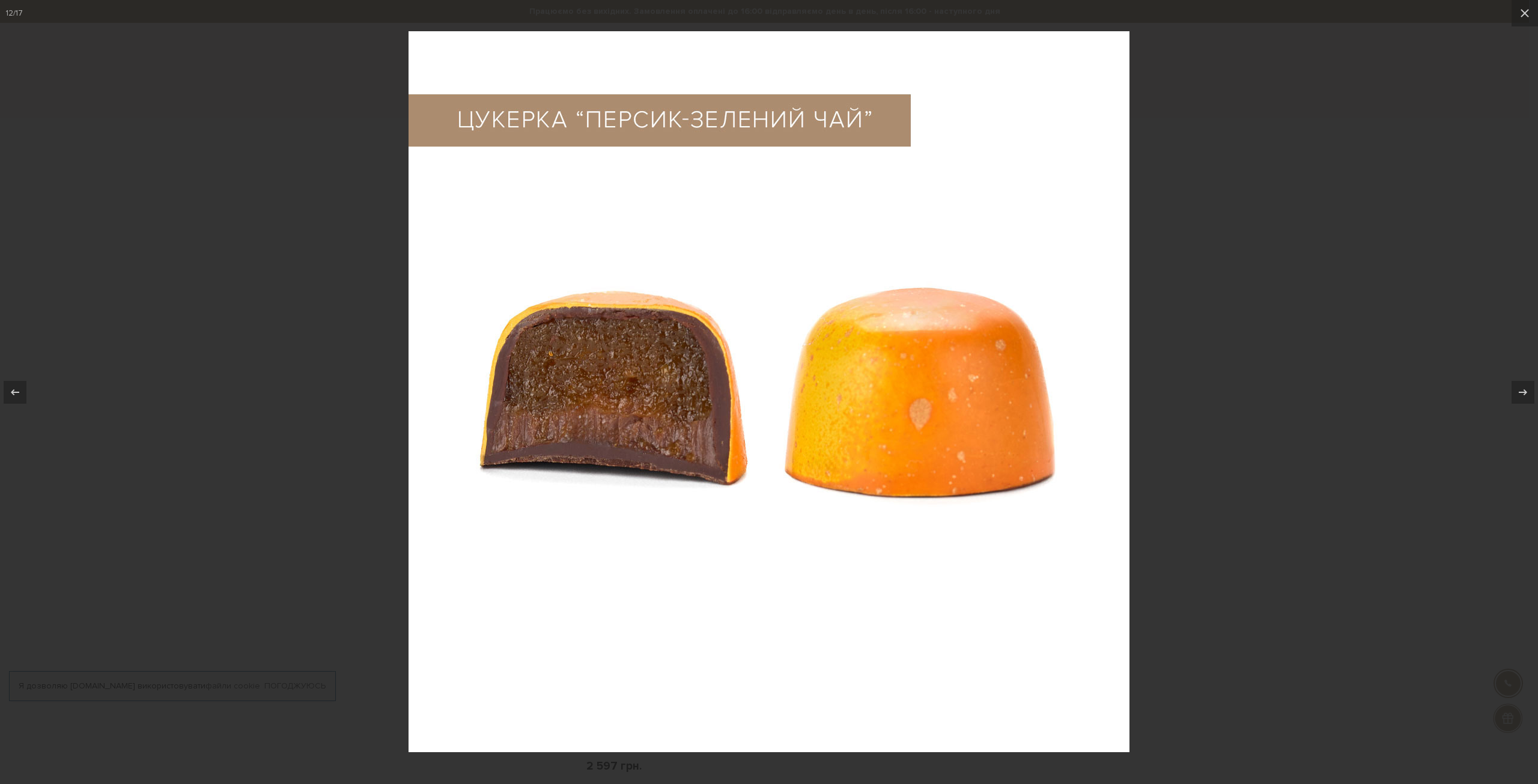
click at [1395, 335] on div at bounding box center [769, 392] width 1538 height 784
click at [1526, 15] on icon at bounding box center [1525, 13] width 8 height 8
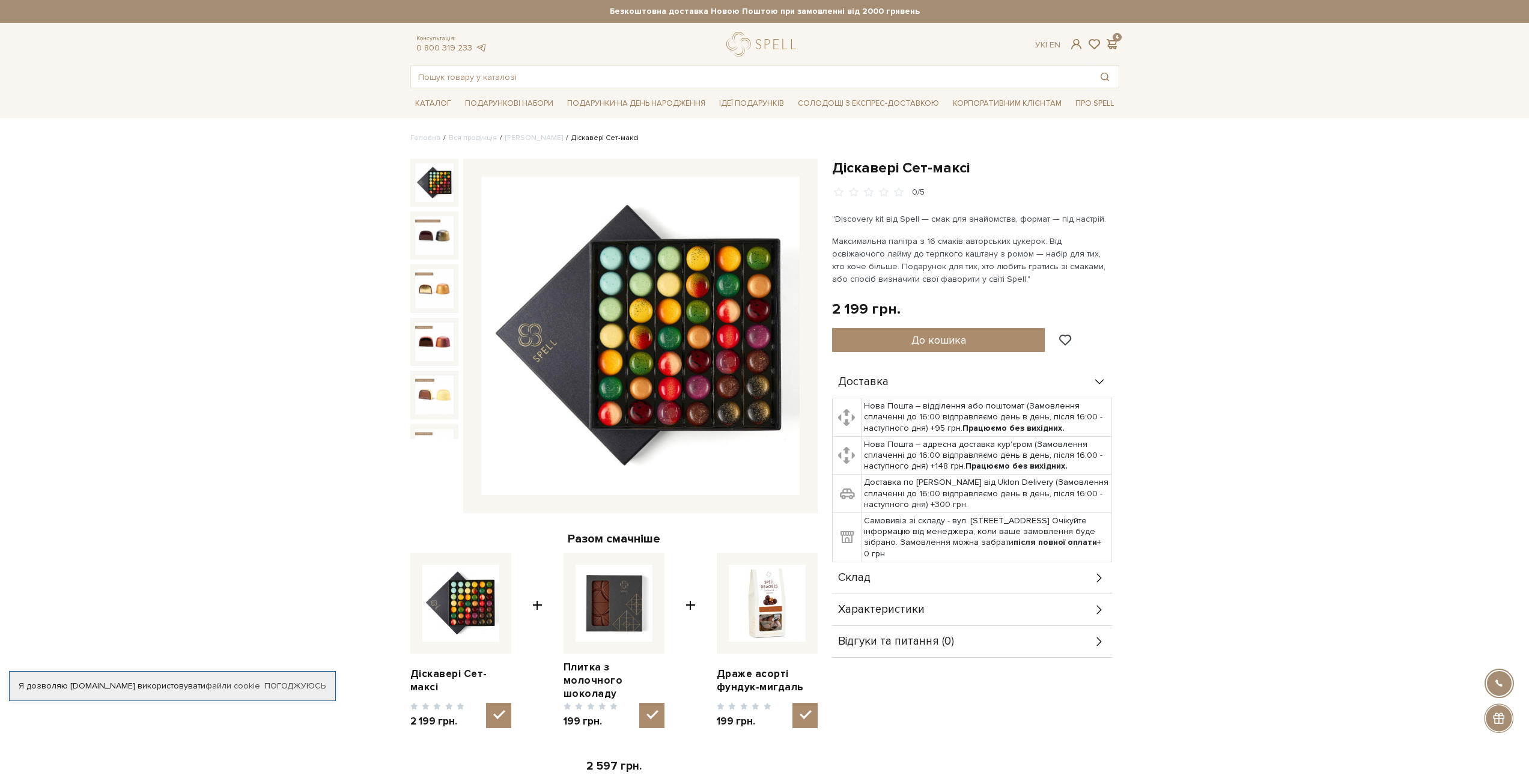
click at [429, 182] on img at bounding box center [434, 183] width 39 height 39
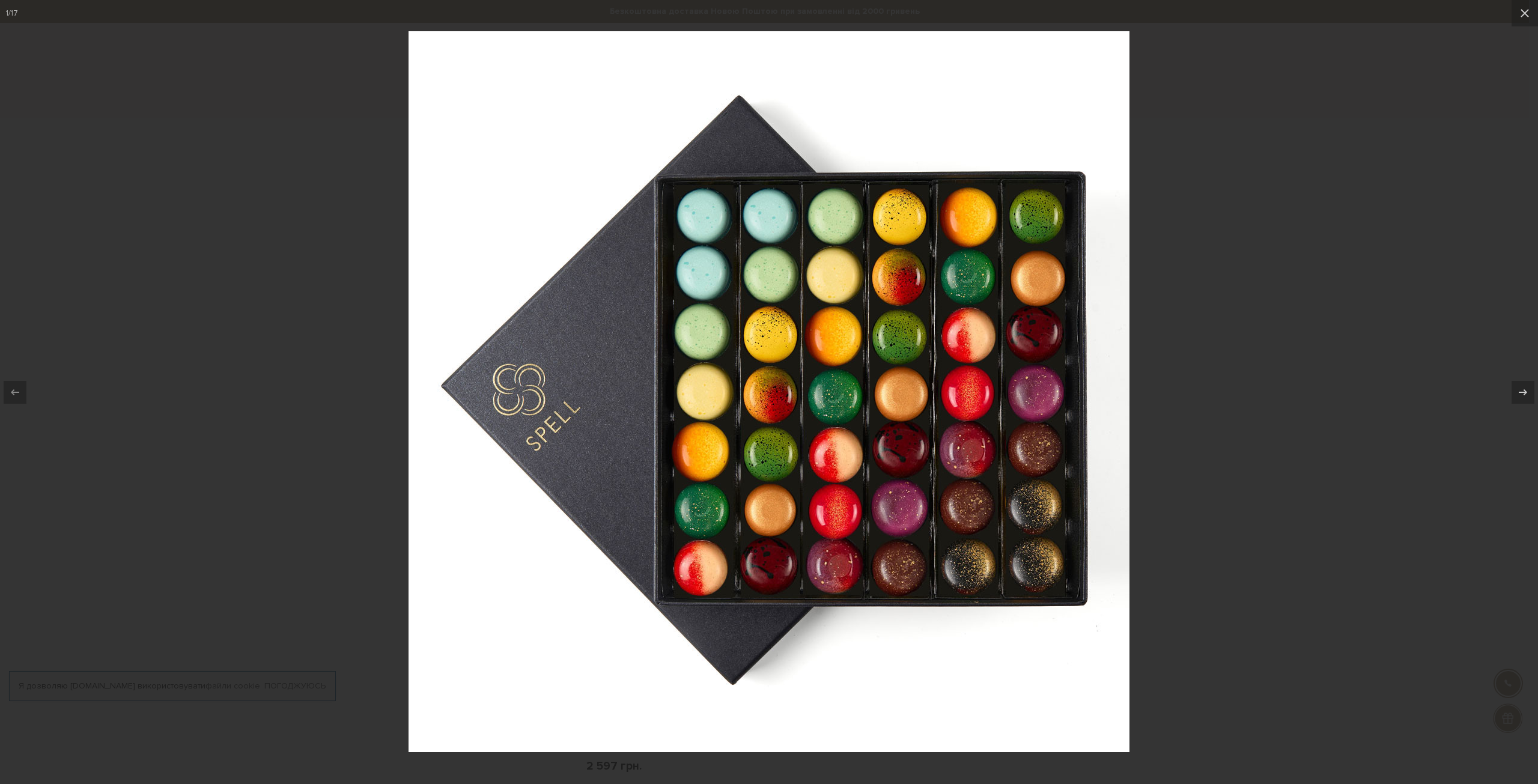
click at [1441, 393] on div at bounding box center [769, 392] width 1538 height 784
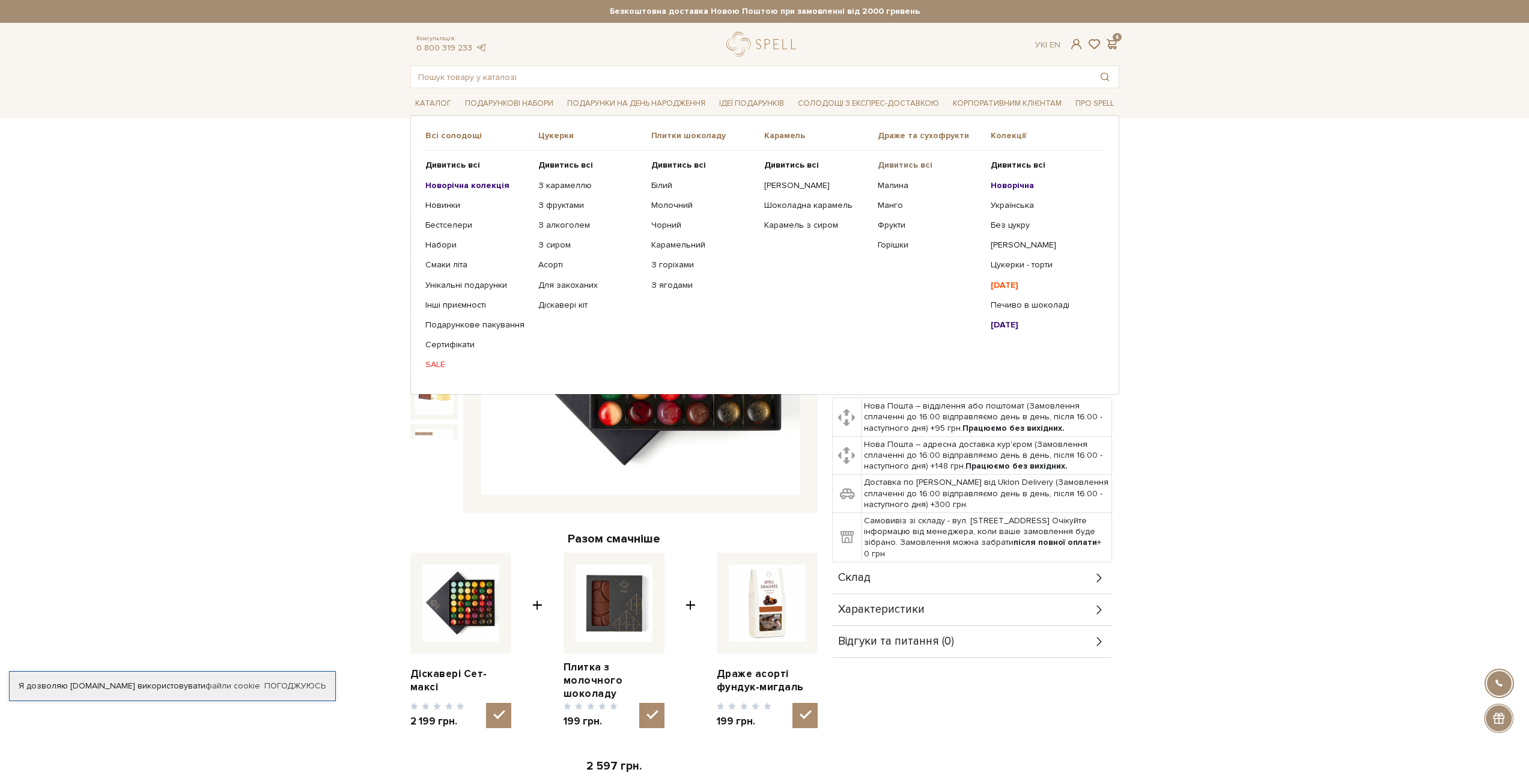
click at [913, 166] on b "Дивитись всі" at bounding box center [905, 165] width 55 height 10
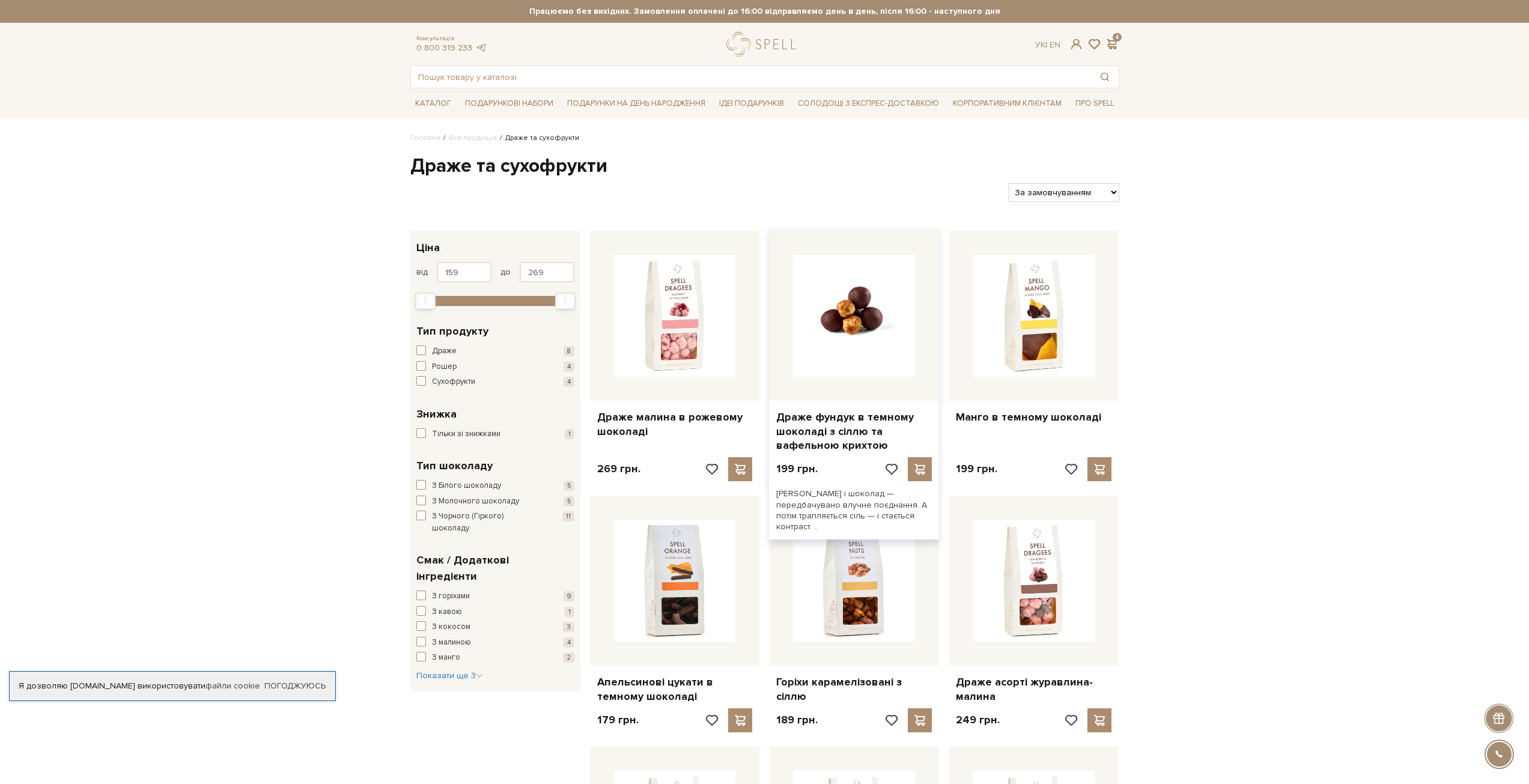
click at [822, 345] on img at bounding box center [854, 315] width 122 height 122
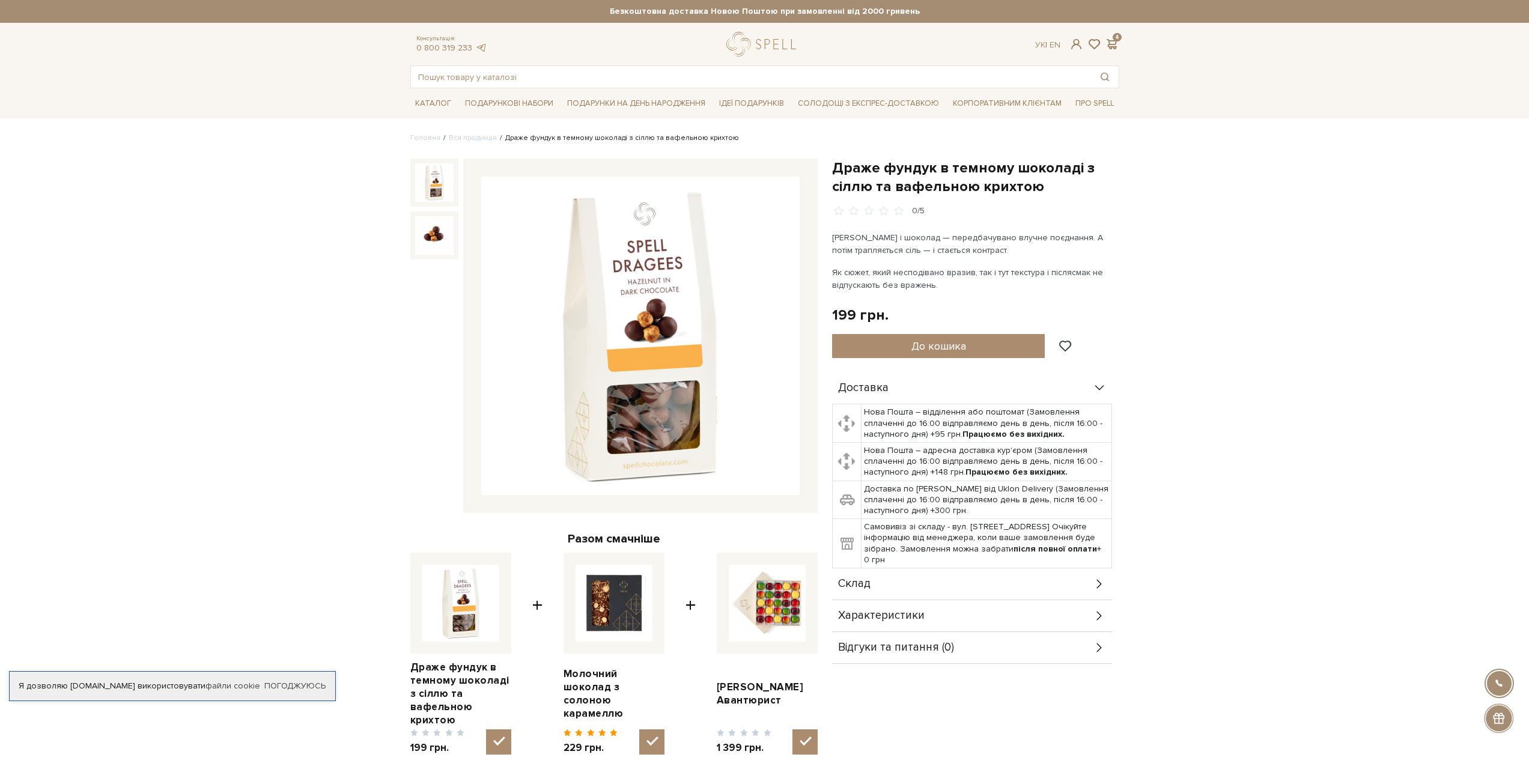
click at [1073, 612] on div "Характеристики" at bounding box center [972, 615] width 280 height 31
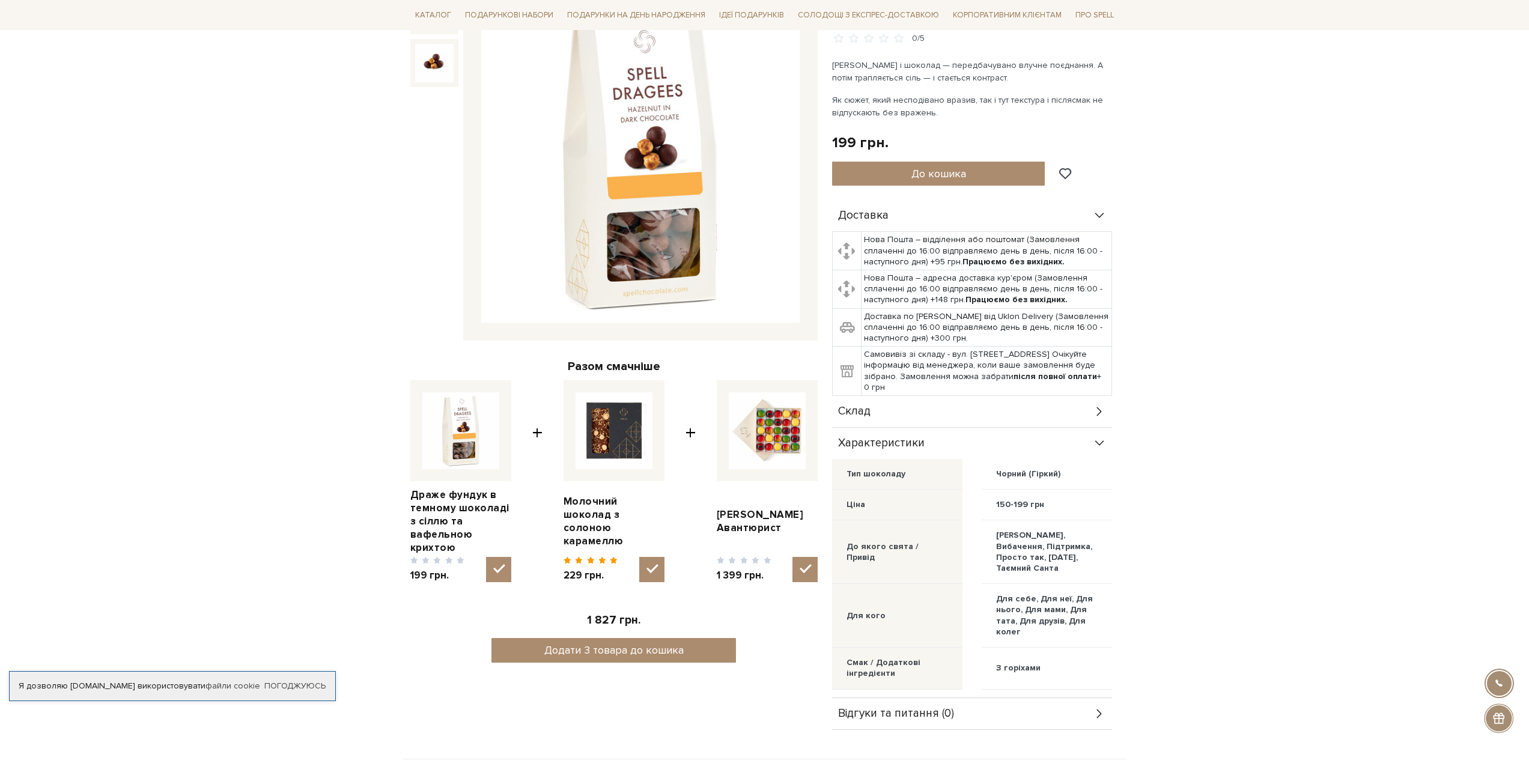
scroll to position [180, 0]
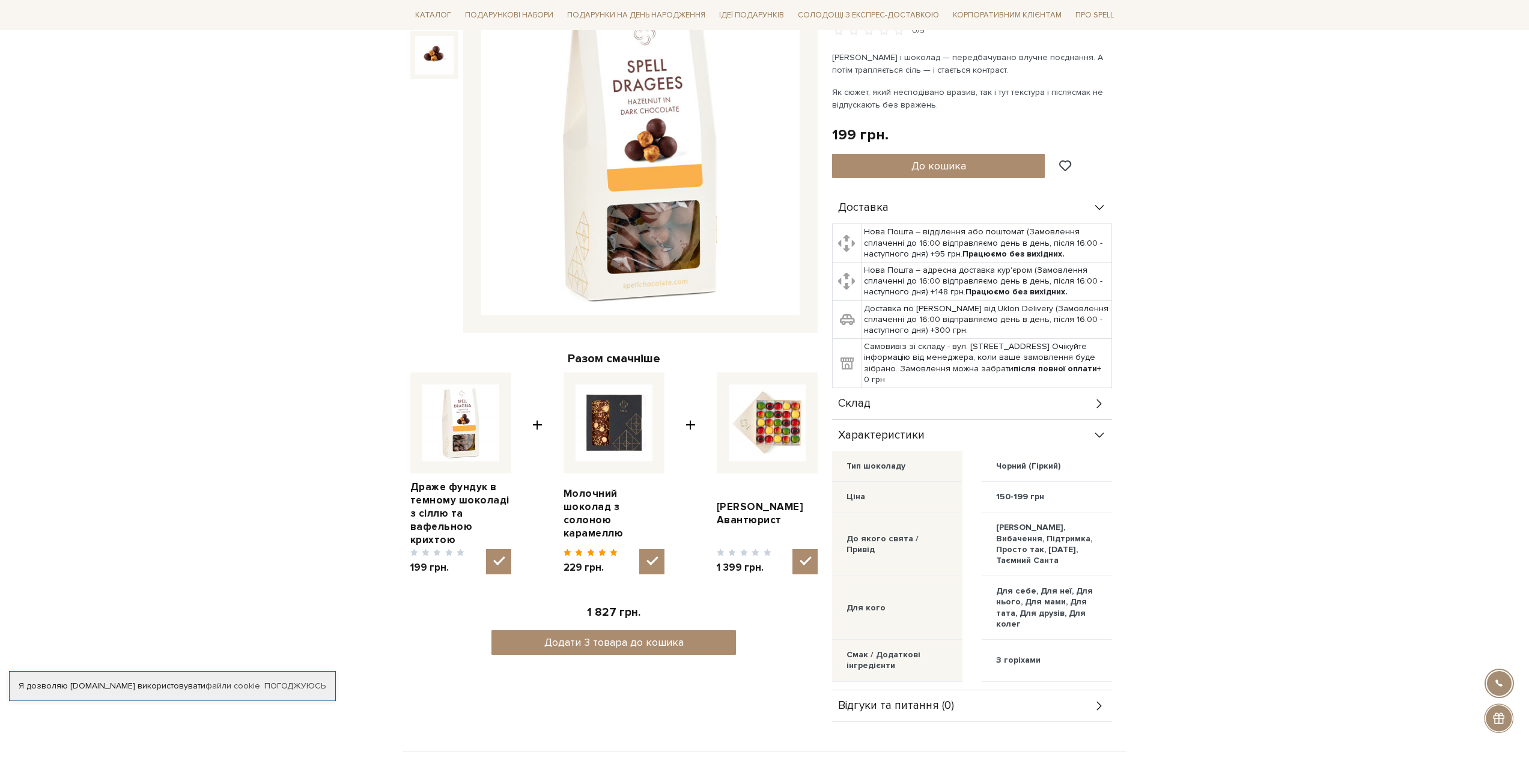
click at [1049, 404] on div "Склад" at bounding box center [972, 403] width 280 height 31
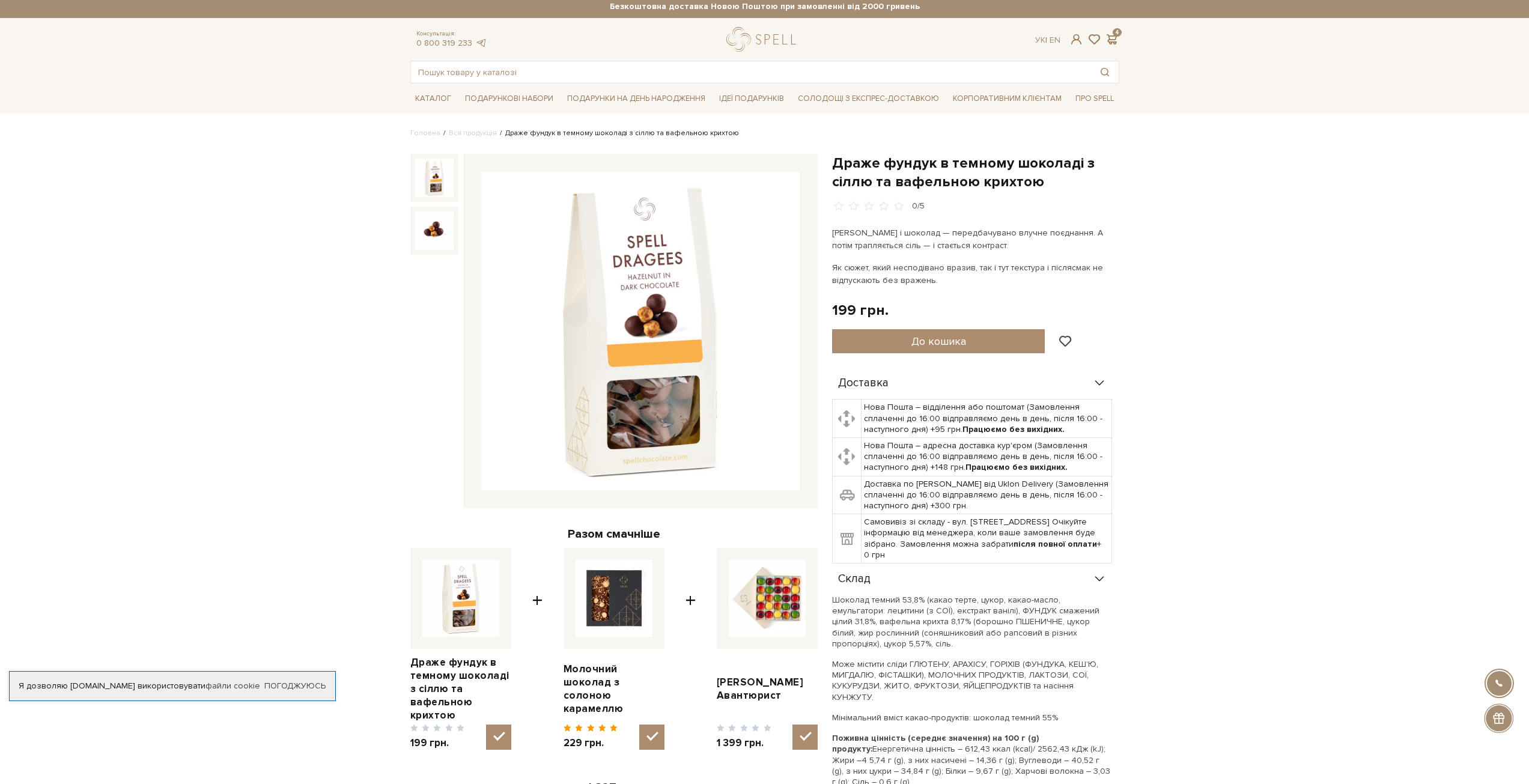
scroll to position [0, 0]
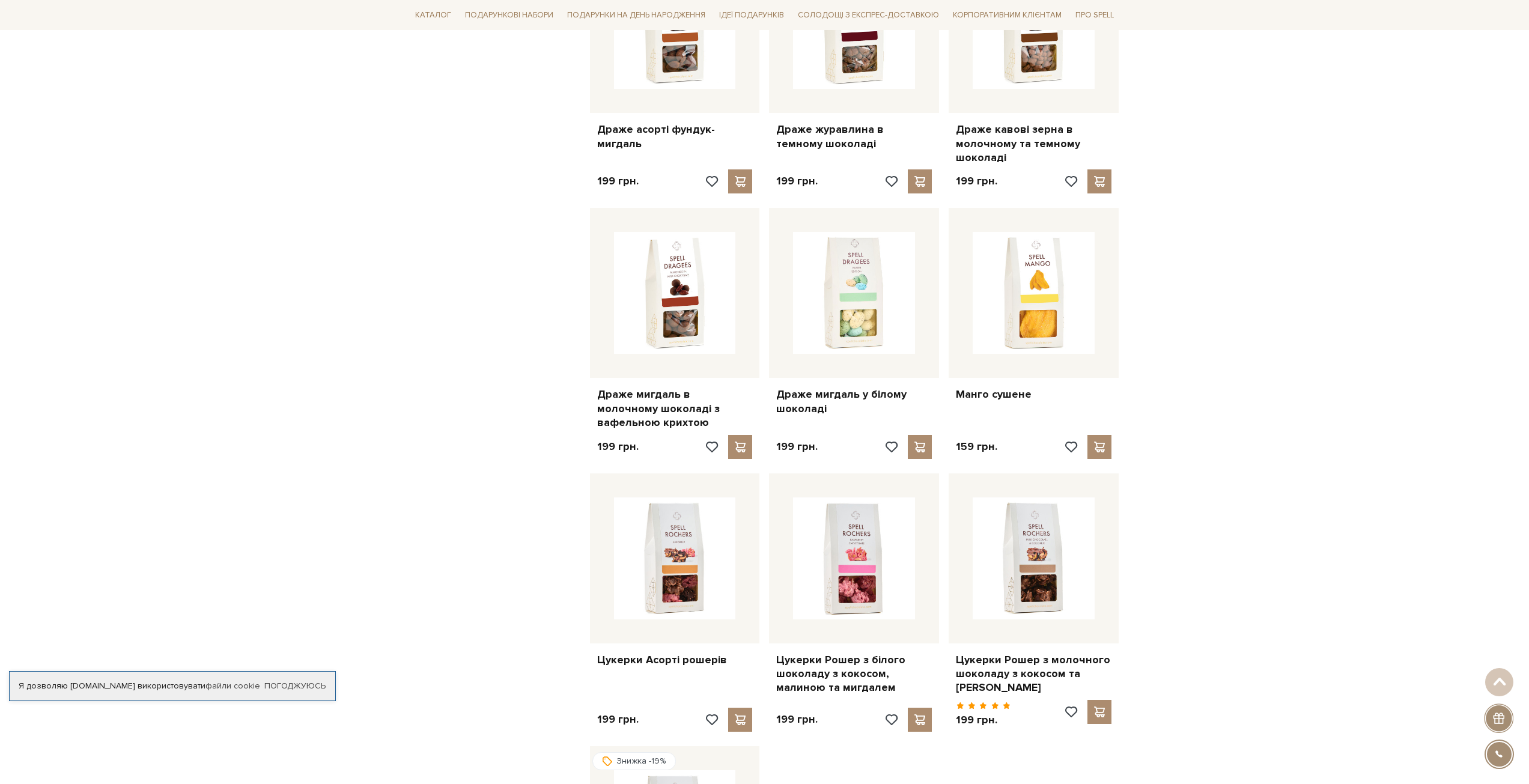
scroll to position [841, 0]
